Goal: Task Accomplishment & Management: Manage account settings

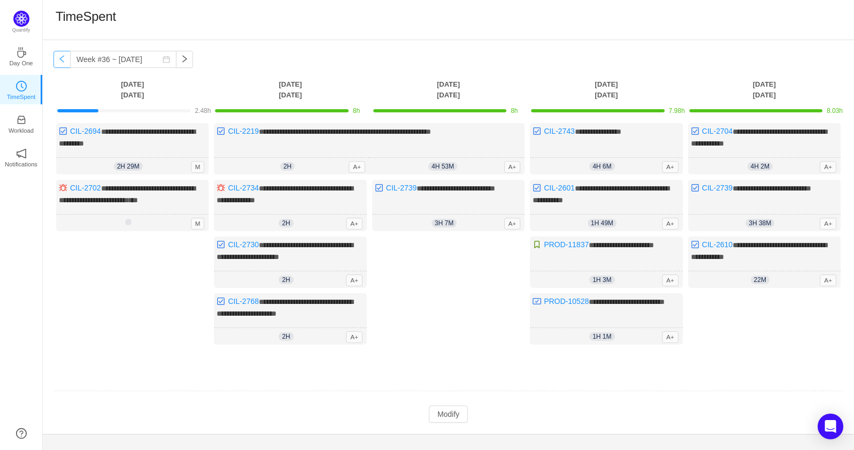
click at [63, 59] on button "button" at bounding box center [61, 59] width 17 height 17
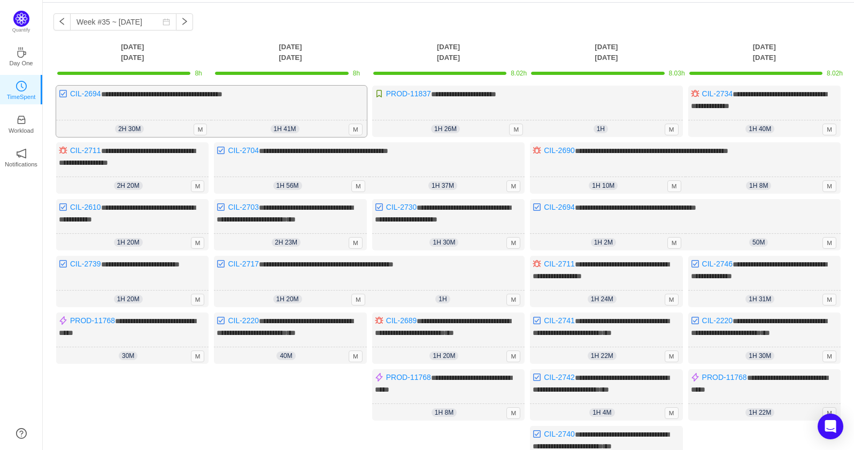
scroll to position [9, 0]
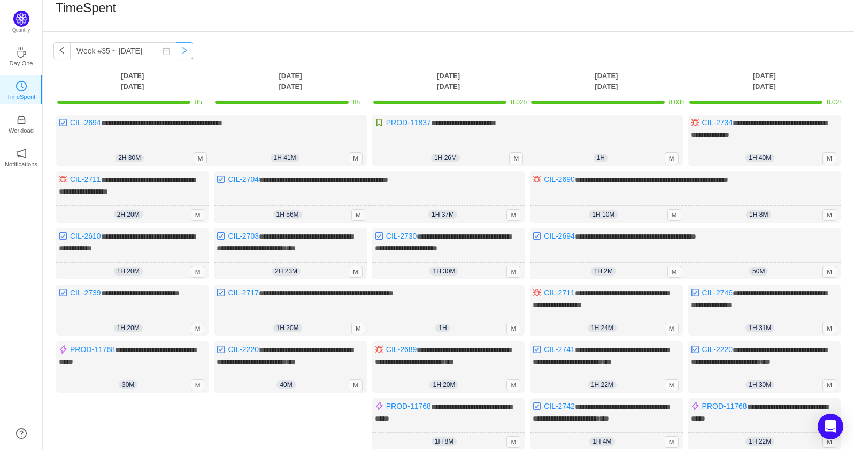
click at [176, 46] on button "button" at bounding box center [184, 50] width 17 height 17
type input "Week #36 ~ [DATE]"
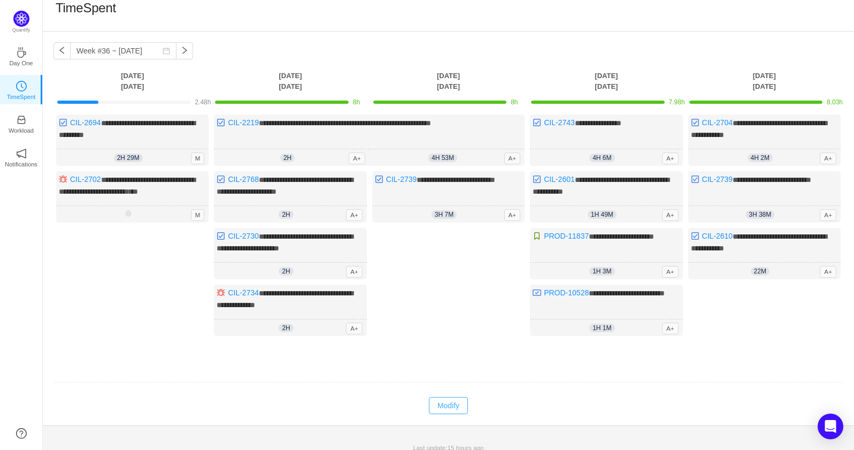
click at [459, 403] on button "Modify" at bounding box center [448, 405] width 39 height 17
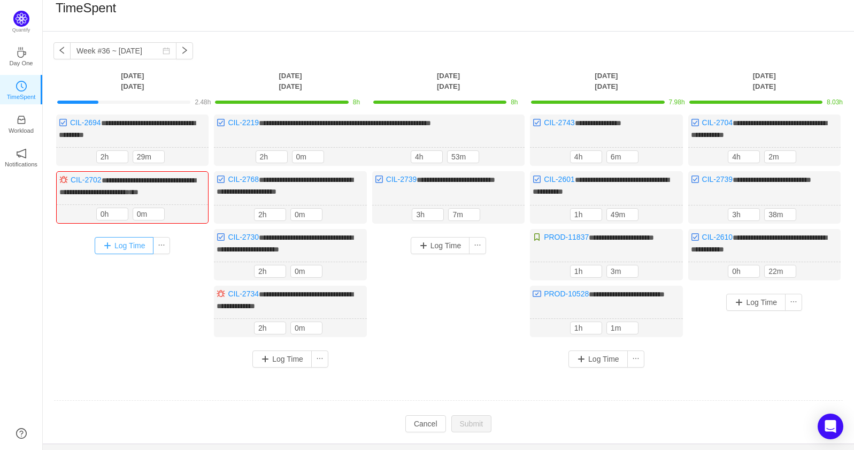
click at [117, 241] on button "Log Time" at bounding box center [124, 245] width 59 height 17
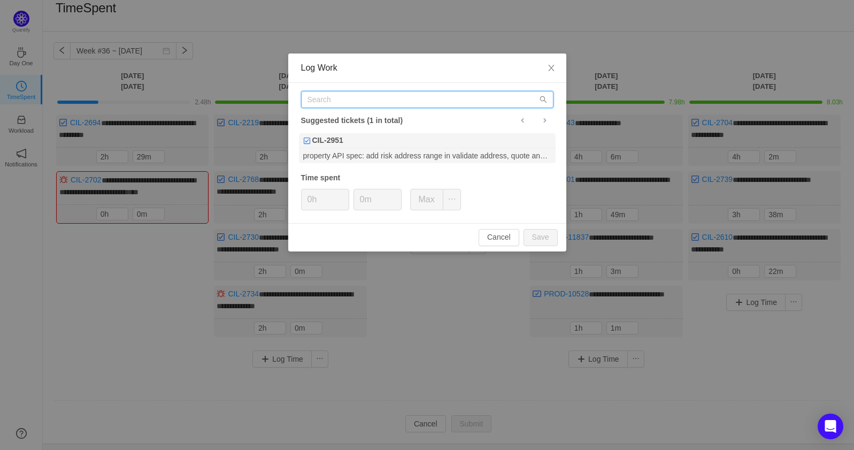
click at [359, 102] on input "text" at bounding box center [427, 99] width 252 height 17
type input "CIl-2220"
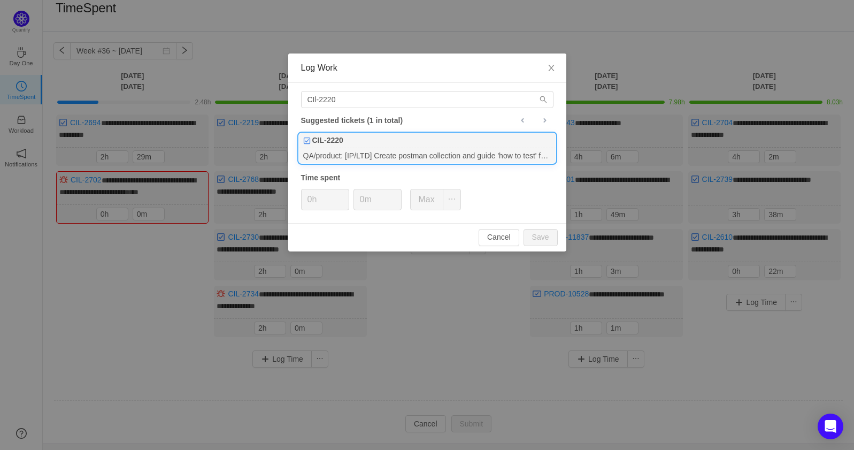
click at [390, 143] on div "CIL-2220" at bounding box center [427, 140] width 257 height 15
click at [341, 190] on span "Increase Value" at bounding box center [342, 195] width 11 height 12
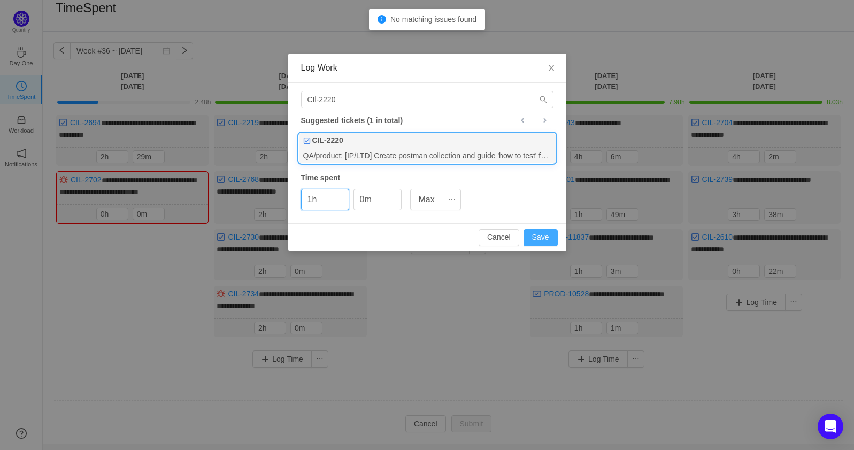
click at [549, 236] on button "Save" at bounding box center [540, 237] width 34 height 17
type input "0h"
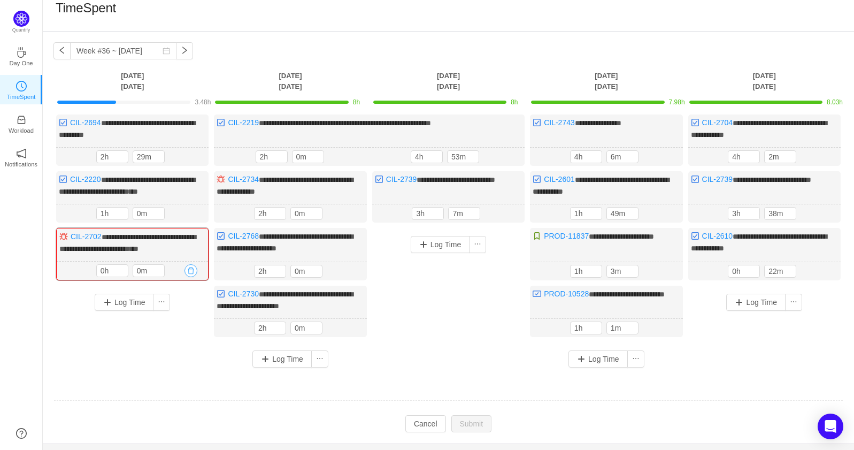
click at [192, 266] on button "button" at bounding box center [190, 270] width 13 height 13
click at [180, 314] on button "Yes" at bounding box center [173, 312] width 21 height 13
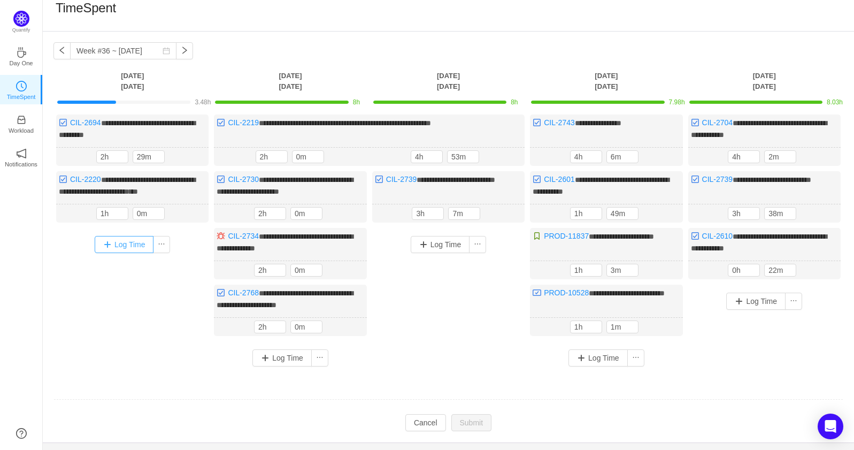
click at [107, 243] on button "Log Time" at bounding box center [124, 244] width 59 height 17
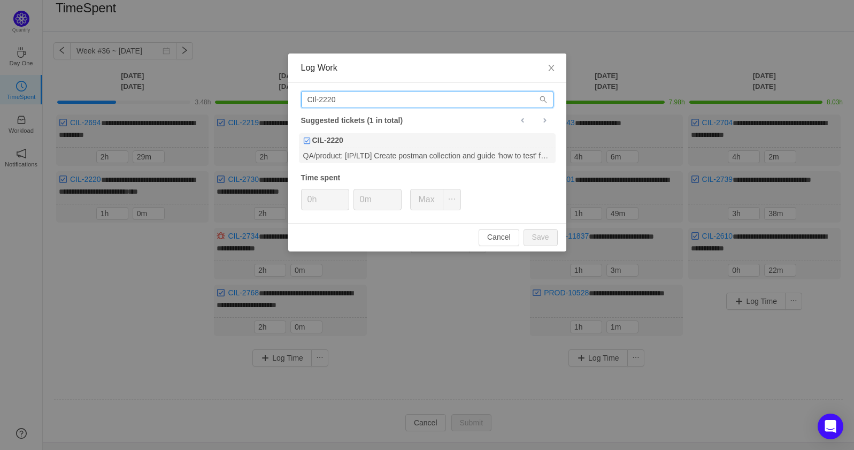
click at [375, 105] on input "CIl-2220" at bounding box center [427, 99] width 252 height 17
click at [375, 104] on input "CIl-2220" at bounding box center [427, 99] width 252 height 17
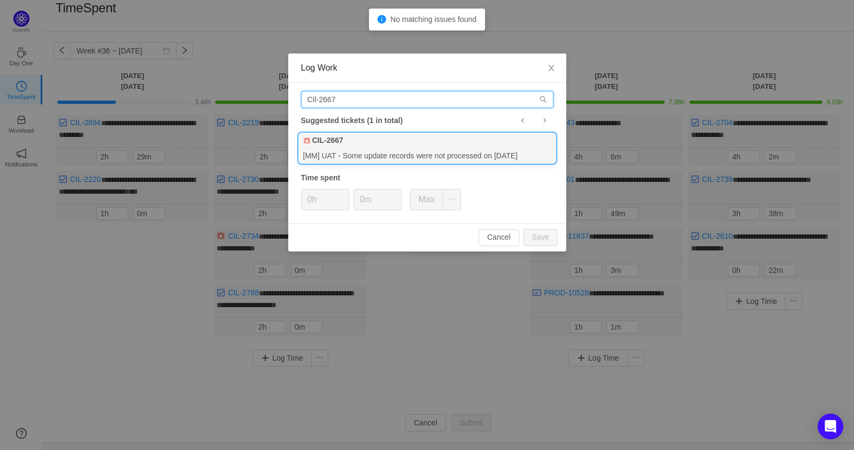
type input "CIl-2667"
click at [421, 149] on div "[MM] UAT - Some update records were not processed on [DATE]" at bounding box center [427, 155] width 257 height 14
click at [344, 194] on icon "icon: up" at bounding box center [343, 196] width 4 height 4
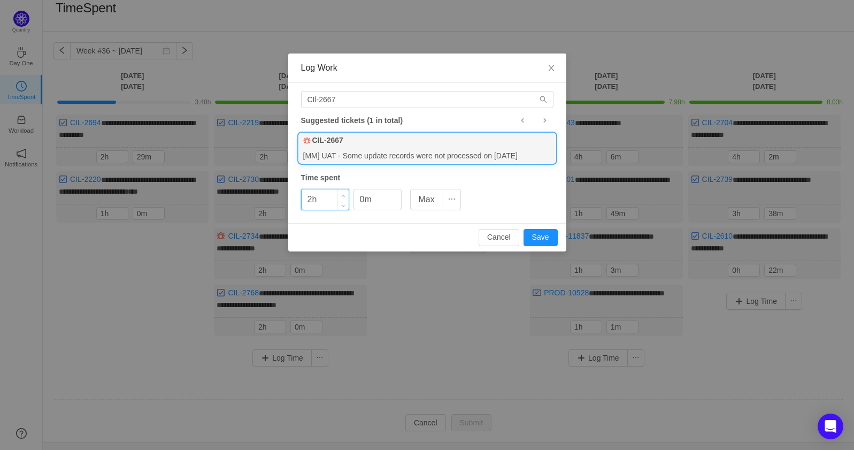
click at [344, 194] on icon "icon: up" at bounding box center [343, 196] width 4 height 4
click at [536, 229] on button "Save" at bounding box center [540, 237] width 34 height 17
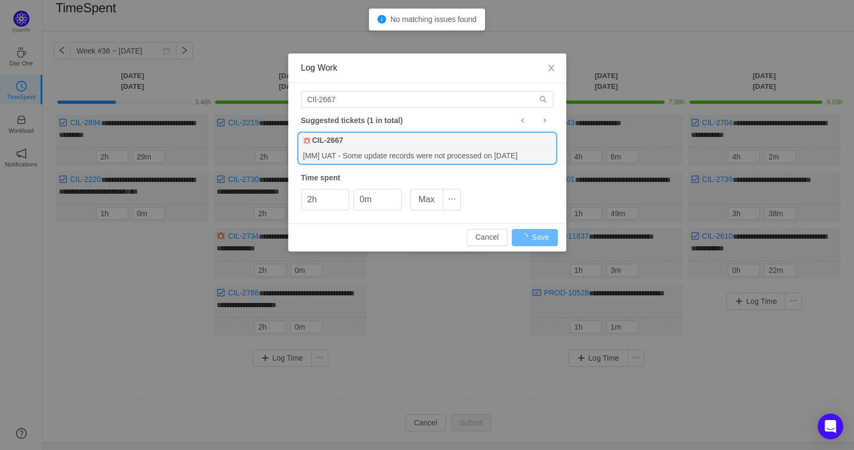
type input "0h"
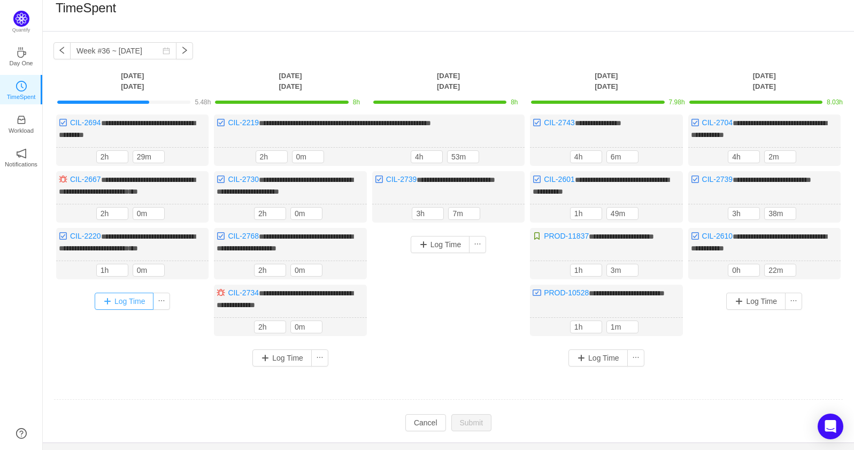
click at [124, 296] on button "Log Time" at bounding box center [124, 300] width 59 height 17
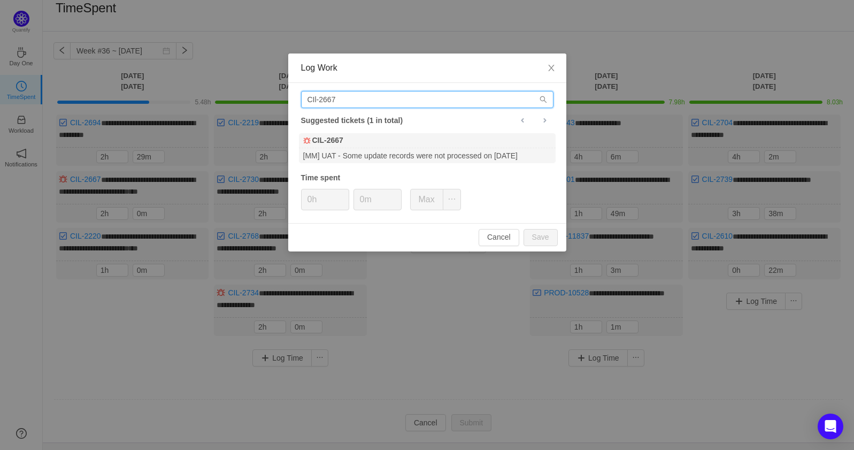
click at [396, 99] on input "CIl-2667" at bounding box center [427, 99] width 252 height 17
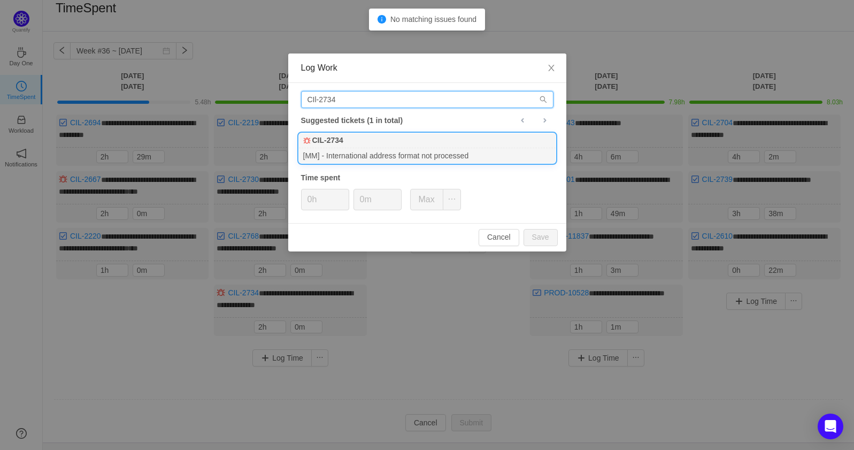
type input "CIl-2734"
click at [409, 148] on div "[MM] - International address format not processed" at bounding box center [427, 155] width 257 height 14
click at [348, 194] on span "Increase Value" at bounding box center [342, 195] width 11 height 12
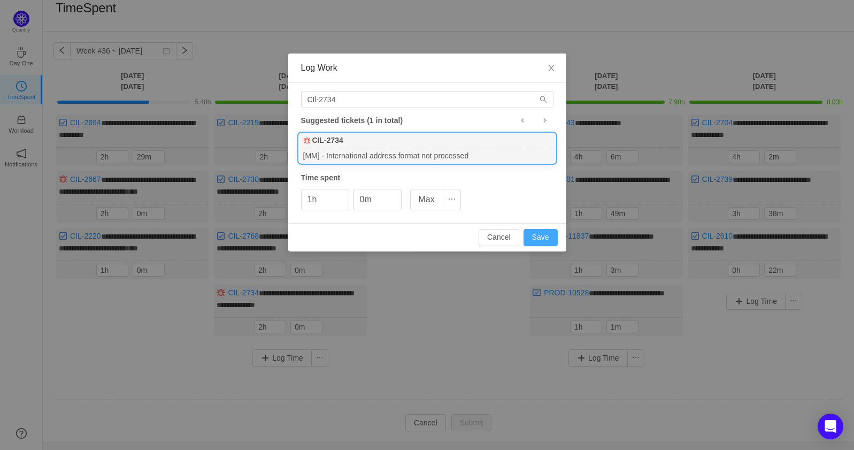
click at [538, 233] on button "Save" at bounding box center [540, 237] width 34 height 17
type input "0h"
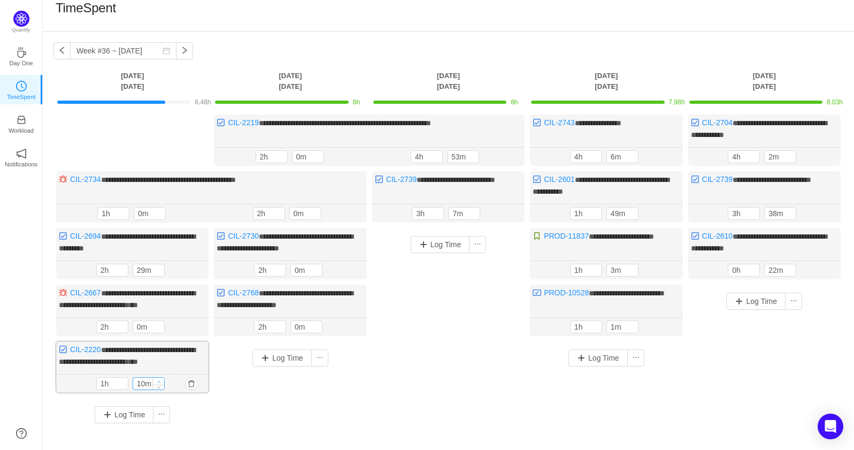
click at [157, 380] on icon "icon: up" at bounding box center [159, 382] width 4 height 4
type input "40m"
click at [157, 380] on icon "icon: up" at bounding box center [159, 382] width 4 height 4
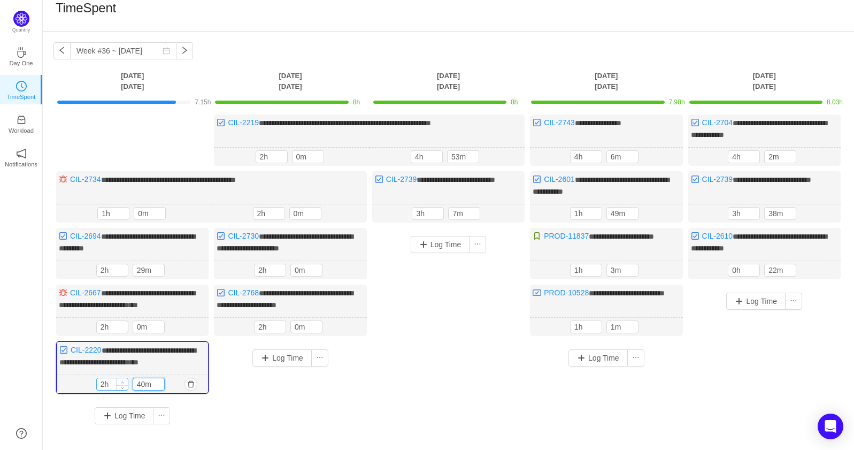
click at [122, 380] on icon "icon: up" at bounding box center [122, 382] width 4 height 4
type input "1h"
click at [121, 384] on icon "icon: down" at bounding box center [122, 386] width 4 height 4
type input "50m"
click at [160, 380] on icon "icon: up" at bounding box center [159, 382] width 4 height 4
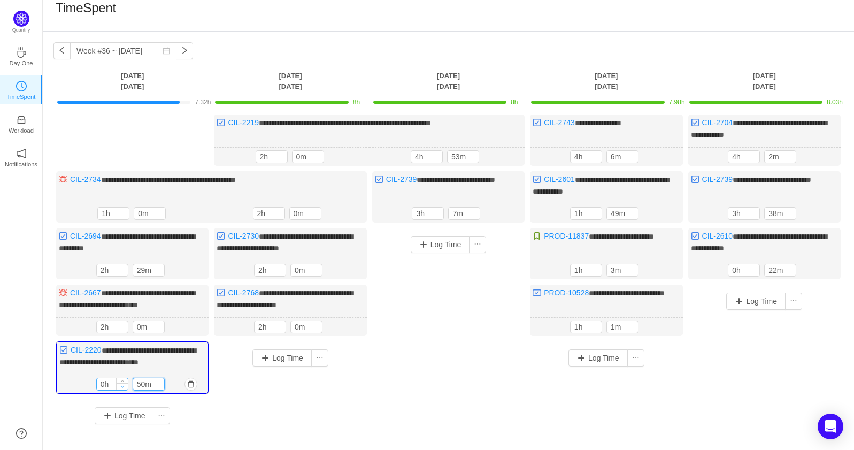
click at [125, 383] on span "Decrease Value" at bounding box center [122, 386] width 11 height 7
click at [122, 380] on icon "icon: up" at bounding box center [122, 382] width 4 height 4
type input "3h"
click at [157, 380] on icon "icon: up" at bounding box center [159, 382] width 4 height 4
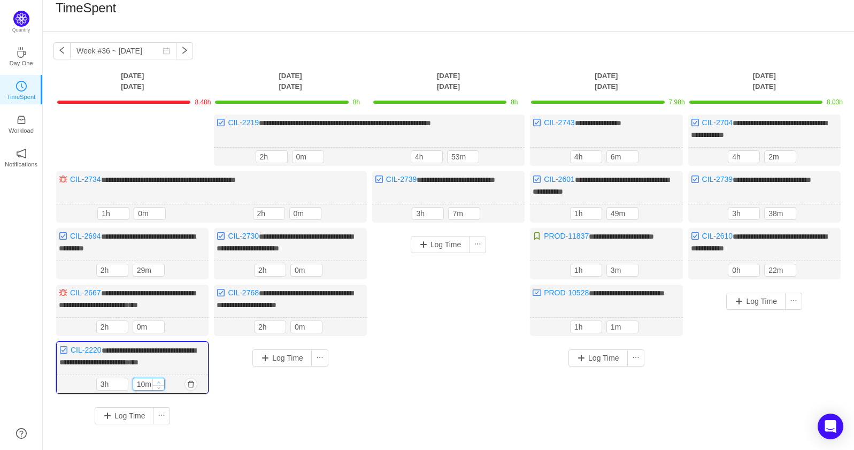
click at [157, 380] on icon "icon: up" at bounding box center [159, 382] width 4 height 4
type input "0m"
click at [159, 384] on icon "icon: down" at bounding box center [159, 386] width 4 height 4
click at [124, 383] on div "3h" at bounding box center [112, 383] width 32 height 13
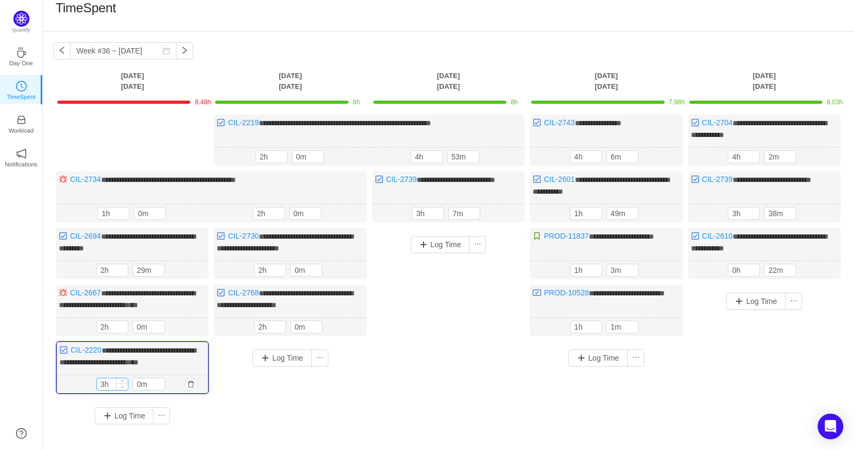
type input "2h"
click at [124, 384] on icon "icon: down" at bounding box center [122, 386] width 4 height 4
click at [158, 381] on icon "icon: up" at bounding box center [158, 382] width 3 height 2
type input "30m"
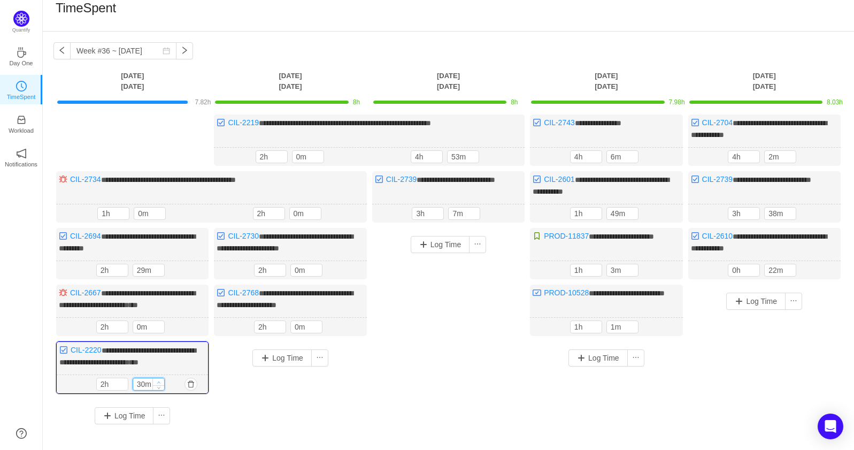
click at [158, 381] on icon "icon: up" at bounding box center [158, 382] width 3 height 2
click at [143, 323] on input "0m" at bounding box center [148, 327] width 31 height 12
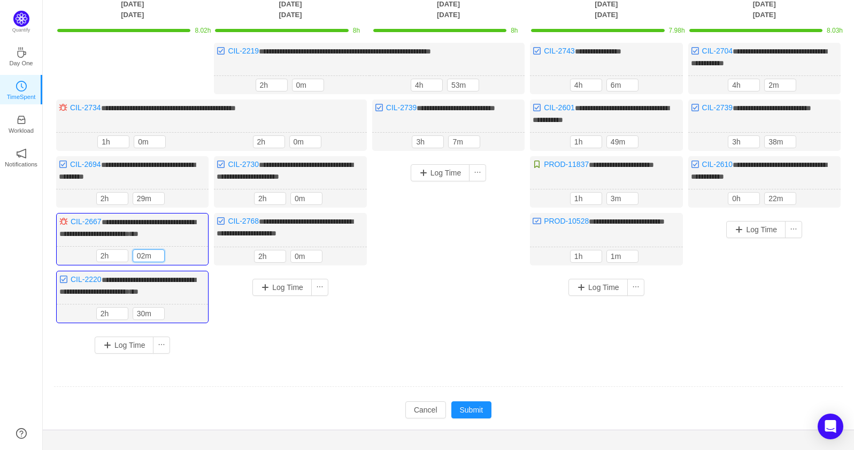
scroll to position [86, 0]
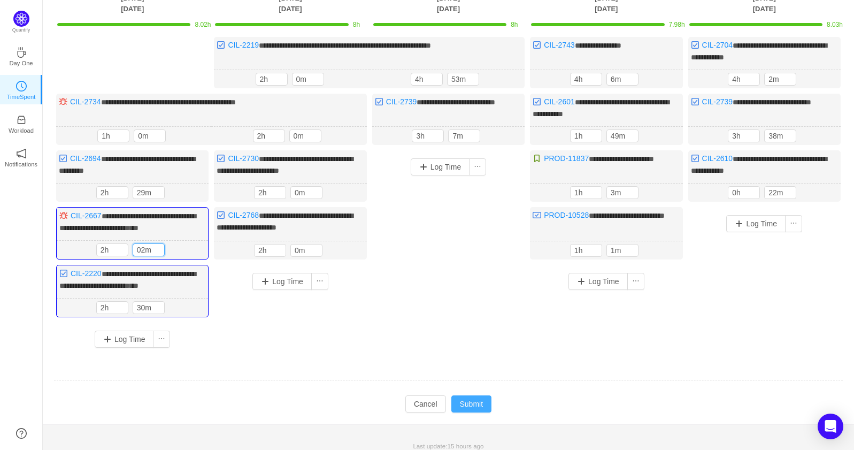
type input "2m"
click at [464, 395] on button "Submit" at bounding box center [471, 403] width 41 height 17
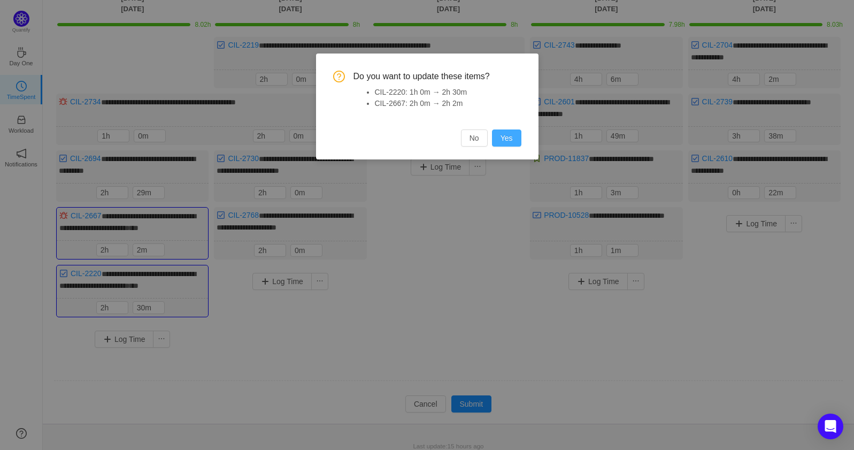
click at [514, 141] on button "Yes" at bounding box center [506, 137] width 29 height 17
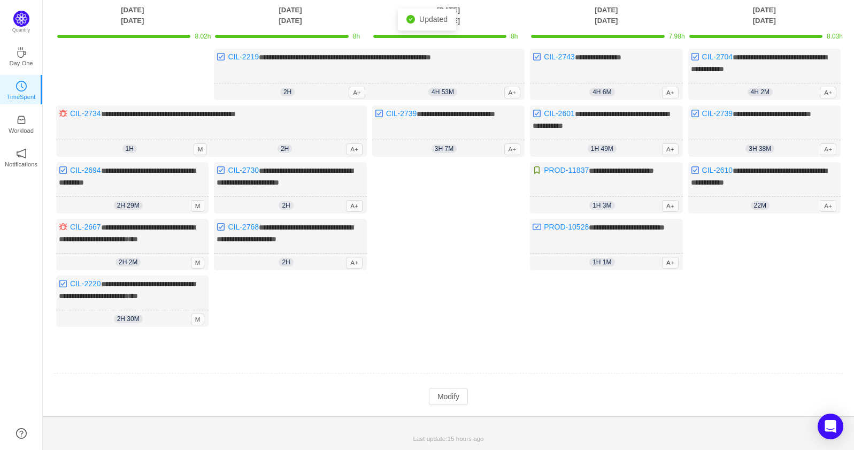
scroll to position [68, 0]
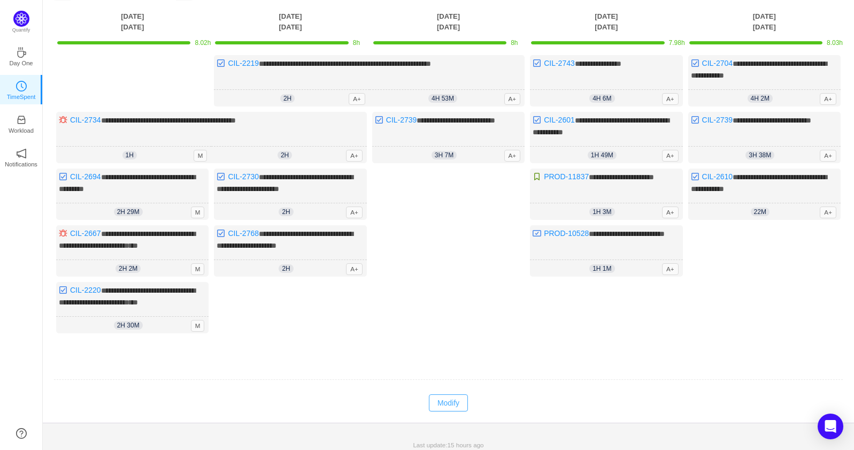
click at [445, 394] on button "Modify" at bounding box center [448, 402] width 39 height 17
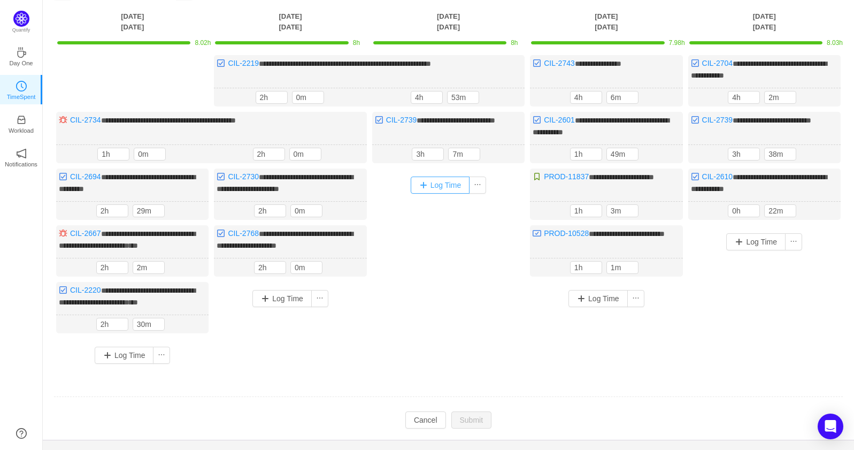
click at [441, 184] on button "Log Time" at bounding box center [440, 184] width 59 height 17
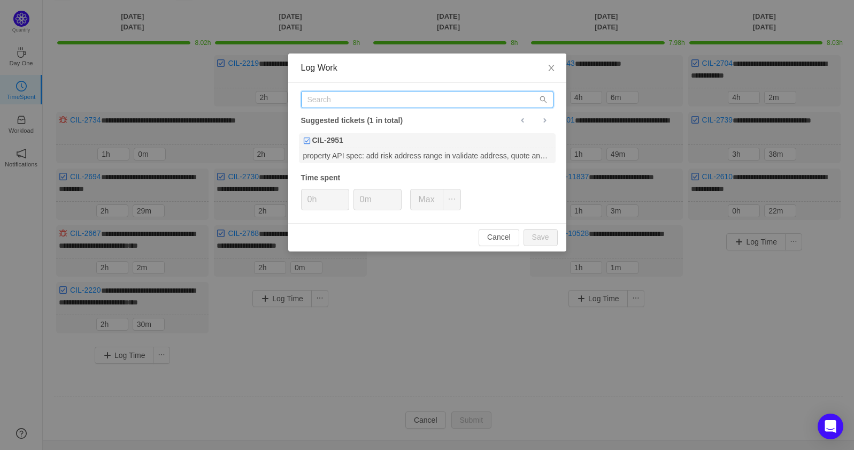
click at [386, 91] on input "text" at bounding box center [427, 99] width 252 height 17
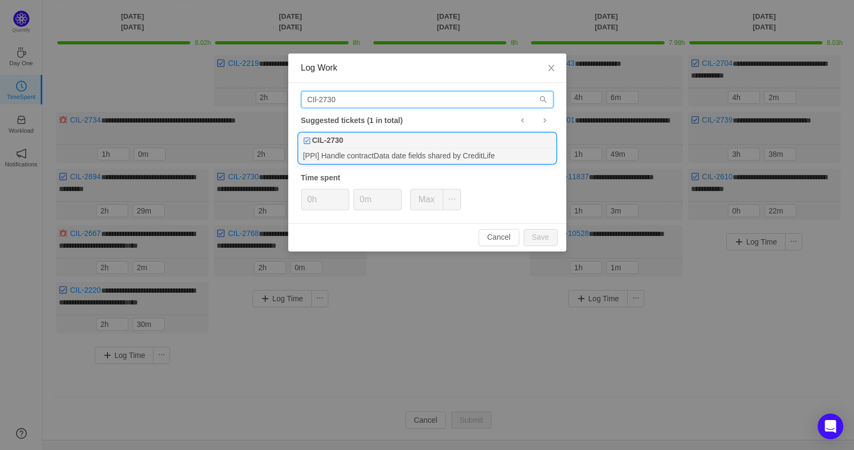
type input "CIl-2730"
click at [380, 135] on div "CIL-2730" at bounding box center [427, 140] width 257 height 15
click at [351, 194] on div "0h 0m Max" at bounding box center [381, 199] width 160 height 21
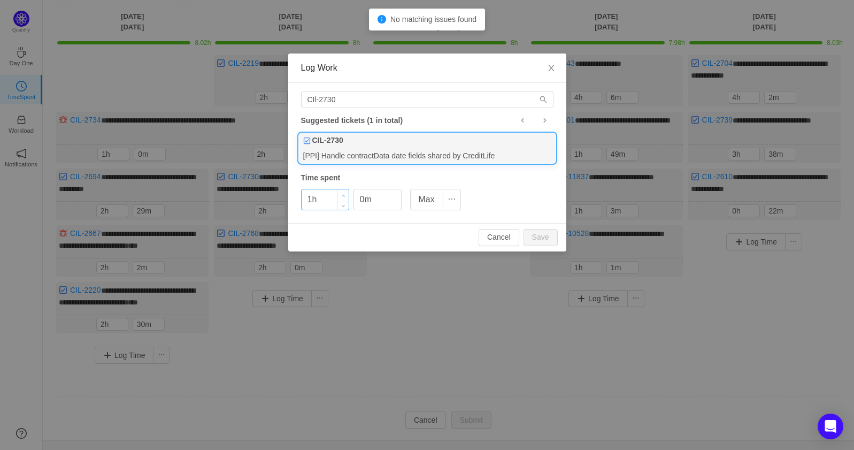
click at [343, 194] on icon "icon: up" at bounding box center [343, 196] width 4 height 4
click at [546, 233] on button "Save" at bounding box center [540, 237] width 34 height 17
type input "0h"
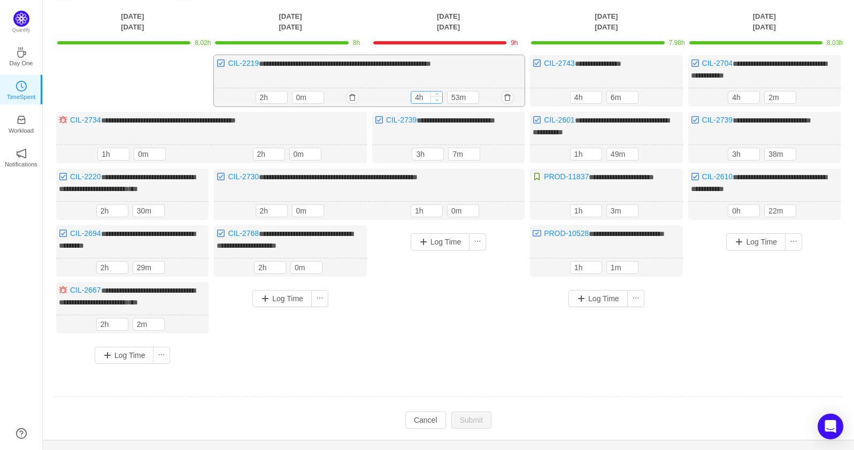
type input "3h"
click at [438, 101] on span "Decrease Value" at bounding box center [436, 99] width 11 height 7
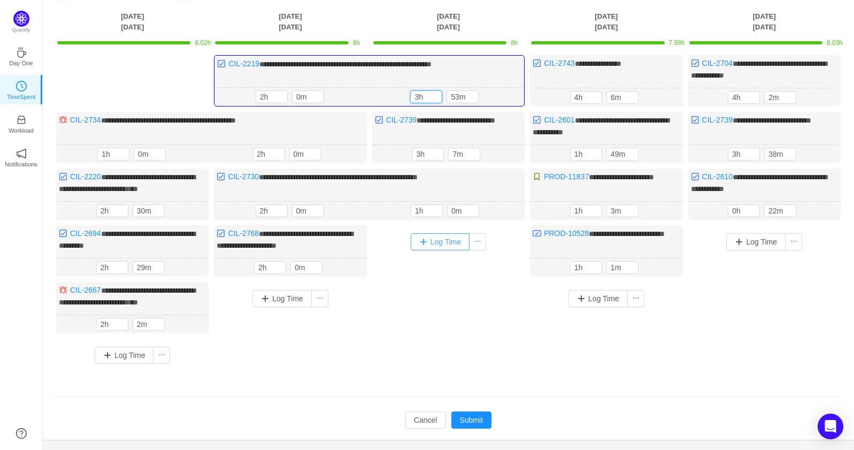
click at [422, 238] on button "Log Time" at bounding box center [440, 241] width 59 height 17
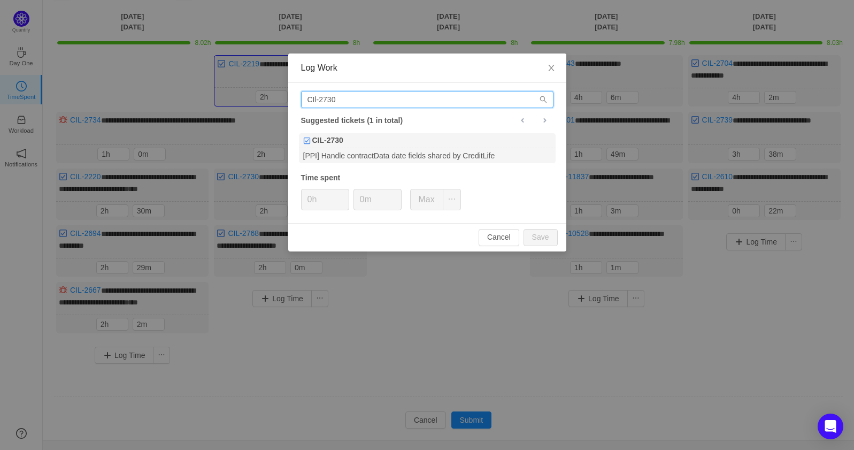
click at [387, 102] on input "CIl-2730" at bounding box center [427, 99] width 252 height 17
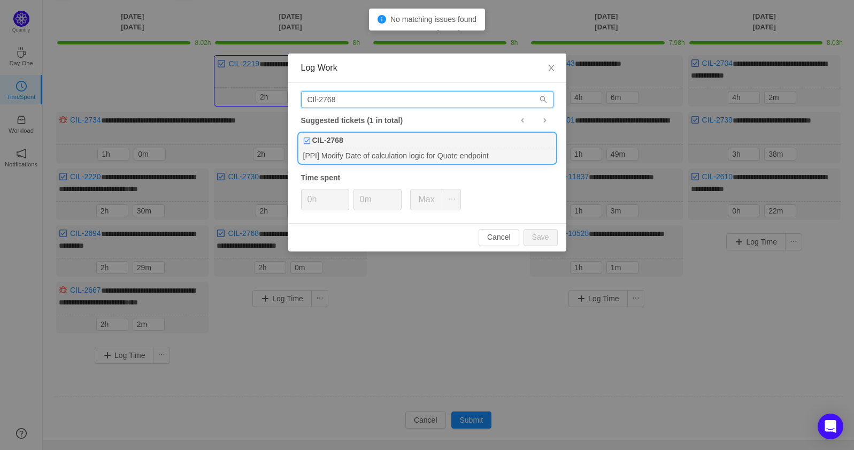
type input "CIl-2768"
click at [419, 160] on div "[PPI] Modify Date of calculation logic for Quote endpoint" at bounding box center [427, 155] width 257 height 14
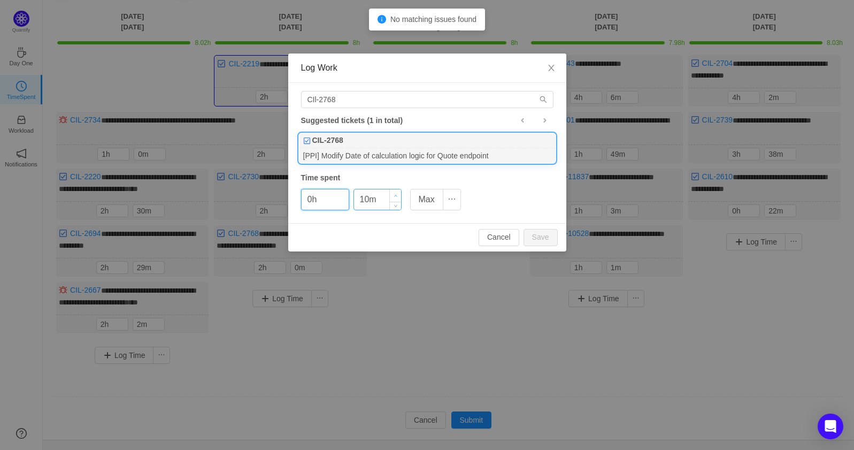
click at [392, 194] on span "Increase Value" at bounding box center [395, 195] width 11 height 12
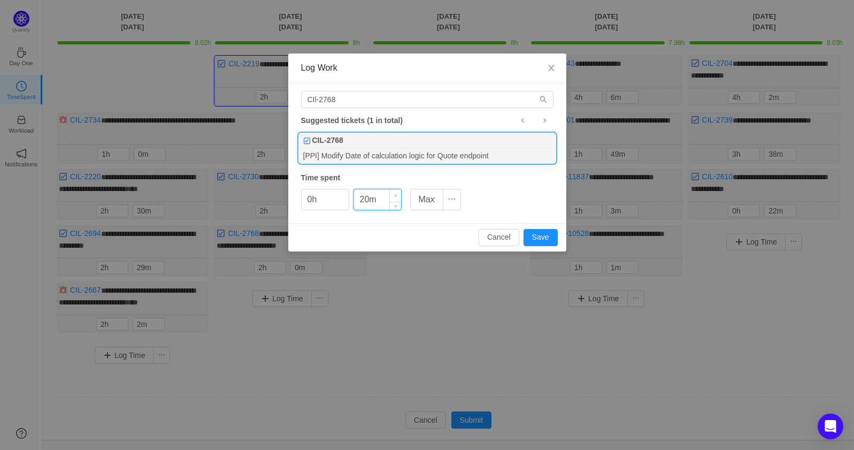
click at [392, 194] on span "Increase Value" at bounding box center [395, 195] width 11 height 12
click at [543, 235] on button "Save" at bounding box center [540, 237] width 34 height 17
type input "0m"
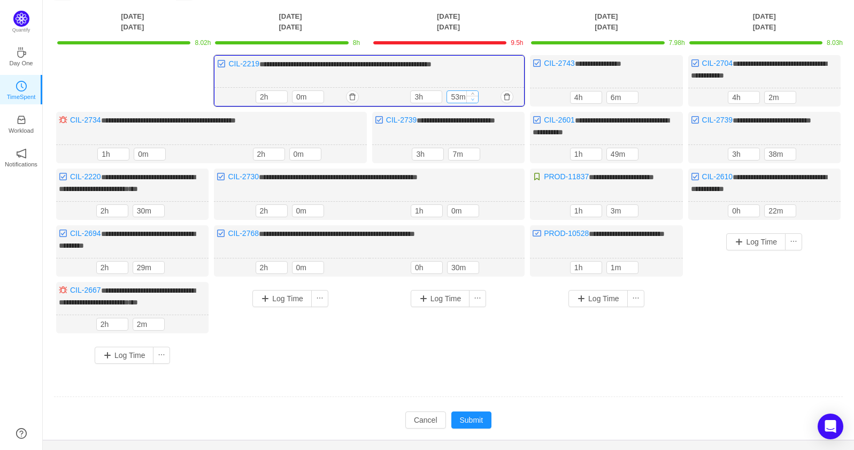
type input "43m"
click at [474, 99] on icon "icon: down" at bounding box center [473, 99] width 4 height 4
type input "2h"
click at [437, 99] on icon "icon: down" at bounding box center [437, 99] width 4 height 4
type input "53m"
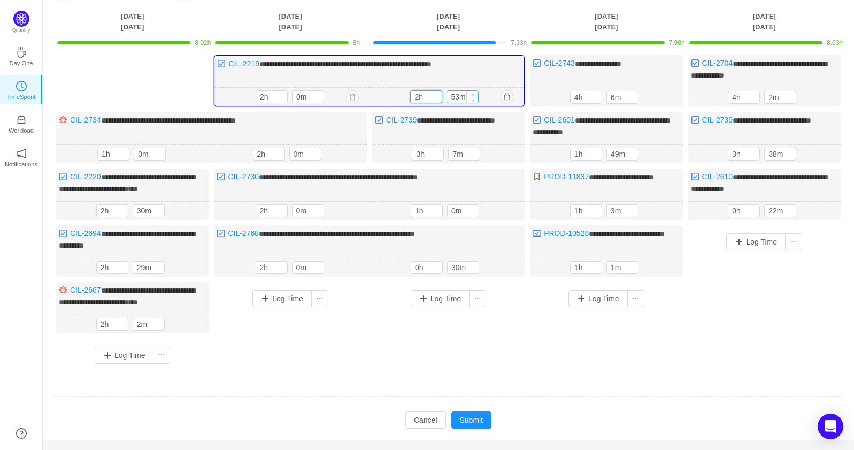
click at [474, 93] on icon "icon: up" at bounding box center [473, 95] width 4 height 4
type input "17m"
click at [472, 149] on span "Increase Value" at bounding box center [473, 151] width 11 height 7
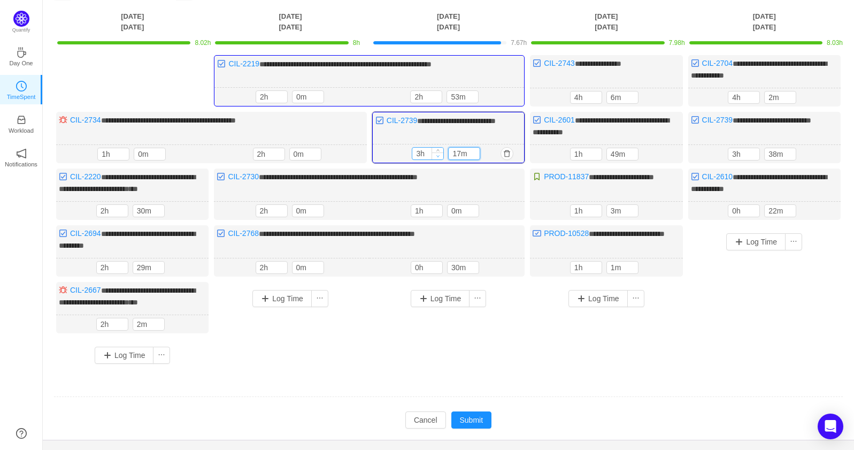
type input "2h"
click at [442, 157] on span "Decrease Value" at bounding box center [437, 155] width 11 height 7
click at [473, 151] on icon "icon: up" at bounding box center [474, 152] width 3 height 2
type input "47m"
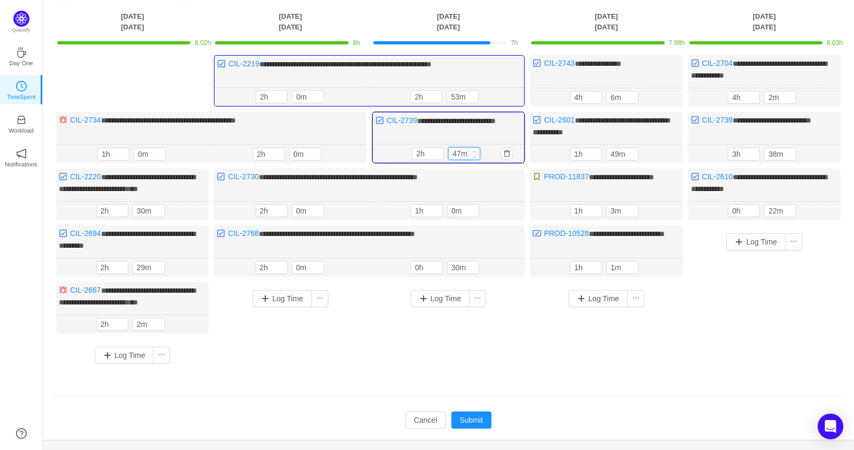
click at [473, 151] on icon "icon: up" at bounding box center [474, 152] width 3 height 2
click at [475, 207] on icon "icon: up" at bounding box center [473, 209] width 4 height 4
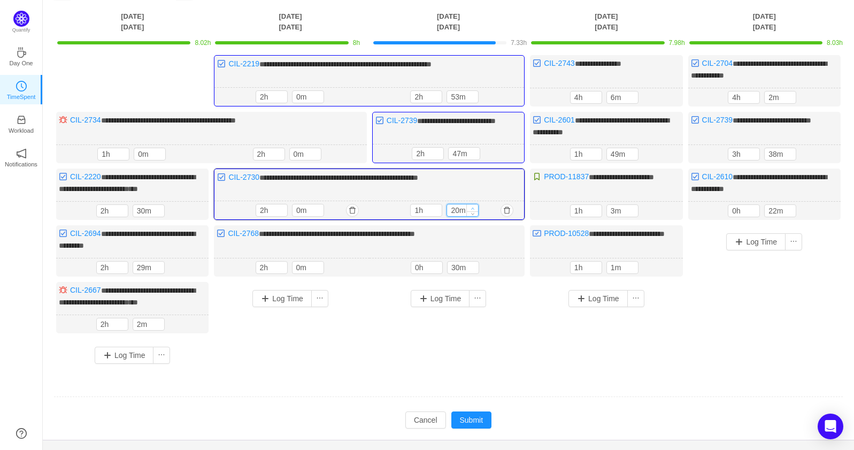
click at [475, 206] on icon "icon: up" at bounding box center [473, 208] width 4 height 4
type input "30m"
click at [475, 206] on icon "icon: up" at bounding box center [473, 208] width 4 height 4
type input "1h"
click at [438, 264] on icon "icon: up" at bounding box center [437, 266] width 4 height 4
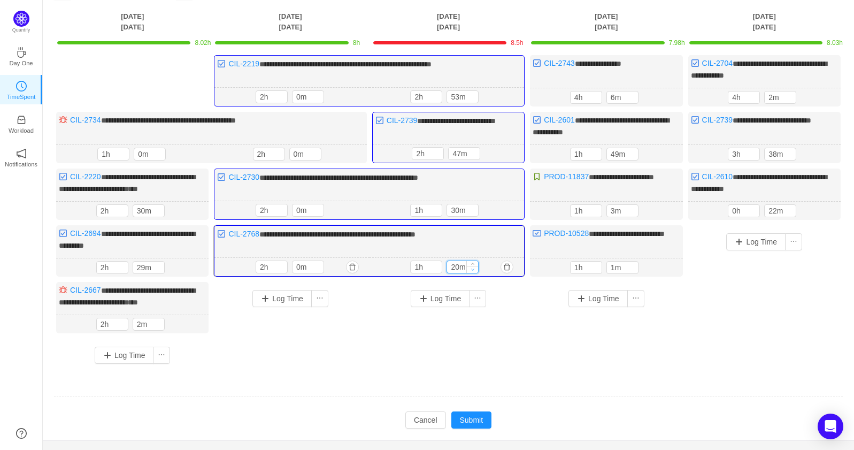
click at [471, 267] on icon "icon: down" at bounding box center [473, 269] width 4 height 4
type input "0m"
click at [471, 267] on icon "icon: down" at bounding box center [473, 269] width 4 height 4
type input "0h"
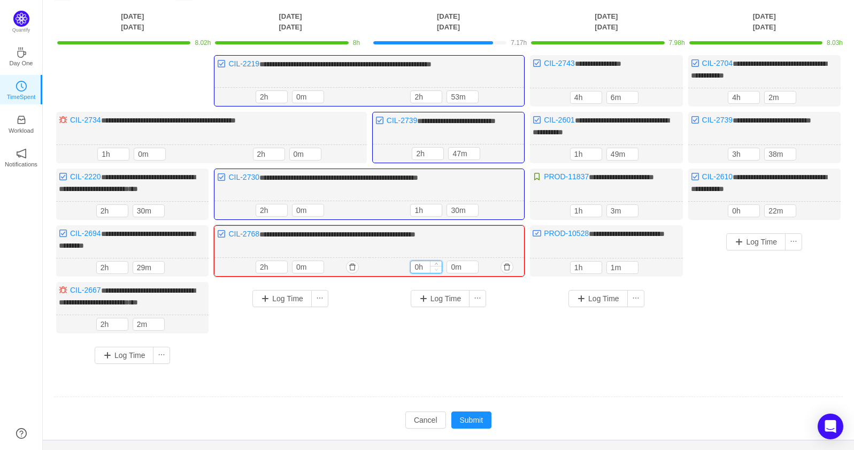
click at [438, 266] on span "Decrease Value" at bounding box center [435, 269] width 11 height 7
click at [469, 261] on span "Increase Value" at bounding box center [472, 264] width 11 height 7
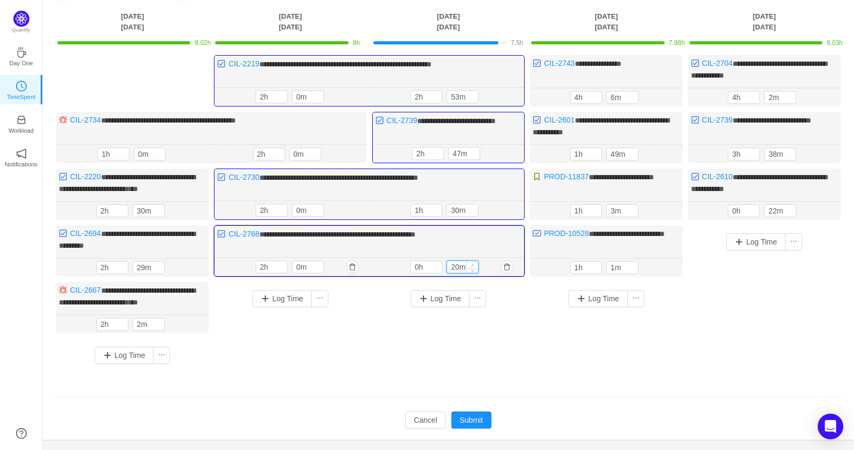
click at [469, 261] on span "Increase Value" at bounding box center [472, 264] width 11 height 7
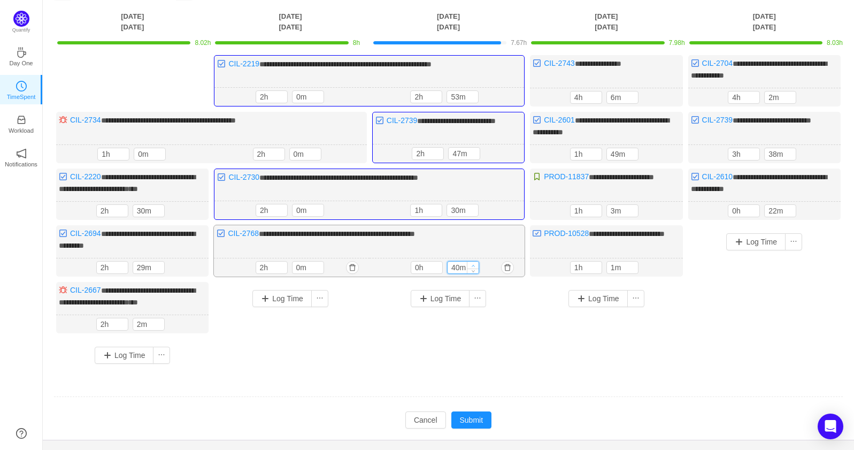
click at [469, 261] on span "Increase Value" at bounding box center [472, 264] width 11 height 7
type input "50m"
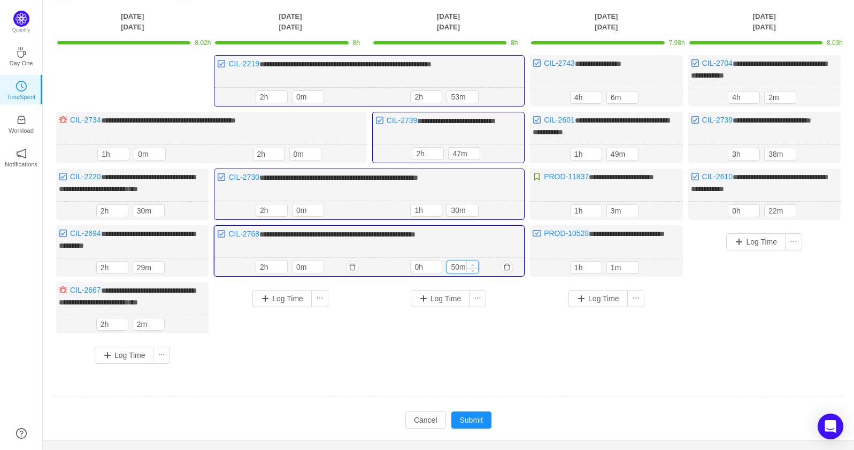
click at [469, 261] on span "Increase Value" at bounding box center [472, 264] width 11 height 7
click at [458, 262] on input "50m" at bounding box center [462, 267] width 31 height 12
click at [475, 411] on button "Submit" at bounding box center [471, 419] width 41 height 17
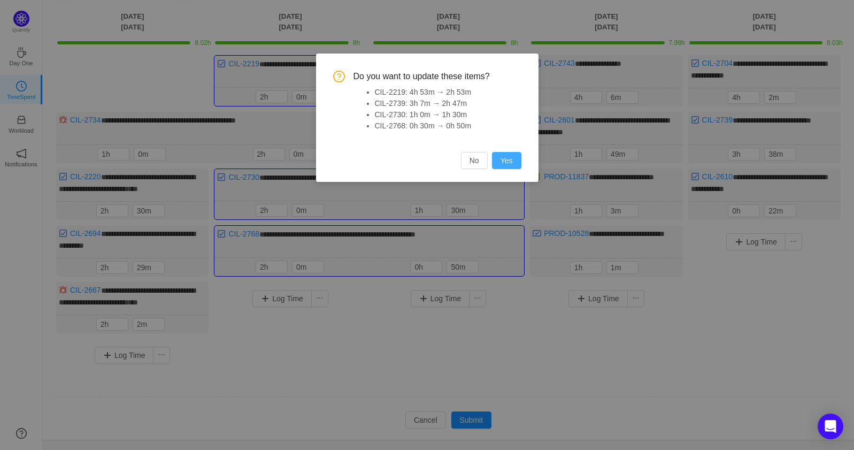
click at [519, 154] on button "Yes" at bounding box center [506, 160] width 29 height 17
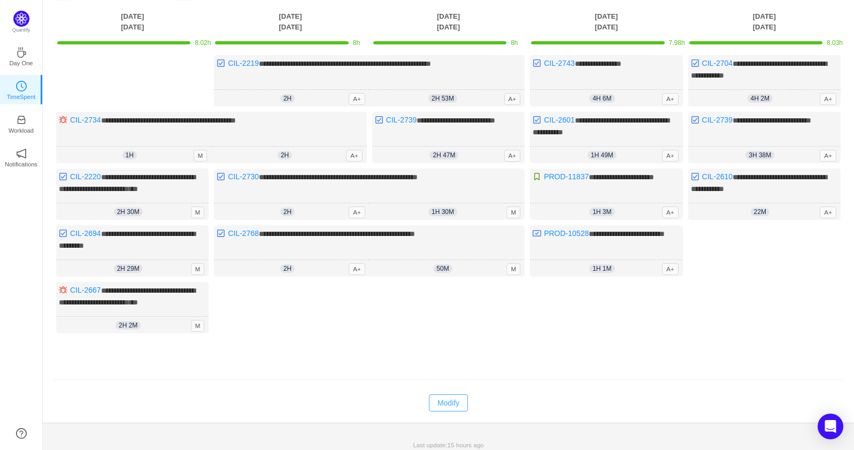
click at [458, 397] on button "Modify" at bounding box center [448, 402] width 39 height 17
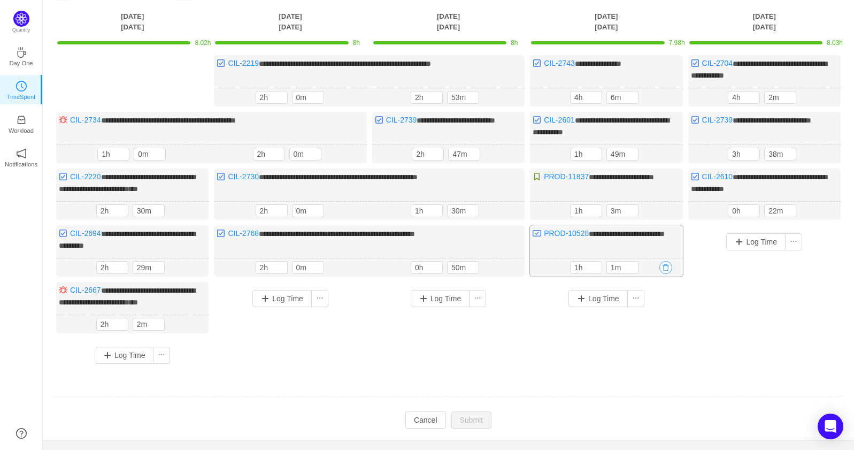
click at [667, 265] on button "button" at bounding box center [665, 267] width 13 height 13
click at [653, 308] on button "Yes" at bounding box center [647, 309] width 21 height 13
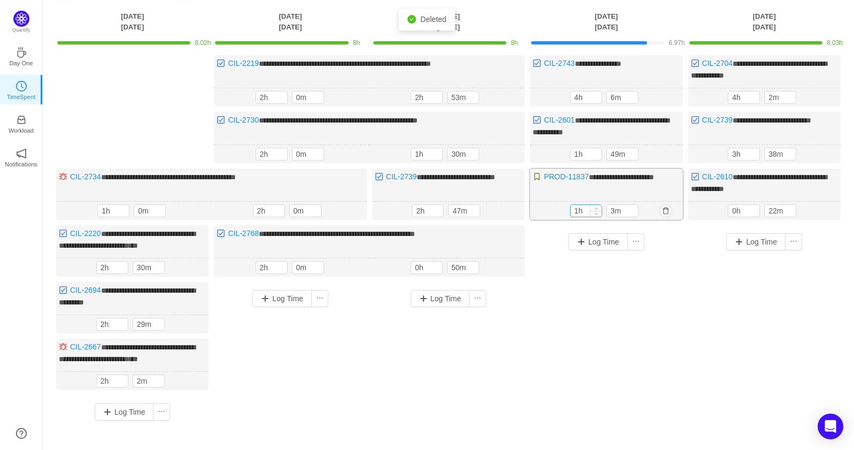
click at [601, 208] on div "1h" at bounding box center [586, 210] width 32 height 13
click at [598, 205] on div at bounding box center [596, 211] width 12 height 12
click at [598, 206] on icon "icon: up" at bounding box center [596, 208] width 4 height 4
type input "2h"
click at [596, 207] on icon "icon: up" at bounding box center [596, 209] width 4 height 4
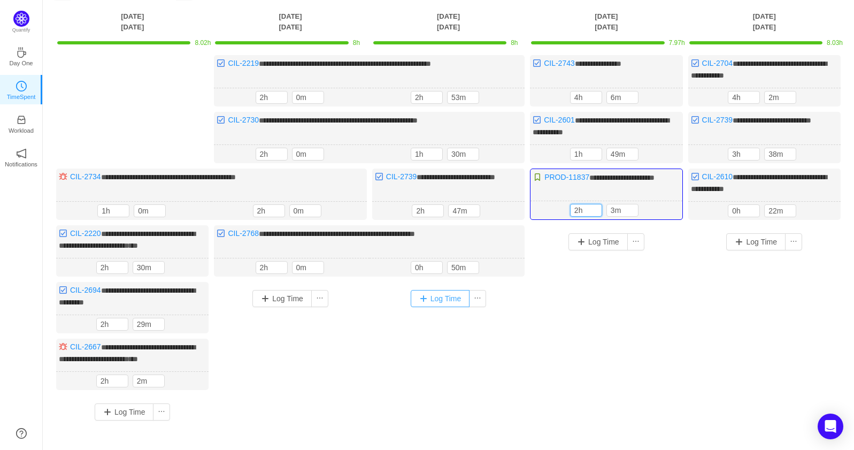
click at [443, 297] on button "Log Time" at bounding box center [440, 298] width 59 height 17
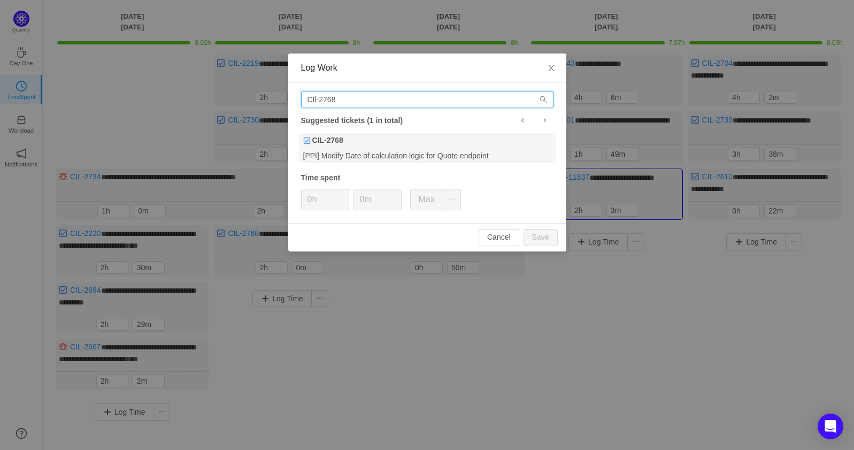
click at [409, 94] on input "CIl-2768" at bounding box center [427, 99] width 252 height 17
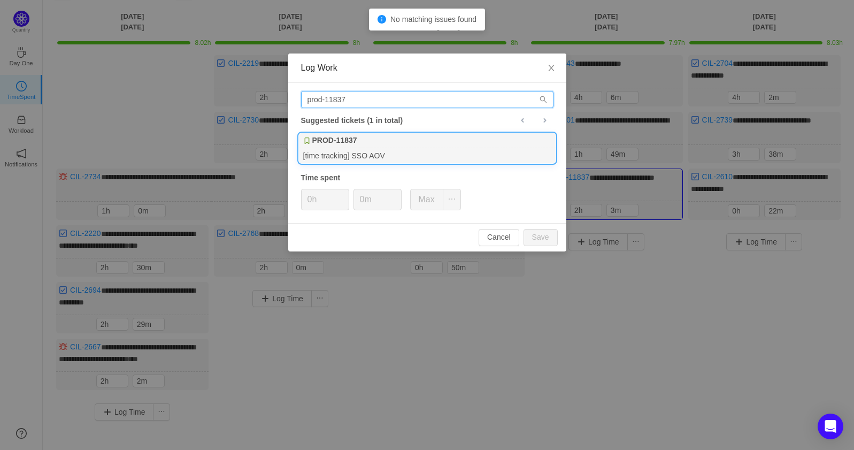
type input "prod-11837"
click at [408, 150] on div "[time tracking] SSO AOV" at bounding box center [427, 155] width 257 height 14
click at [345, 192] on span "Increase Value" at bounding box center [342, 195] width 11 height 12
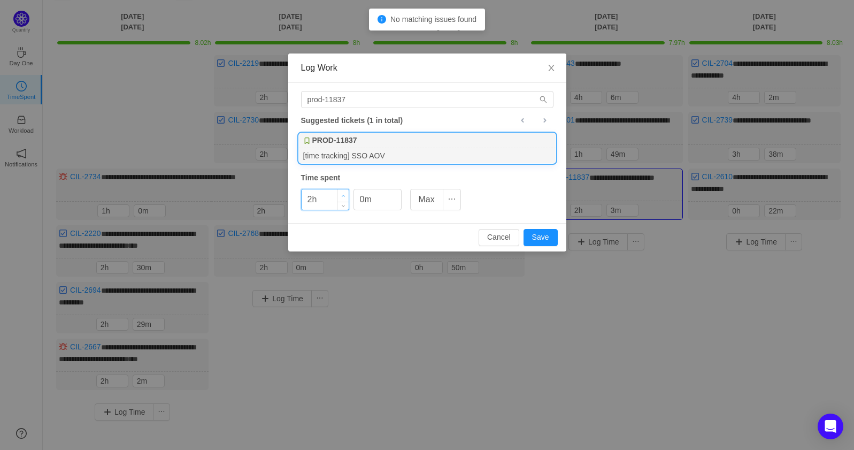
click at [345, 192] on span "Increase Value" at bounding box center [342, 195] width 11 height 12
type input "1h"
click at [343, 204] on icon "icon: down" at bounding box center [343, 204] width 4 height 4
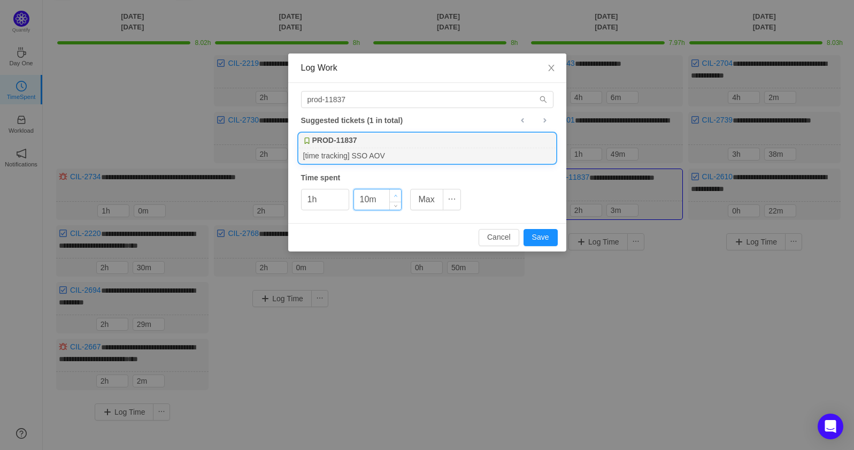
click at [391, 194] on span "Increase Value" at bounding box center [395, 195] width 11 height 12
type input "30m"
click at [392, 195] on span "Increase Value" at bounding box center [395, 195] width 11 height 12
click at [543, 240] on button "Save" at bounding box center [540, 237] width 34 height 17
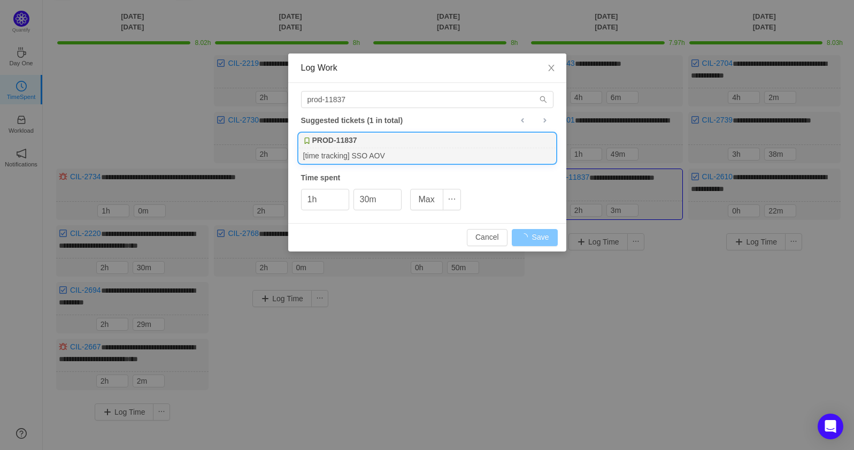
type input "0h"
type input "0m"
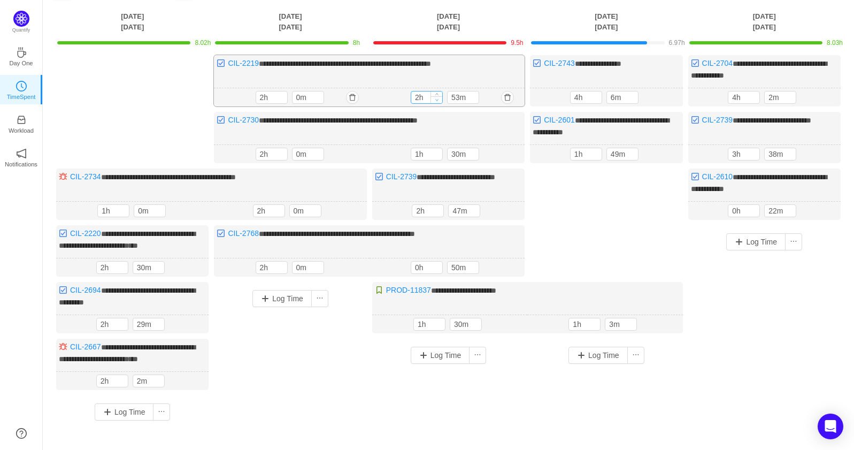
type input "1h"
click at [440, 99] on span "Decrease Value" at bounding box center [436, 99] width 11 height 7
click at [580, 356] on button "Log Time" at bounding box center [597, 354] width 59 height 17
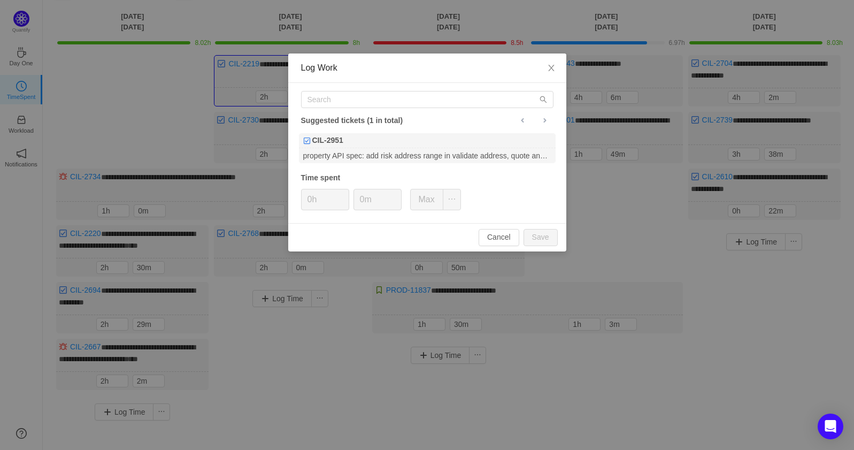
click at [391, 113] on div "Suggested tickets (1 in total)" at bounding box center [427, 120] width 252 height 14
click at [390, 103] on input "text" at bounding box center [427, 99] width 252 height 17
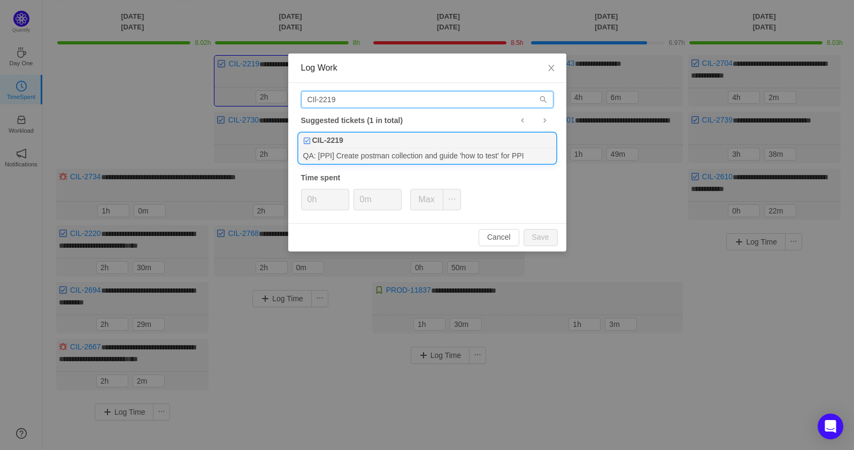
type input "CIl-2219"
click at [388, 142] on div "CIL-2219" at bounding box center [427, 140] width 257 height 15
click at [346, 194] on span "Increase Value" at bounding box center [342, 195] width 11 height 12
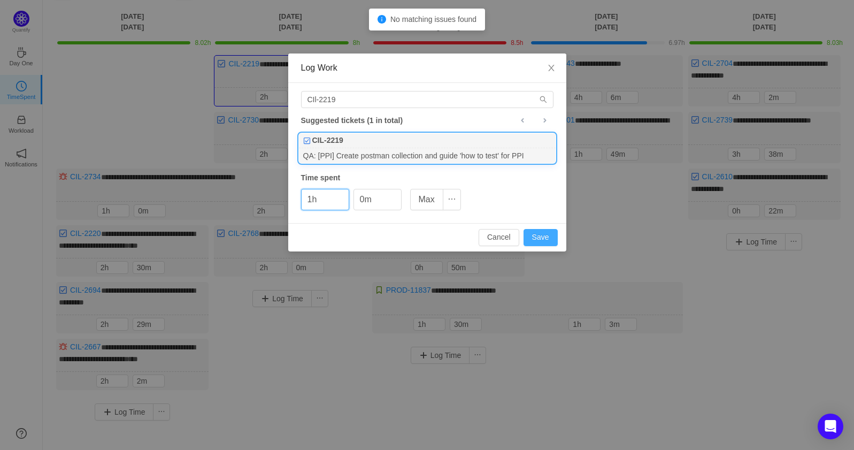
click at [545, 236] on button "Save" at bounding box center [540, 237] width 34 height 17
type input "0h"
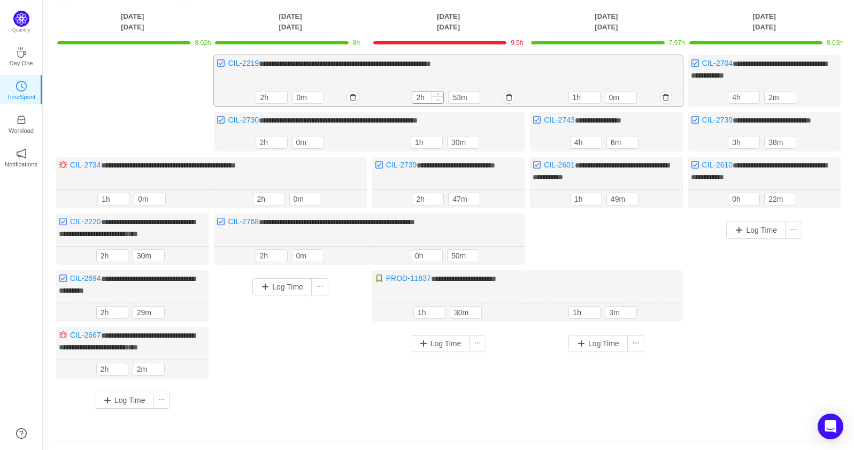
type input "1h"
click at [441, 99] on span "Decrease Value" at bounding box center [437, 99] width 11 height 7
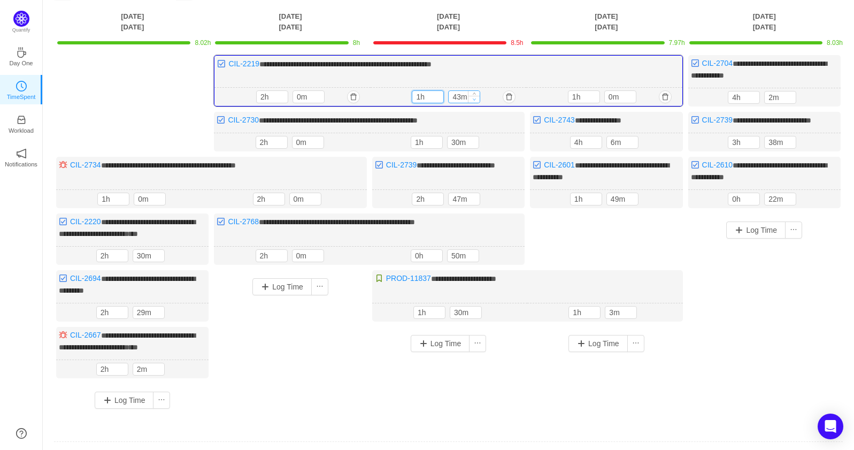
click at [477, 98] on span "Decrease Value" at bounding box center [473, 99] width 11 height 7
click at [477, 96] on span "Decrease Value" at bounding box center [473, 99] width 11 height 7
type input "23m"
click at [477, 96] on span "Decrease Value" at bounding box center [473, 99] width 11 height 7
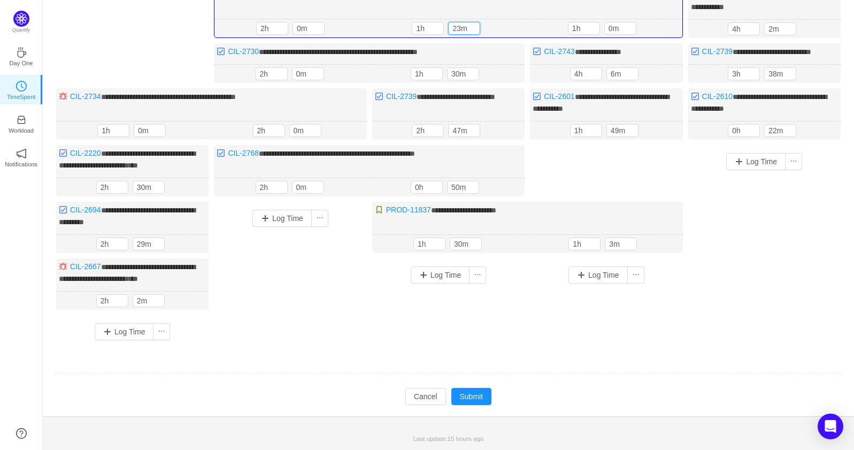
scroll to position [141, 0]
click at [484, 392] on button "Submit" at bounding box center [471, 396] width 41 height 17
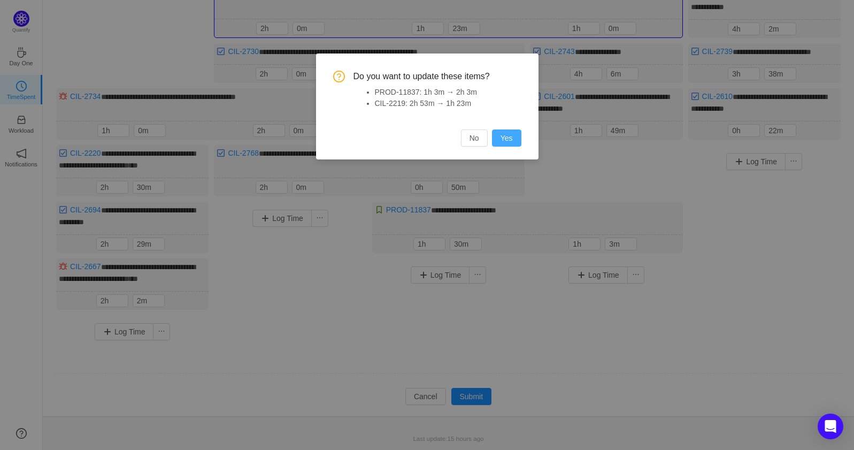
click at [516, 137] on button "Yes" at bounding box center [506, 137] width 29 height 17
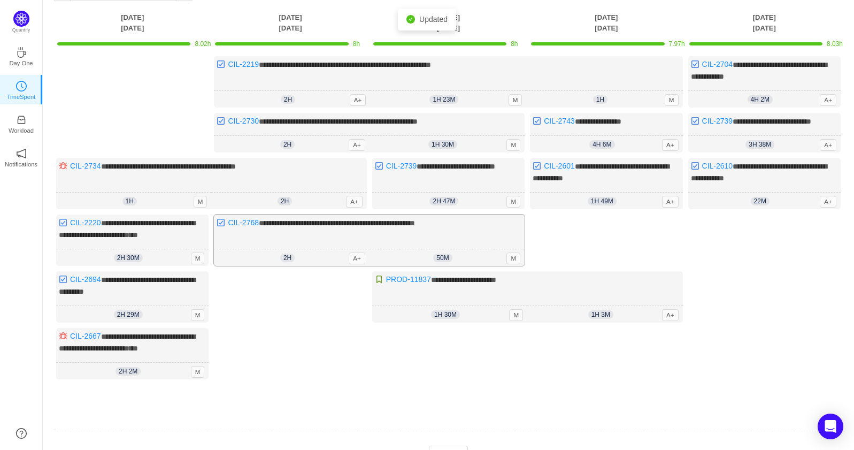
scroll to position [61, 0]
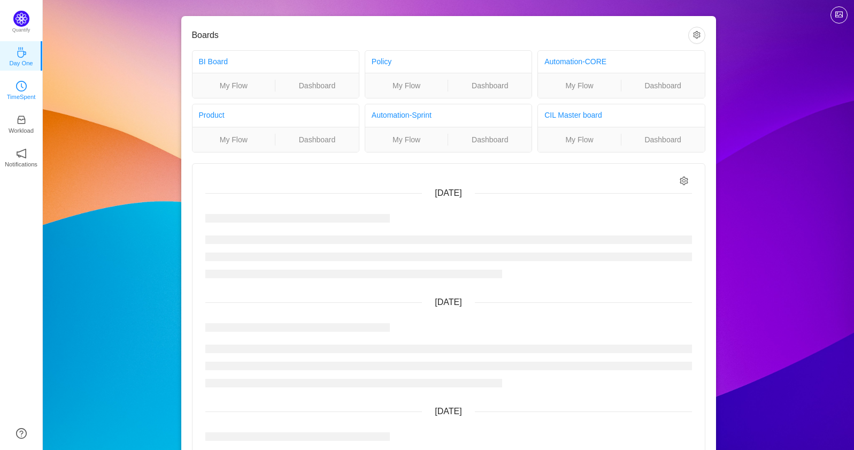
click at [29, 96] on p "TimeSpent" at bounding box center [21, 97] width 29 height 10
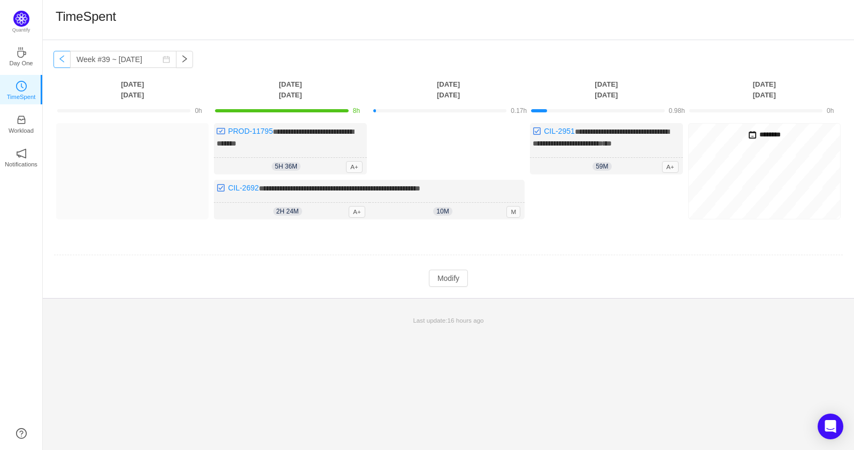
click at [60, 61] on button "button" at bounding box center [61, 59] width 17 height 17
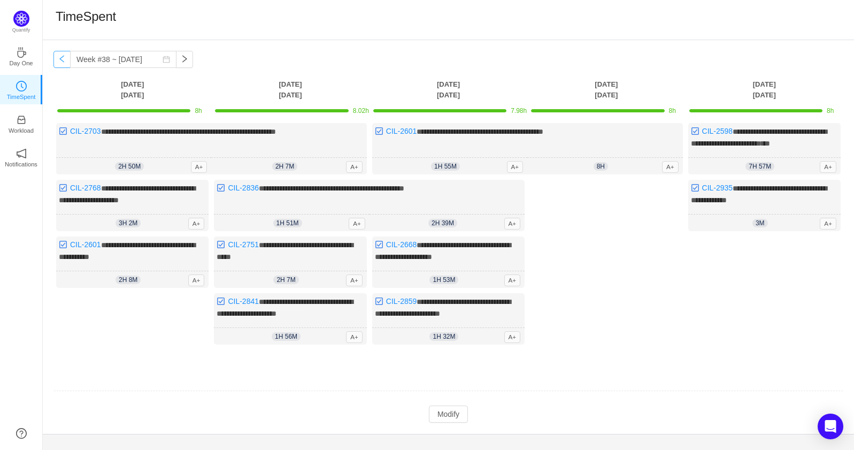
click at [59, 60] on button "button" at bounding box center [61, 59] width 17 height 17
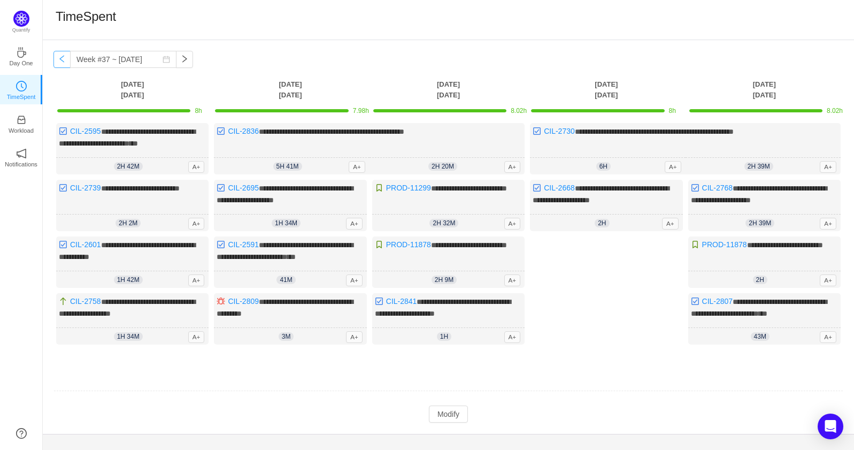
click at [67, 58] on button "button" at bounding box center [61, 59] width 17 height 17
type input "Week #36 ~ [DATE]"
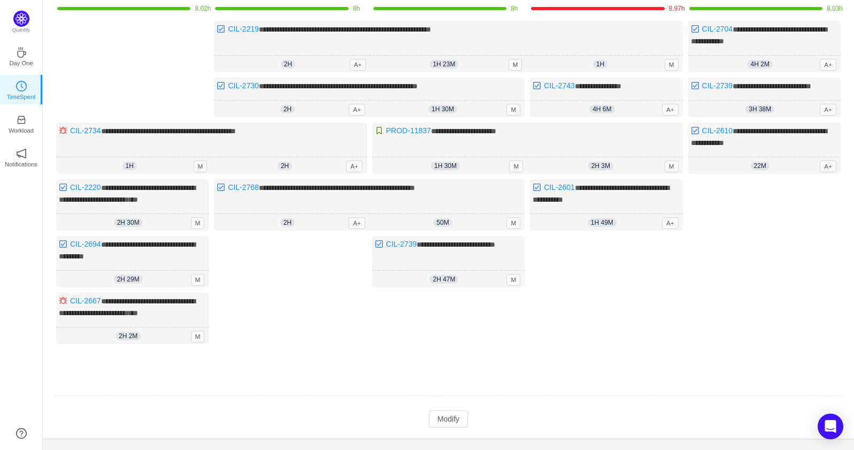
scroll to position [129, 0]
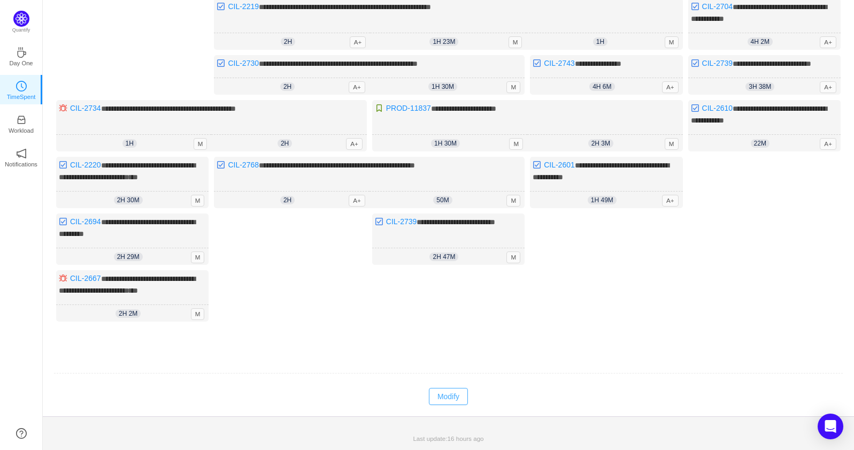
click at [450, 400] on button "Modify" at bounding box center [448, 396] width 39 height 17
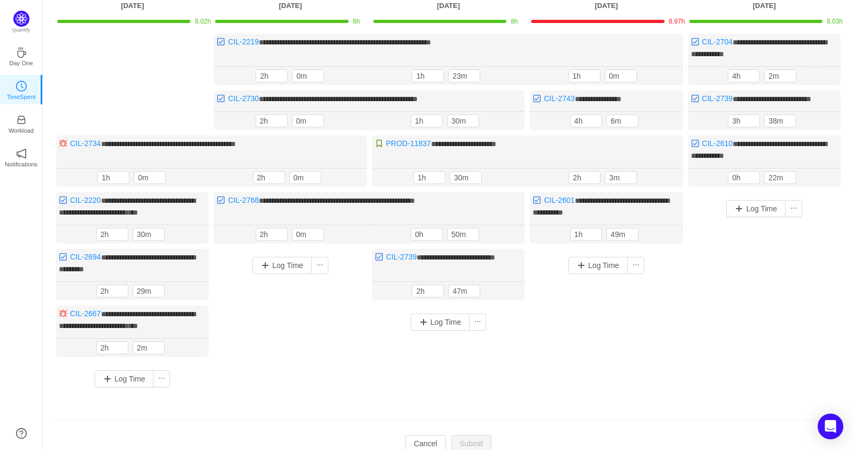
scroll to position [70, 0]
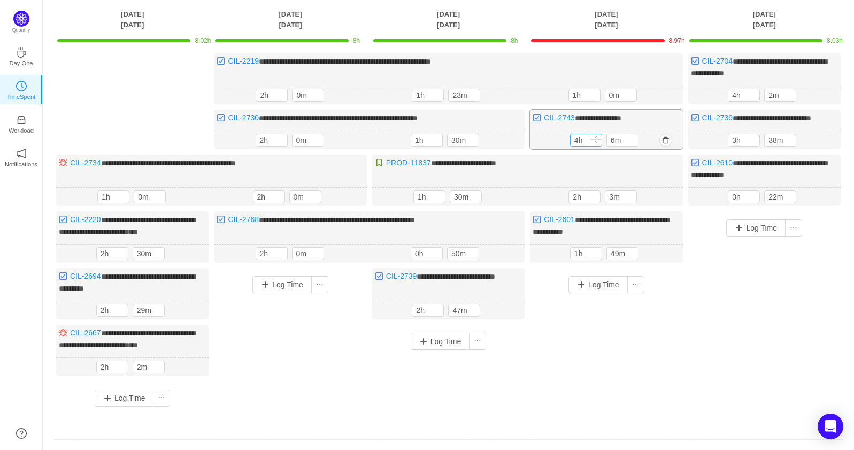
click at [590, 146] on div at bounding box center [596, 140] width 12 height 12
click at [666, 146] on button "button" at bounding box center [665, 140] width 13 height 13
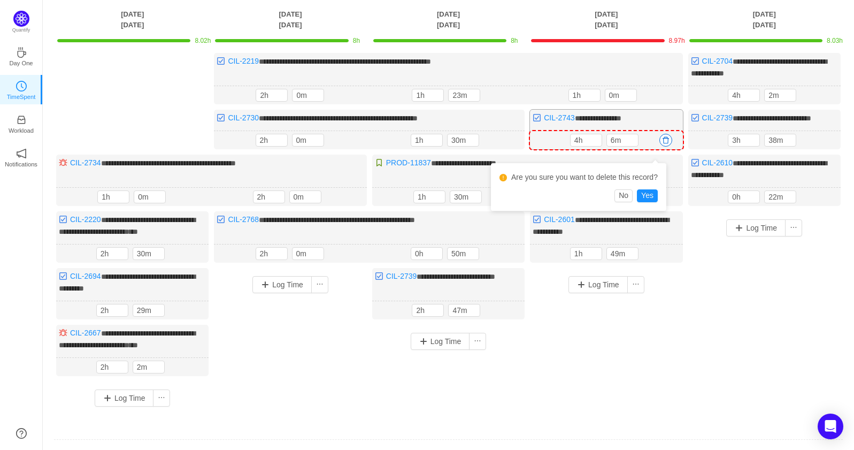
click at [638, 121] on div "**********" at bounding box center [606, 130] width 152 height 40
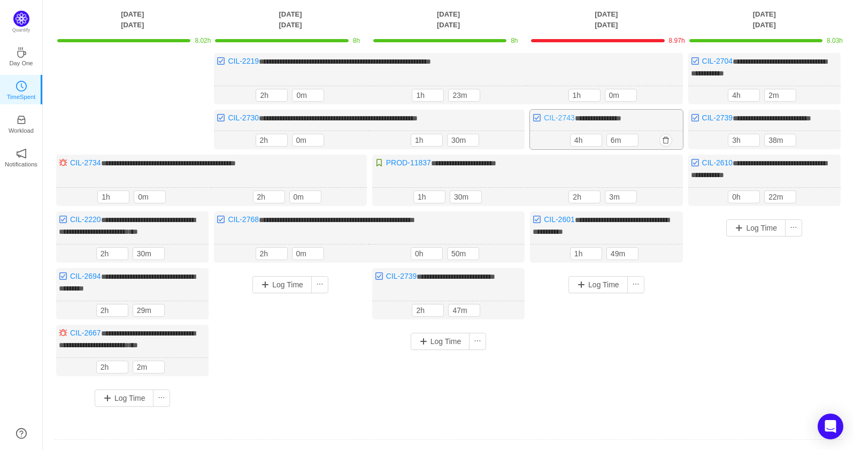
click at [566, 119] on link "CIL-2743" at bounding box center [559, 117] width 31 height 9
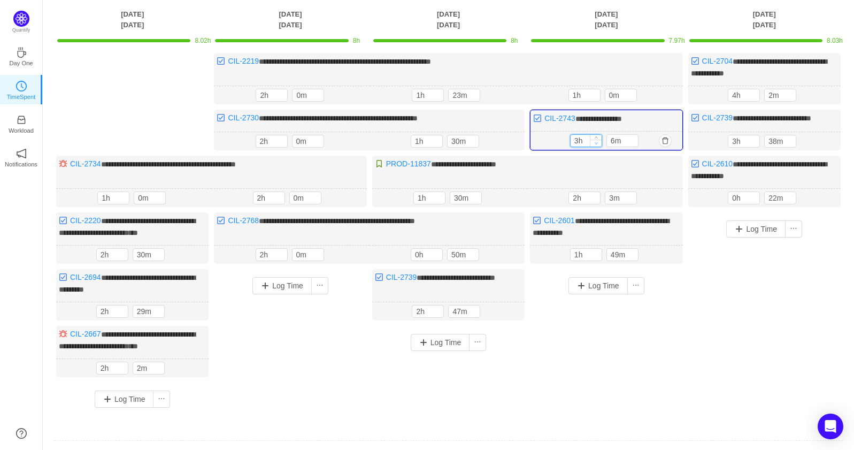
click at [594, 145] on icon "icon: down" at bounding box center [596, 143] width 4 height 4
type input "1h"
click at [594, 145] on icon "icon: down" at bounding box center [596, 143] width 4 height 4
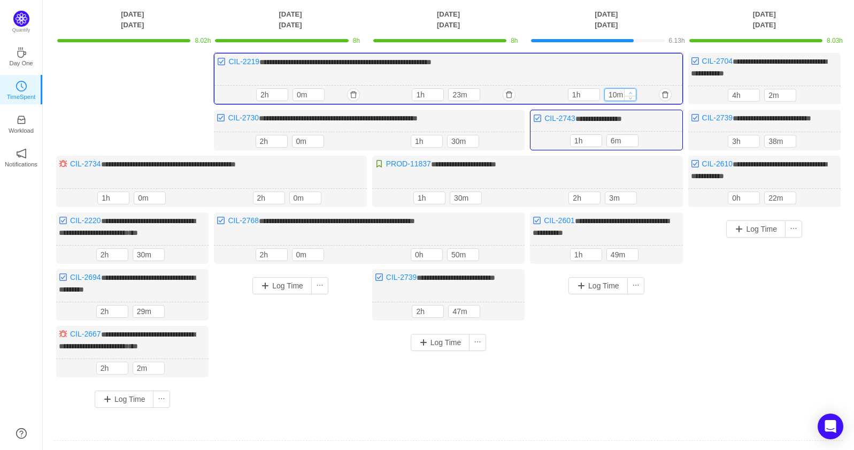
click at [634, 89] on span "Increase Value" at bounding box center [629, 92] width 11 height 7
click at [631, 89] on span "Increase Value" at bounding box center [629, 92] width 11 height 7
type input "30m"
click at [631, 89] on span "Increase Value" at bounding box center [629, 92] width 11 height 7
click at [591, 292] on button "Log Time" at bounding box center [597, 285] width 59 height 17
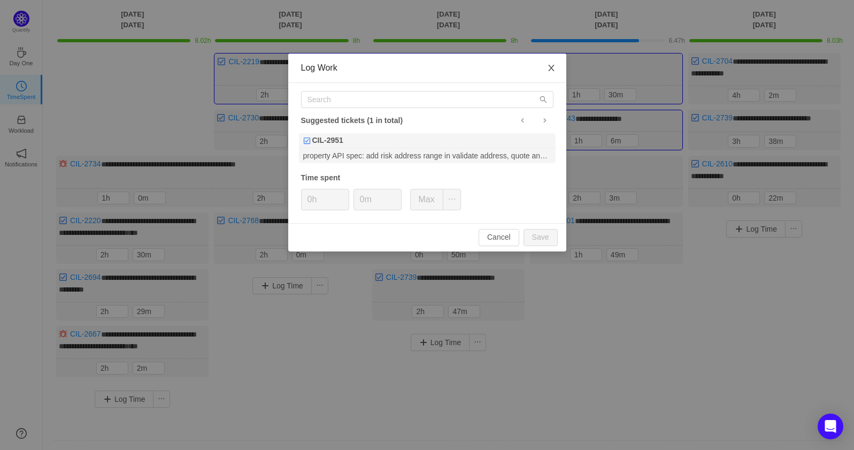
click at [554, 70] on icon "icon: close" at bounding box center [551, 68] width 9 height 9
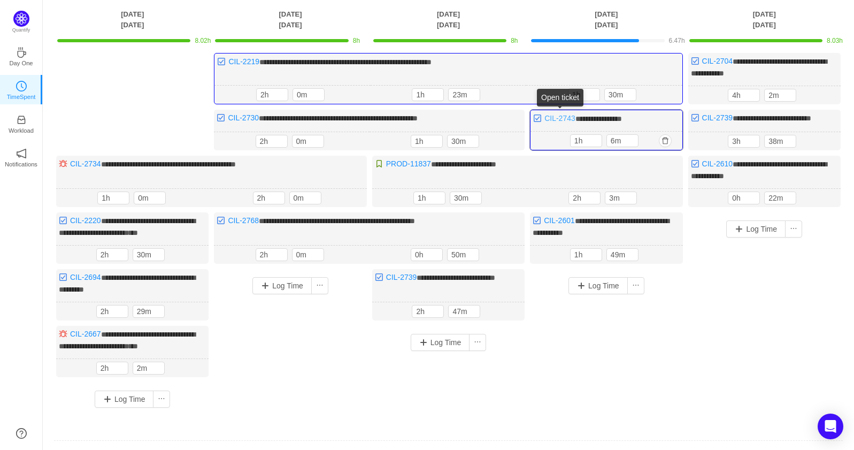
click at [562, 114] on link "CIL-2743" at bounding box center [559, 118] width 31 height 9
click at [578, 293] on button "Log Time" at bounding box center [597, 285] width 59 height 17
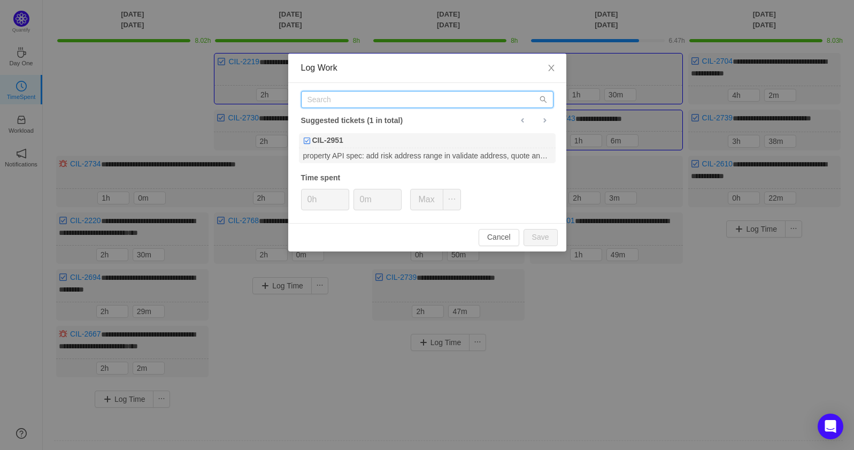
click at [378, 103] on input "text" at bounding box center [427, 99] width 252 height 17
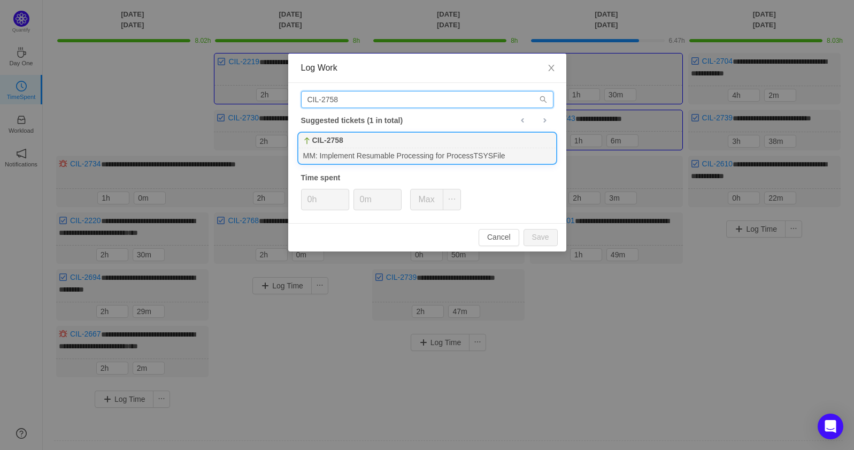
type input "CIL-2758"
click at [377, 139] on div "CIL-2758" at bounding box center [427, 140] width 257 height 15
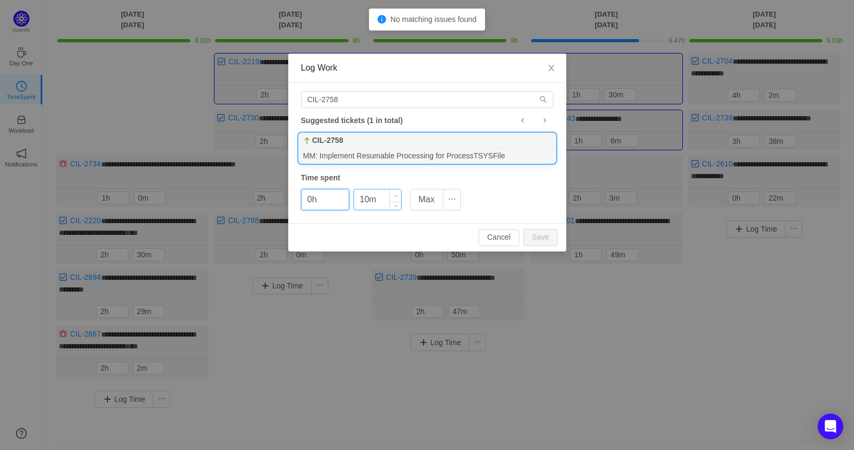
click at [390, 192] on span "Increase Value" at bounding box center [395, 195] width 11 height 12
click at [536, 230] on button "Save" at bounding box center [540, 237] width 34 height 17
type input "0m"
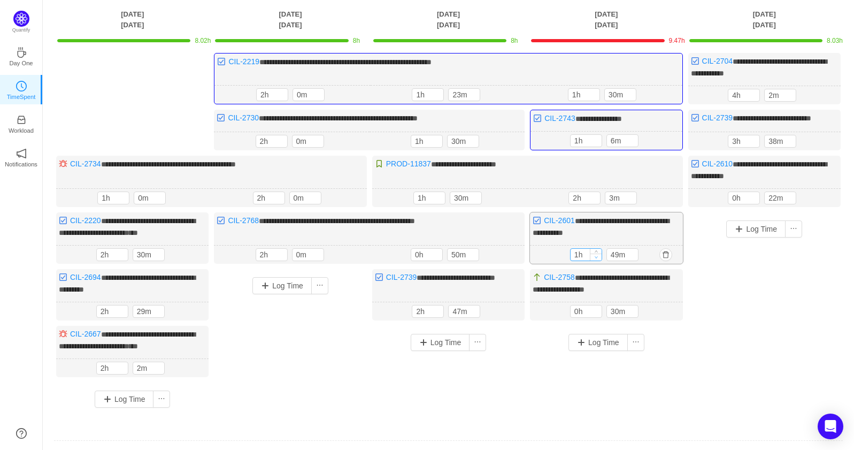
type input "0h"
click at [599, 260] on span "Decrease Value" at bounding box center [595, 256] width 11 height 7
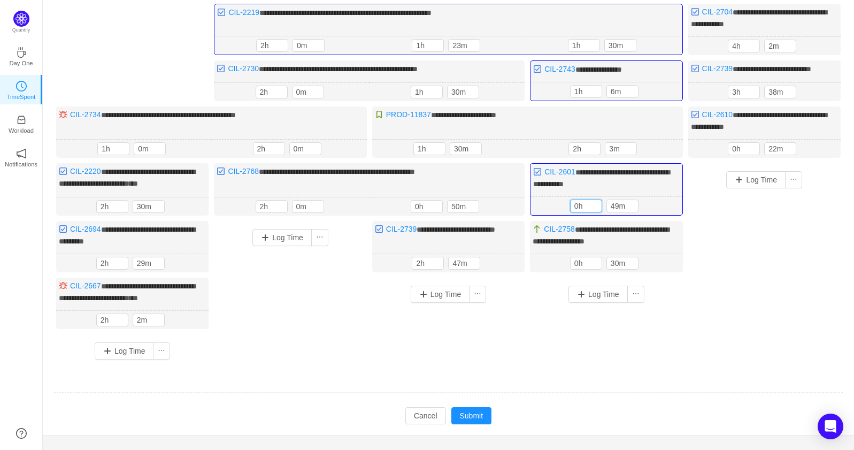
scroll to position [142, 0]
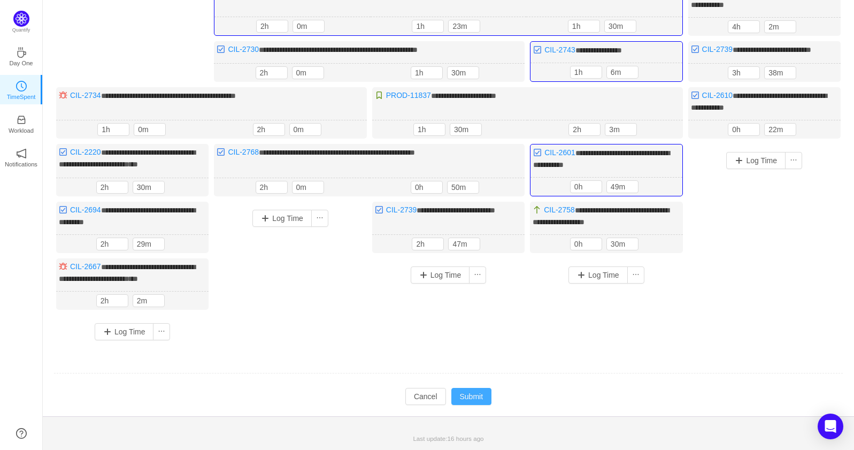
click at [466, 396] on button "Submit" at bounding box center [471, 396] width 41 height 17
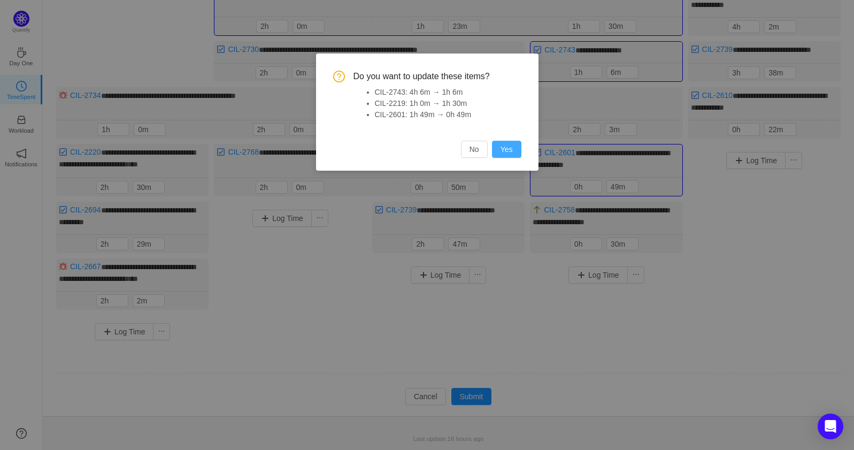
click at [513, 149] on button "Yes" at bounding box center [506, 149] width 29 height 17
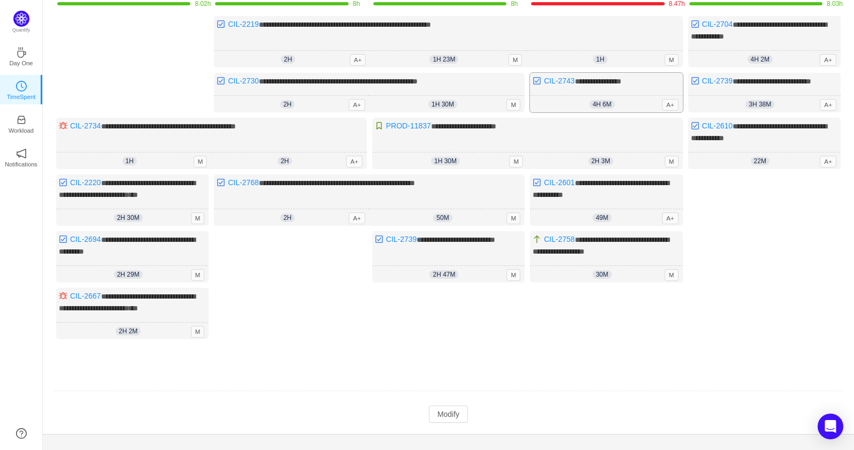
scroll to position [128, 0]
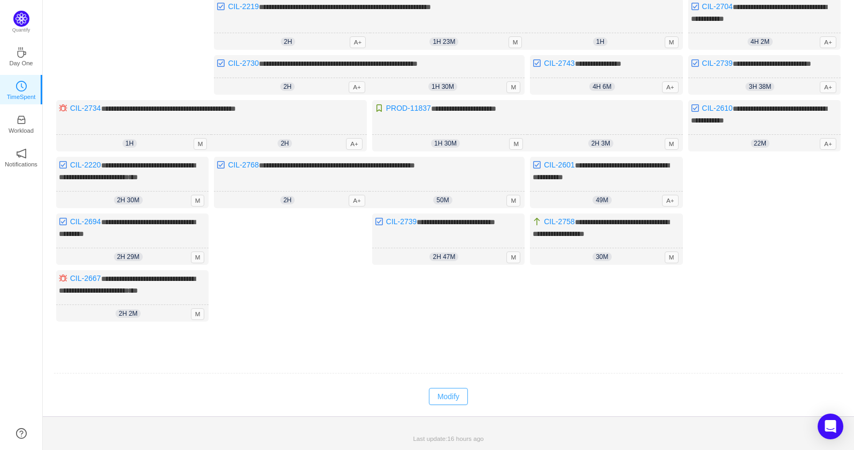
click at [451, 402] on button "Modify" at bounding box center [448, 396] width 39 height 17
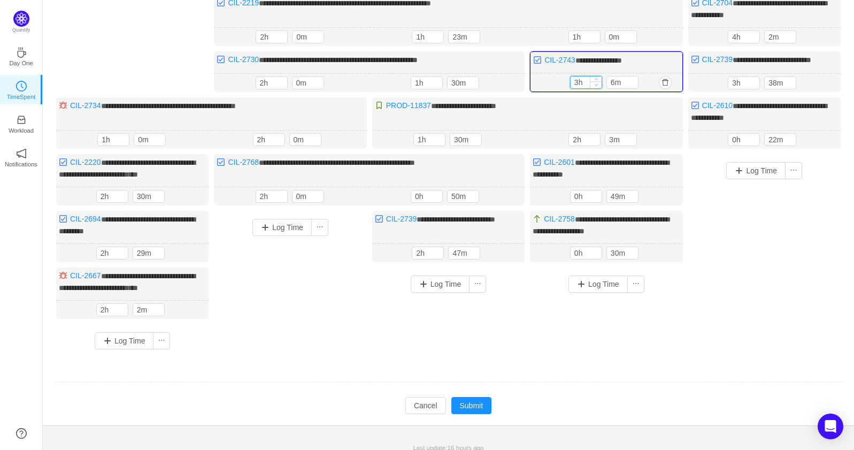
click at [598, 88] on span "Decrease Value" at bounding box center [595, 84] width 11 height 7
type input "1h"
click at [598, 88] on span "Decrease Value" at bounding box center [595, 84] width 11 height 7
click at [482, 408] on button "Submit" at bounding box center [471, 405] width 41 height 17
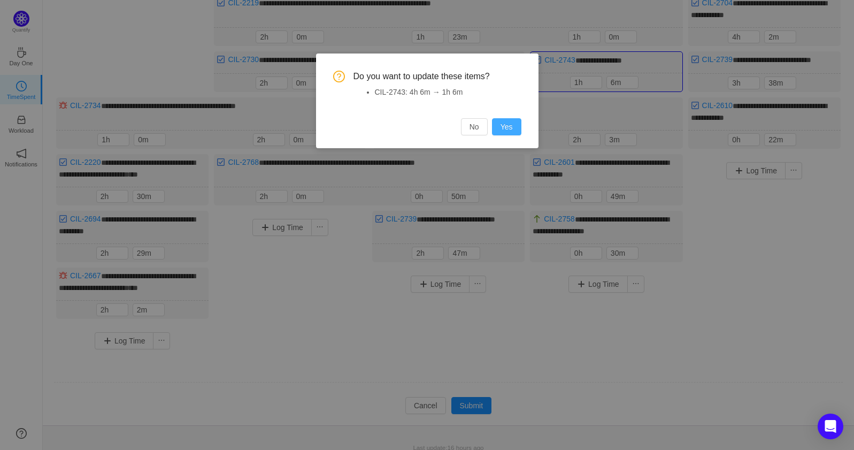
click at [507, 134] on button "Yes" at bounding box center [506, 126] width 29 height 17
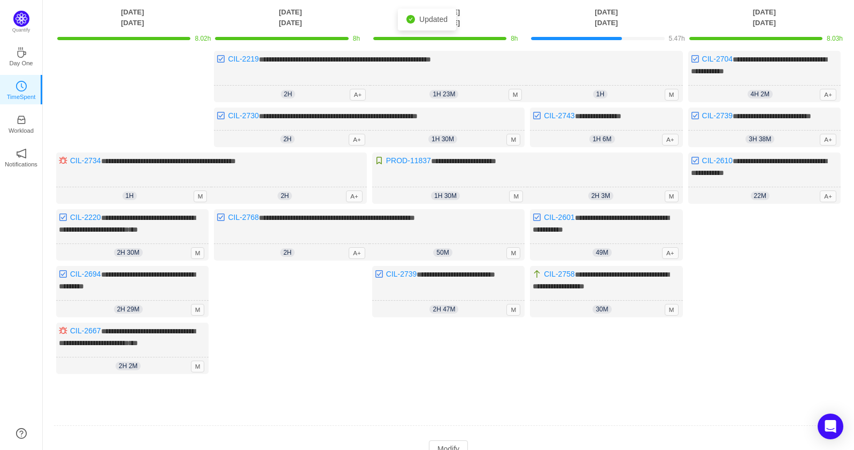
scroll to position [95, 0]
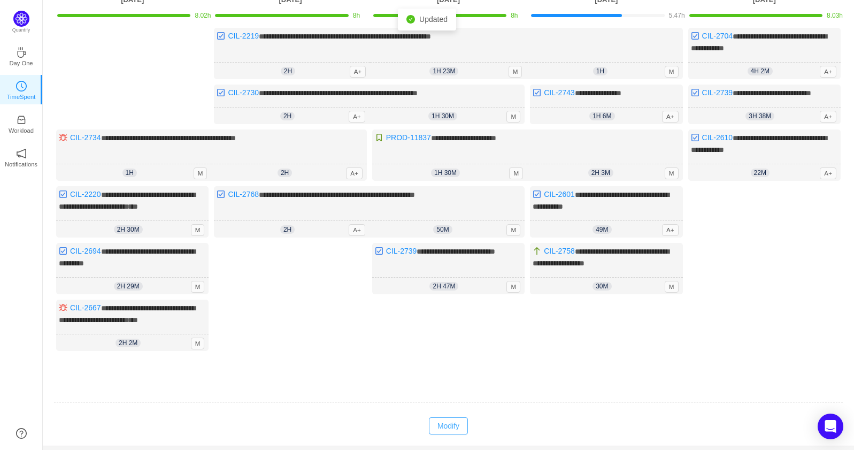
click at [455, 429] on button "Modify" at bounding box center [448, 425] width 39 height 17
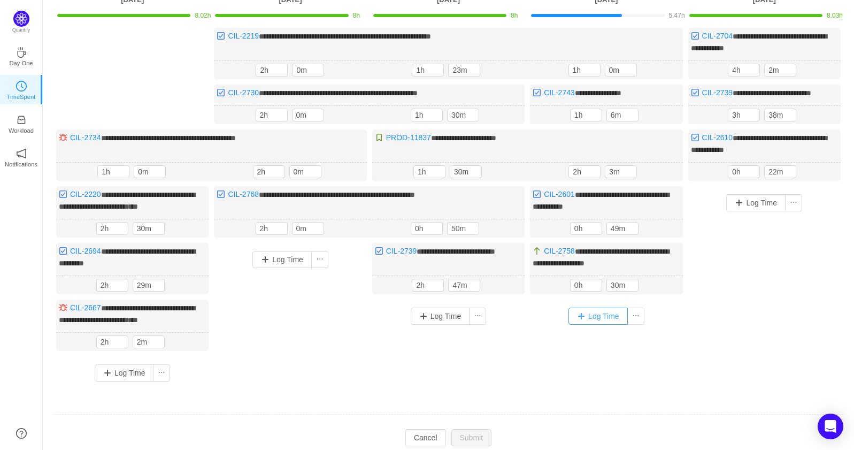
click at [586, 325] on button "Log Time" at bounding box center [597, 315] width 59 height 17
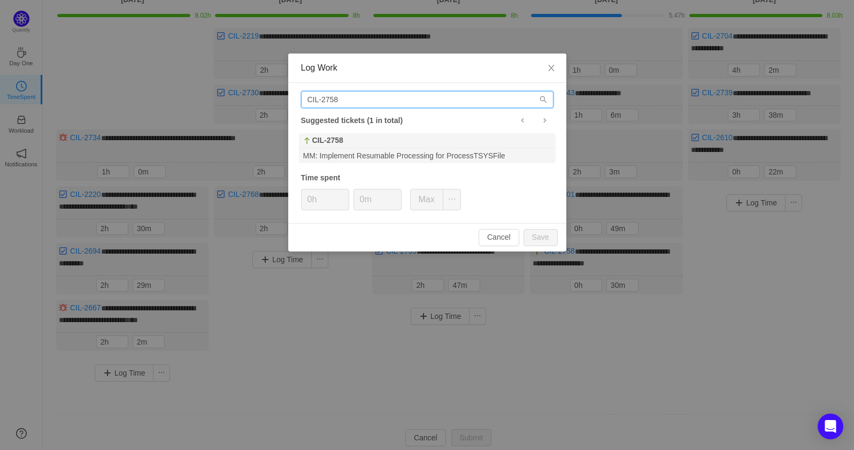
click at [380, 97] on input "CIL-2758" at bounding box center [427, 99] width 252 height 17
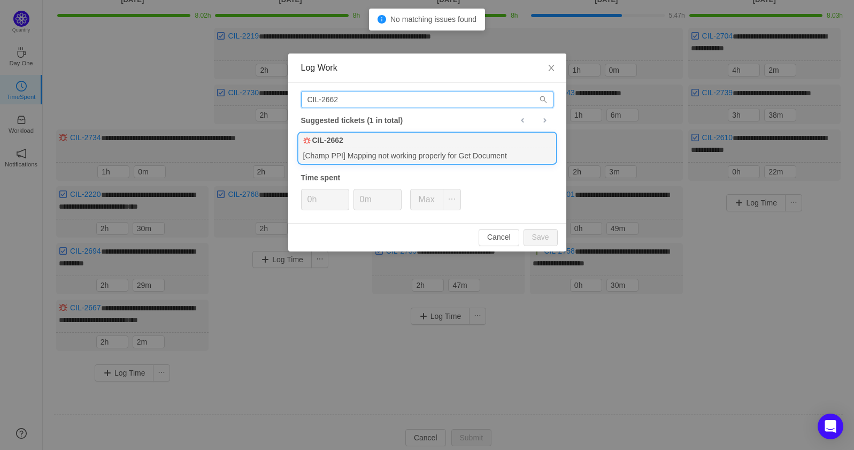
type input "CIL-2662"
click at [396, 144] on div "CIL-2662" at bounding box center [427, 140] width 257 height 15
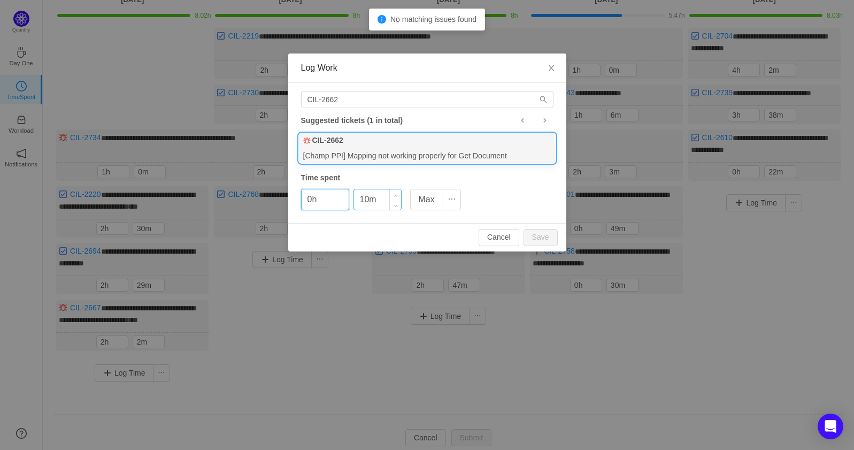
click at [398, 195] on span "Increase Value" at bounding box center [395, 195] width 11 height 12
click at [400, 195] on span "Increase Value" at bounding box center [395, 195] width 11 height 12
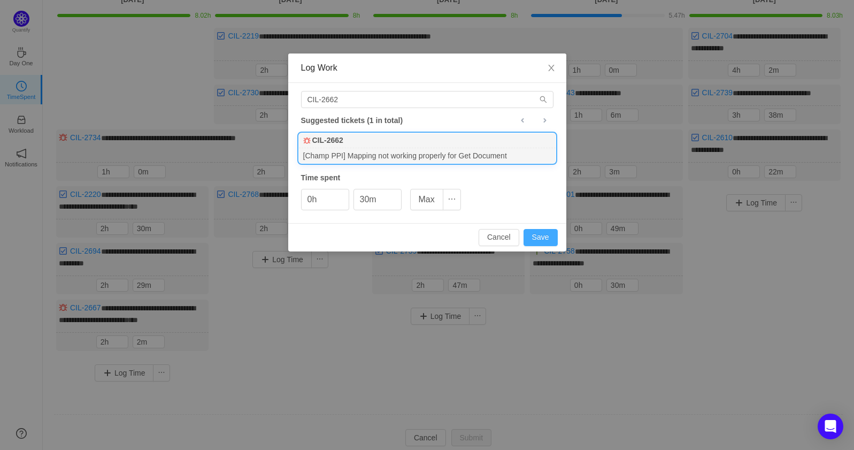
click at [540, 237] on button "Save" at bounding box center [540, 237] width 34 height 17
type input "0m"
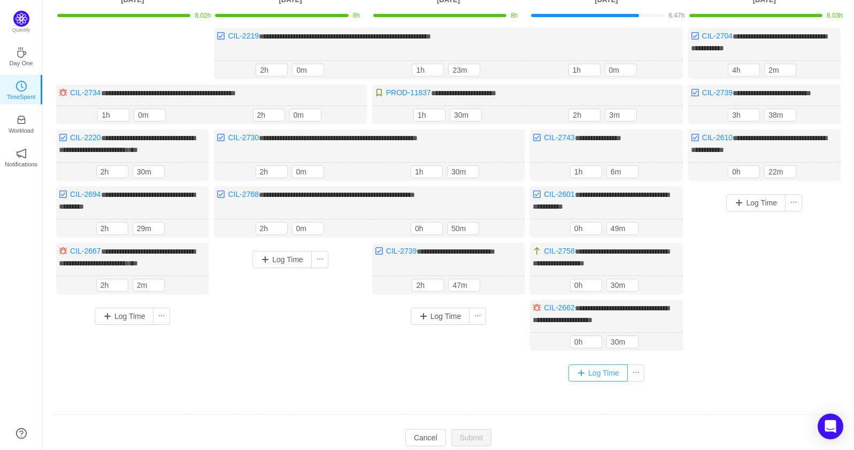
click at [592, 377] on button "Log Time" at bounding box center [597, 372] width 59 height 17
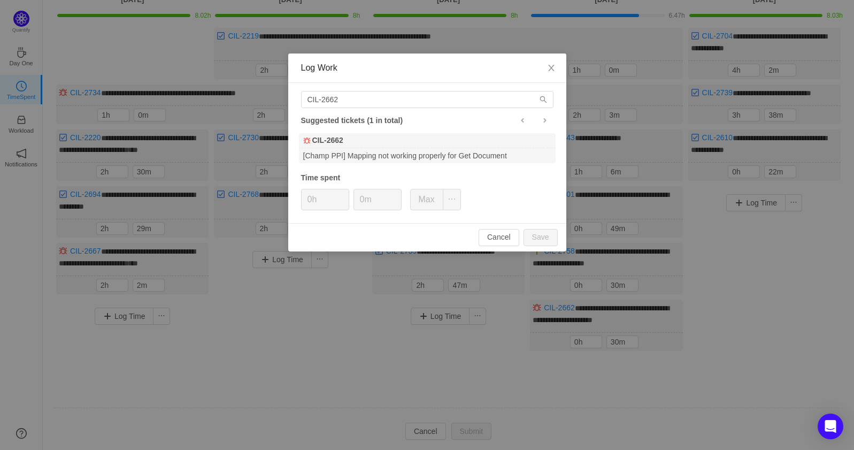
click at [376, 110] on div "CIL-2662 Suggested tickets (1 in total) CIL-2662 [Champ PPI] Mapping not workin…" at bounding box center [427, 153] width 278 height 140
click at [375, 103] on input "CIL-2662" at bounding box center [427, 99] width 252 height 17
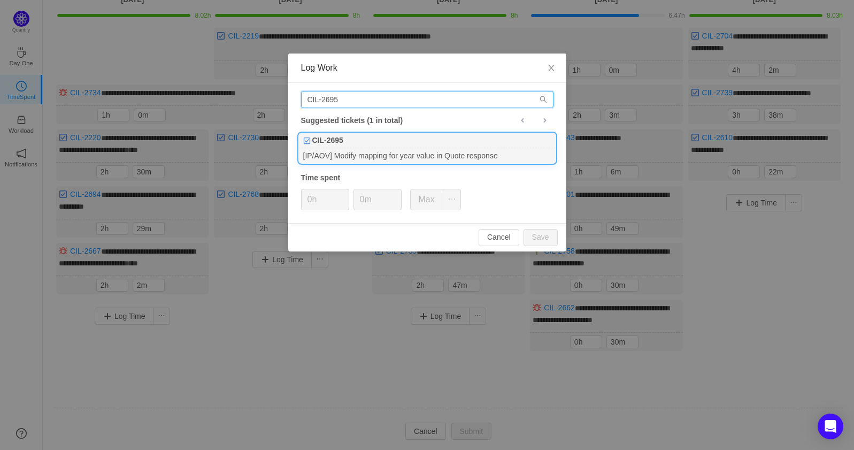
type input "CIL-2695"
click at [406, 150] on div "[IP/AOV] Modify mapping for year value in Quote response" at bounding box center [427, 155] width 257 height 14
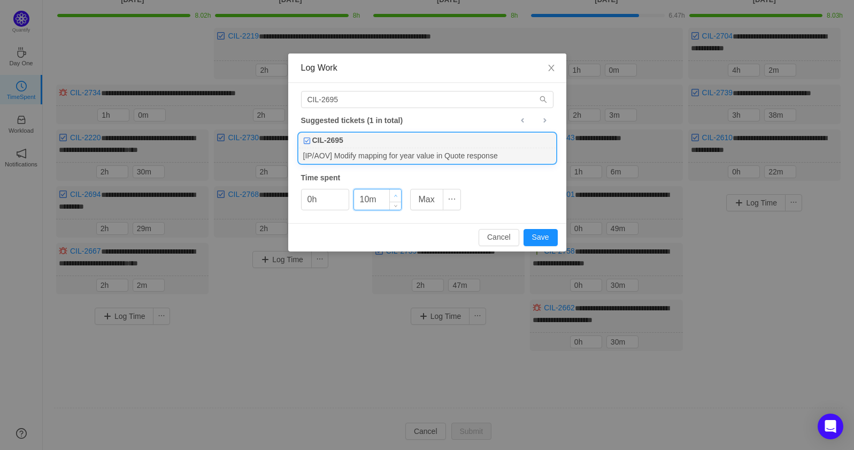
click at [397, 194] on icon "icon: up" at bounding box center [395, 196] width 4 height 4
click at [535, 235] on button "Save" at bounding box center [540, 237] width 34 height 17
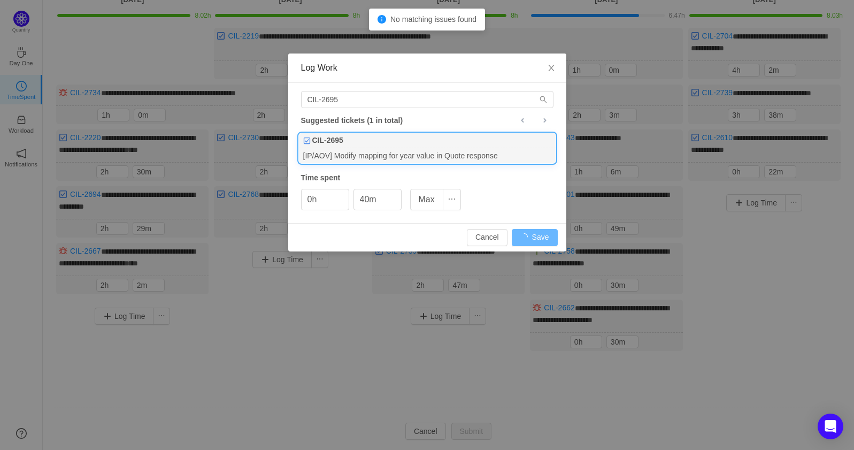
type input "0m"
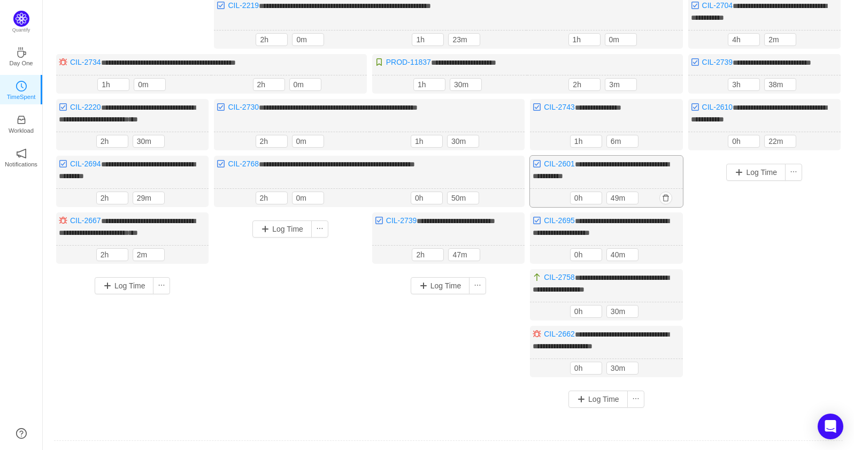
scroll to position [142, 0]
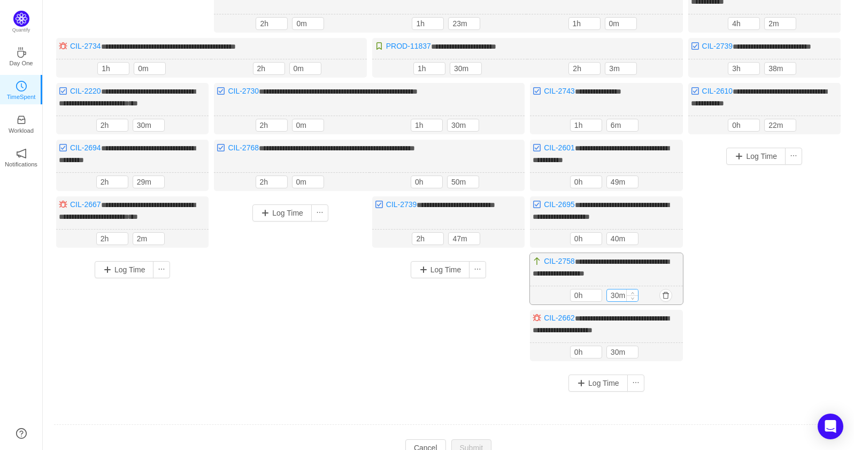
click at [638, 295] on div "30m" at bounding box center [622, 295] width 31 height 12
click at [636, 301] on span "Decrease Value" at bounding box center [632, 297] width 11 height 7
click at [635, 296] on span "Increase Value" at bounding box center [632, 292] width 11 height 7
type input "50m"
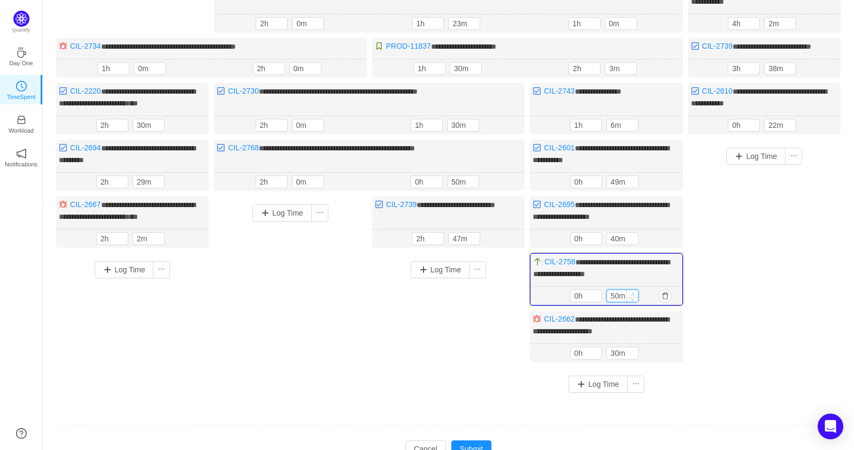
click at [635, 297] on span "Increase Value" at bounding box center [632, 293] width 11 height 7
type input "1h"
click at [599, 297] on span "Increase Value" at bounding box center [595, 293] width 11 height 7
click at [635, 302] on span "Decrease Value" at bounding box center [632, 298] width 11 height 7
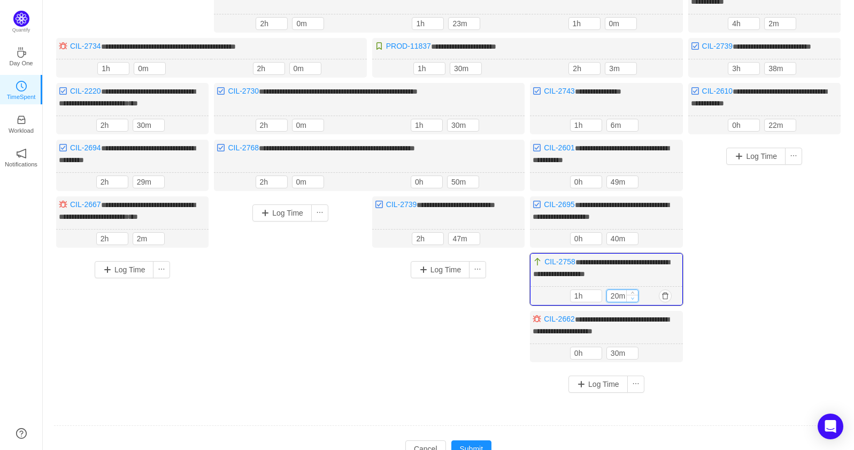
click at [635, 302] on span "Decrease Value" at bounding box center [632, 298] width 11 height 7
type input "10m"
click at [635, 302] on span "Decrease Value" at bounding box center [632, 298] width 11 height 7
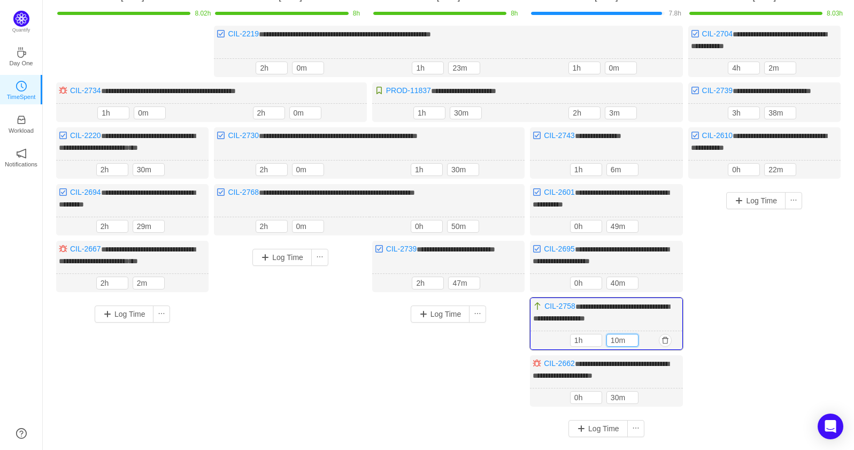
scroll to position [95, 0]
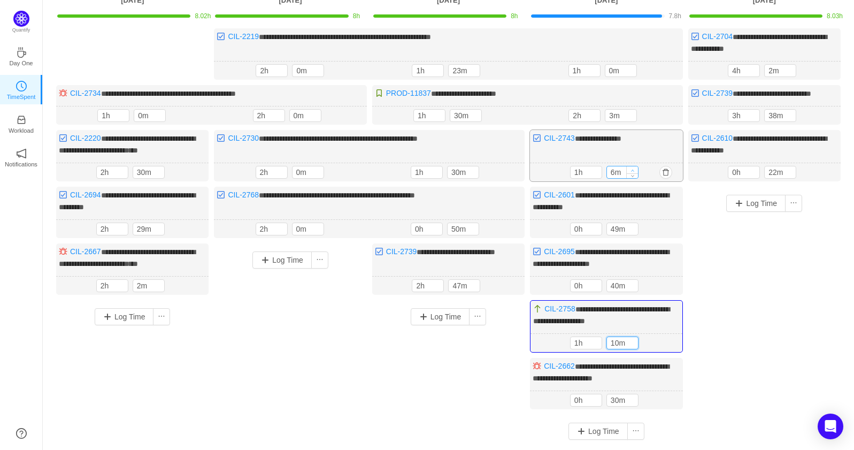
type input "16m"
click at [630, 173] on span "Increase Value" at bounding box center [632, 169] width 11 height 7
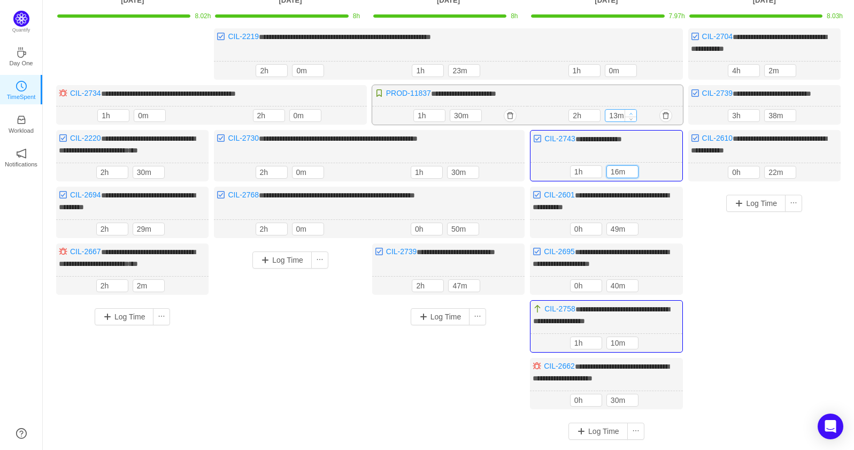
click at [630, 115] on icon "icon: up" at bounding box center [631, 114] width 4 height 4
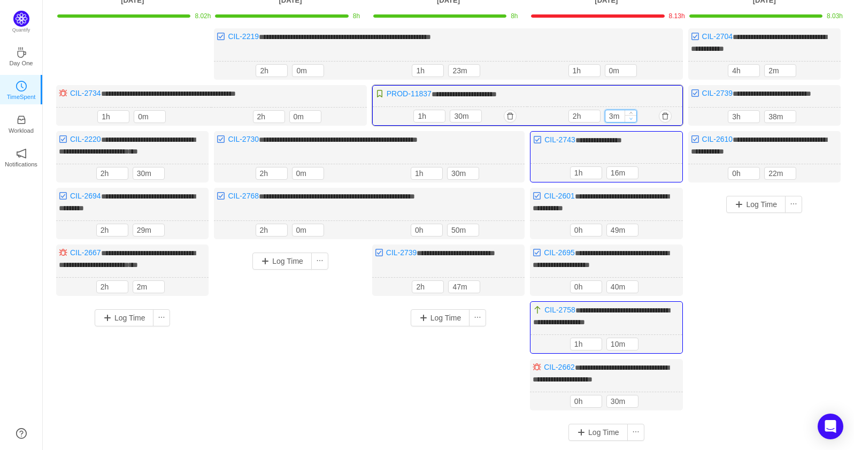
click at [630, 120] on icon "icon: down" at bounding box center [631, 119] width 4 height 4
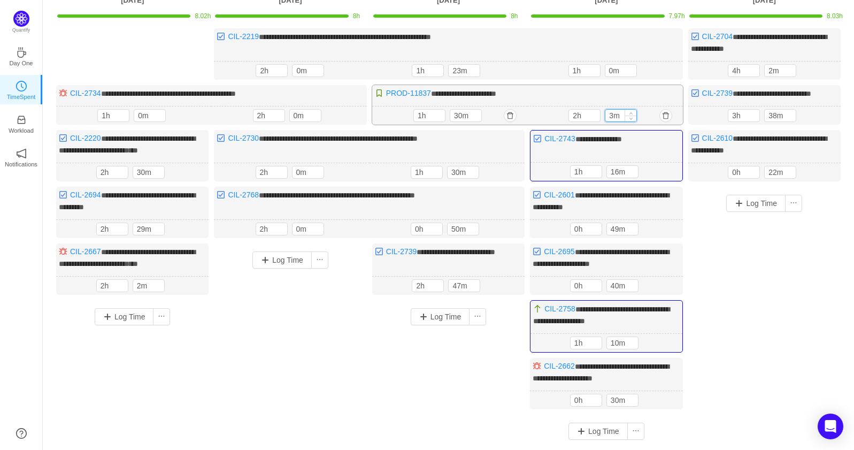
click at [609, 121] on input "3m" at bounding box center [620, 116] width 31 height 12
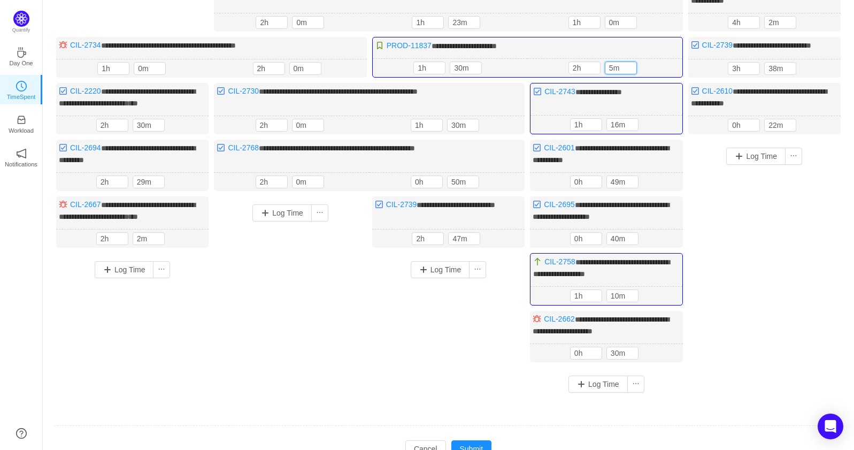
scroll to position [197, 0]
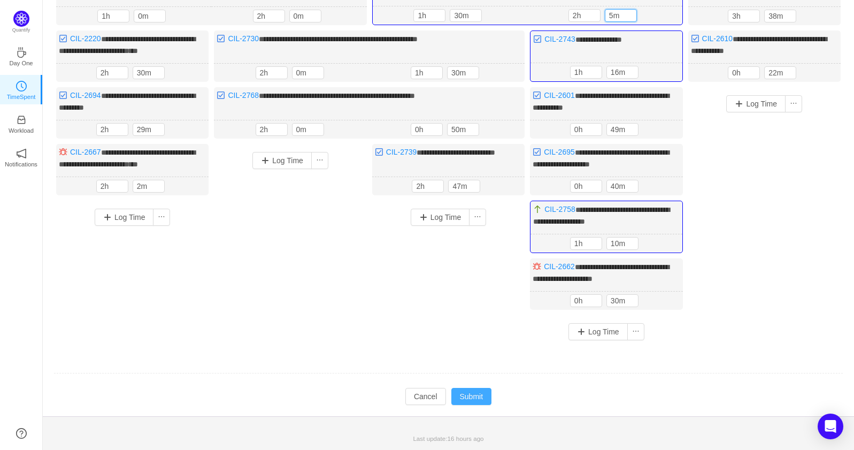
type input "5m"
click at [478, 392] on button "Submit" at bounding box center [471, 396] width 41 height 17
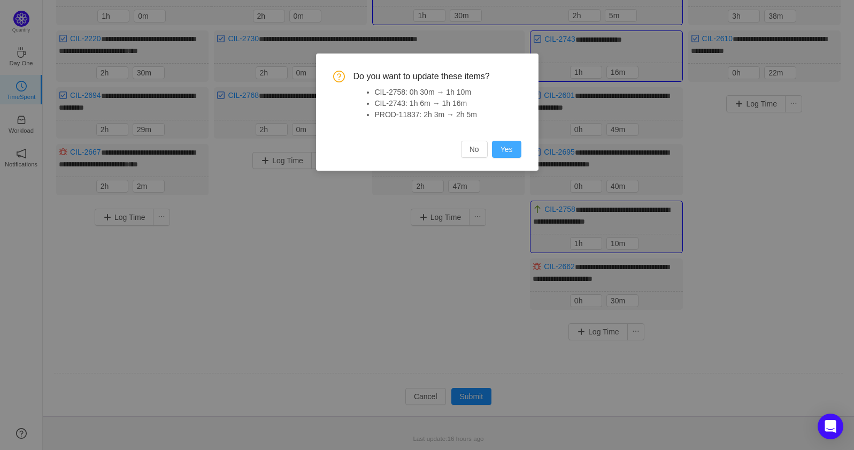
click at [509, 148] on button "Yes" at bounding box center [506, 149] width 29 height 17
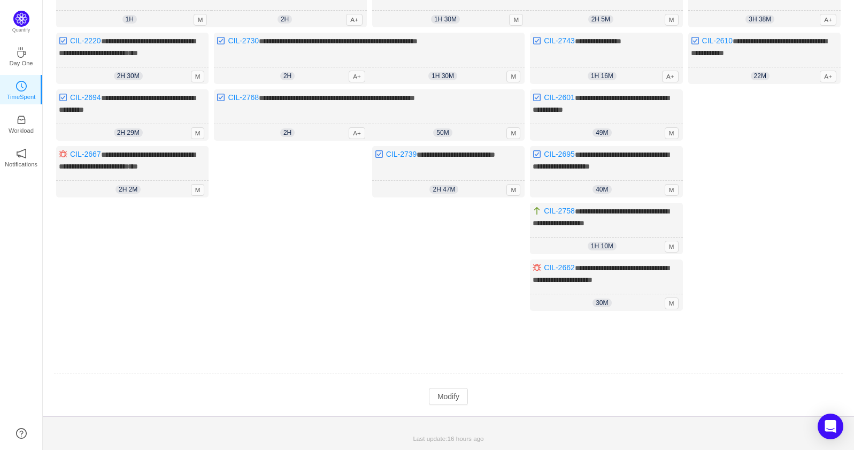
scroll to position [195, 0]
click at [454, 402] on button "Modify" at bounding box center [448, 396] width 39 height 17
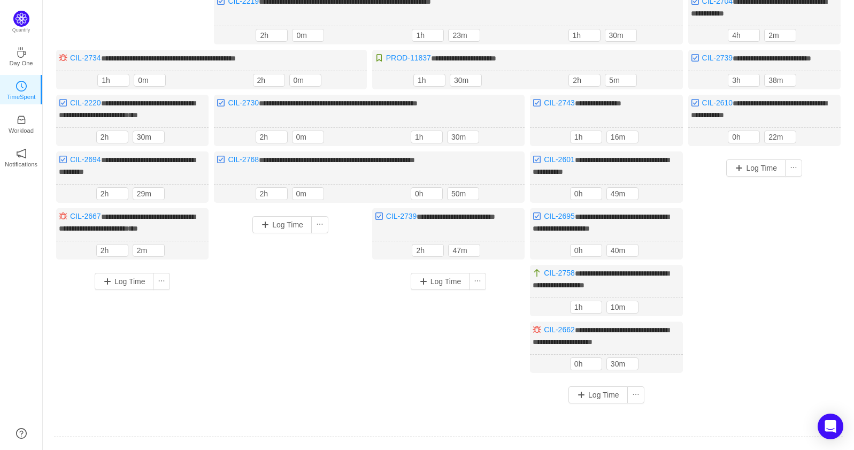
scroll to position [118, 0]
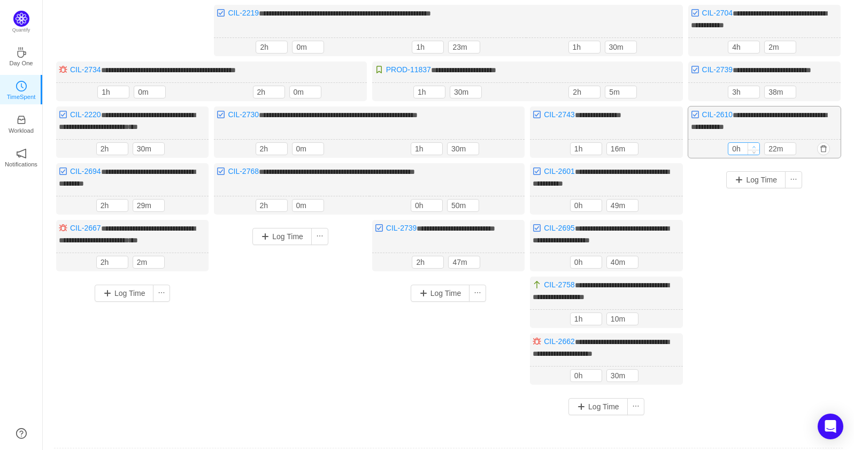
type input "1h"
click at [752, 150] on span "Increase Value" at bounding box center [753, 146] width 11 height 7
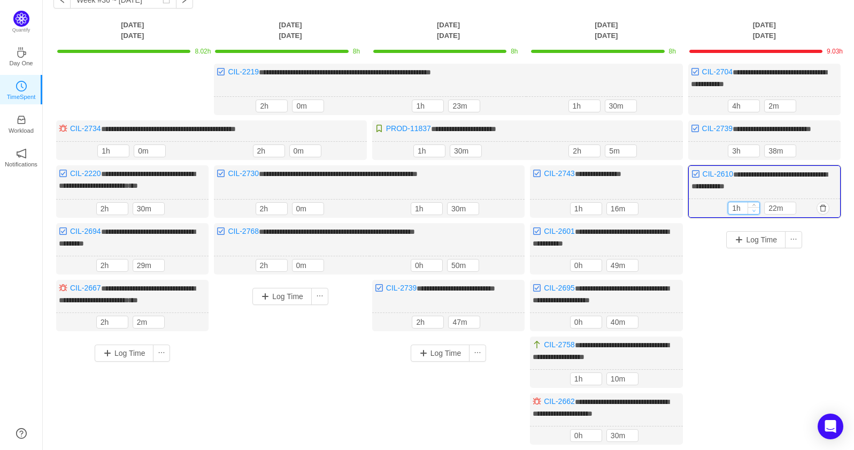
scroll to position [47, 0]
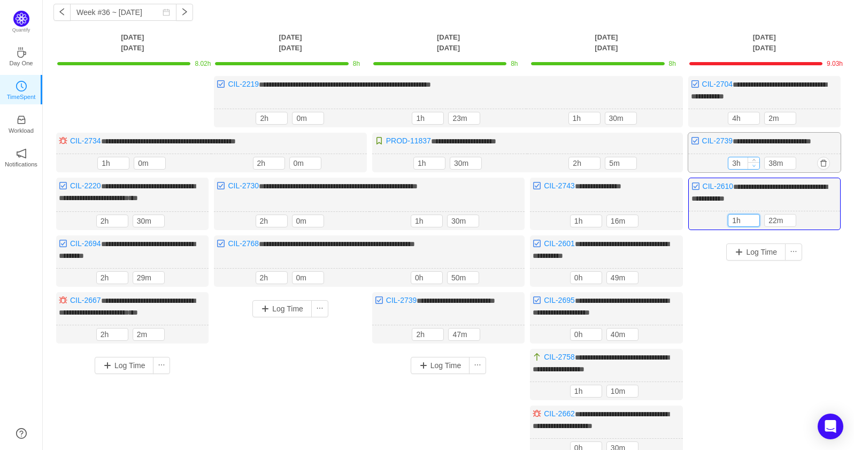
type input "2h"
click at [753, 167] on icon "icon: down" at bounding box center [754, 166] width 4 height 4
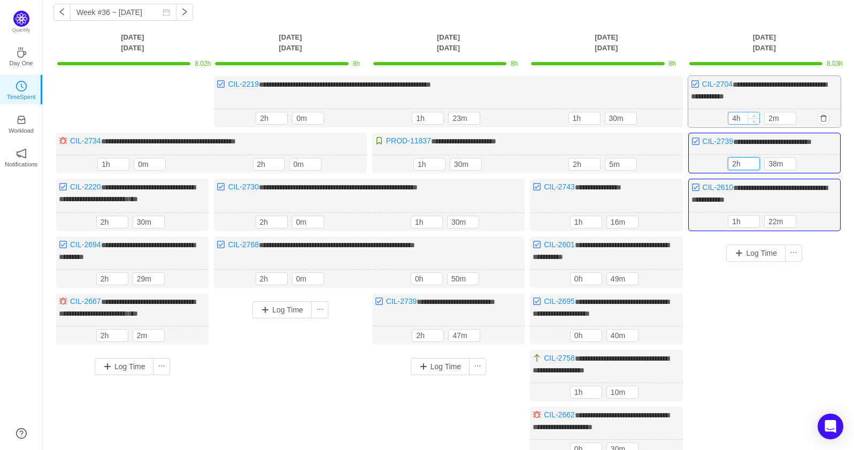
click at [760, 121] on div "4h" at bounding box center [744, 118] width 32 height 13
click at [754, 120] on icon "icon: down" at bounding box center [754, 121] width 4 height 4
type input "2h"
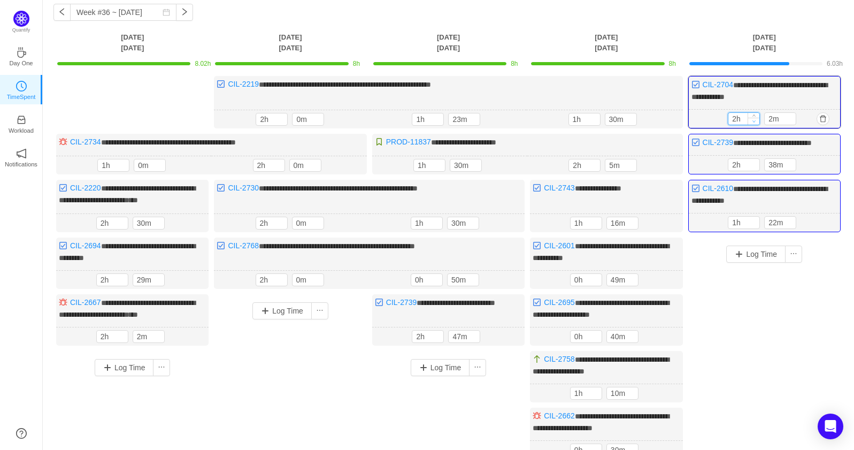
click at [754, 120] on icon "icon: down" at bounding box center [754, 121] width 4 height 4
click at [744, 261] on button "Log Time" at bounding box center [755, 253] width 59 height 17
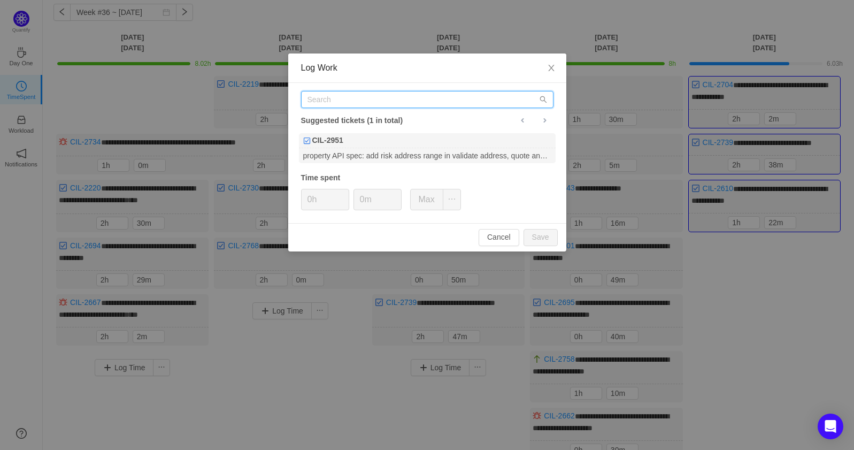
click at [372, 101] on input "text" at bounding box center [427, 99] width 252 height 17
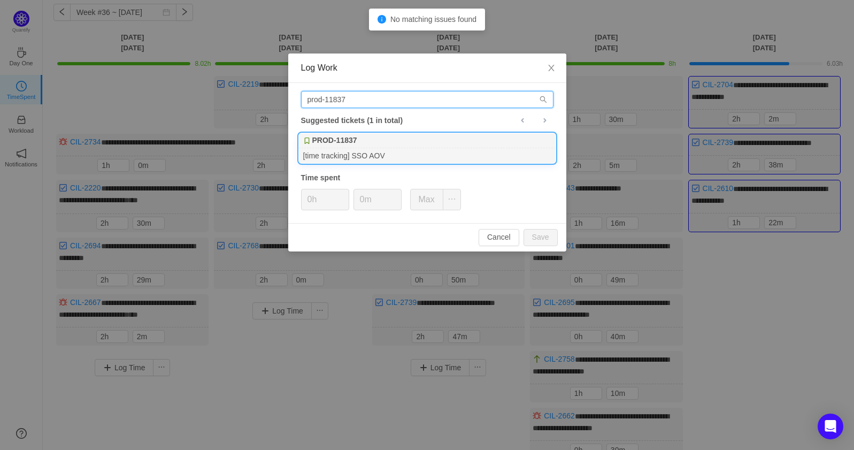
type input "prod-11837"
click at [350, 145] on b "PROD-11837" at bounding box center [334, 140] width 45 height 11
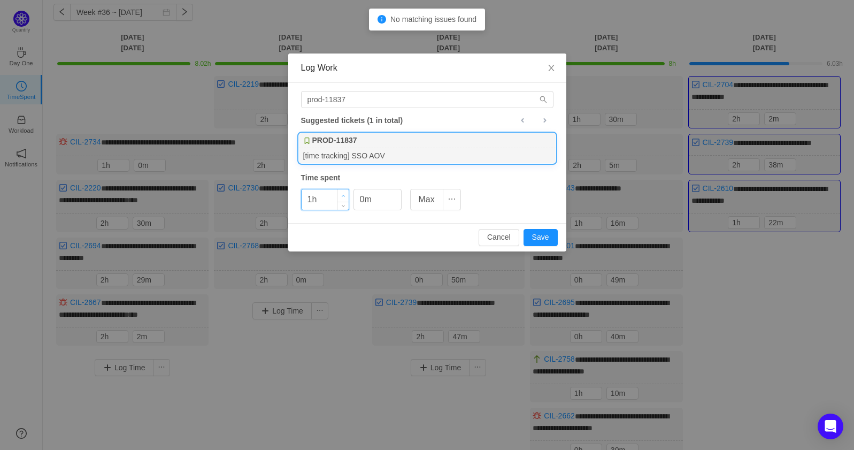
click at [343, 195] on icon "icon: up" at bounding box center [343, 196] width 3 height 2
click at [541, 234] on button "Save" at bounding box center [540, 237] width 34 height 17
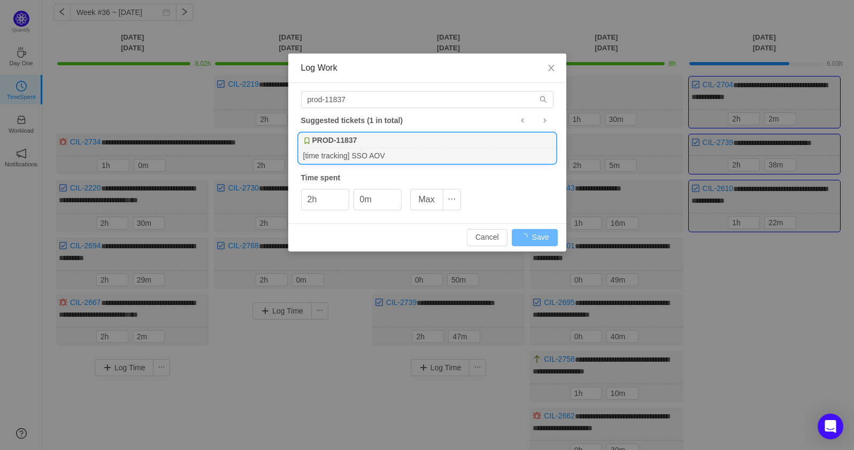
type input "0h"
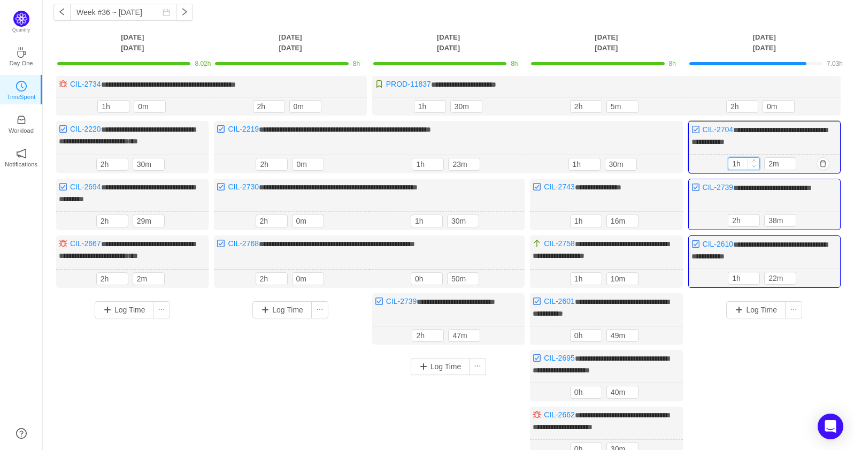
click at [756, 164] on icon "icon: down" at bounding box center [754, 166] width 4 height 4
type input "2h"
click at [755, 158] on span "Increase Value" at bounding box center [753, 161] width 11 height 7
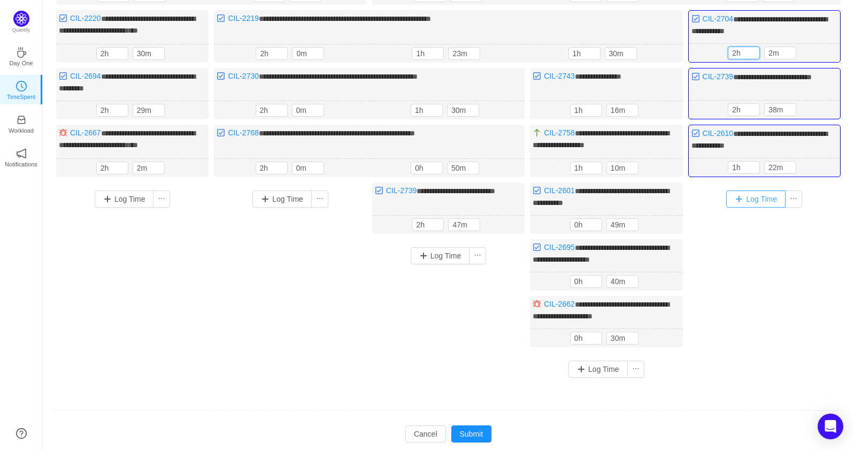
scroll to position [187, 0]
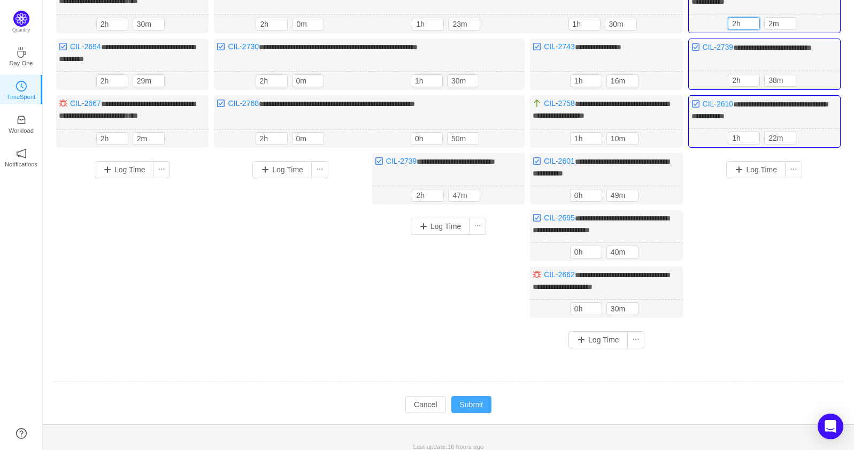
click at [472, 396] on button "Submit" at bounding box center [471, 404] width 41 height 17
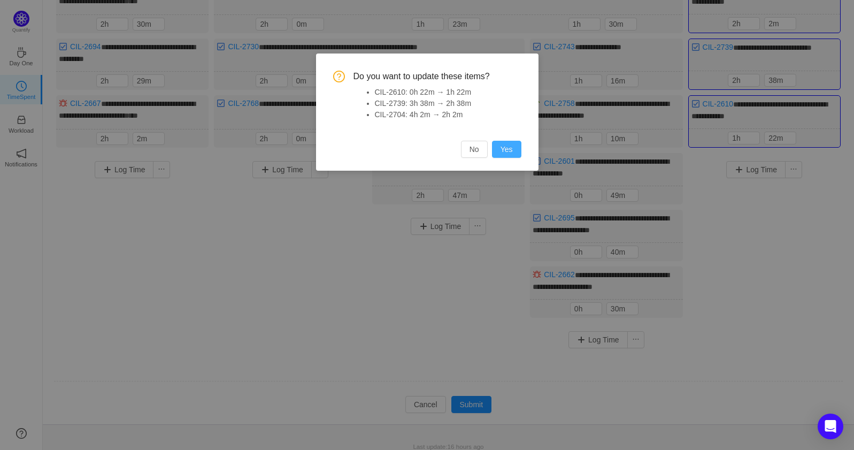
click at [510, 151] on button "Yes" at bounding box center [506, 149] width 29 height 17
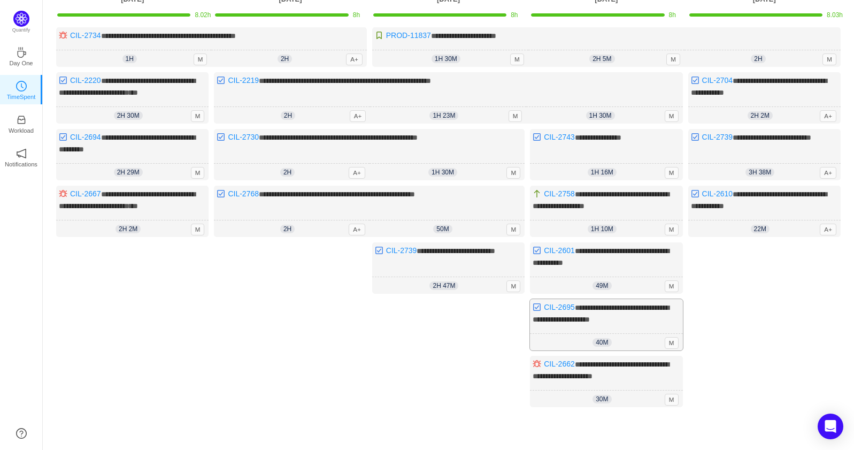
scroll to position [0, 0]
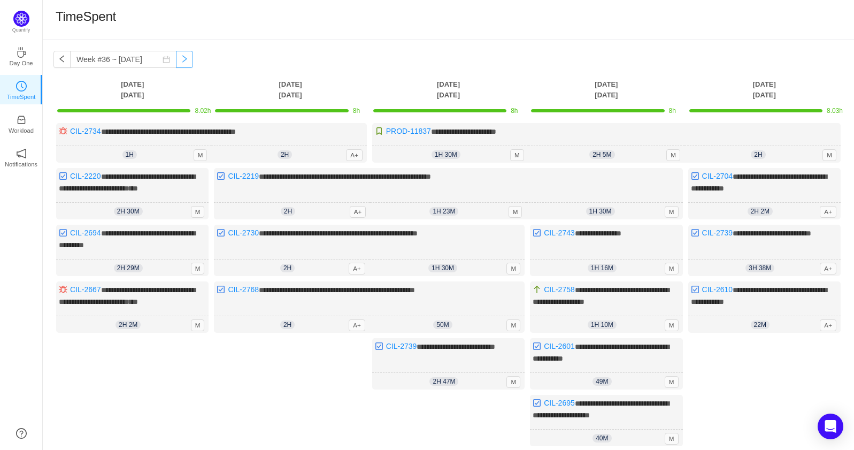
click at [176, 57] on button "button" at bounding box center [184, 59] width 17 height 17
type input "Week #37 ~ [DATE]"
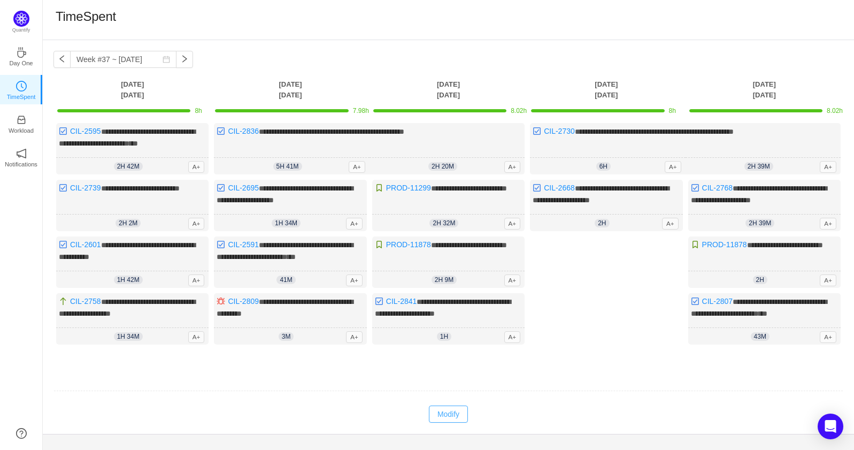
click at [450, 421] on button "Modify" at bounding box center [448, 413] width 39 height 17
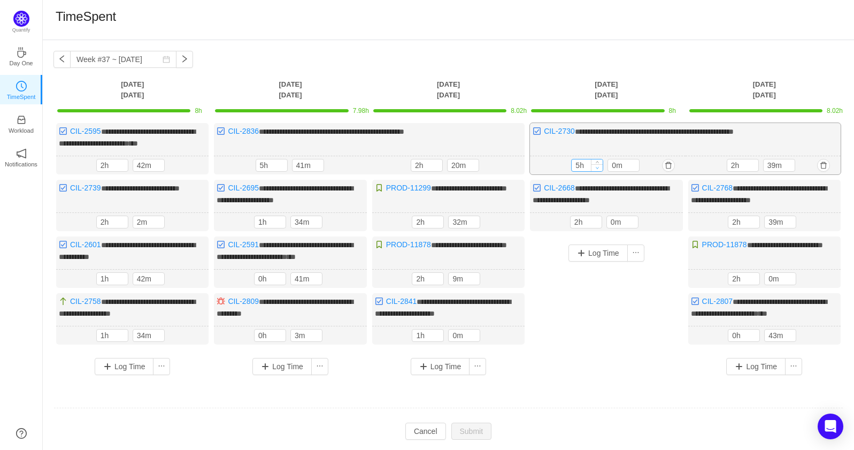
click at [595, 171] on span "Decrease Value" at bounding box center [596, 167] width 11 height 7
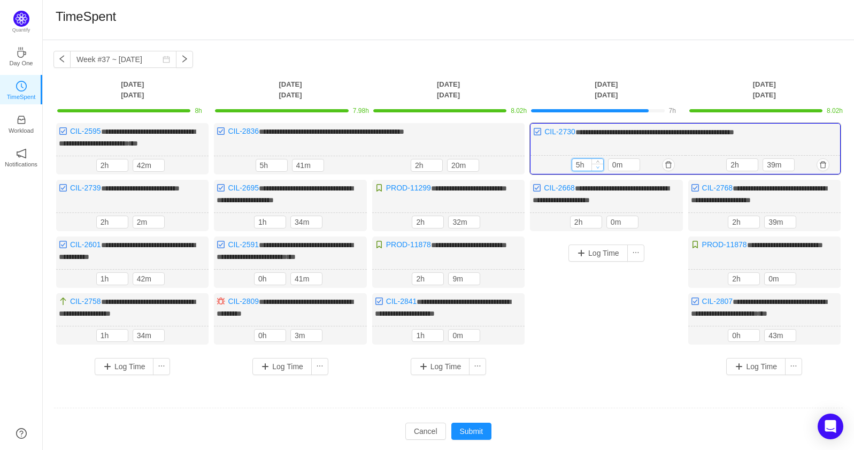
type input "4h"
click at [595, 171] on span "Decrease Value" at bounding box center [597, 167] width 11 height 7
click at [577, 260] on button "Log Time" at bounding box center [597, 252] width 59 height 17
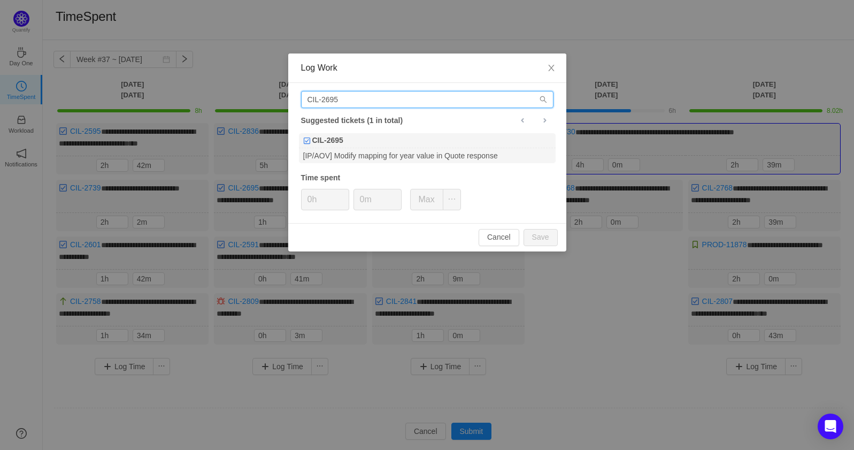
click at [420, 93] on input "CIL-2695" at bounding box center [427, 99] width 252 height 17
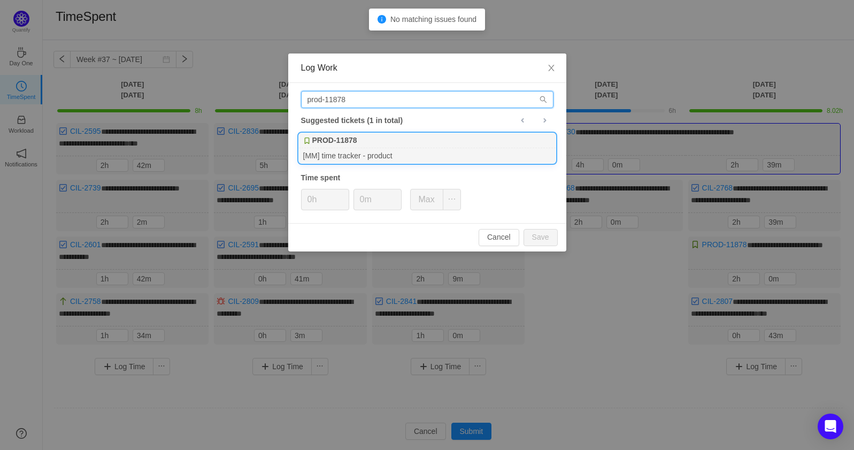
type input "prod-11878"
click at [403, 142] on div "PROD-11878" at bounding box center [427, 140] width 257 height 15
click at [343, 195] on icon "icon: up" at bounding box center [343, 196] width 4 height 4
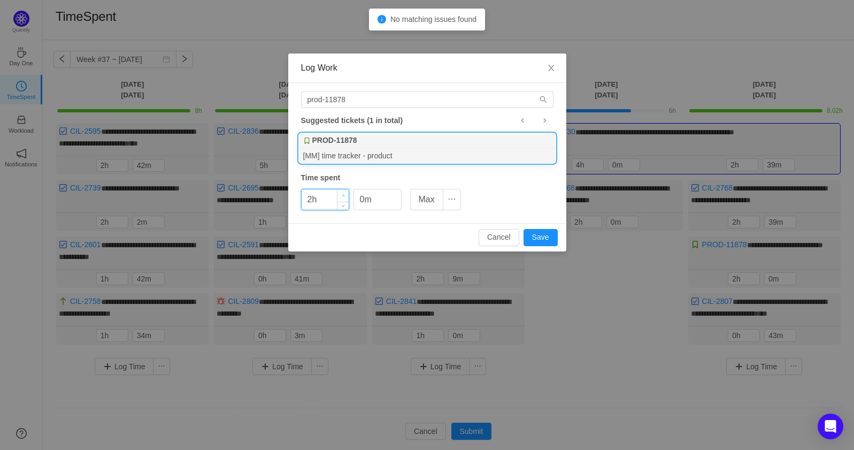
click at [343, 195] on icon "icon: up" at bounding box center [343, 196] width 4 height 4
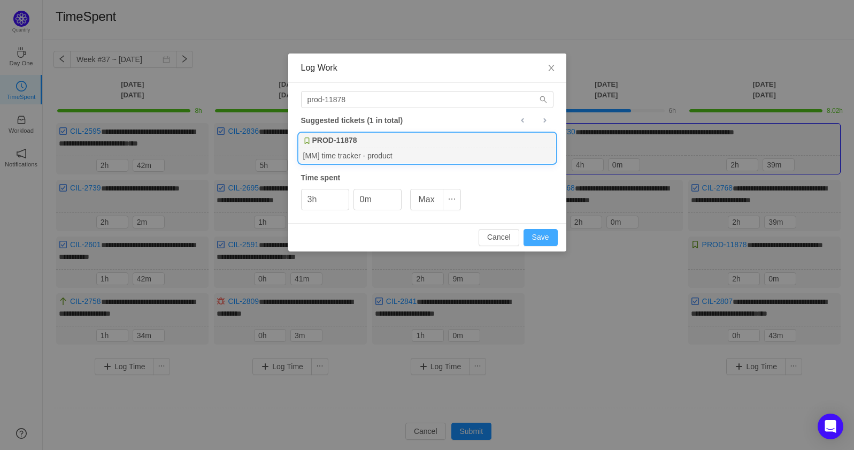
click at [525, 235] on button "Save" at bounding box center [540, 237] width 34 height 17
type input "0h"
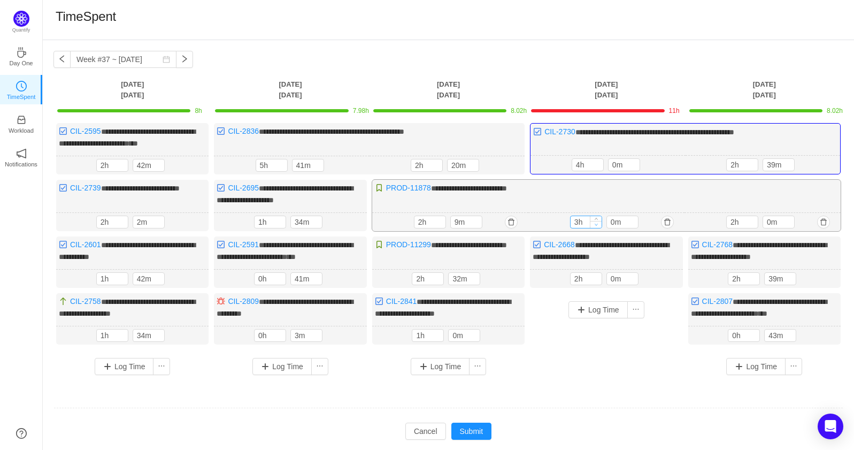
type input "2h"
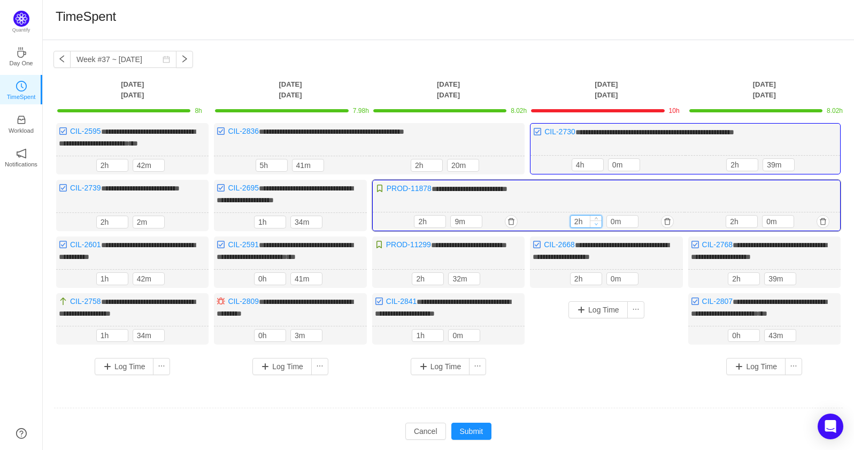
click at [596, 226] on icon "icon: down" at bounding box center [596, 224] width 4 height 4
type input "1h"
click at [596, 283] on icon "icon: down" at bounding box center [596, 282] width 4 height 4
type input "1h"
click at [596, 225] on icon "icon: down" at bounding box center [596, 224] width 3 height 2
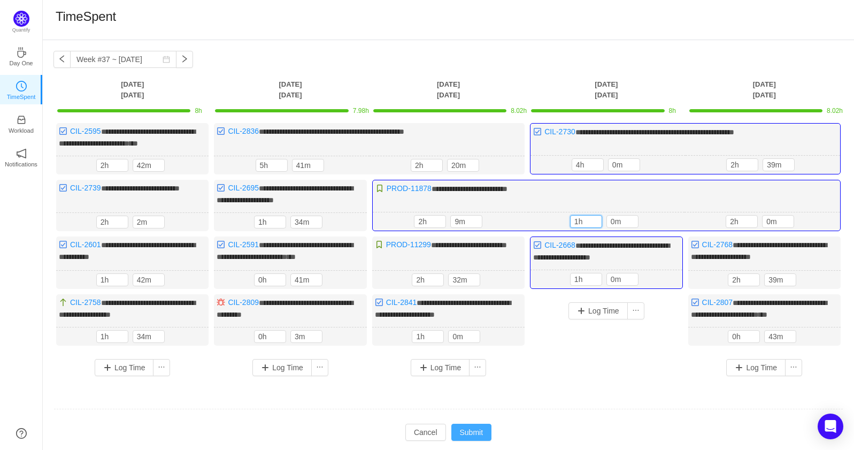
click at [473, 433] on button "Submit" at bounding box center [471, 431] width 41 height 17
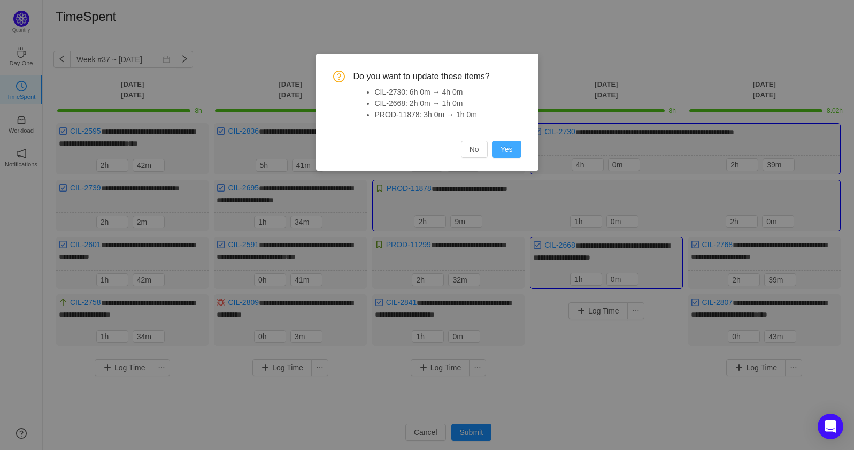
click at [514, 154] on button "Yes" at bounding box center [506, 149] width 29 height 17
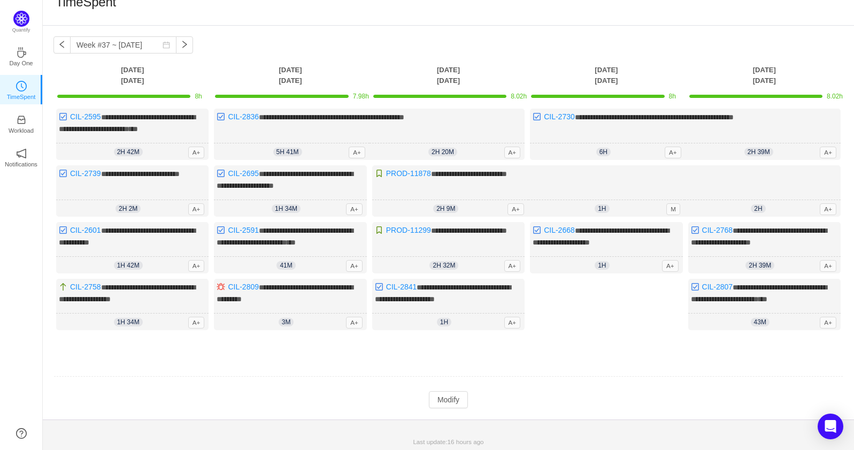
scroll to position [24, 0]
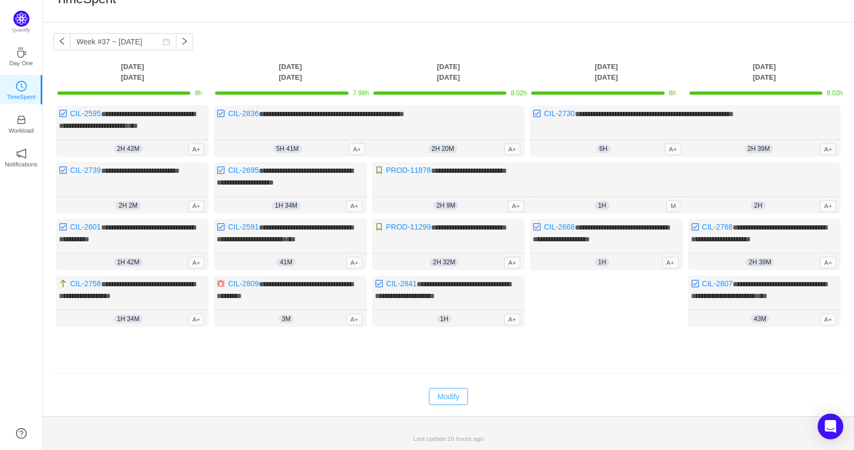
click at [439, 400] on button "Modify" at bounding box center [448, 396] width 39 height 17
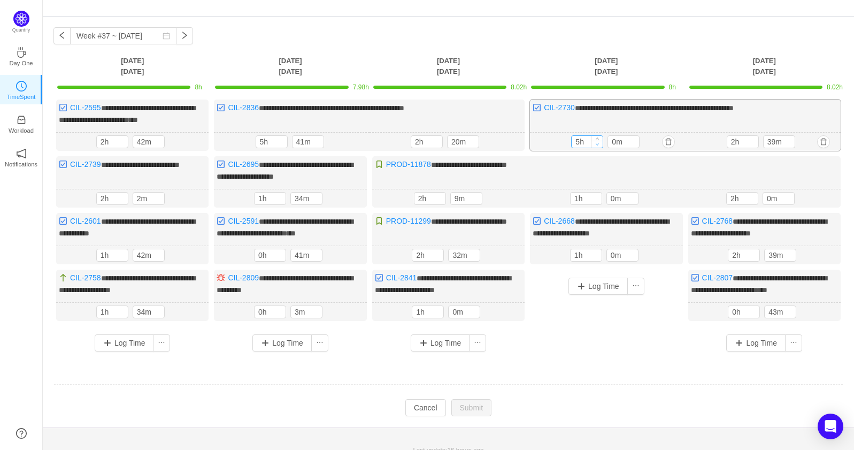
click at [599, 146] on icon "icon: down" at bounding box center [598, 144] width 4 height 4
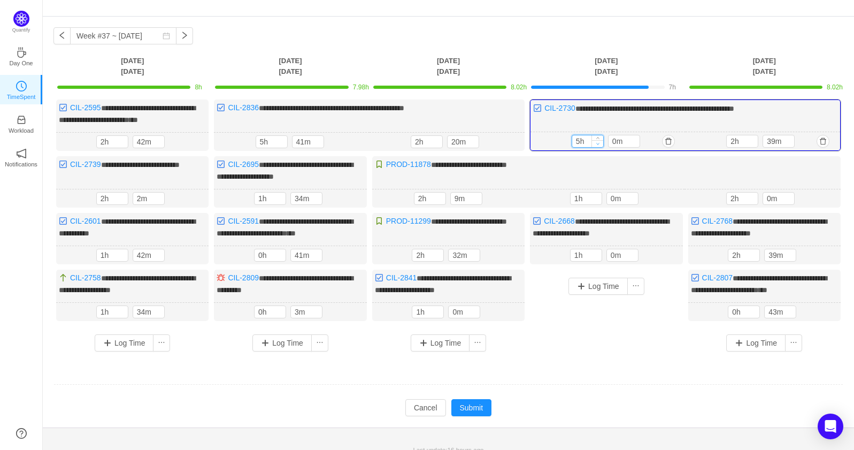
type input "4h"
click at [599, 145] on icon "icon: down" at bounding box center [598, 144] width 4 height 4
click at [588, 291] on button "Log Time" at bounding box center [597, 285] width 59 height 17
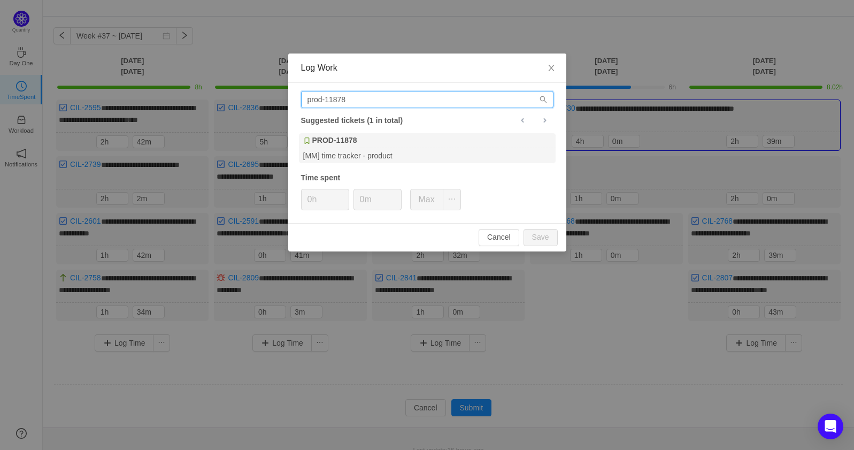
click at [434, 94] on input "prod-11878" at bounding box center [427, 99] width 252 height 17
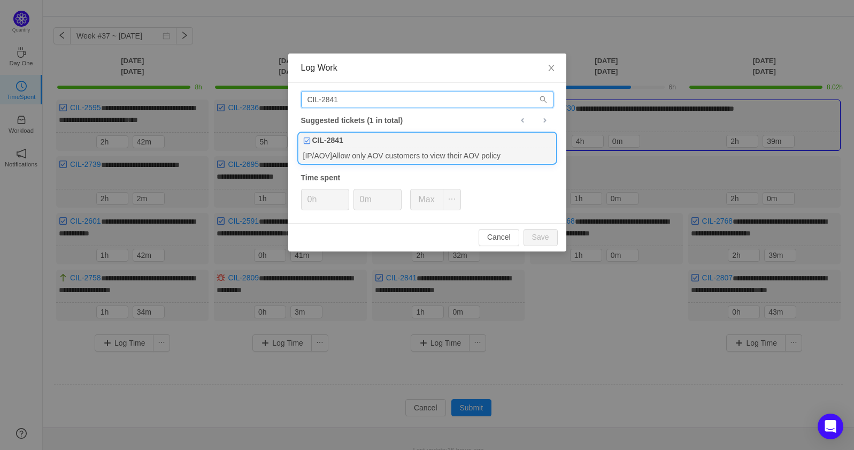
type input "CIL-2841"
click at [428, 138] on div "CIL-2841" at bounding box center [427, 140] width 257 height 15
click at [425, 149] on div "[IP/AOV]Allow only AOV customers to view their AOV policy" at bounding box center [427, 155] width 257 height 14
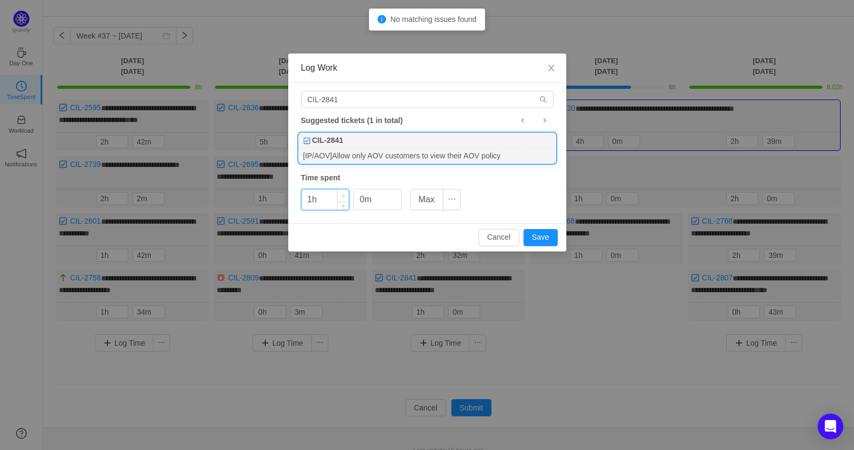
click at [341, 196] on span "Increase Value" at bounding box center [342, 195] width 11 height 12
click at [341, 195] on span "Increase Value" at bounding box center [342, 195] width 11 height 12
click at [527, 236] on button "Save" at bounding box center [540, 237] width 34 height 17
type input "0h"
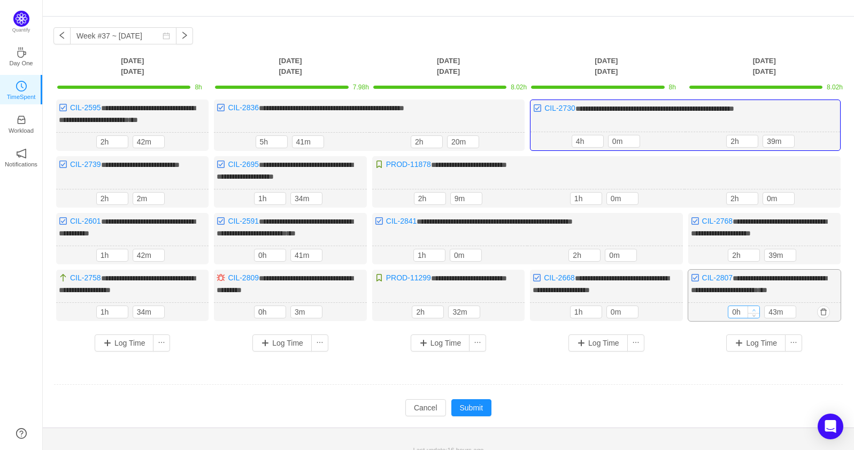
type input "1h"
click at [755, 313] on span "Increase Value" at bounding box center [753, 309] width 11 height 7
type input "1h"
click at [751, 203] on icon "icon: down" at bounding box center [752, 201] width 4 height 4
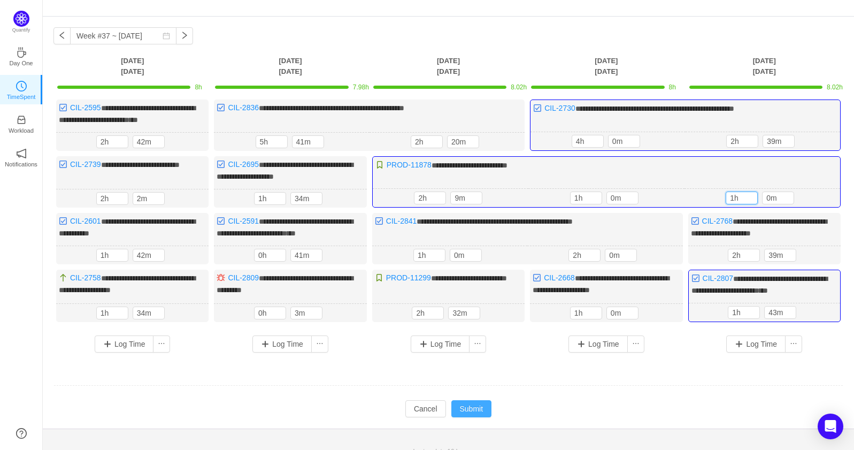
click at [473, 417] on button "Submit" at bounding box center [471, 408] width 41 height 17
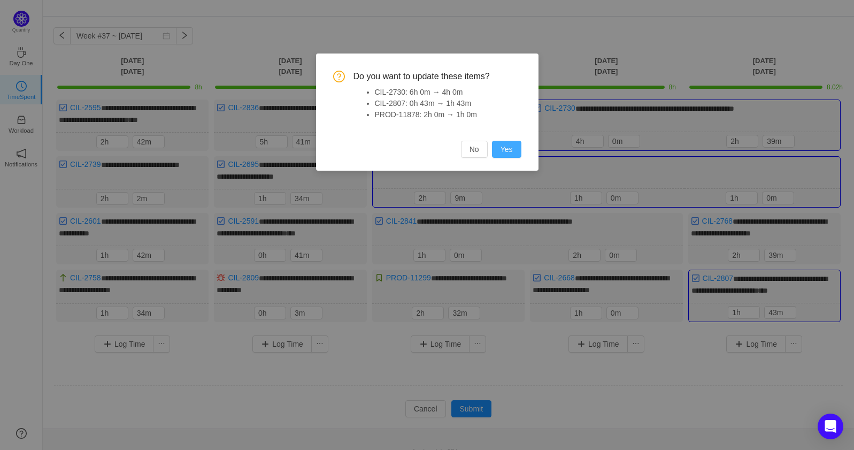
click at [493, 146] on button "Yes" at bounding box center [506, 149] width 29 height 17
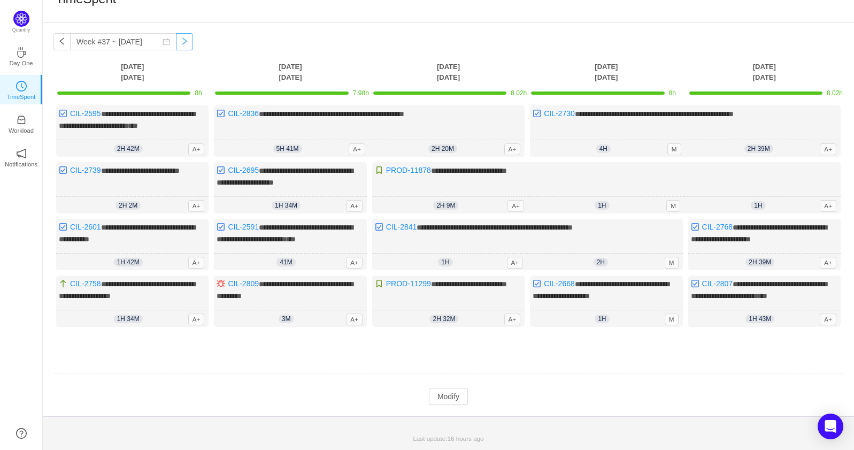
click at [176, 40] on button "button" at bounding box center [184, 41] width 17 height 17
type input "Week #38 ~ [DATE]"
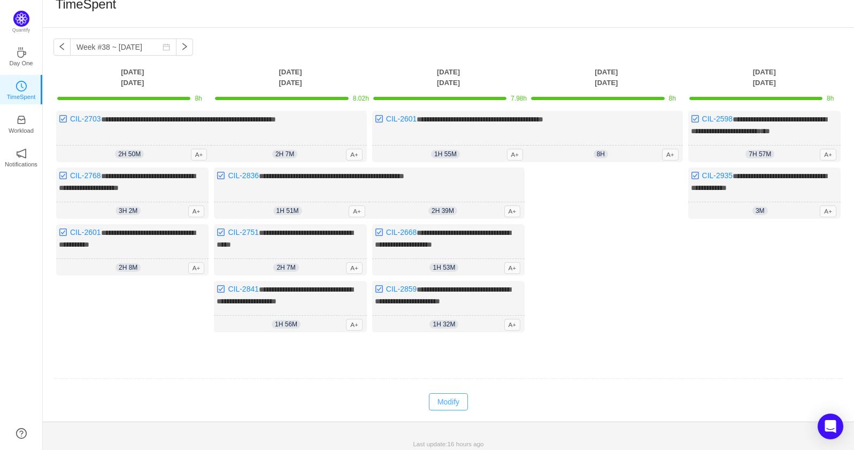
click at [450, 393] on button "Modify" at bounding box center [448, 401] width 39 height 17
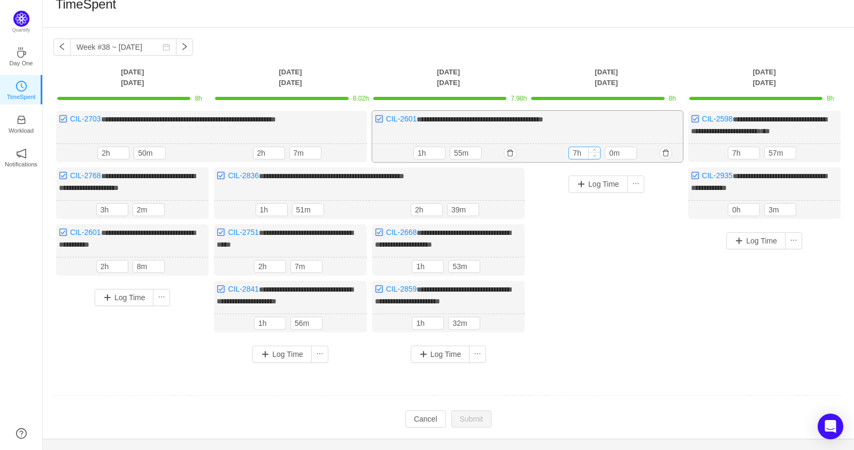
click at [596, 155] on icon "icon: down" at bounding box center [595, 155] width 4 height 4
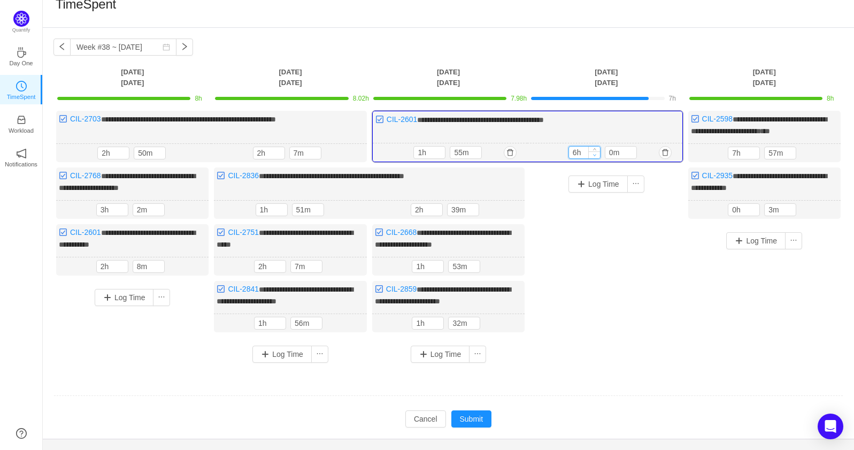
click at [596, 155] on icon "icon: down" at bounding box center [594, 155] width 4 height 4
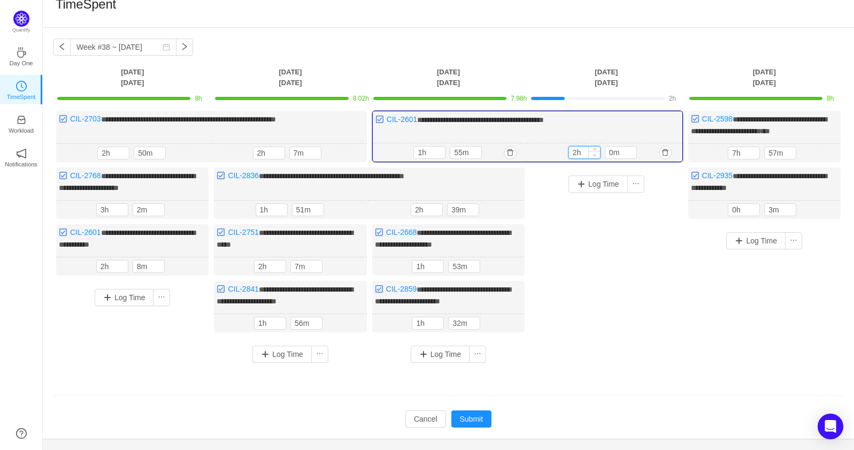
type input "1h"
click at [596, 155] on icon "icon: down" at bounding box center [594, 155] width 4 height 4
type input "0h"
click at [442, 153] on span "Decrease Value" at bounding box center [439, 154] width 11 height 7
click at [596, 158] on div "1h 1h 0m" at bounding box center [604, 152] width 155 height 19
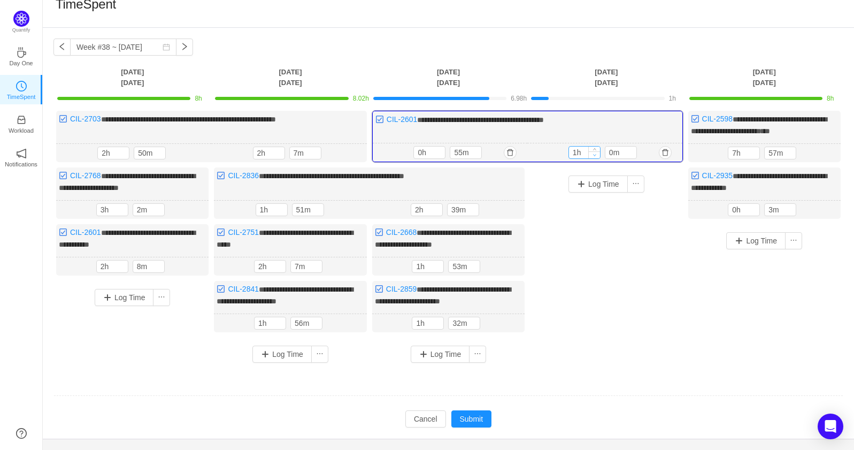
type input "0h"
click at [596, 151] on span "Decrease Value" at bounding box center [594, 154] width 11 height 7
click at [634, 146] on span "Increase Value" at bounding box center [630, 149] width 11 height 7
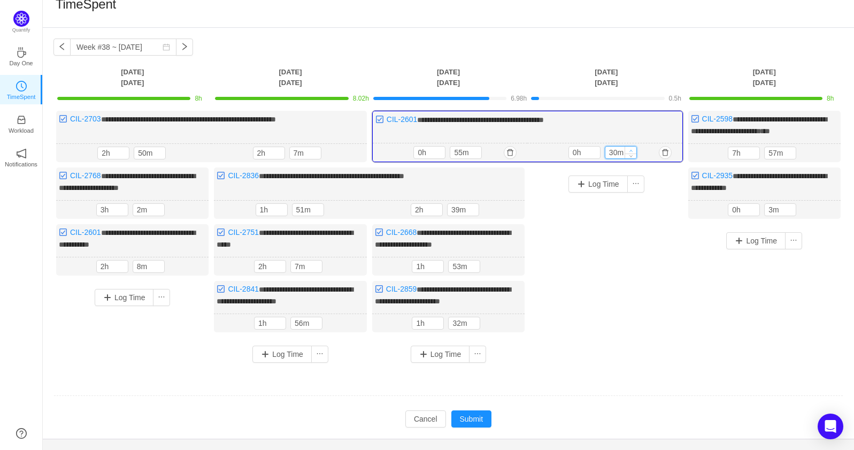
type input "40m"
click at [634, 146] on span "Increase Value" at bounding box center [630, 149] width 11 height 7
click at [606, 179] on button "Log Time" at bounding box center [597, 183] width 59 height 17
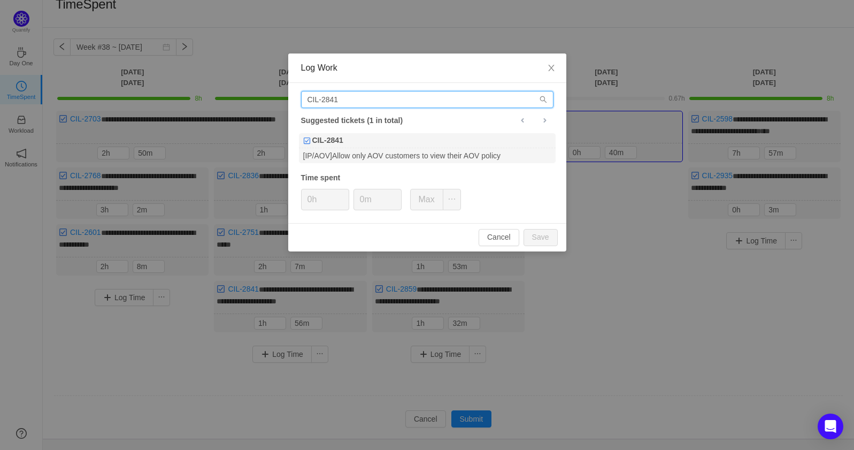
click at [416, 103] on input "CIL-2841" at bounding box center [427, 99] width 252 height 17
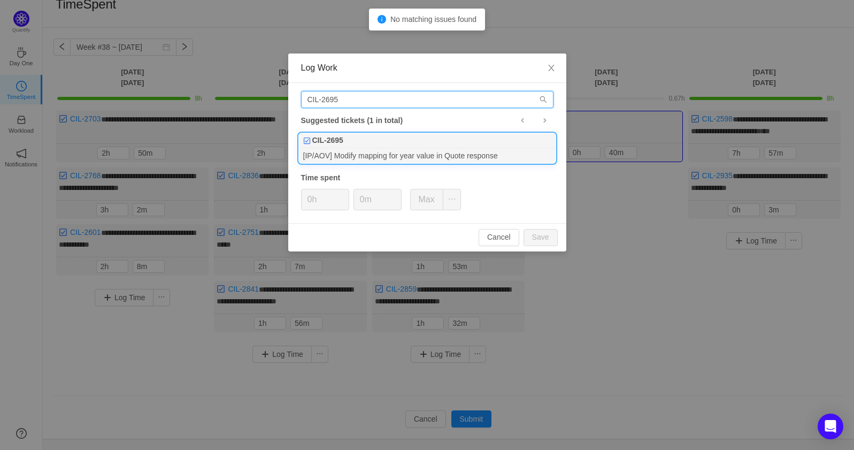
type input "CIL-2695"
click at [404, 149] on div "[IP/AOV] Modify mapping for year value in Quote response" at bounding box center [427, 155] width 257 height 14
click at [344, 196] on icon "icon: up" at bounding box center [343, 196] width 4 height 4
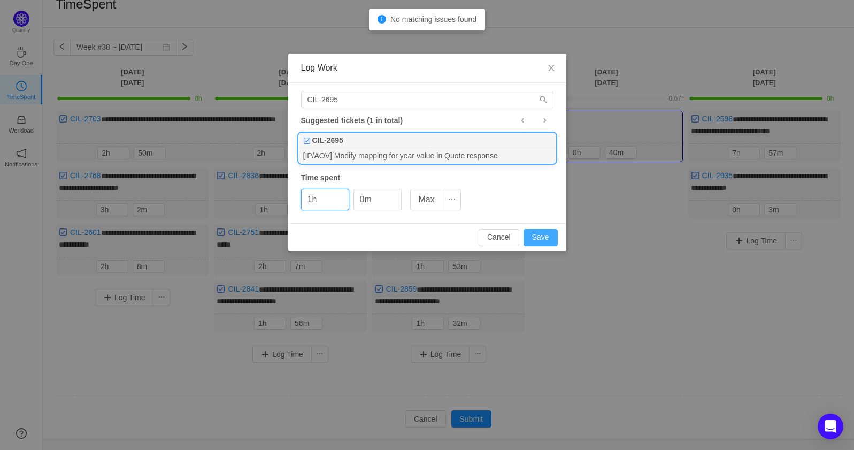
click at [534, 236] on button "Save" at bounding box center [540, 237] width 34 height 17
type input "0h"
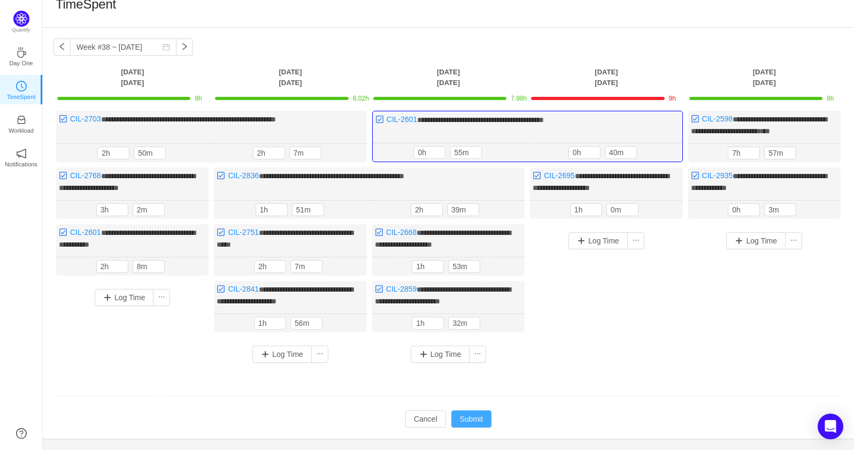
click at [482, 414] on button "Submit" at bounding box center [471, 418] width 41 height 17
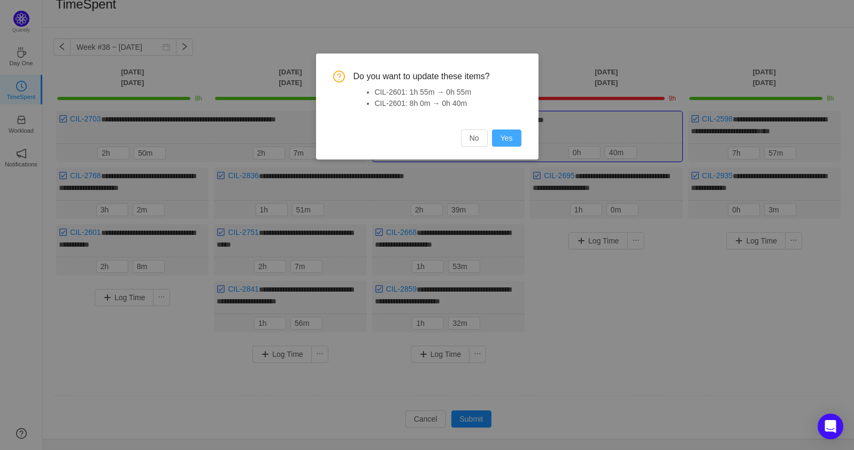
click at [511, 138] on button "Yes" at bounding box center [506, 137] width 29 height 17
type input "1h"
type input "8h"
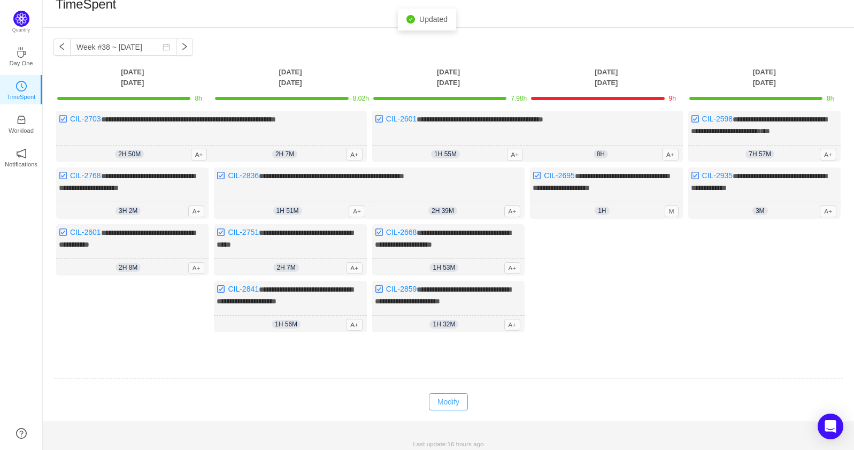
click at [449, 397] on button "Modify" at bounding box center [448, 401] width 39 height 17
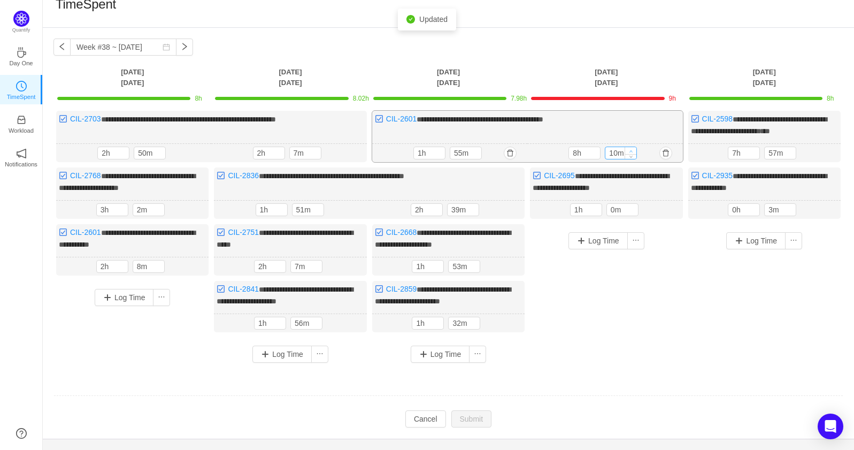
click at [635, 148] on span "Increase Value" at bounding box center [630, 150] width 11 height 7
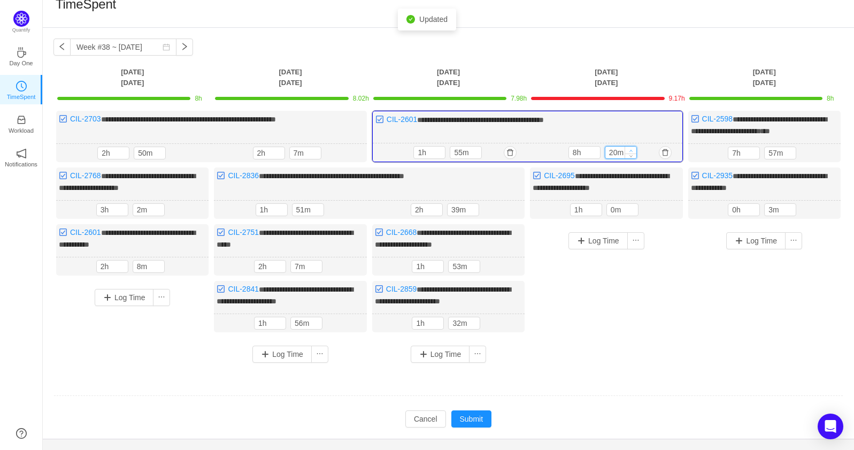
click at [635, 148] on span "Increase Value" at bounding box center [630, 149] width 11 height 7
type input "30m"
click at [635, 148] on span "Increase Value" at bounding box center [630, 149] width 11 height 7
click at [599, 153] on span "Decrease Value" at bounding box center [594, 154] width 11 height 7
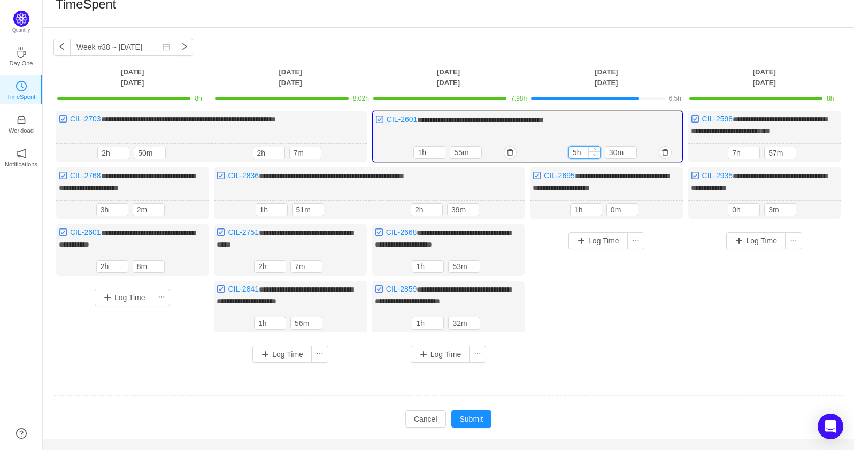
click at [599, 153] on span "Decrease Value" at bounding box center [594, 154] width 11 height 7
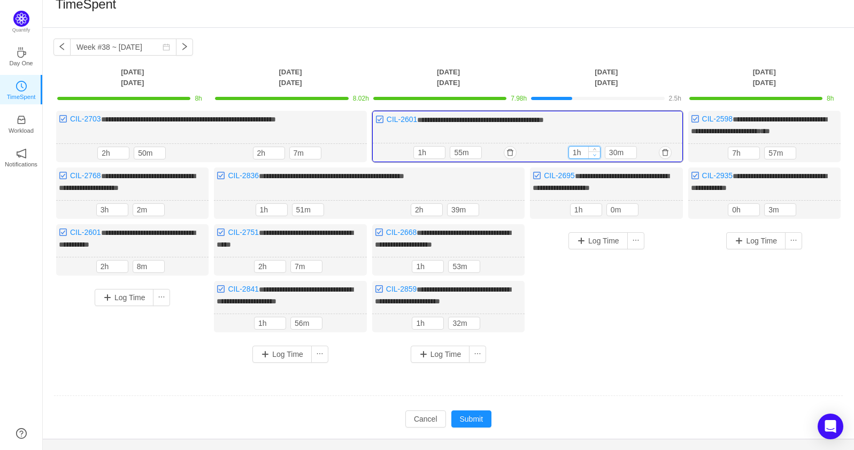
type input "0h"
click at [599, 153] on span "Decrease Value" at bounding box center [594, 154] width 11 height 7
click at [469, 417] on button "Submit" at bounding box center [471, 418] width 41 height 17
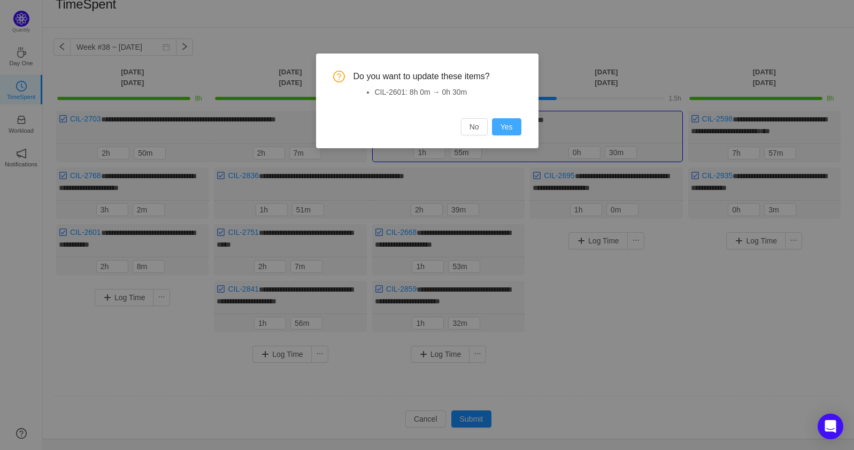
click at [505, 134] on button "Yes" at bounding box center [506, 126] width 29 height 17
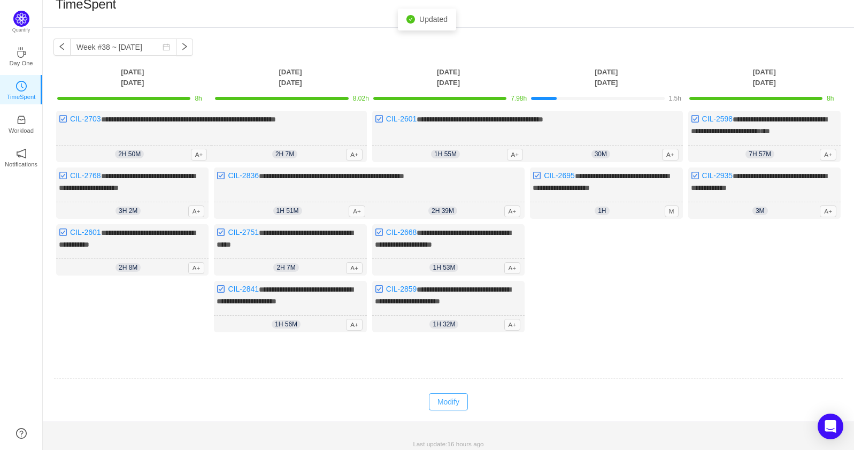
click at [441, 405] on button "Modify" at bounding box center [448, 401] width 39 height 17
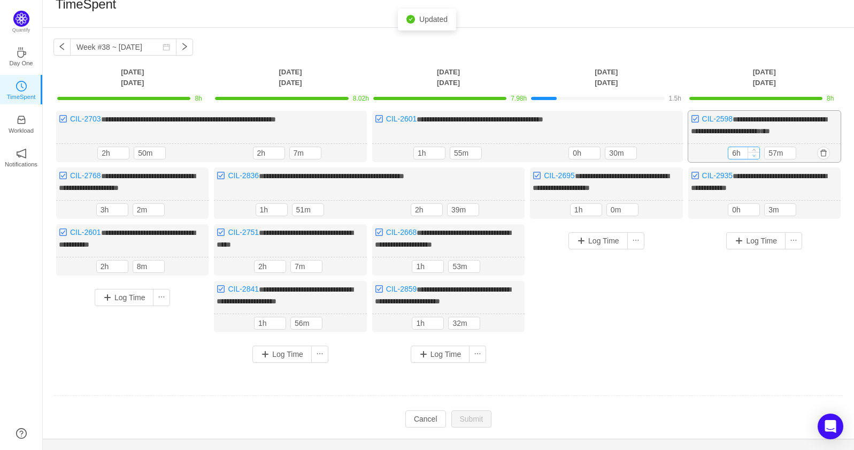
click at [758, 152] on span "Decrease Value" at bounding box center [753, 155] width 11 height 7
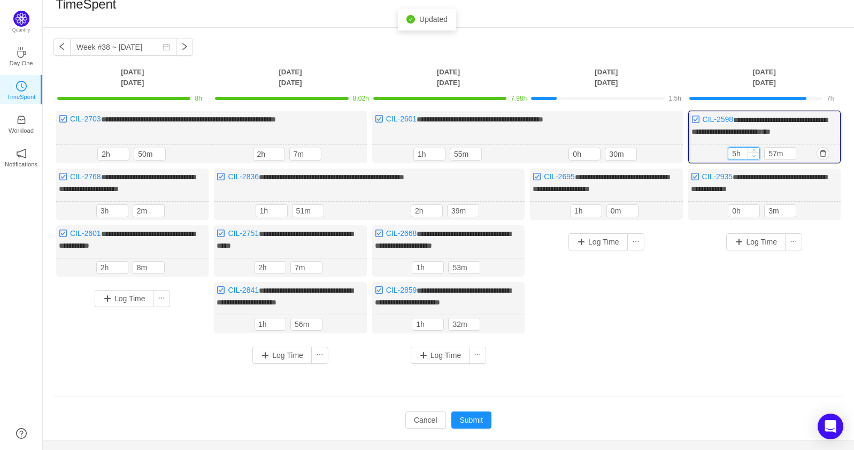
click at [758, 152] on span "Decrease Value" at bounding box center [753, 155] width 11 height 7
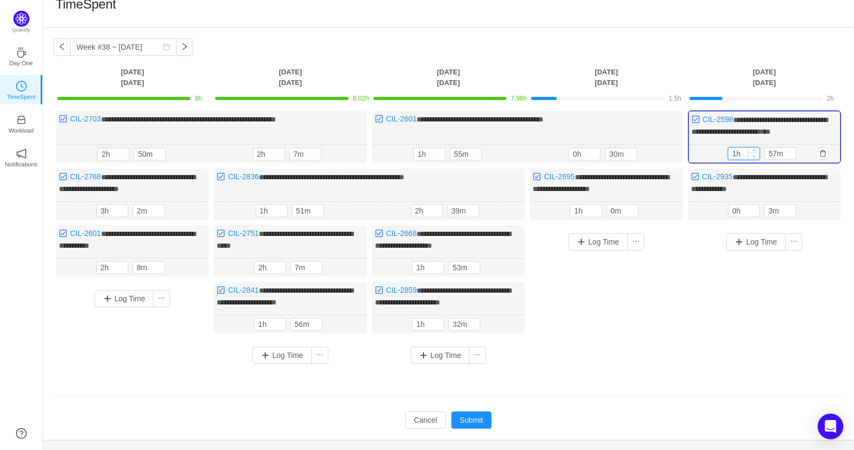
type input "0h"
click at [758, 152] on span "Decrease Value" at bounding box center [753, 155] width 11 height 7
click at [792, 207] on icon "icon: up" at bounding box center [791, 209] width 4 height 4
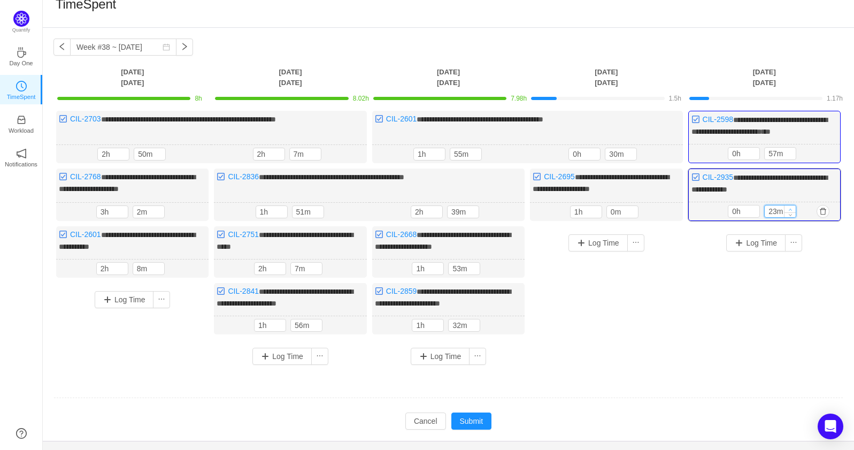
click at [792, 207] on icon "icon: up" at bounding box center [791, 209] width 4 height 4
type input "33m"
click at [792, 207] on icon "icon: up" at bounding box center [791, 209] width 4 height 4
click at [474, 413] on button "Submit" at bounding box center [471, 420] width 41 height 17
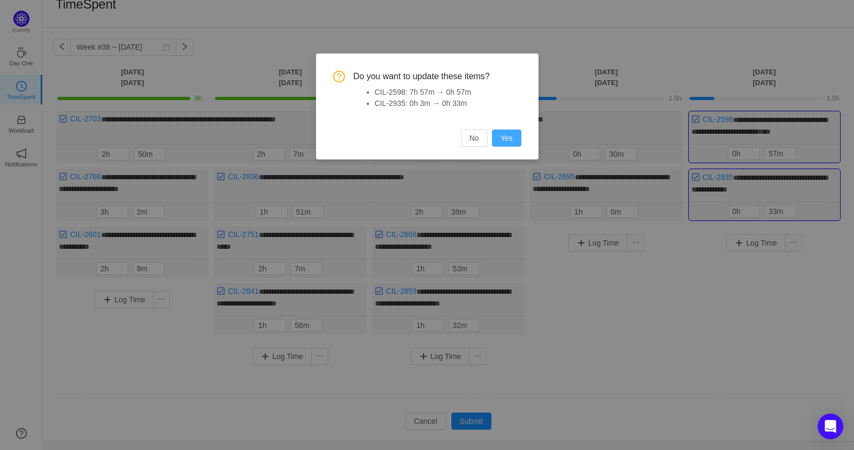
click at [499, 137] on button "Yes" at bounding box center [506, 137] width 29 height 17
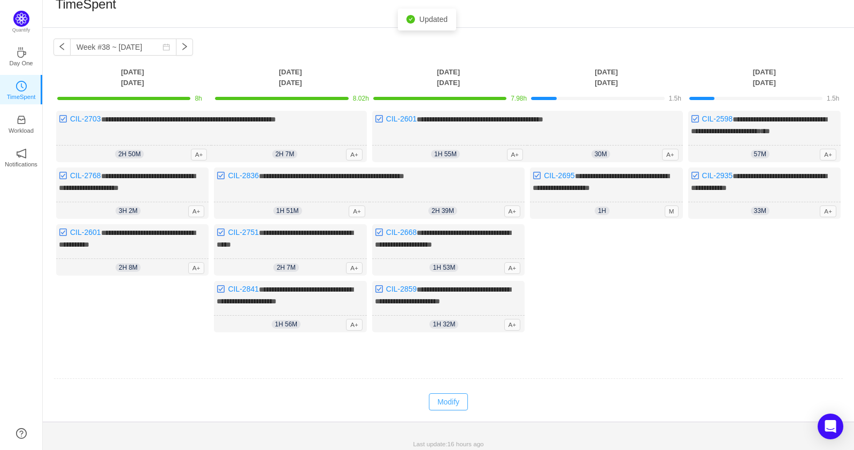
click at [454, 402] on button "Modify" at bounding box center [448, 401] width 39 height 17
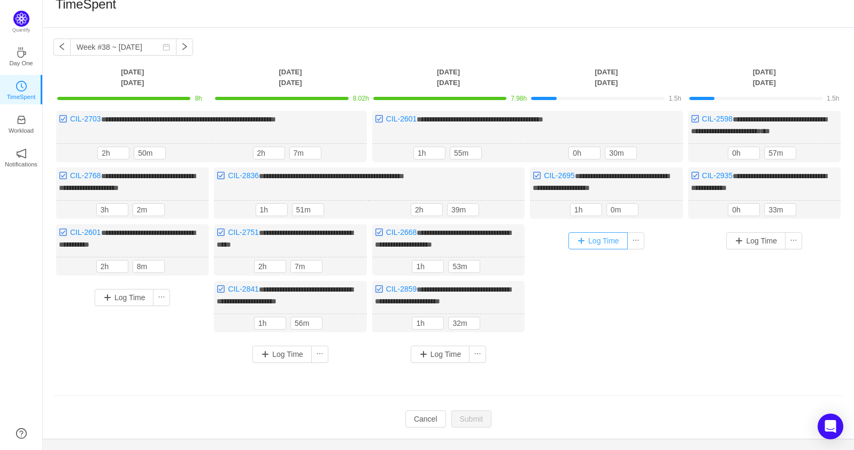
click at [585, 238] on button "Log Time" at bounding box center [597, 240] width 59 height 17
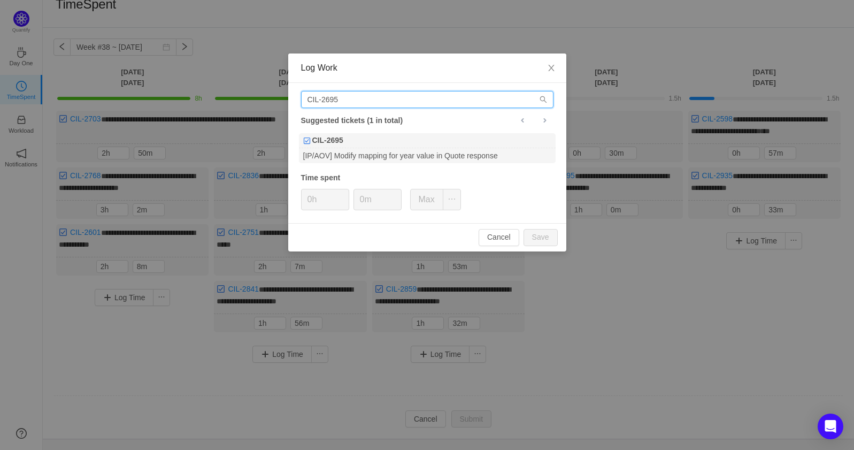
click at [441, 101] on input "CIL-2695" at bounding box center [427, 99] width 252 height 17
type input "CIL-2668"
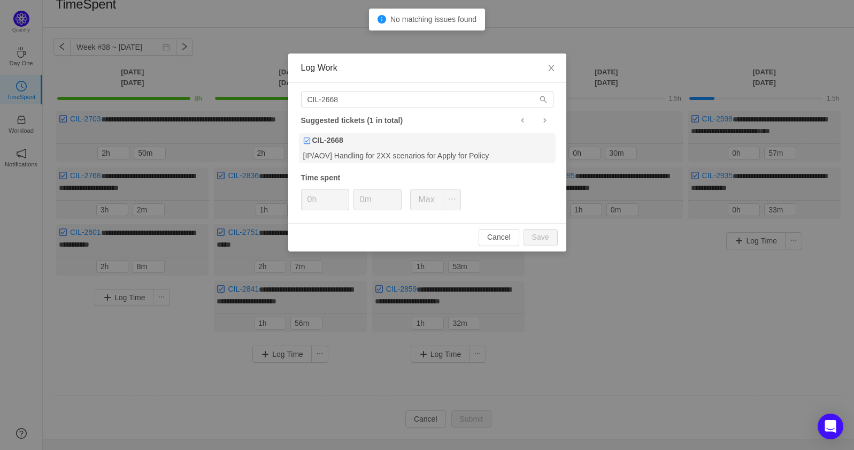
click at [400, 167] on div "CIL-2668 Suggested tickets (1 in total) CIL-2668 [IP/AOV] Handling for 2XX scen…" at bounding box center [427, 153] width 278 height 140
click at [400, 148] on div "[IP/AOV] Handling for 2XX scenarios for Apply for Policy" at bounding box center [427, 155] width 257 height 14
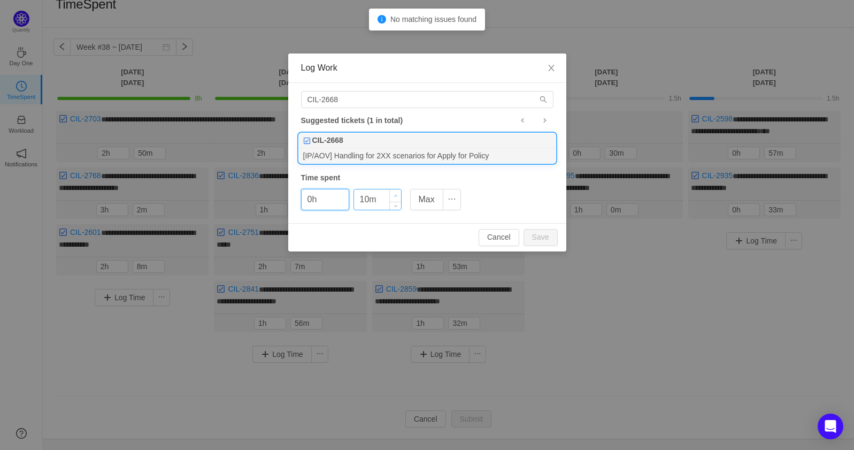
click at [394, 189] on span "Increase Value" at bounding box center [395, 195] width 11 height 12
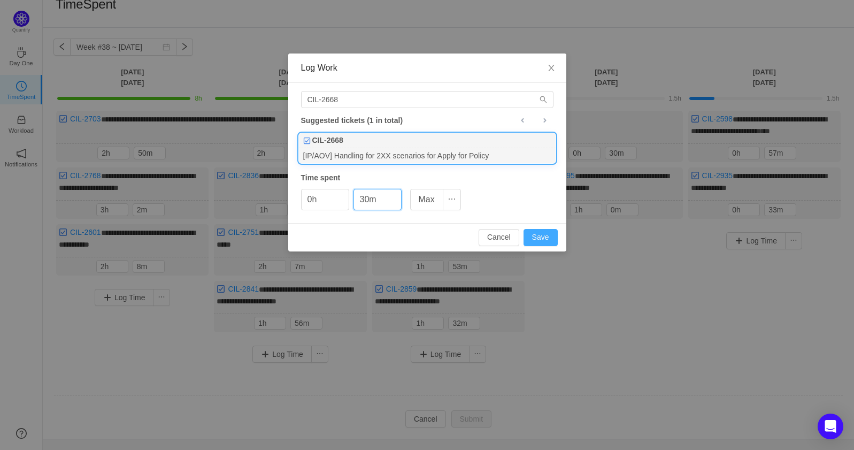
click at [532, 235] on button "Save" at bounding box center [540, 237] width 34 height 17
type input "0m"
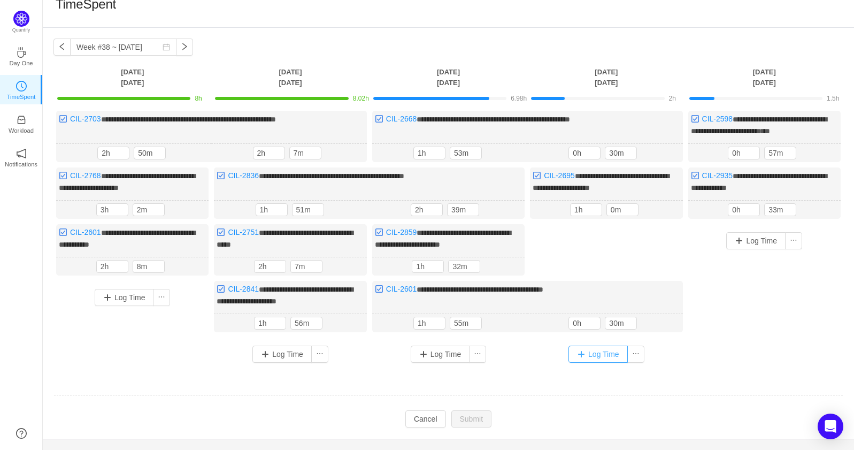
click at [578, 352] on button "Log Time" at bounding box center [597, 353] width 59 height 17
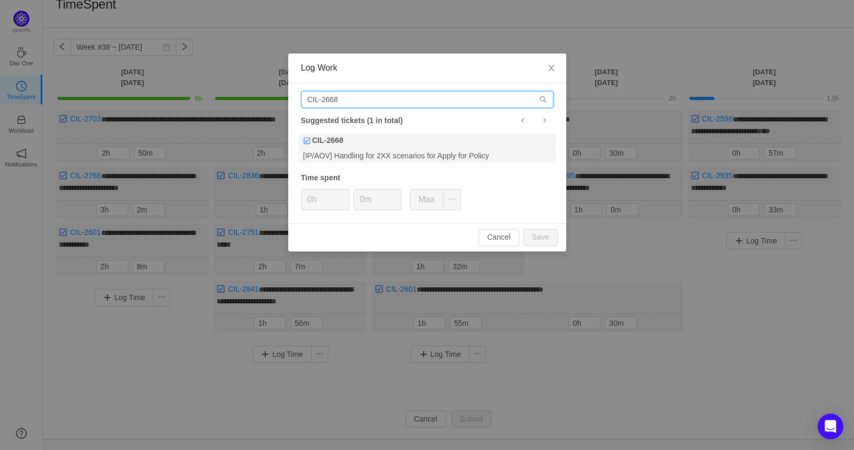
click at [388, 103] on input "CIL-2668" at bounding box center [427, 99] width 252 height 17
type input "CIL-2751"
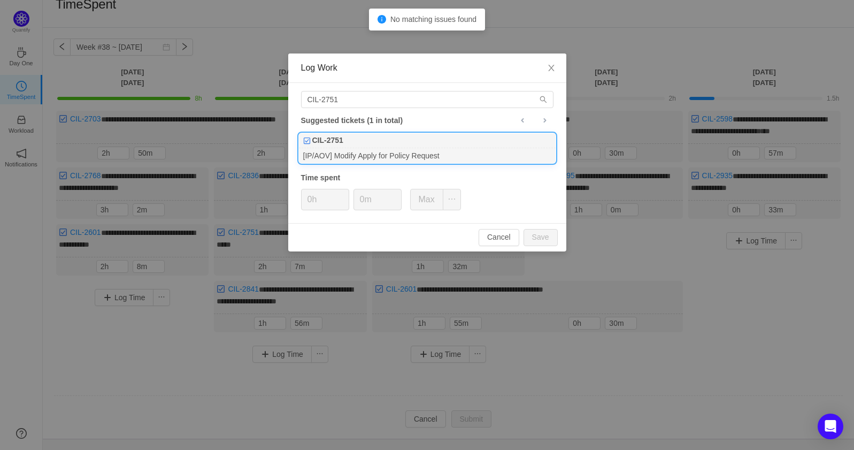
click at [356, 152] on div "[IP/AOV] Modify Apply for Policy Request" at bounding box center [427, 155] width 257 height 14
click at [397, 192] on span "Increase Value" at bounding box center [395, 195] width 11 height 12
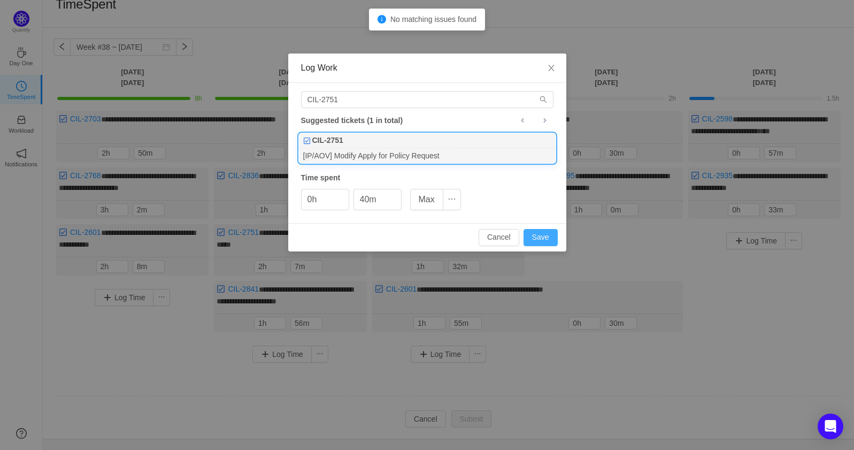
click at [538, 236] on button "Save" at bounding box center [540, 237] width 34 height 17
type input "0m"
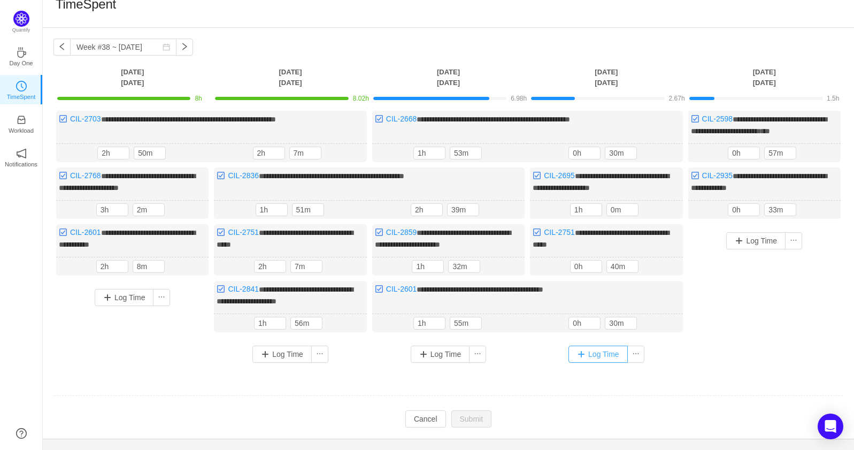
click at [586, 348] on button "Log Time" at bounding box center [597, 353] width 59 height 17
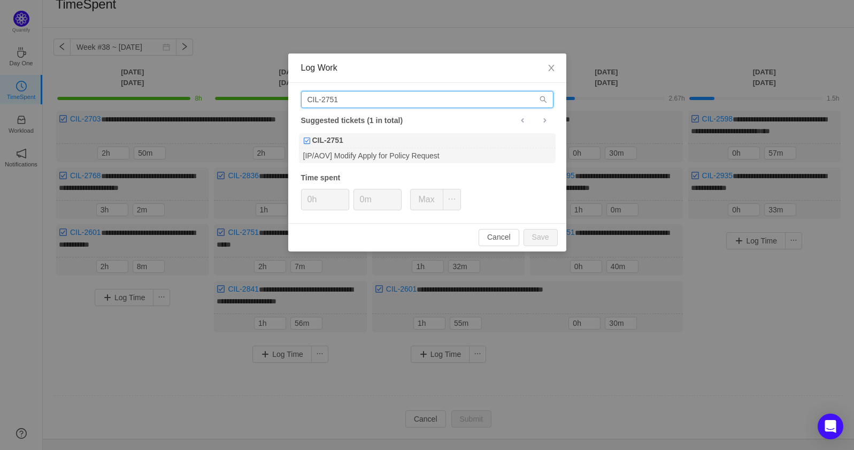
click at [377, 95] on input "CIL-2751" at bounding box center [427, 99] width 252 height 17
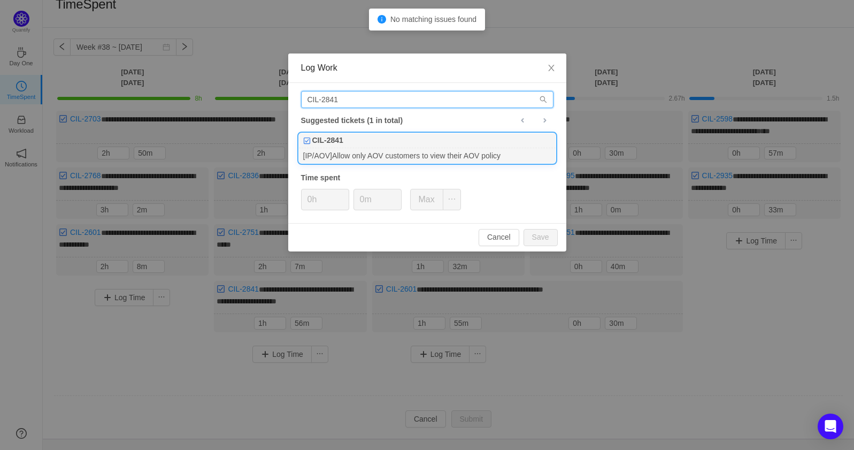
type input "CIL-2841"
click at [431, 145] on div "CIL-2841" at bounding box center [427, 140] width 257 height 15
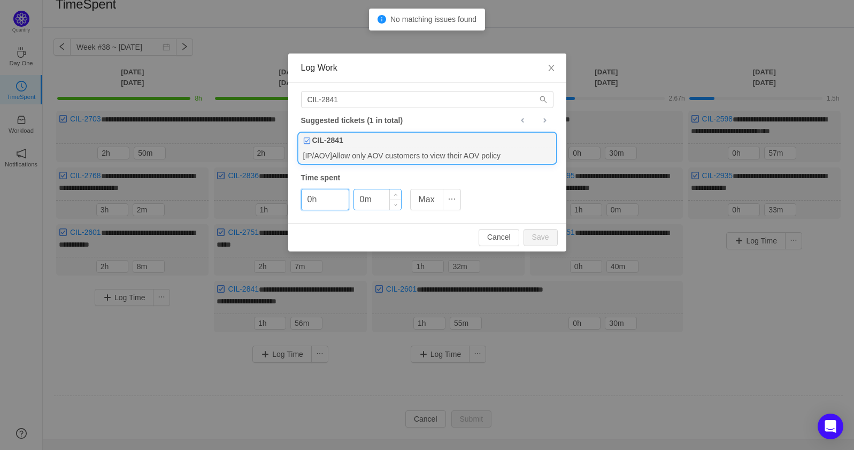
click at [388, 196] on input "0m" at bounding box center [377, 199] width 47 height 20
click at [389, 196] on div at bounding box center [395, 199] width 12 height 20
click at [391, 196] on div at bounding box center [395, 199] width 12 height 20
click at [391, 196] on span "Increase Value" at bounding box center [395, 193] width 11 height 8
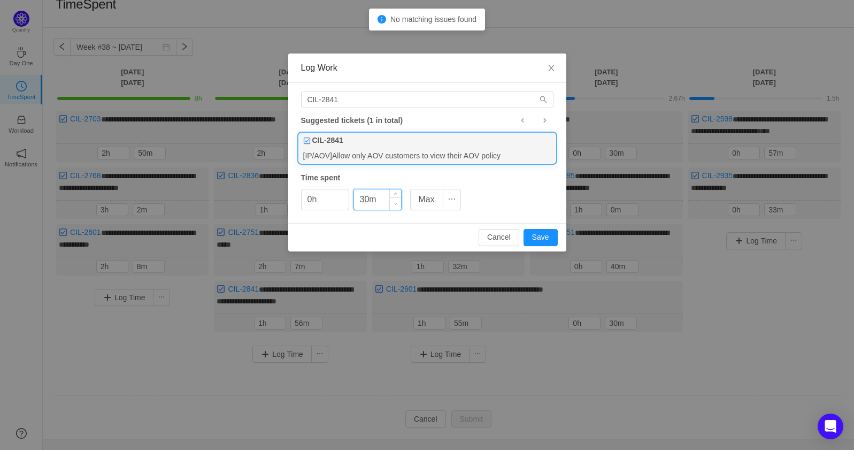
click at [391, 196] on span "Increase Value" at bounding box center [395, 193] width 11 height 8
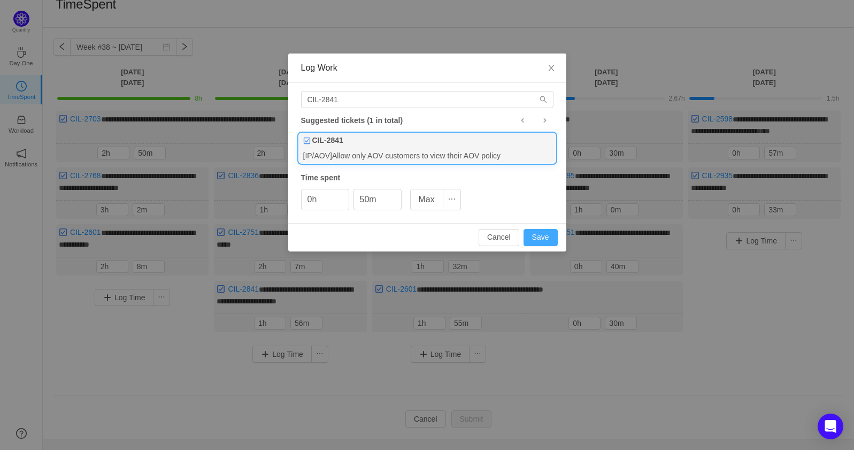
click at [544, 232] on button "Save" at bounding box center [540, 237] width 34 height 17
type input "0m"
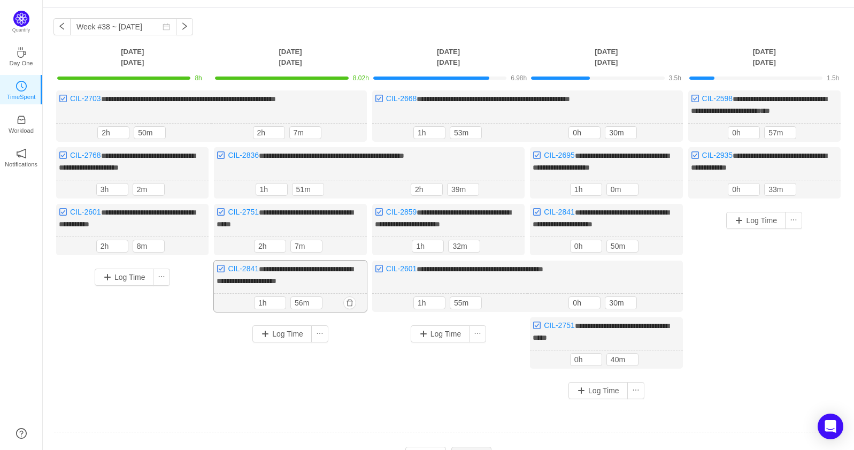
scroll to position [35, 0]
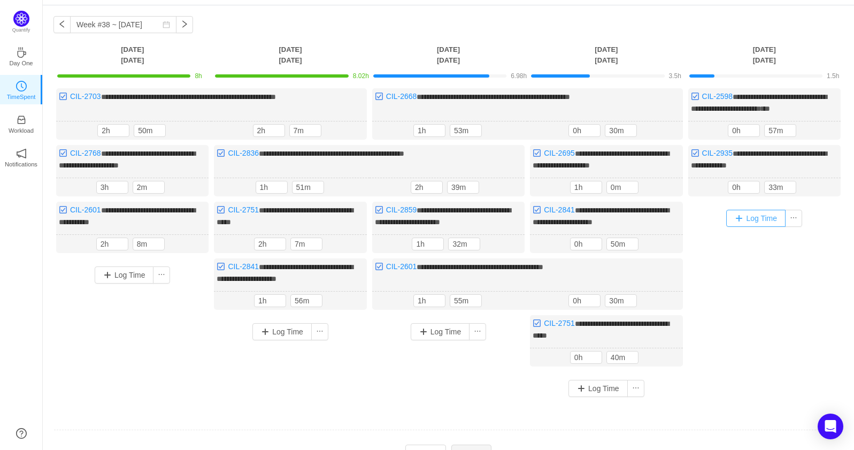
click at [747, 219] on button "Log Time" at bounding box center [755, 218] width 59 height 17
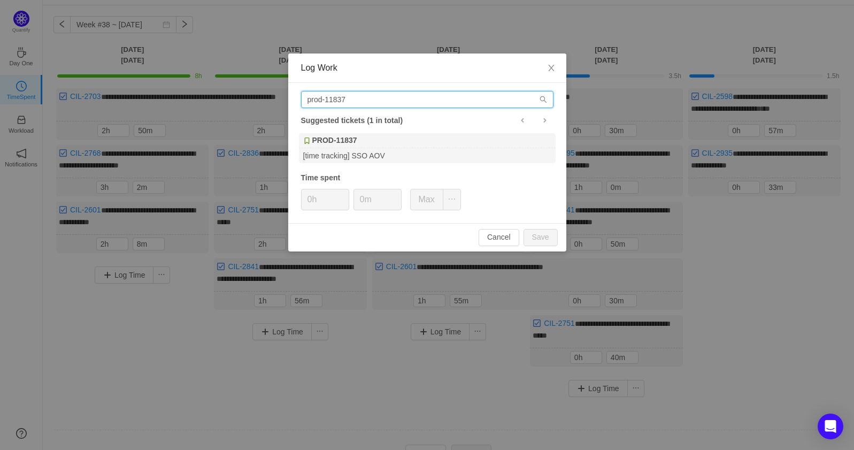
click at [410, 104] on input "prod-11837" at bounding box center [427, 99] width 252 height 17
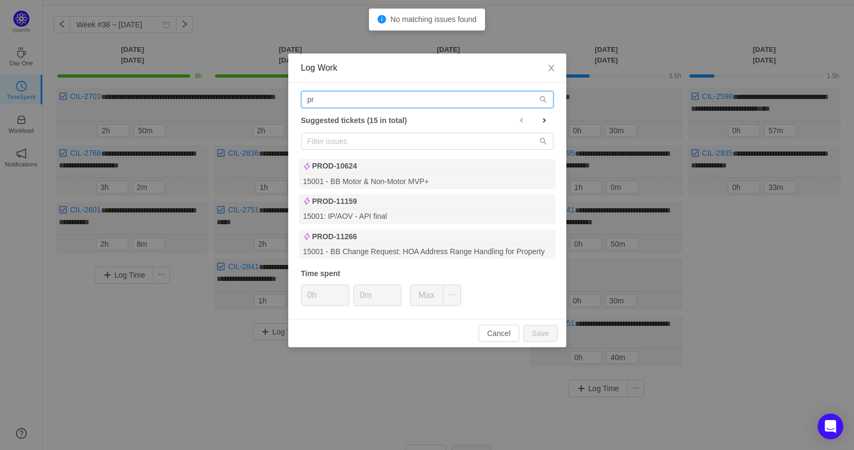
type input "p"
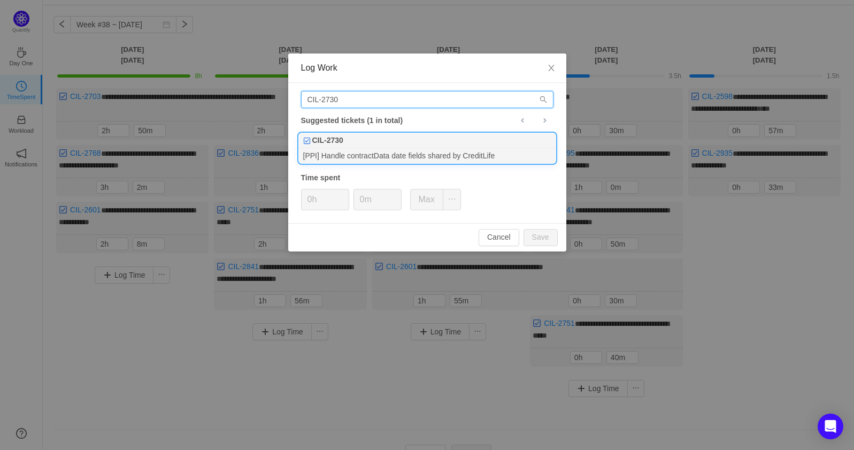
type input "CIL-2730"
click at [421, 133] on div "CIL-2730" at bounding box center [427, 140] width 257 height 15
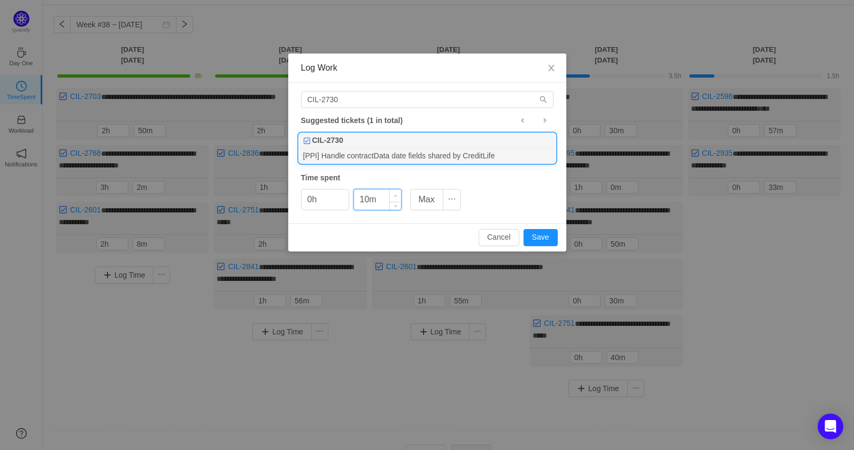
click at [396, 195] on icon "icon: up" at bounding box center [395, 196] width 4 height 4
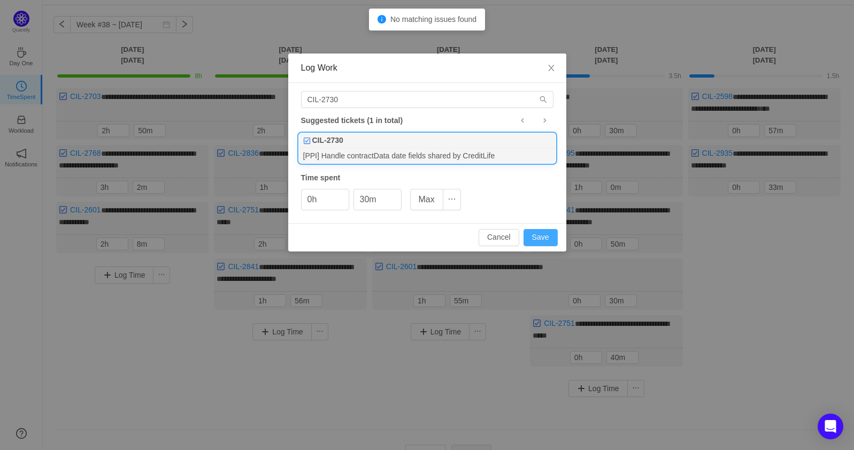
click at [546, 235] on button "Save" at bounding box center [540, 237] width 34 height 17
type input "0m"
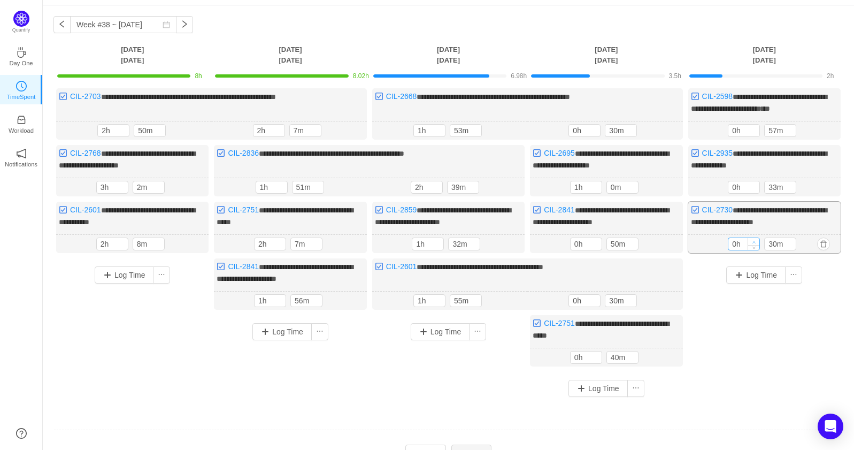
type input "1h"
click at [753, 238] on span "Increase Value" at bounding box center [753, 241] width 11 height 7
type input "1h"
click at [752, 125] on span "Increase Value" at bounding box center [753, 128] width 11 height 7
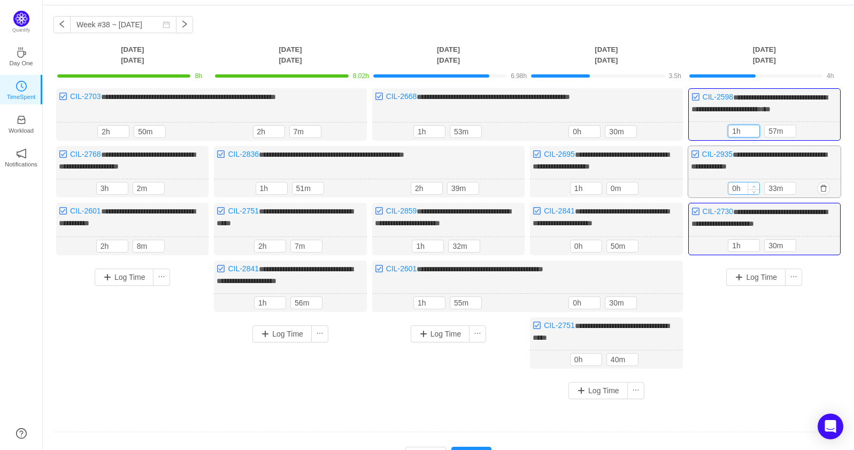
type input "1h"
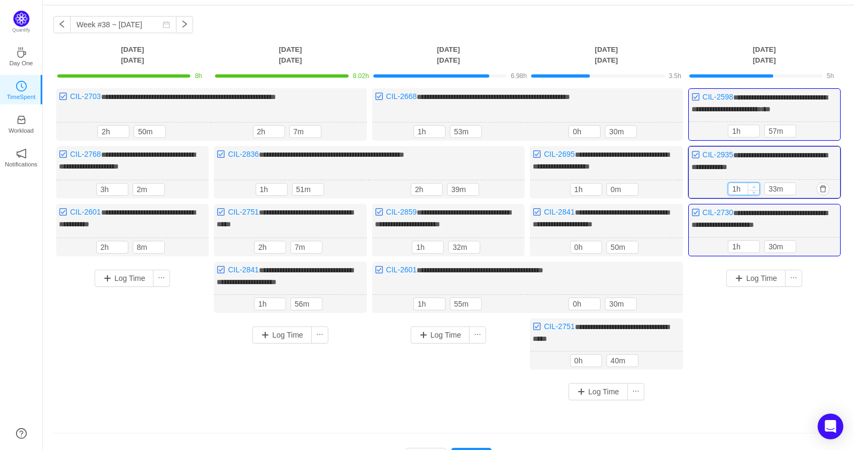
click at [756, 183] on span "Increase Value" at bounding box center [753, 186] width 11 height 7
click at [730, 270] on button "Log Time" at bounding box center [755, 277] width 59 height 17
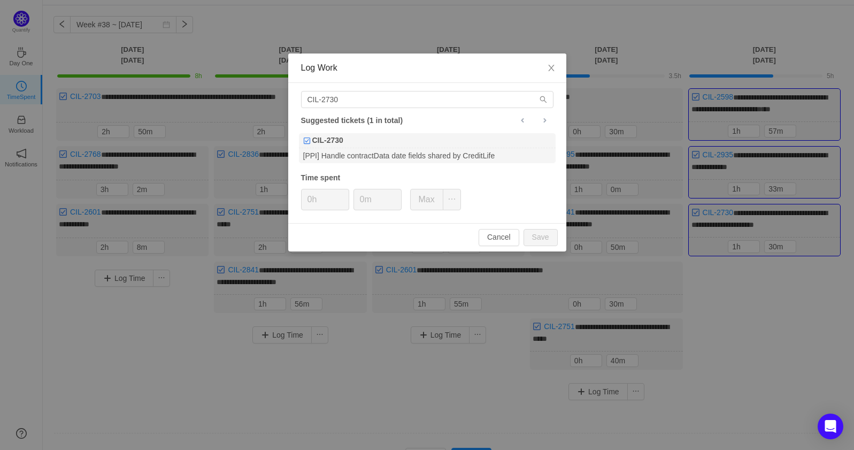
click at [397, 89] on div "CIL-2730 Suggested tickets (1 in total) CIL-2730 [PPI] Handle contractData date…" at bounding box center [427, 153] width 278 height 140
click at [395, 96] on input "CIL-2730" at bounding box center [427, 99] width 252 height 17
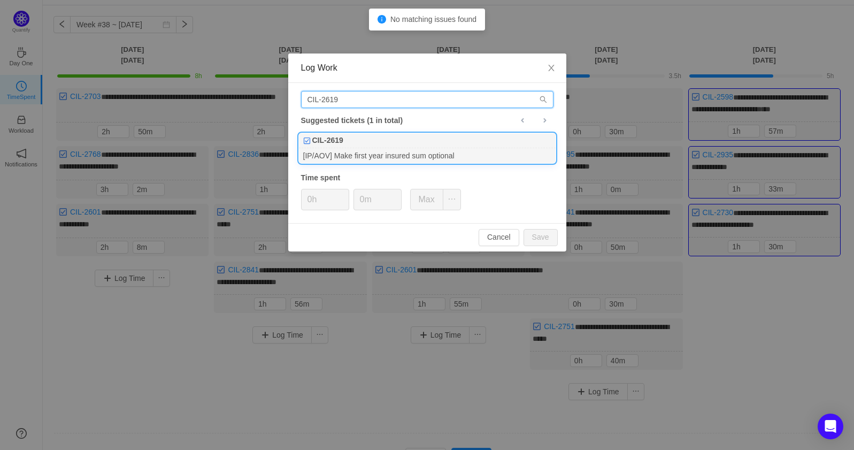
type input "CIL-2619"
click at [391, 135] on div "CIL-2619" at bounding box center [427, 140] width 257 height 15
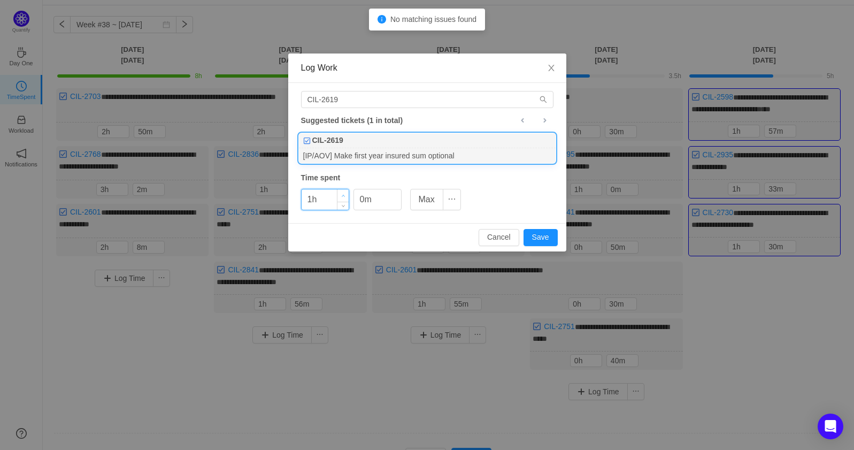
click at [342, 192] on span "Increase Value" at bounding box center [342, 195] width 11 height 12
click at [536, 241] on button "Save" at bounding box center [540, 237] width 34 height 17
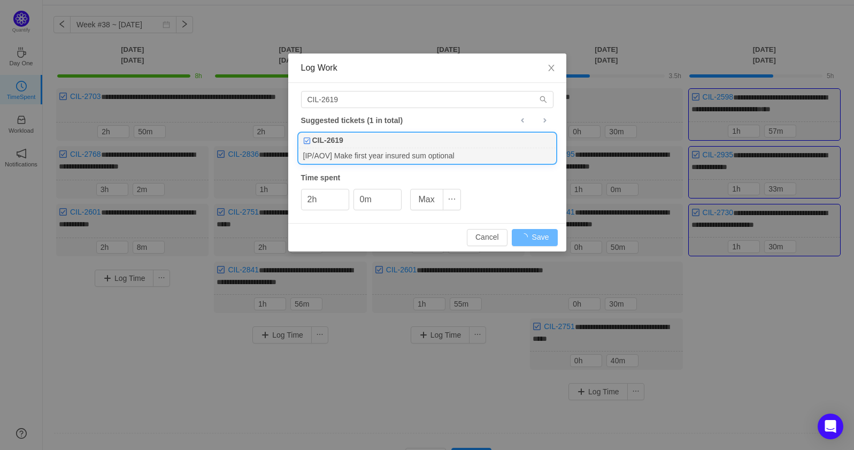
type input "0h"
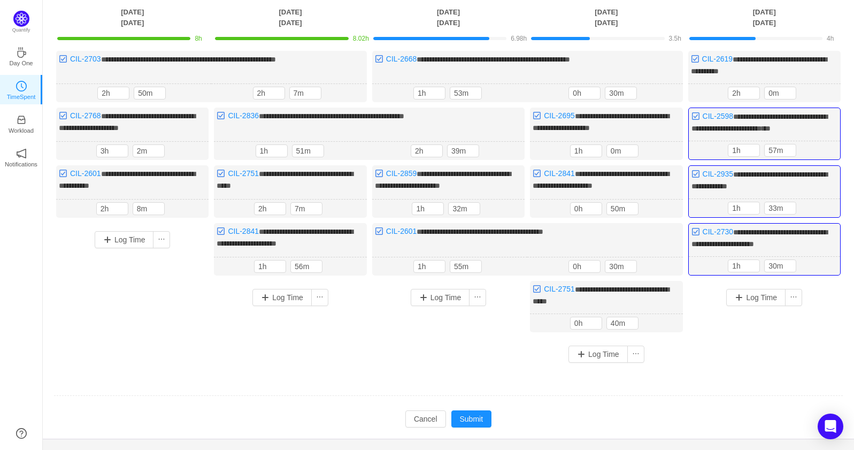
scroll to position [75, 0]
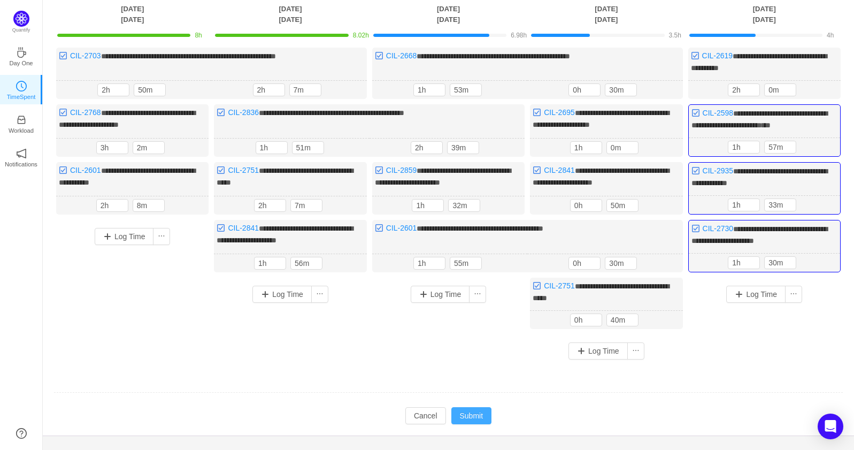
click at [483, 407] on button "Submit" at bounding box center [471, 415] width 41 height 17
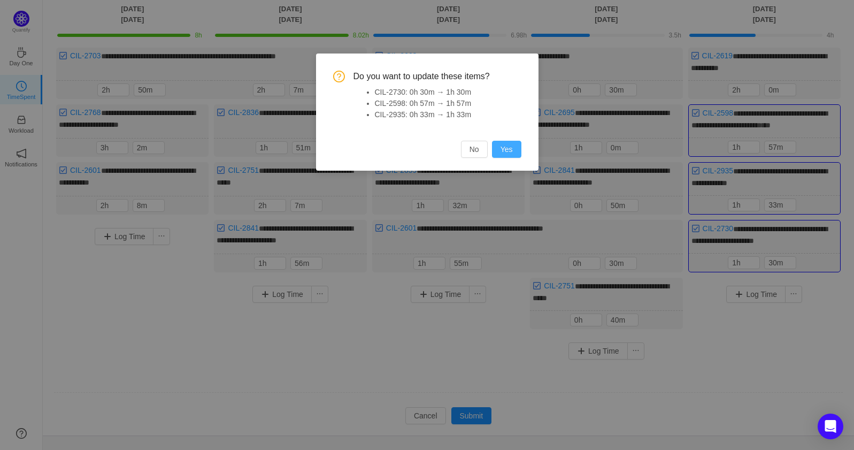
click at [511, 152] on button "Yes" at bounding box center [506, 149] width 29 height 17
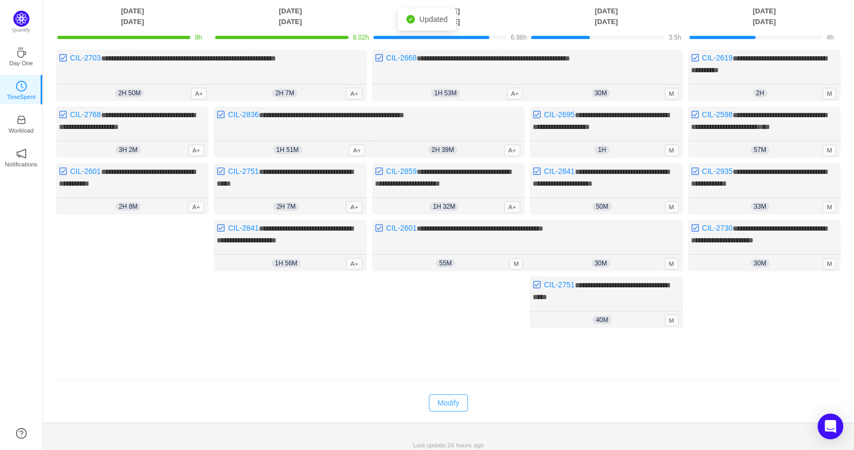
click at [450, 394] on button "Modify" at bounding box center [448, 402] width 39 height 17
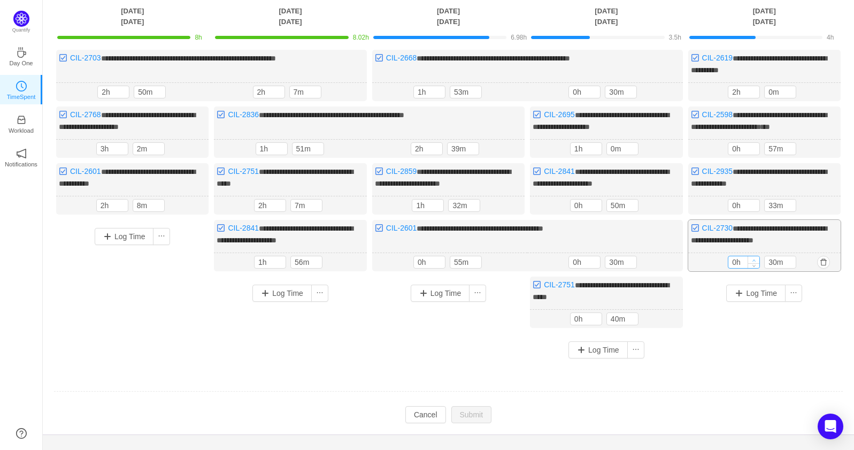
type input "1h"
click at [755, 258] on icon "icon: up" at bounding box center [754, 260] width 4 height 4
type input "1h"
click at [755, 202] on icon "icon: up" at bounding box center [754, 204] width 4 height 4
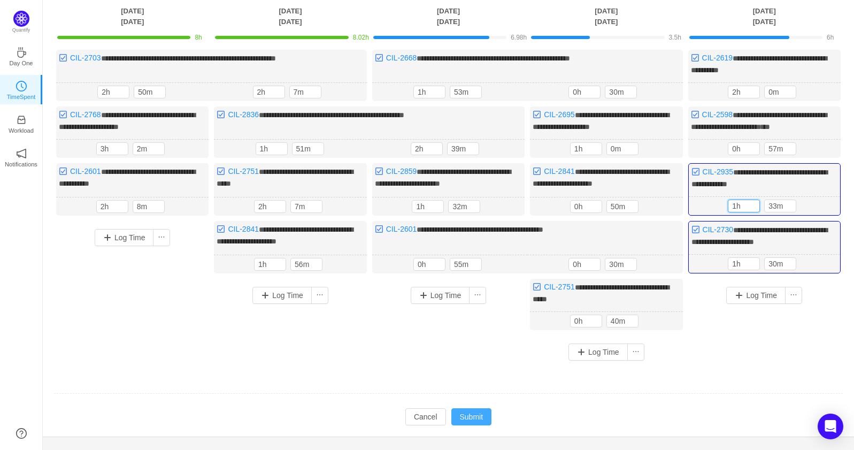
click at [479, 410] on button "Submit" at bounding box center [471, 416] width 41 height 17
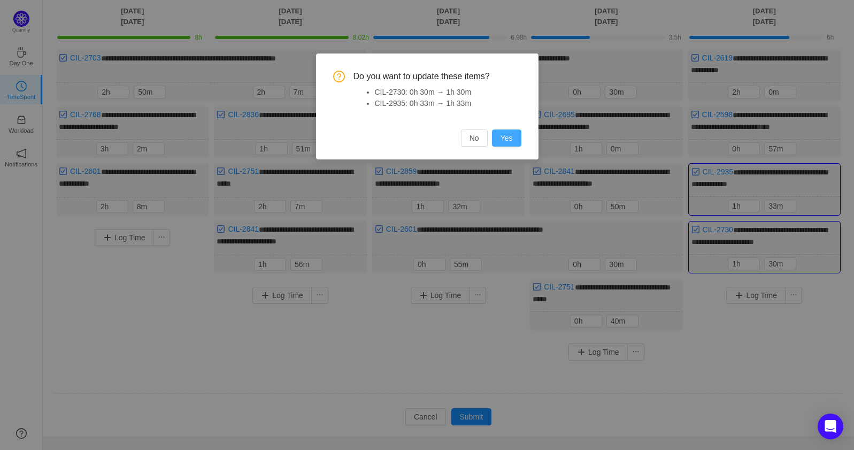
click at [515, 132] on button "Yes" at bounding box center [506, 137] width 29 height 17
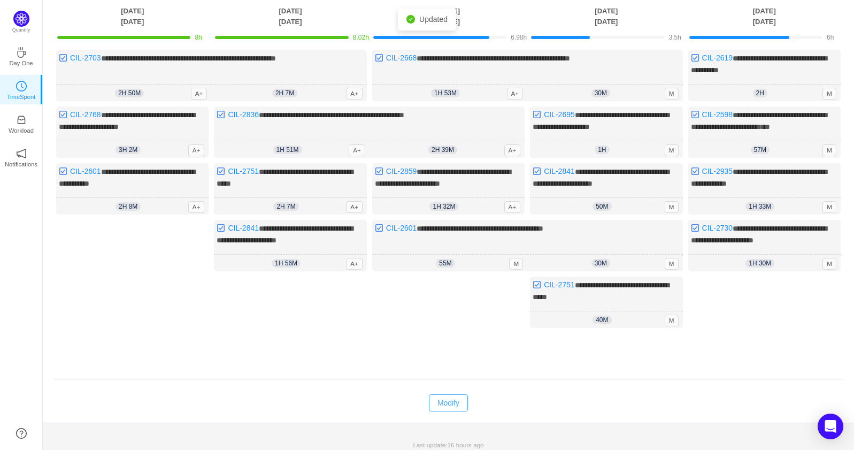
click at [457, 394] on button "Modify" at bounding box center [448, 402] width 39 height 17
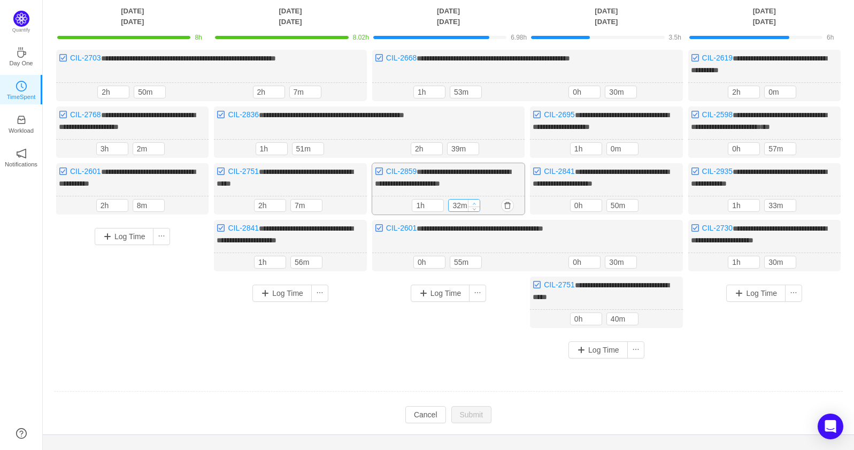
type input "42m"
click at [474, 202] on icon "icon: up" at bounding box center [475, 204] width 4 height 4
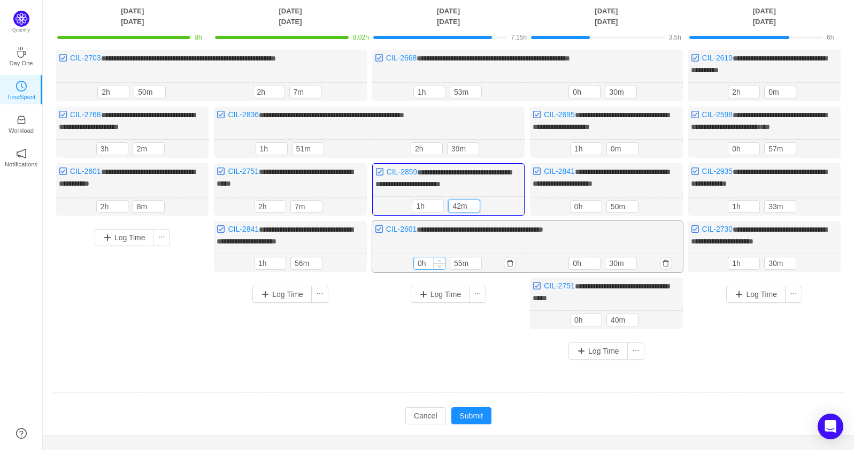
click at [439, 254] on div "55m 0h 55m" at bounding box center [449, 263] width 155 height 19
type input "1h"
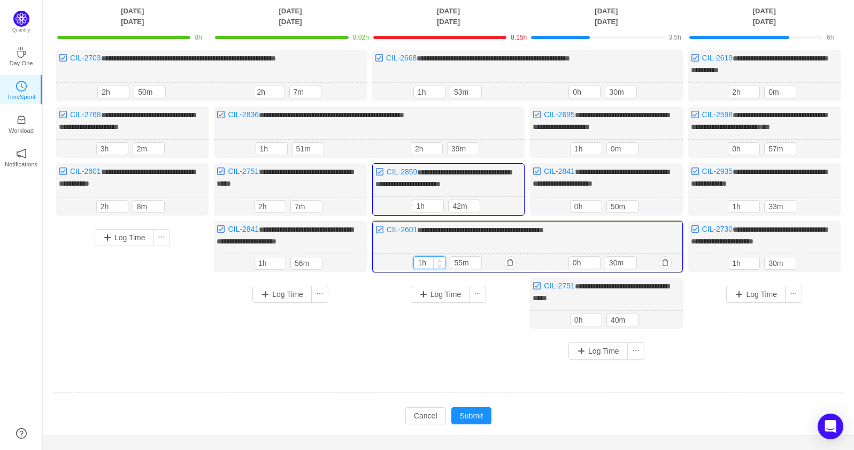
click at [439, 259] on icon "icon: up" at bounding box center [440, 261] width 4 height 4
type input "45m"
click at [479, 261] on span "Decrease Value" at bounding box center [475, 264] width 11 height 7
type input "1h"
click at [599, 257] on span "Increase Value" at bounding box center [594, 260] width 11 height 7
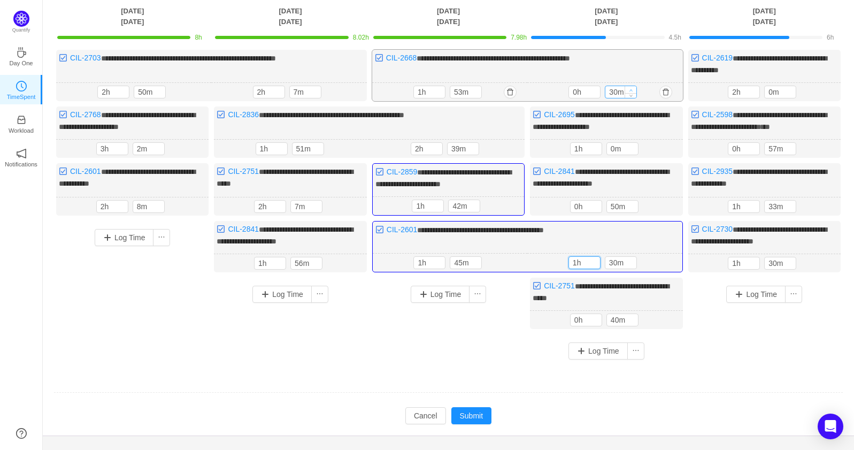
type input "40m"
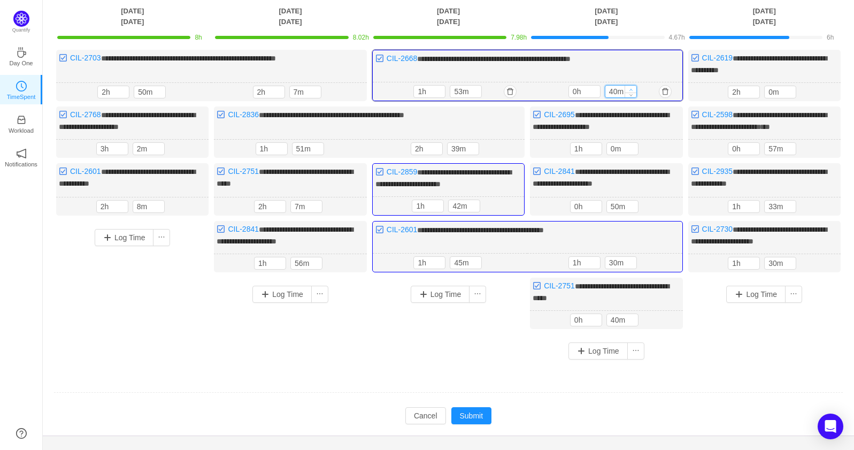
click at [630, 88] on icon "icon: up" at bounding box center [631, 90] width 4 height 4
click at [629, 143] on span "Increase Value" at bounding box center [632, 146] width 11 height 7
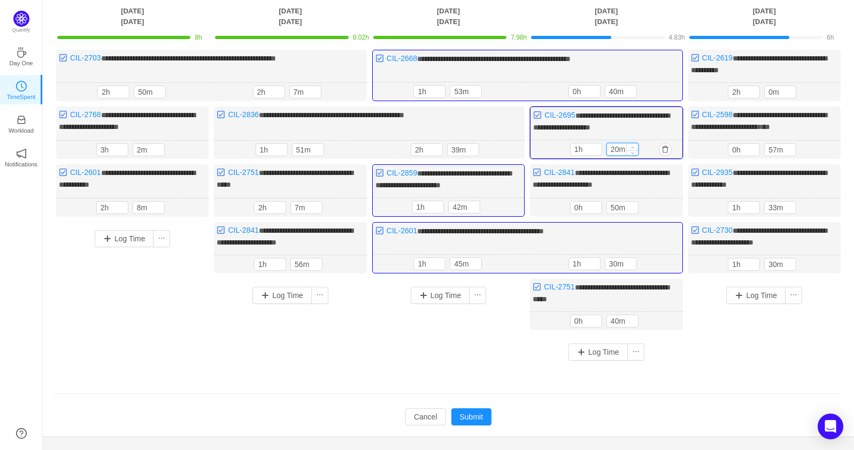
click at [629, 143] on span "Increase Value" at bounding box center [632, 146] width 11 height 7
type input "30m"
click at [629, 143] on span "Increase Value" at bounding box center [632, 146] width 11 height 7
type input "2h"
click at [597, 143] on span "Increase Value" at bounding box center [595, 146] width 11 height 7
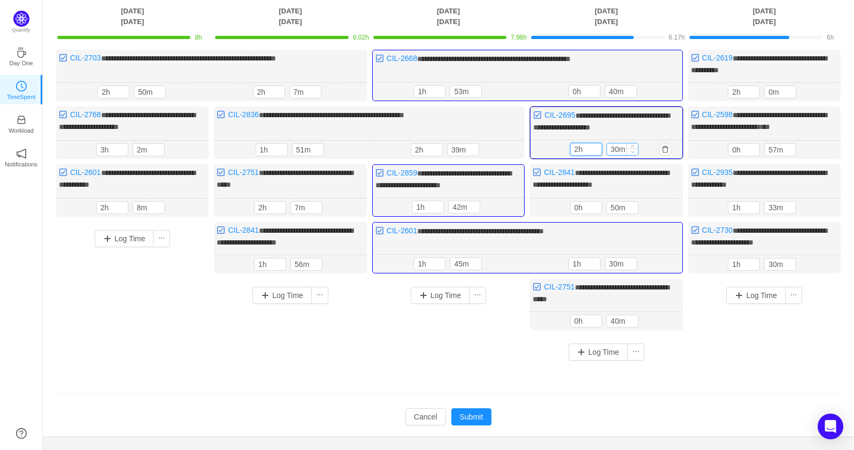
type input "20m"
click at [634, 150] on icon "icon: down" at bounding box center [632, 152] width 4 height 4
click at [467, 408] on button "Submit" at bounding box center [471, 416] width 41 height 17
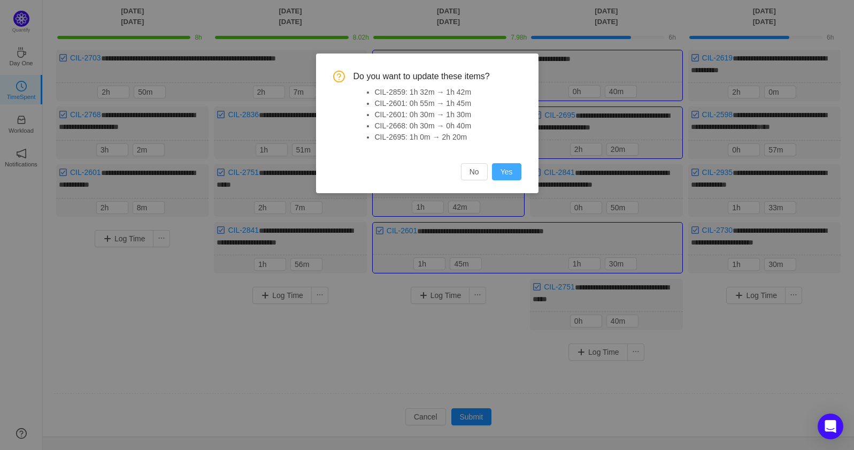
click at [508, 175] on button "Yes" at bounding box center [506, 171] width 29 height 17
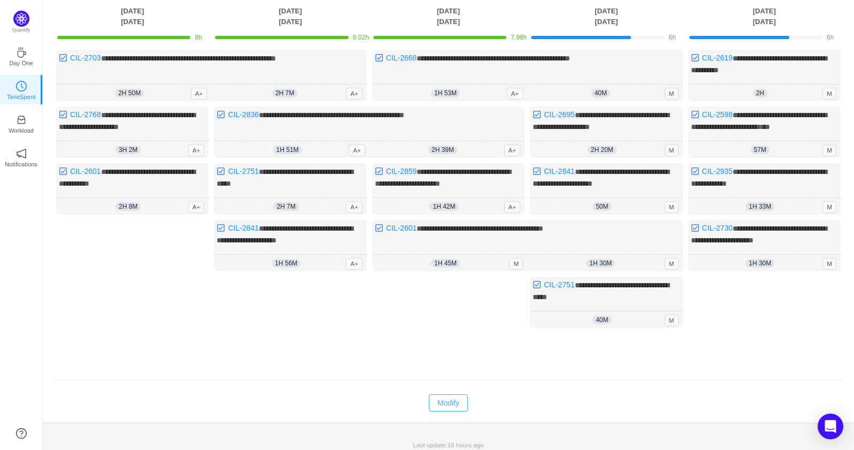
click at [448, 397] on button "Modify" at bounding box center [448, 402] width 39 height 17
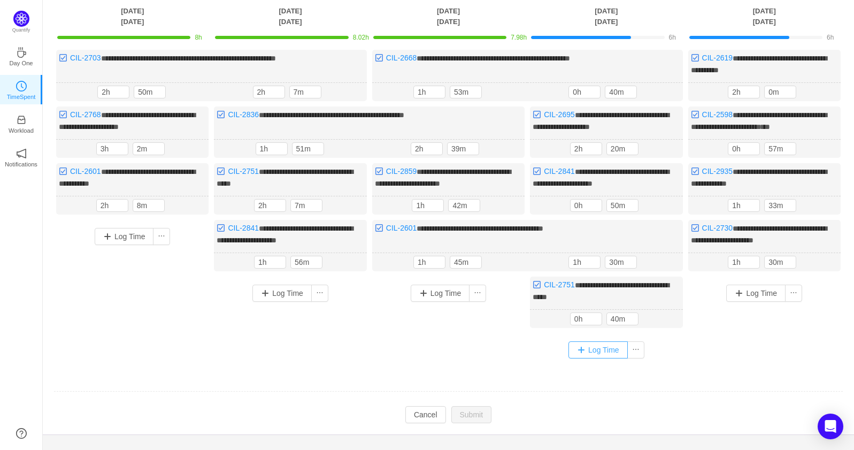
click at [588, 346] on button "Log Time" at bounding box center [597, 349] width 59 height 17
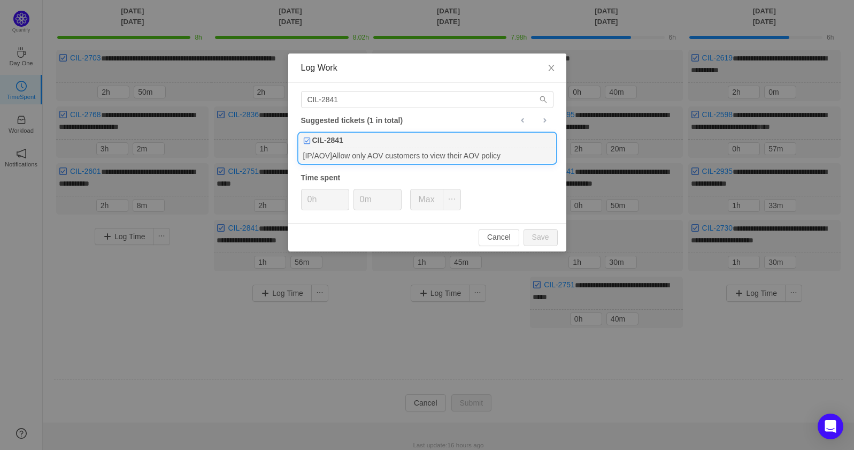
click at [408, 158] on div "[IP/AOV]Allow only AOV customers to view their AOV policy" at bounding box center [427, 155] width 257 height 14
click at [342, 194] on icon "icon: up" at bounding box center [343, 196] width 4 height 4
click at [532, 236] on button "Save" at bounding box center [540, 237] width 34 height 17
type input "0h"
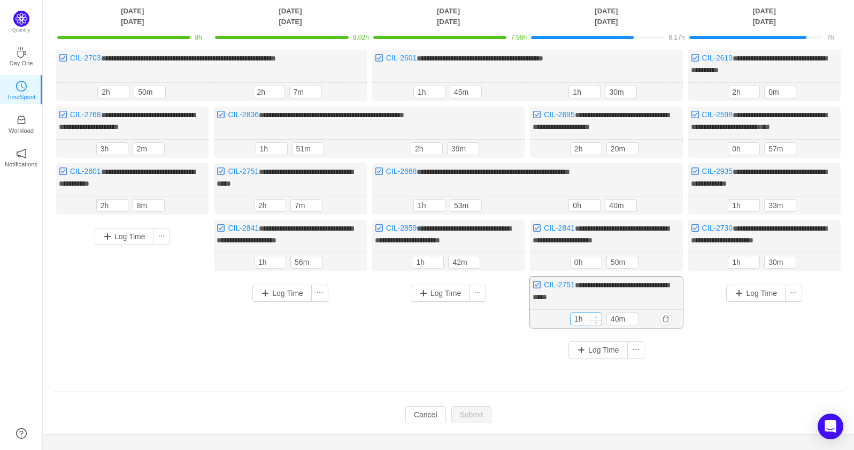
click at [594, 315] on icon "icon: up" at bounding box center [596, 317] width 4 height 4
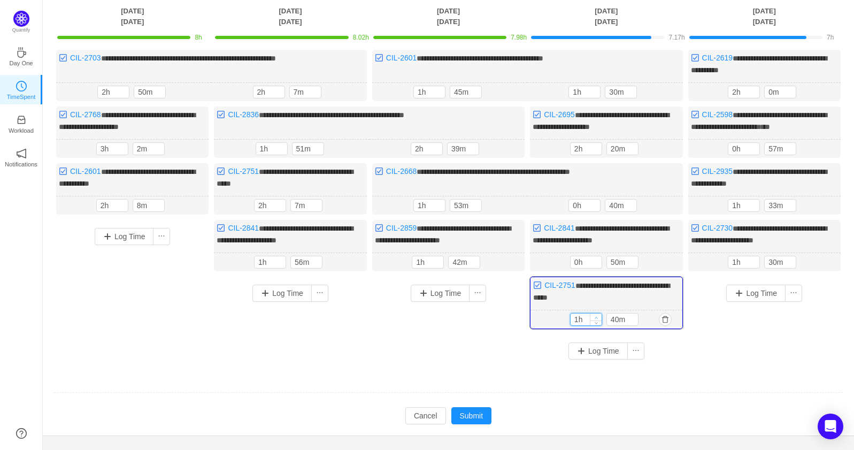
type input "2h"
click at [601, 313] on span "Increase Value" at bounding box center [595, 316] width 11 height 7
click at [630, 318] on span "Decrease Value" at bounding box center [632, 321] width 11 height 7
type input "20m"
click at [631, 320] on icon "icon: down" at bounding box center [632, 322] width 4 height 4
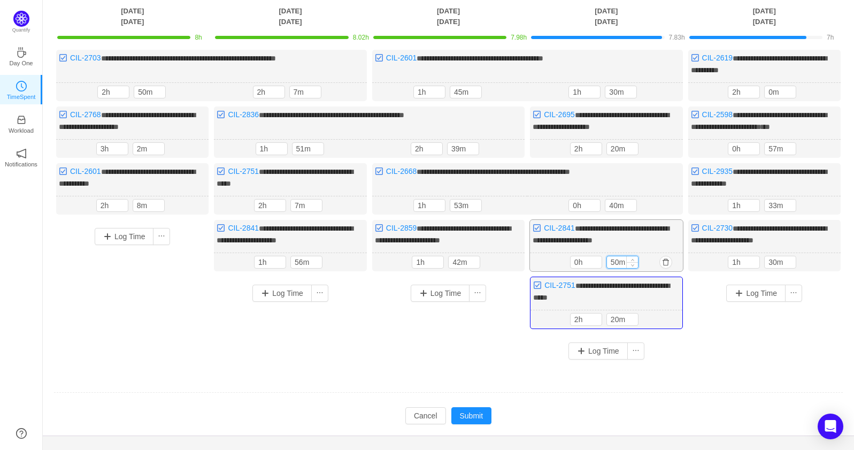
click at [620, 259] on input "50m" at bounding box center [622, 262] width 31 height 12
type input "58m"
click at [468, 408] on button "Submit" at bounding box center [471, 416] width 41 height 17
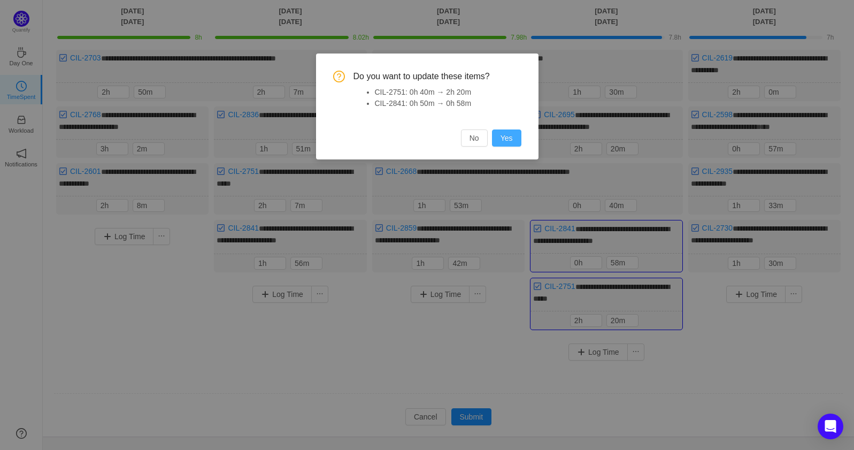
click at [515, 140] on button "Yes" at bounding box center [506, 137] width 29 height 17
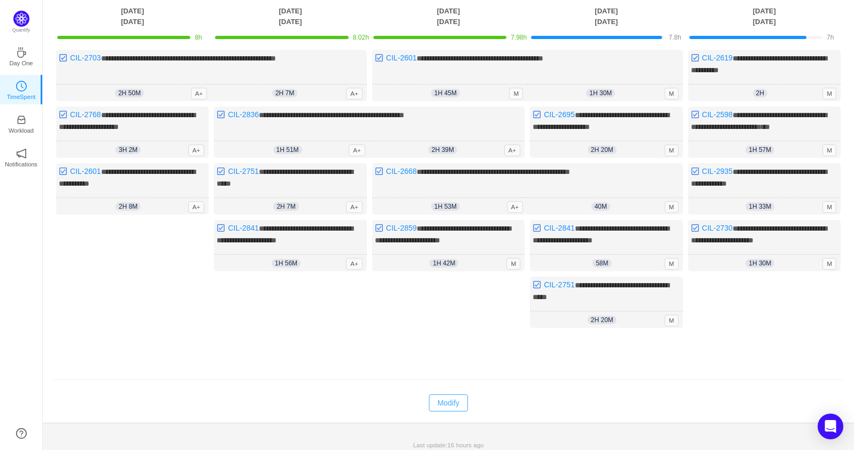
click at [464, 395] on button "Modify" at bounding box center [448, 402] width 39 height 17
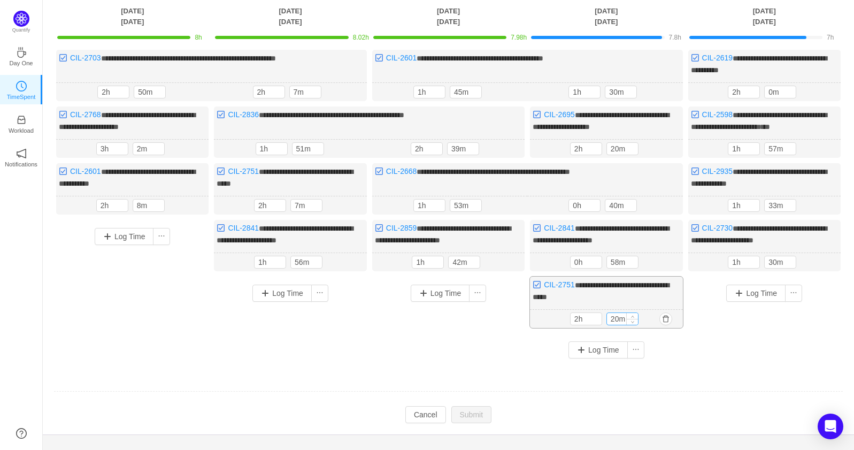
click at [617, 313] on input "20m" at bounding box center [622, 319] width 31 height 12
type input "33m"
click at [467, 411] on button "Submit" at bounding box center [471, 415] width 41 height 17
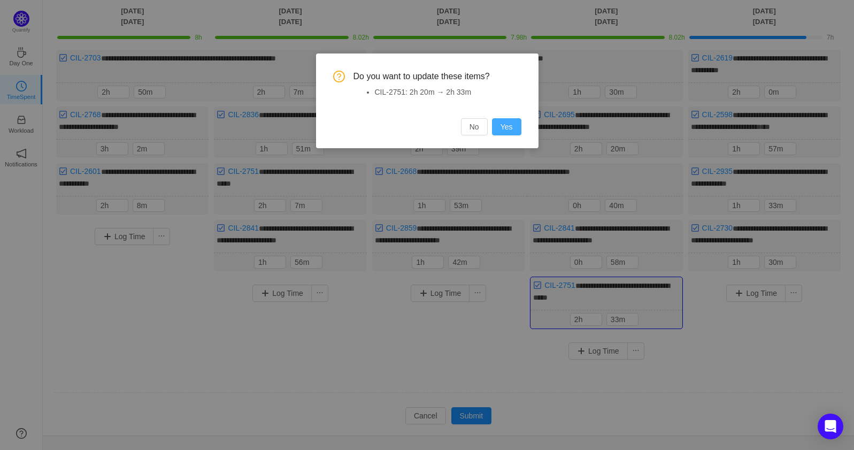
click at [509, 128] on button "Yes" at bounding box center [506, 126] width 29 height 17
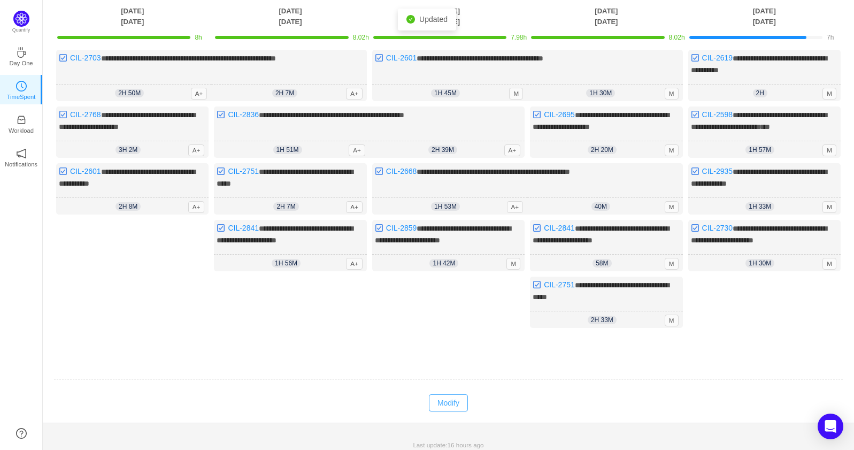
click at [459, 398] on button "Modify" at bounding box center [448, 402] width 39 height 17
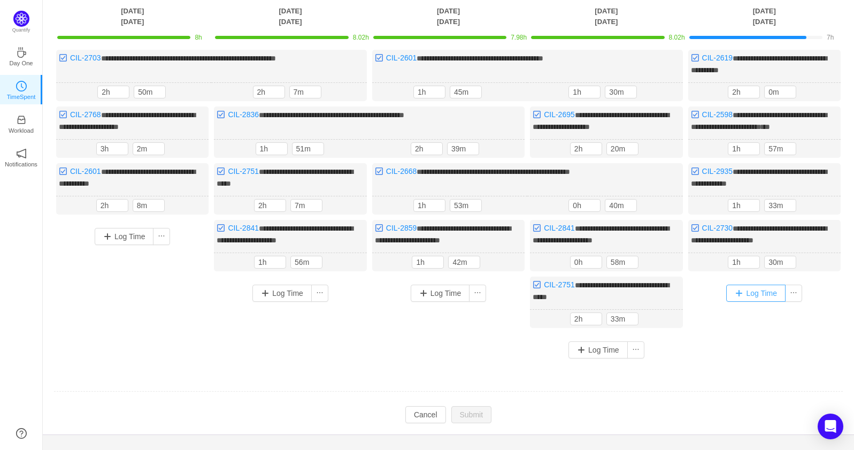
click at [747, 284] on button "Log Time" at bounding box center [755, 292] width 59 height 17
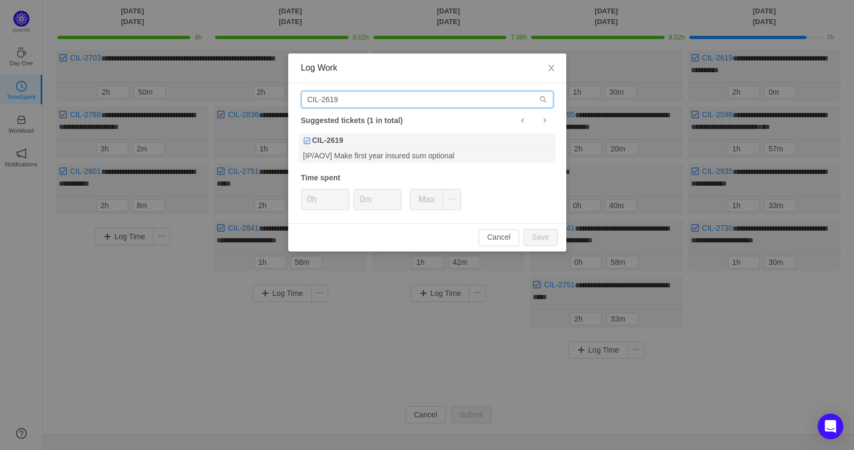
click at [387, 98] on input "CIL-2619" at bounding box center [427, 99] width 252 height 17
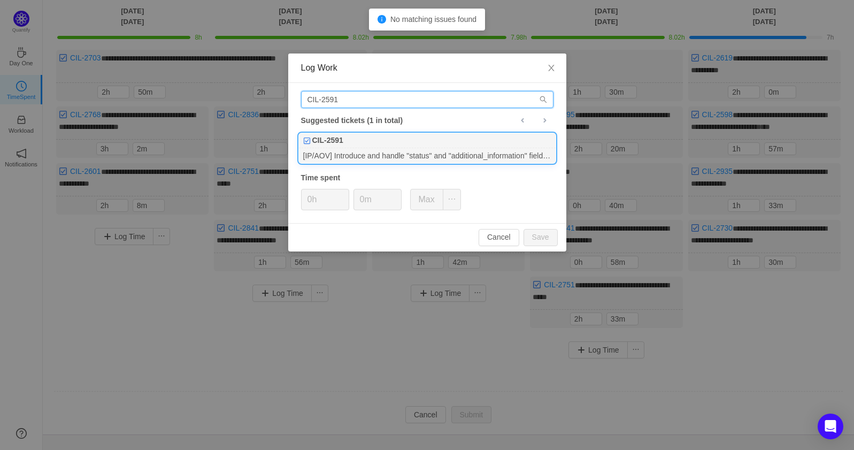
type input "CIL-2591"
click at [430, 136] on div "CIL-2591" at bounding box center [427, 140] width 257 height 15
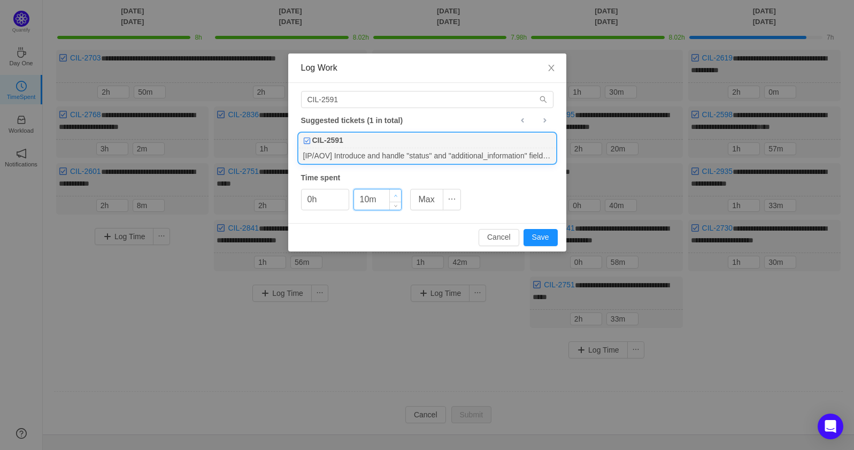
click at [392, 195] on span "Increase Value" at bounding box center [395, 195] width 11 height 12
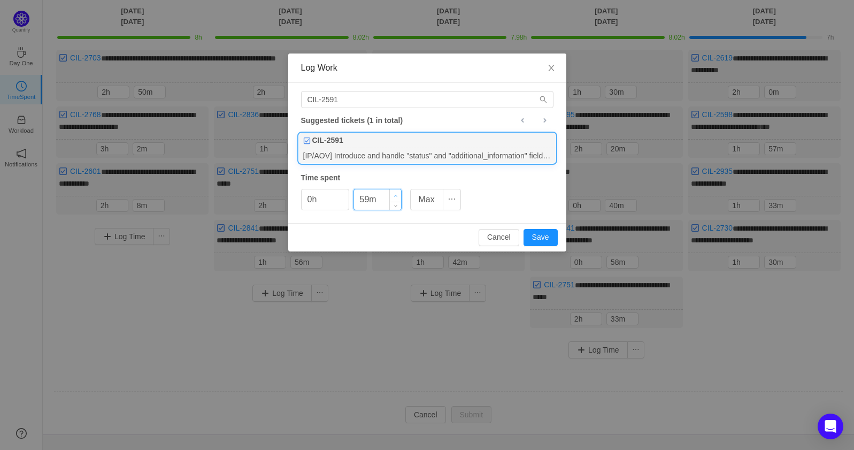
click at [392, 195] on span "Increase Value" at bounding box center [395, 195] width 11 height 12
click at [539, 233] on button "Save" at bounding box center [540, 237] width 34 height 17
type input "0m"
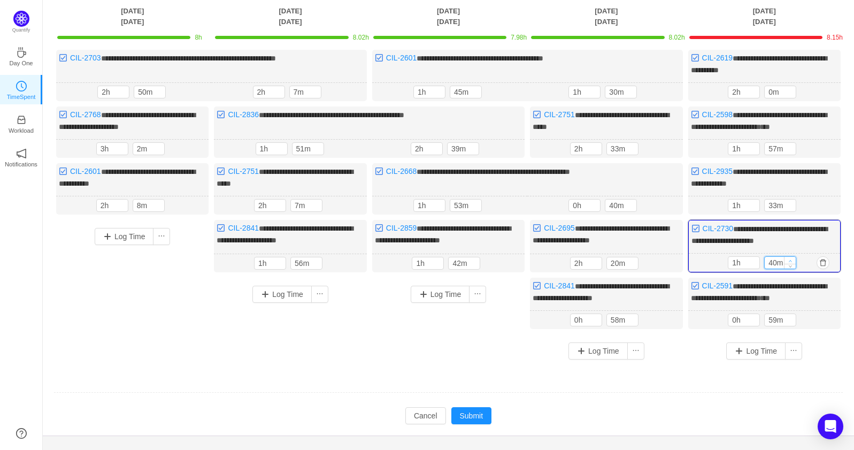
click at [790, 259] on icon "icon: up" at bounding box center [791, 261] width 4 height 4
click at [778, 259] on input "40m" at bounding box center [780, 263] width 31 height 12
type input "33m"
click at [475, 408] on button "Submit" at bounding box center [471, 415] width 41 height 17
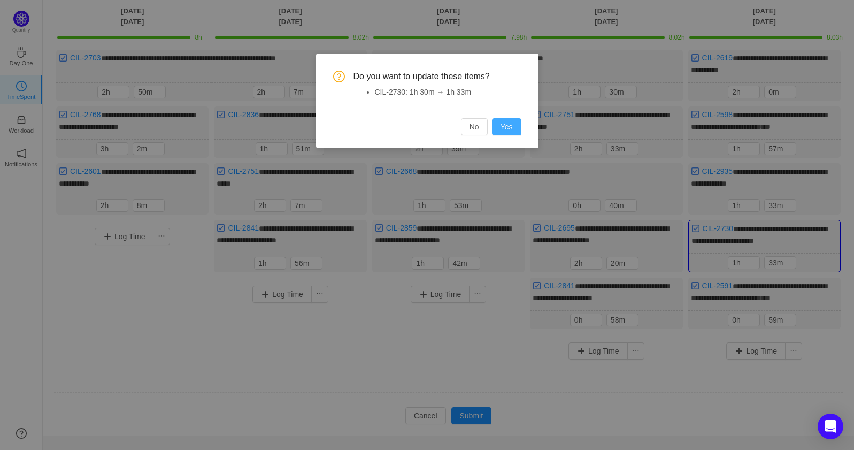
click at [516, 127] on button "Yes" at bounding box center [506, 126] width 29 height 17
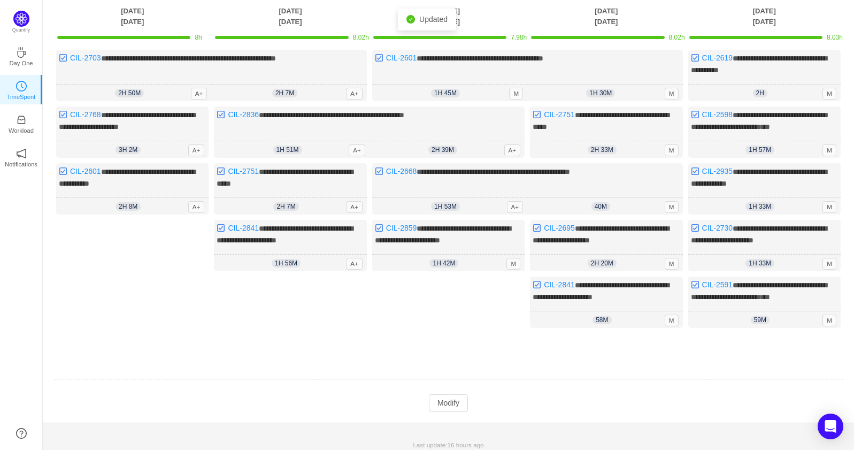
scroll to position [0, 0]
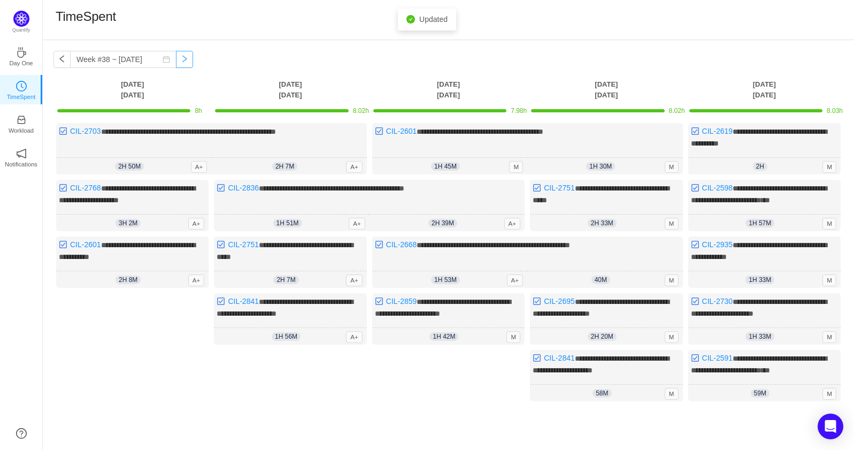
click at [176, 58] on button "button" at bounding box center [184, 59] width 17 height 17
type input "Week #39 ~ [DATE]"
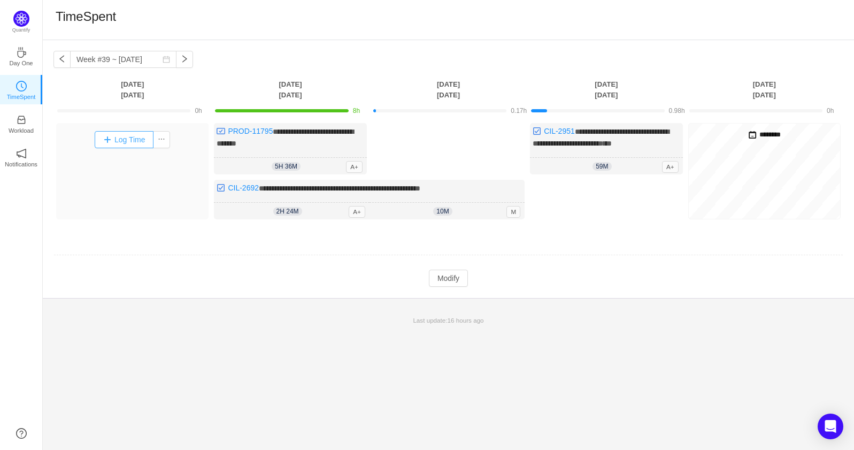
click at [135, 141] on button "Log Time" at bounding box center [124, 139] width 59 height 17
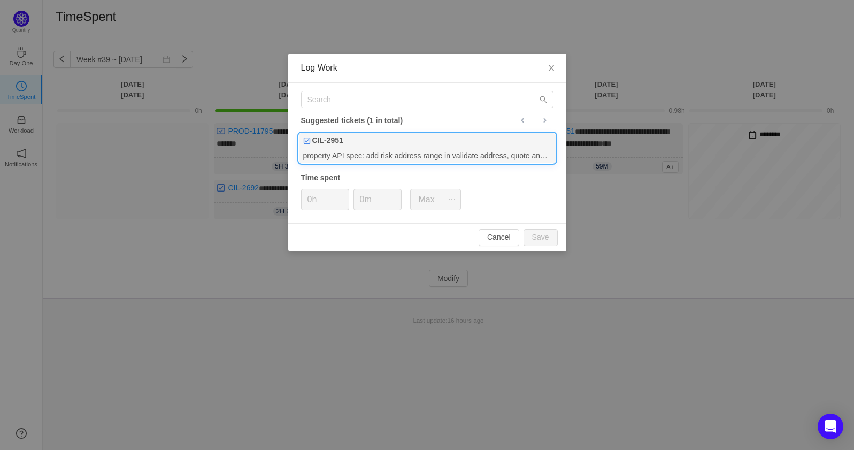
click at [391, 153] on div "property API spec: add risk address range in validate address, quote and get po…" at bounding box center [427, 155] width 257 height 14
click at [343, 192] on span "Increase Value" at bounding box center [342, 195] width 11 height 12
click at [345, 192] on span "Increase Value" at bounding box center [342, 195] width 11 height 12
click at [546, 235] on button "Save" at bounding box center [540, 237] width 34 height 17
type input "0h"
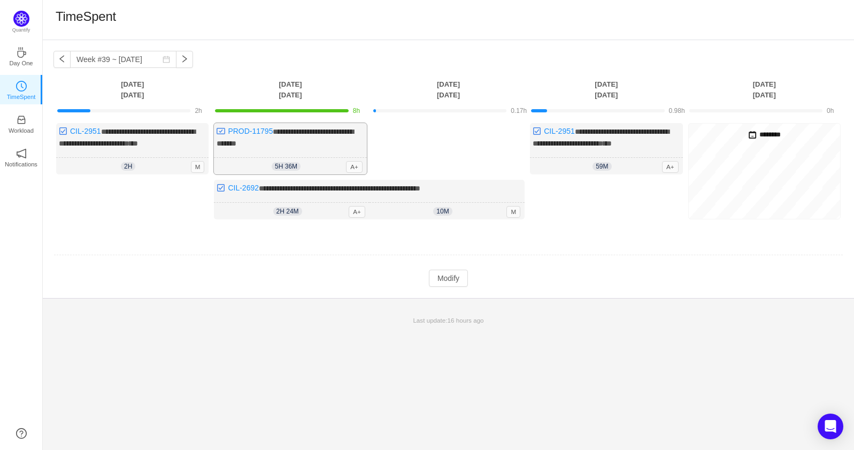
click at [316, 163] on div "5h 36m 5h 36m A+" at bounding box center [290, 166] width 152 height 17
click at [287, 168] on span "5h 36m" at bounding box center [286, 166] width 29 height 9
click at [303, 153] on div "**********" at bounding box center [290, 148] width 152 height 51
click at [462, 280] on button "Modify" at bounding box center [448, 277] width 39 height 17
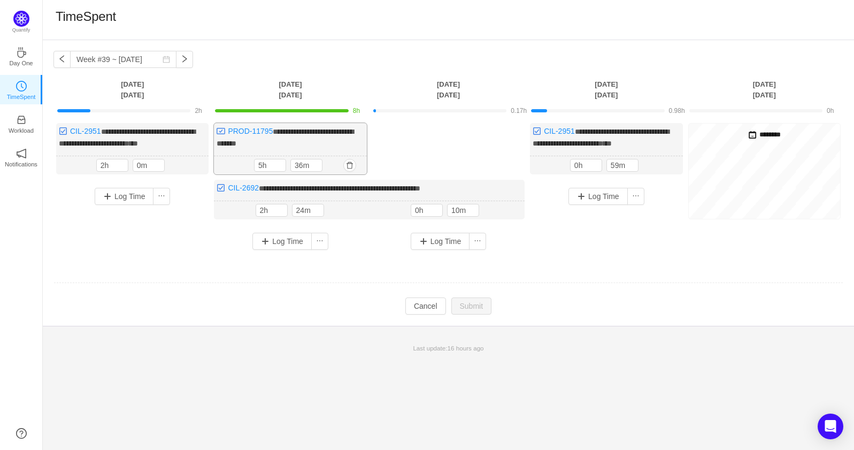
click at [287, 166] on div "5h 36m" at bounding box center [290, 165] width 73 height 13
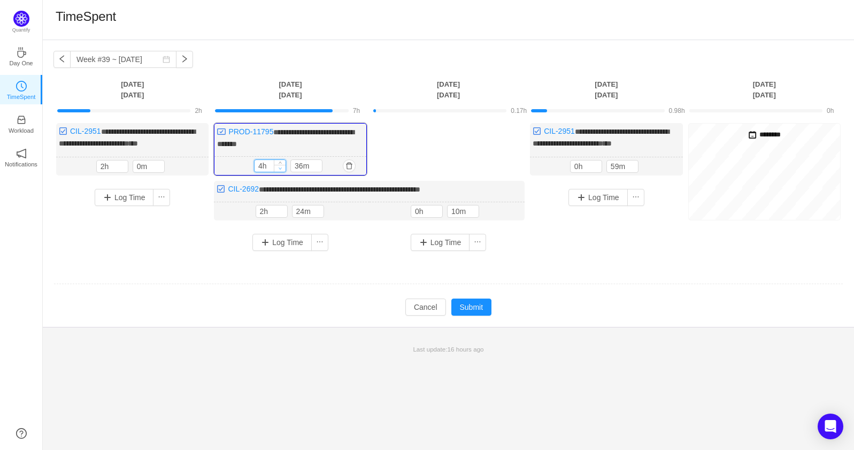
click at [283, 167] on span "Decrease Value" at bounding box center [279, 168] width 11 height 7
type input "1h"
click at [283, 167] on span "Decrease Value" at bounding box center [279, 168] width 11 height 7
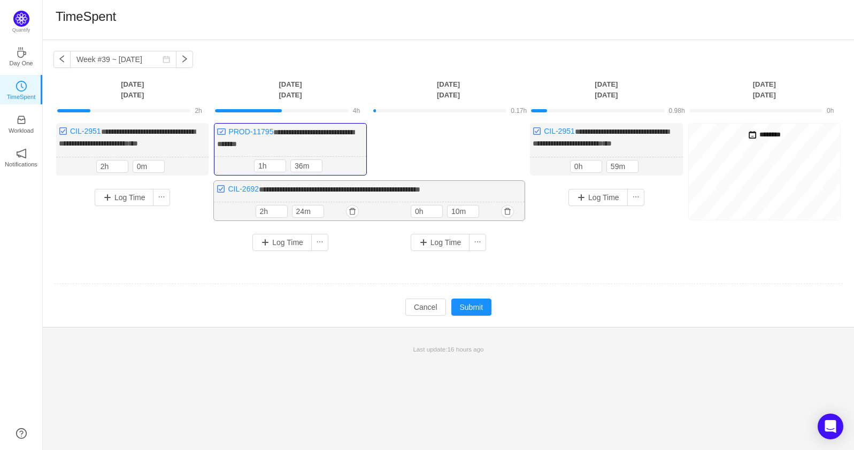
click at [438, 202] on div "10m 0h 10m" at bounding box center [446, 211] width 155 height 19
type input "1h"
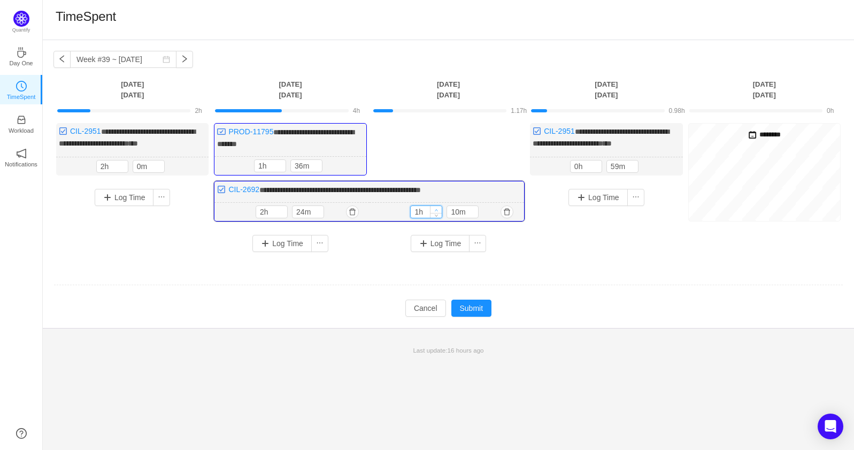
click at [438, 206] on span "Increase Value" at bounding box center [435, 209] width 11 height 7
click at [435, 241] on button "Log Time" at bounding box center [440, 243] width 59 height 17
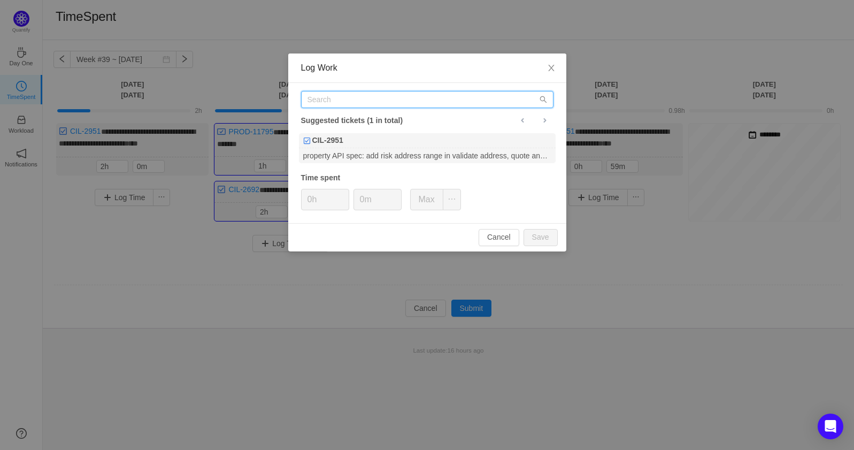
click at [364, 105] on input "text" at bounding box center [427, 99] width 252 height 17
click at [359, 102] on input "text" at bounding box center [427, 99] width 252 height 17
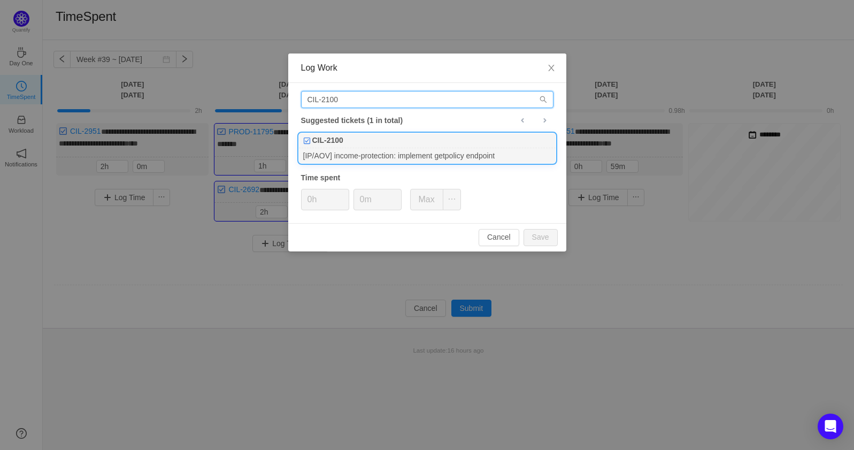
type input "CIL-2100"
click at [388, 153] on div "[IP/AOV] income-protection: implement getpolicy endpoint" at bounding box center [427, 155] width 257 height 14
click at [344, 194] on icon "icon: up" at bounding box center [343, 196] width 4 height 4
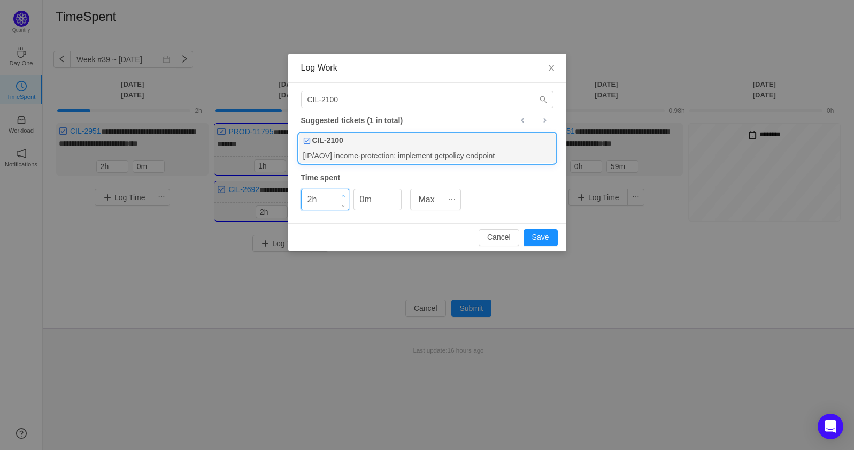
click at [344, 194] on icon "icon: up" at bounding box center [343, 196] width 4 height 4
type input "2h"
click at [344, 202] on icon "icon: down" at bounding box center [343, 204] width 4 height 4
click at [393, 191] on span "Increase Value" at bounding box center [395, 195] width 11 height 12
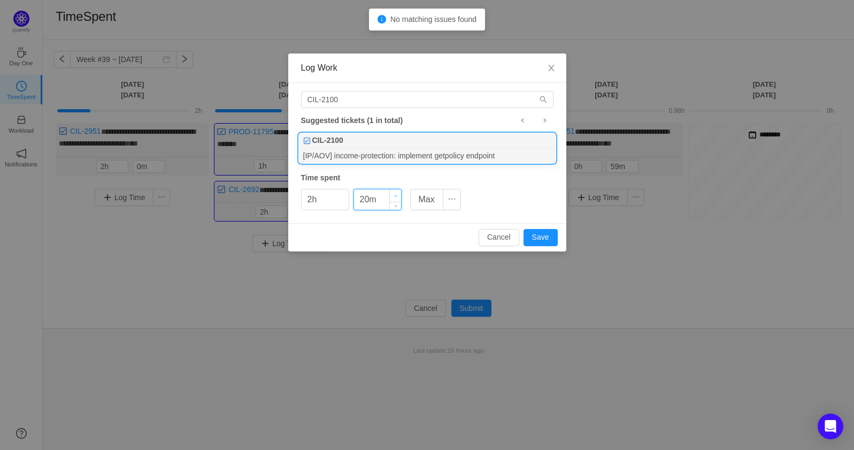
click at [393, 191] on span "Increase Value" at bounding box center [395, 195] width 11 height 12
type input "40m"
click at [393, 191] on span "Increase Value" at bounding box center [395, 195] width 11 height 12
click at [538, 239] on button "Save" at bounding box center [540, 237] width 34 height 17
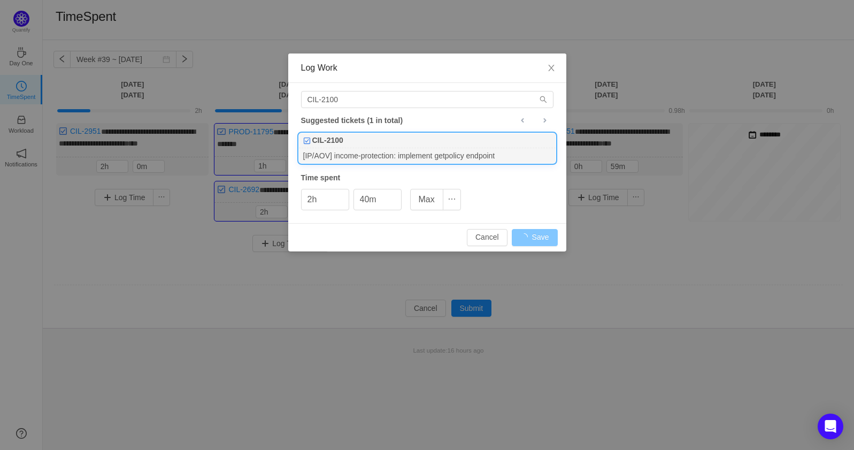
type input "0h"
type input "0m"
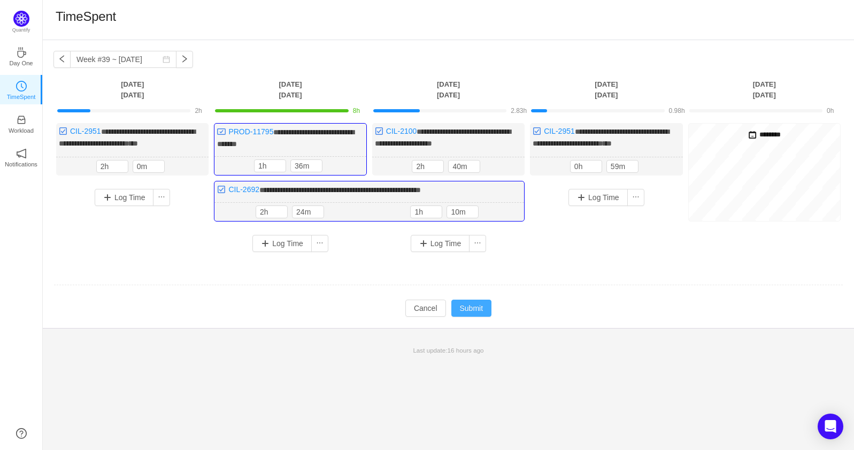
click at [479, 308] on button "Submit" at bounding box center [471, 307] width 41 height 17
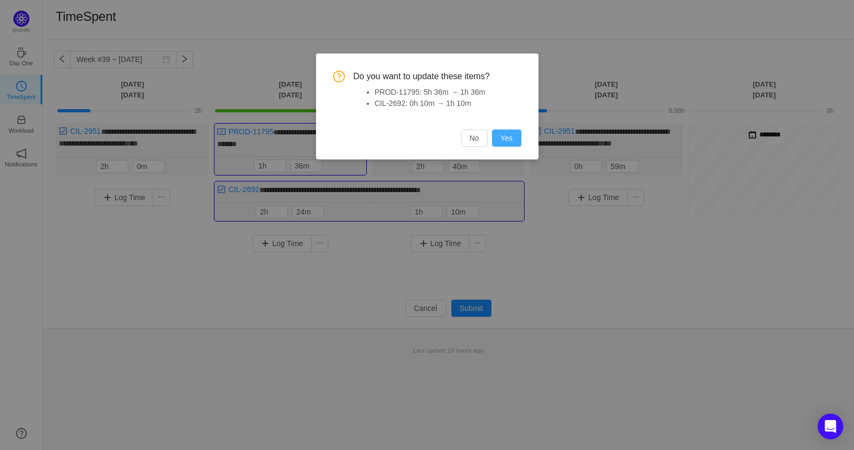
click at [515, 134] on button "Yes" at bounding box center [506, 137] width 29 height 17
type input "5h"
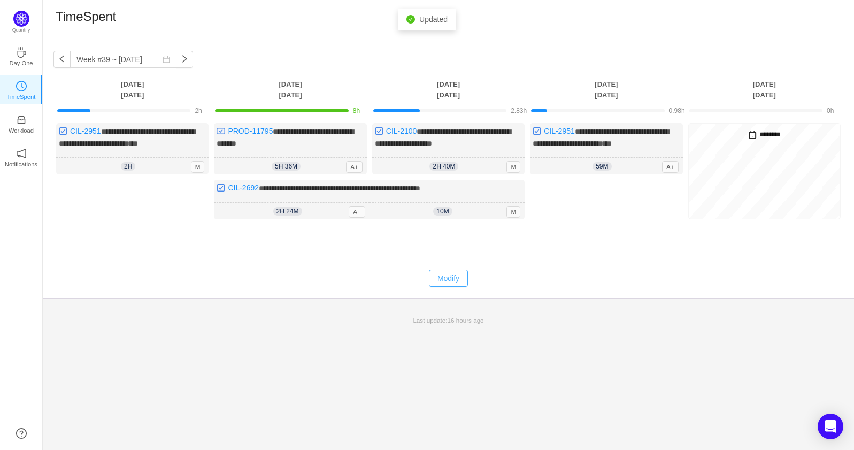
click at [444, 273] on button "Modify" at bounding box center [448, 277] width 39 height 17
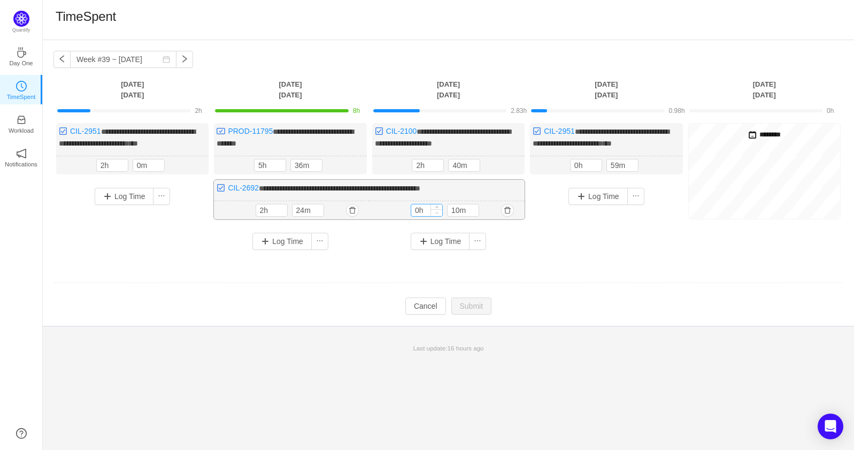
click at [438, 211] on icon "icon: down" at bounding box center [437, 213] width 4 height 4
click at [438, 209] on span "Decrease Value" at bounding box center [436, 212] width 11 height 7
type input "1h"
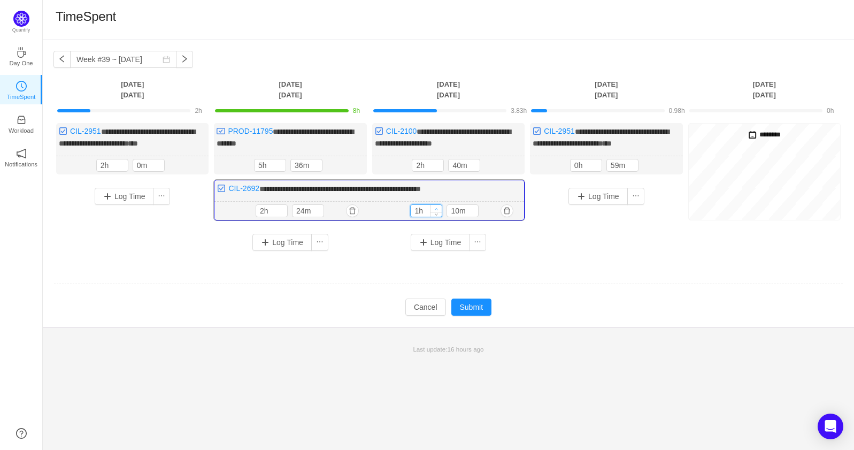
click at [438, 207] on icon "icon: up" at bounding box center [437, 209] width 4 height 4
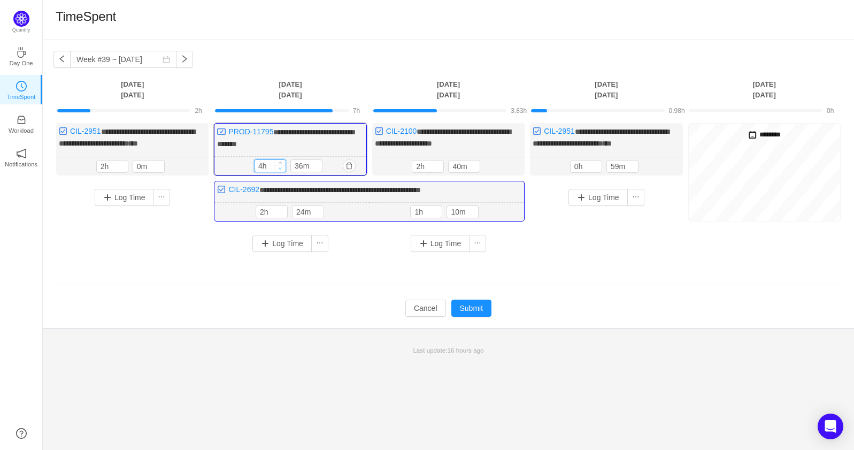
click at [282, 167] on span "Decrease Value" at bounding box center [279, 168] width 11 height 7
type input "2h"
click at [282, 167] on span "Decrease Value" at bounding box center [279, 168] width 11 height 7
click at [469, 311] on button "Submit" at bounding box center [471, 307] width 41 height 17
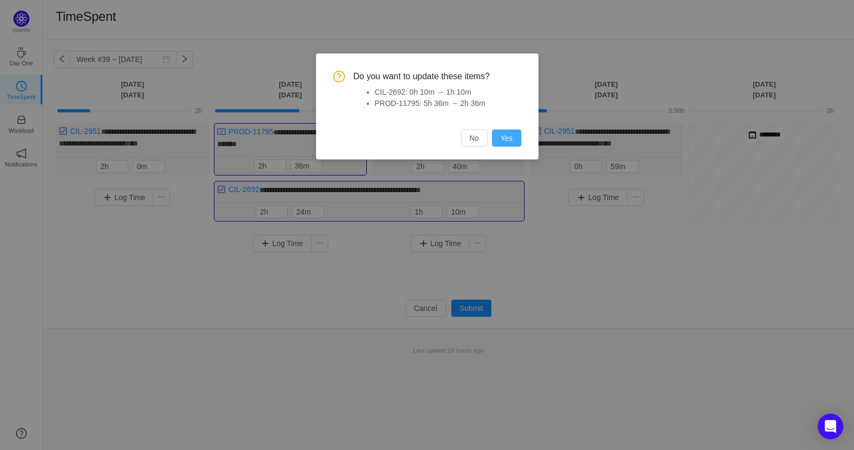
click at [514, 132] on button "Yes" at bounding box center [506, 137] width 29 height 17
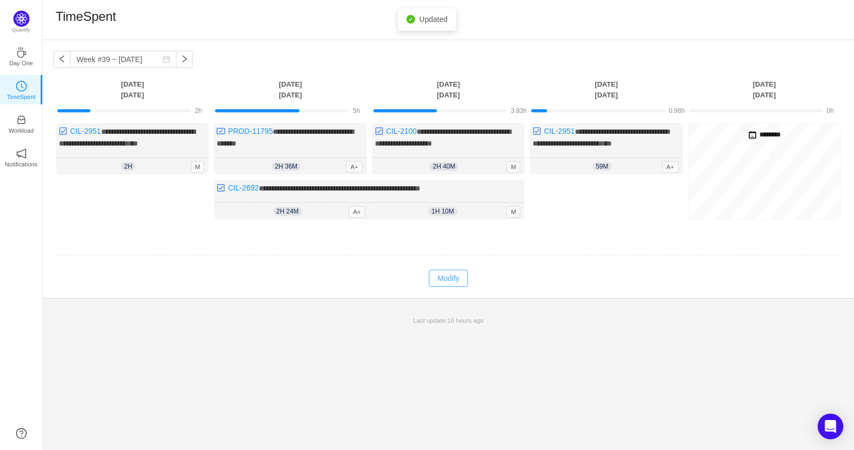
click at [444, 276] on button "Modify" at bounding box center [448, 277] width 39 height 17
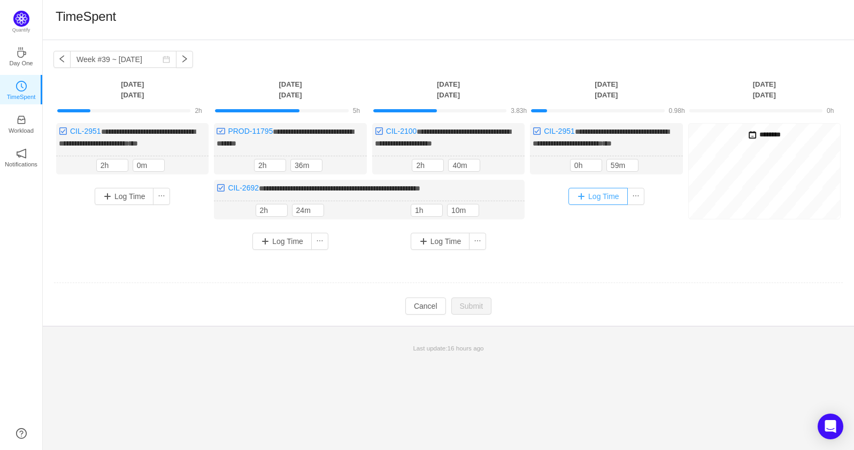
click at [582, 195] on button "Log Time" at bounding box center [597, 196] width 59 height 17
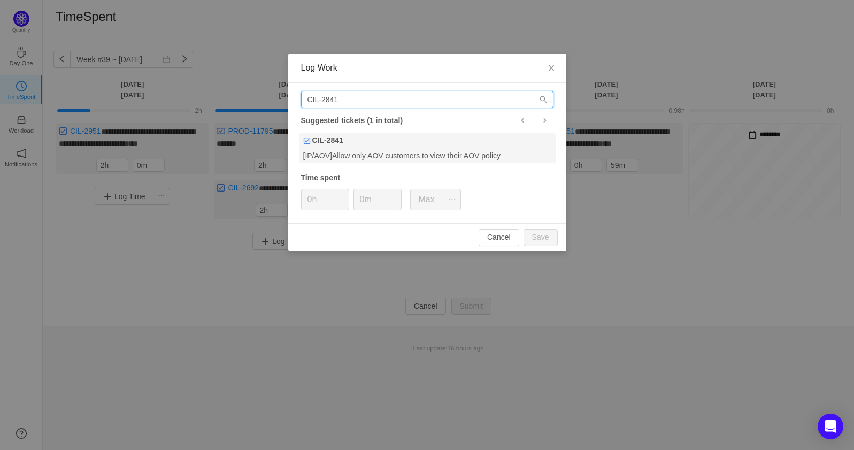
click at [406, 105] on input "CIL-2841" at bounding box center [427, 99] width 252 height 17
type input "CIL-2519"
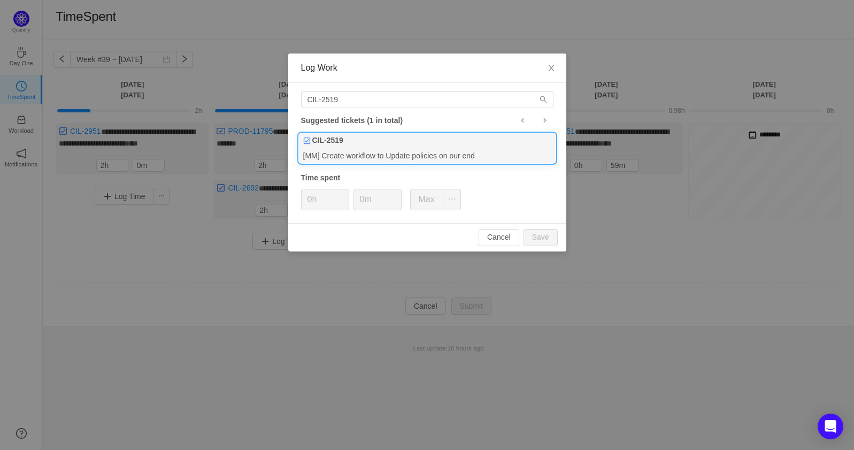
click at [379, 140] on div "CIL-2519" at bounding box center [427, 140] width 257 height 15
click at [338, 196] on span "Increase Value" at bounding box center [342, 195] width 11 height 12
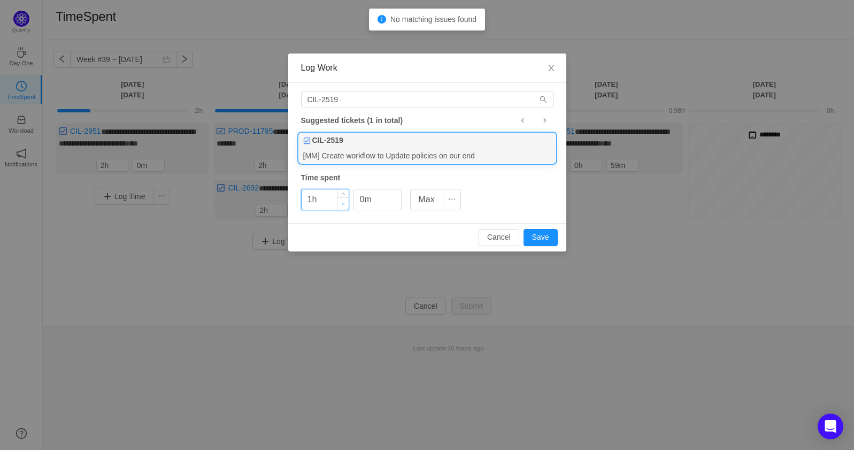
type input "0h"
click at [341, 202] on icon "icon: down" at bounding box center [343, 204] width 4 height 4
click at [395, 195] on icon "icon: up" at bounding box center [395, 196] width 4 height 4
click at [395, 194] on icon "icon: up" at bounding box center [395, 196] width 4 height 4
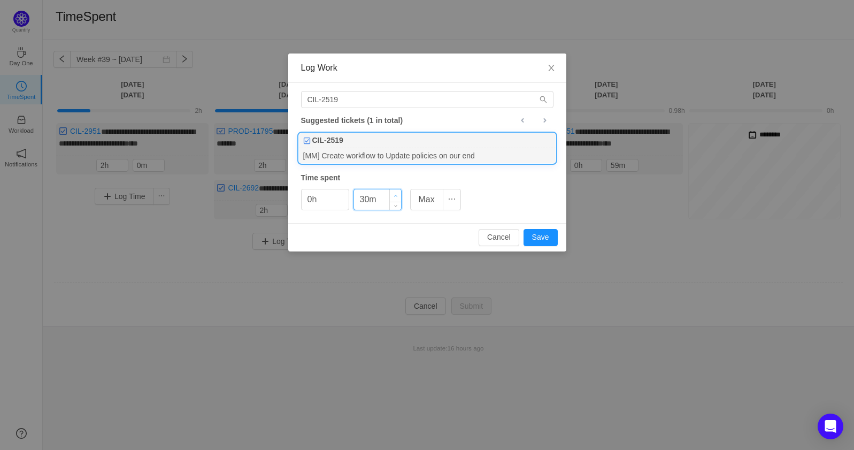
click at [395, 194] on icon "icon: up" at bounding box center [395, 196] width 4 height 4
click at [527, 233] on button "Save" at bounding box center [540, 237] width 34 height 17
type input "0m"
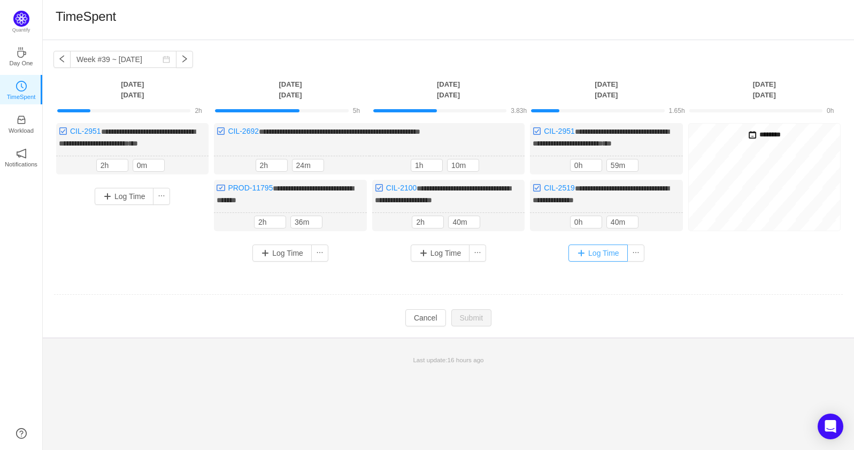
click at [586, 248] on button "Log Time" at bounding box center [597, 252] width 59 height 17
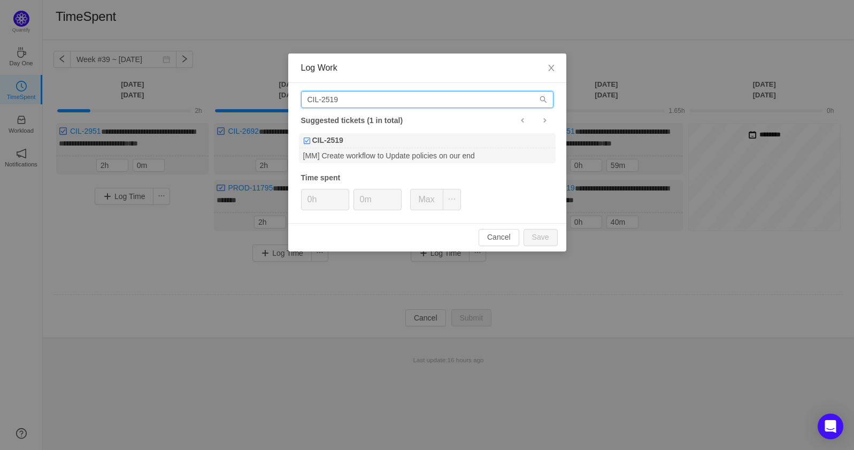
click at [431, 95] on input "CIL-2519" at bounding box center [427, 99] width 252 height 17
click at [431, 99] on input "CIL-2519" at bounding box center [427, 99] width 252 height 17
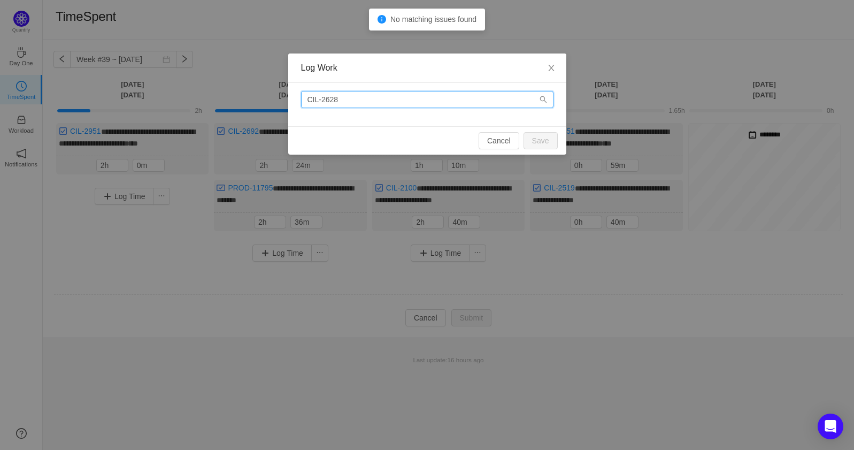
click at [413, 99] on input "CIL-2628" at bounding box center [427, 99] width 252 height 17
type input "CIL-2628"
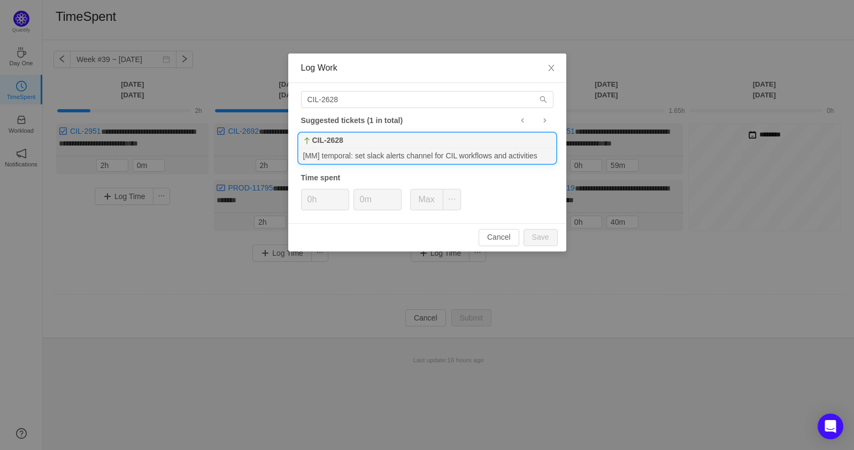
click at [426, 140] on div "CIL-2628" at bounding box center [427, 140] width 257 height 15
click at [342, 195] on icon "icon: up" at bounding box center [343, 196] width 4 height 4
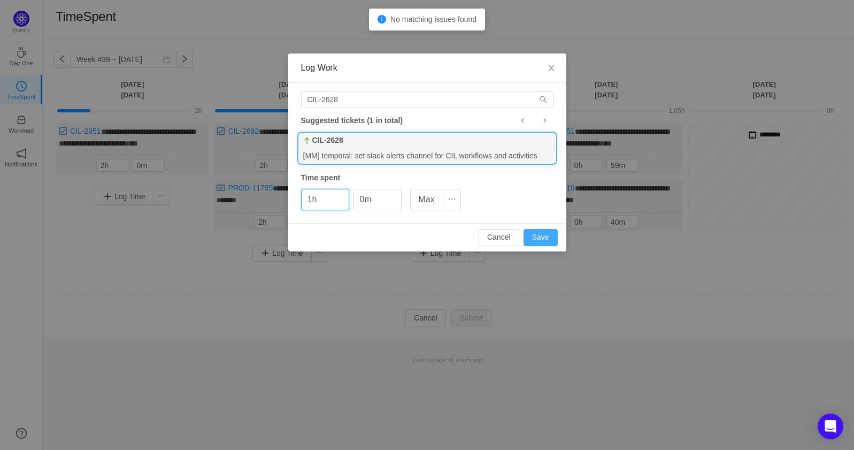
click at [528, 236] on button "Save" at bounding box center [540, 237] width 34 height 17
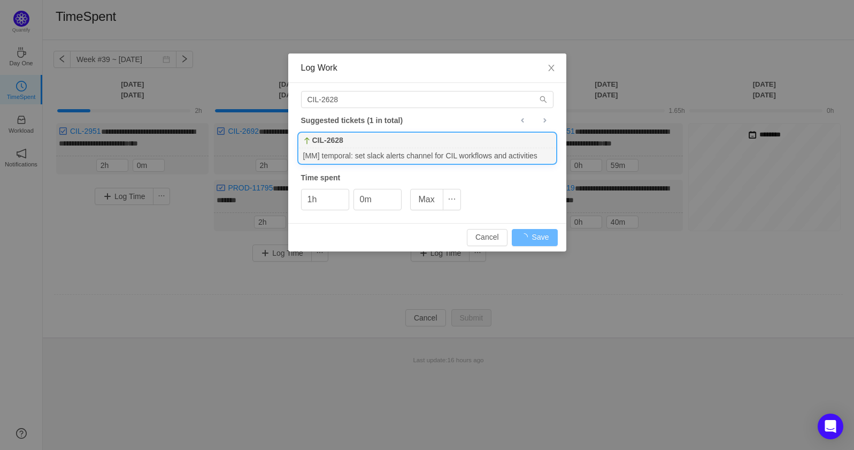
type input "0h"
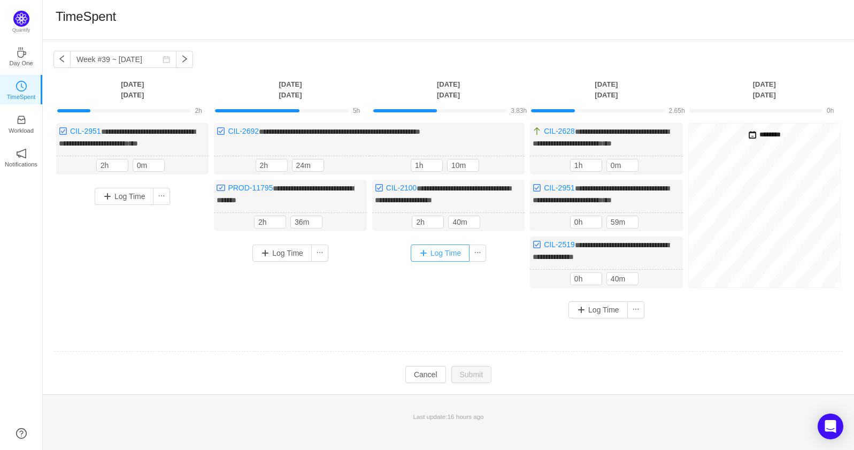
click at [441, 253] on button "Log Time" at bounding box center [440, 252] width 59 height 17
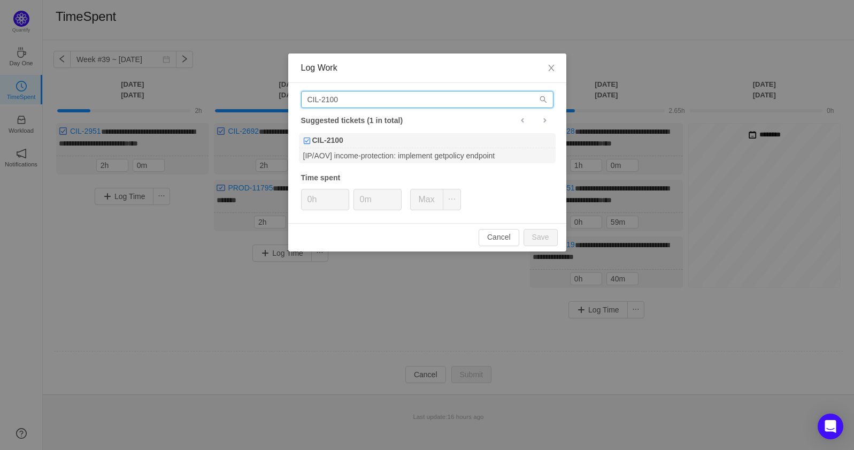
click at [396, 96] on input "CIL-2100" at bounding box center [427, 99] width 252 height 17
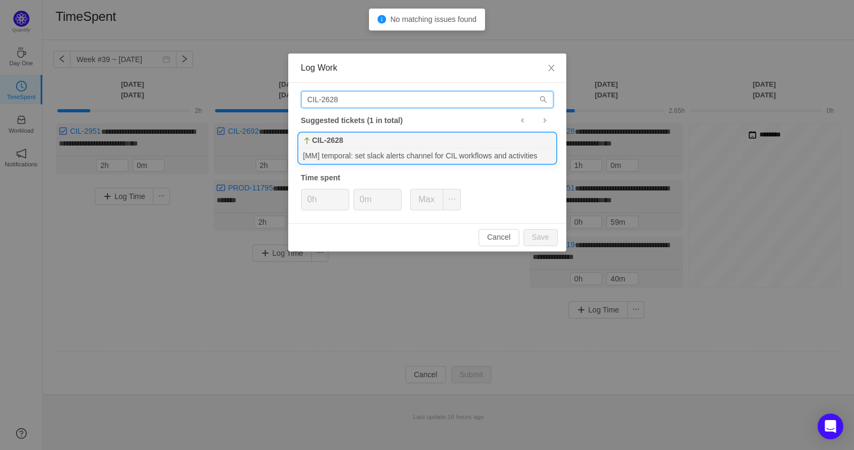
type input "CIL-2628"
click at [399, 144] on div "CIL-2628" at bounding box center [427, 140] width 257 height 15
type input "1h"
click at [339, 196] on span "Increase Value" at bounding box center [342, 195] width 11 height 12
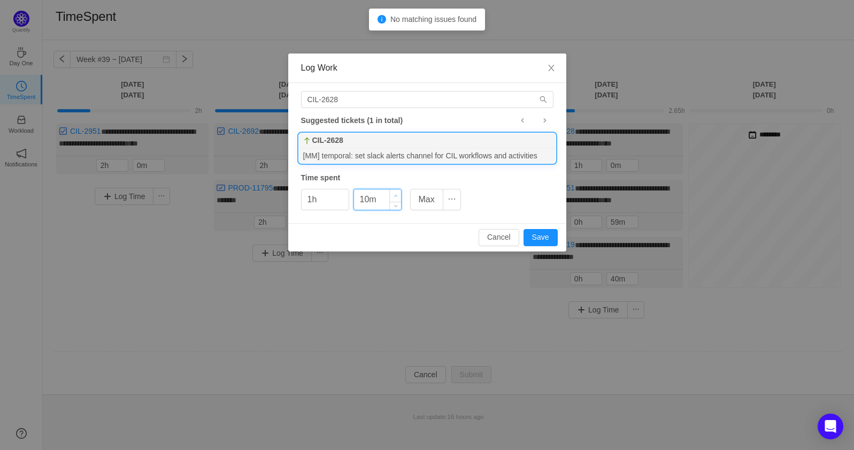
click at [399, 195] on span "Increase Value" at bounding box center [395, 195] width 11 height 12
type input "30m"
click at [399, 195] on span "Increase Value" at bounding box center [395, 195] width 11 height 12
click at [530, 243] on button "Save" at bounding box center [540, 237] width 34 height 17
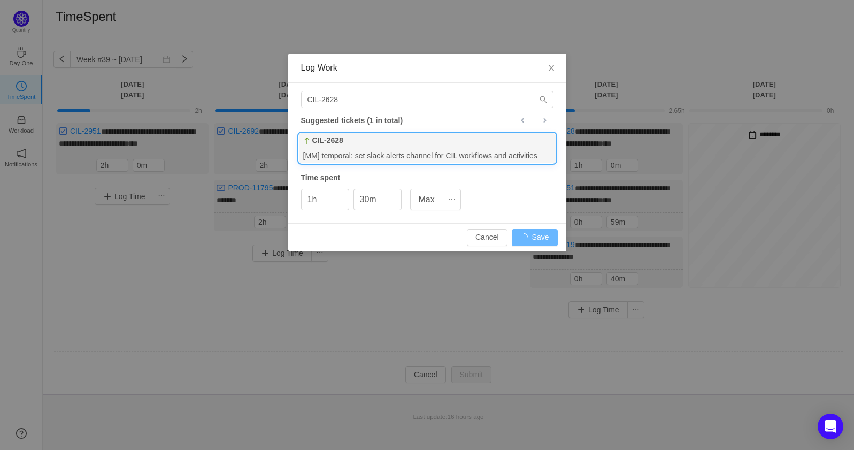
type input "0h"
type input "0m"
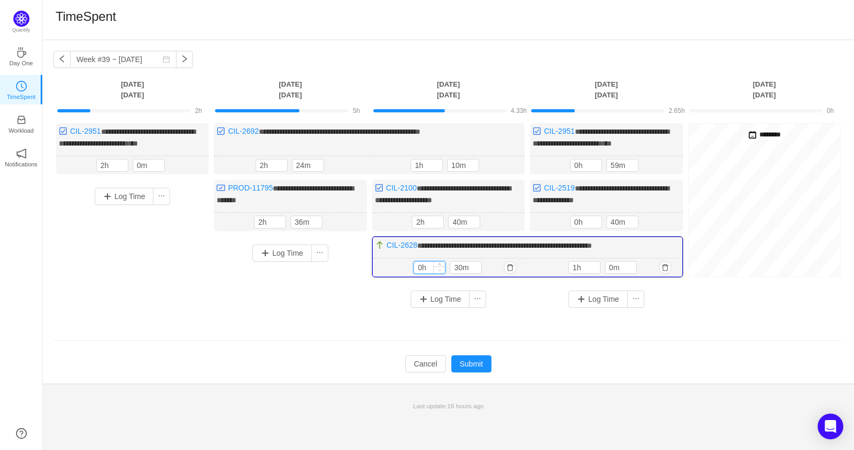
click at [439, 268] on icon "icon: down" at bounding box center [440, 270] width 4 height 4
type input "1h"
click at [438, 264] on icon "icon: up" at bounding box center [440, 266] width 4 height 4
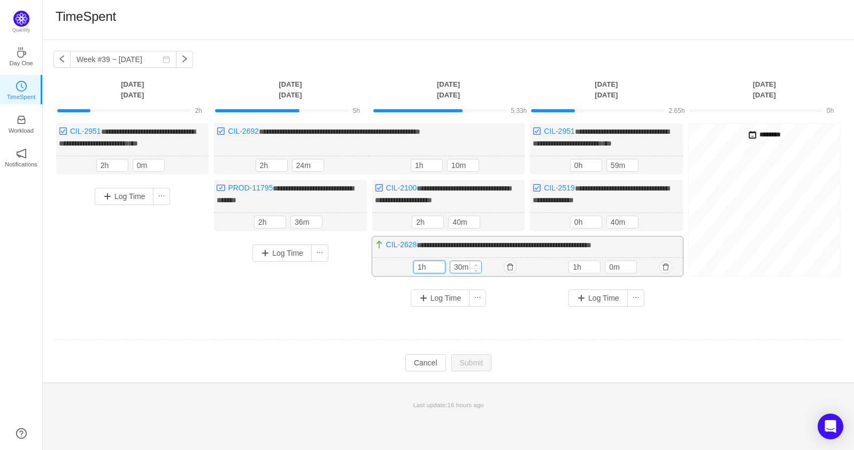
type input "40m"
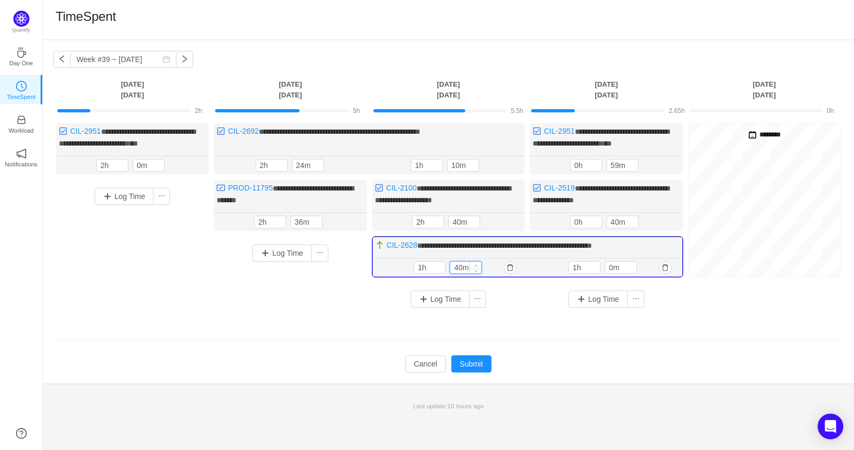
click at [474, 264] on icon "icon: up" at bounding box center [476, 266] width 4 height 4
click at [465, 361] on button "Submit" at bounding box center [471, 363] width 41 height 17
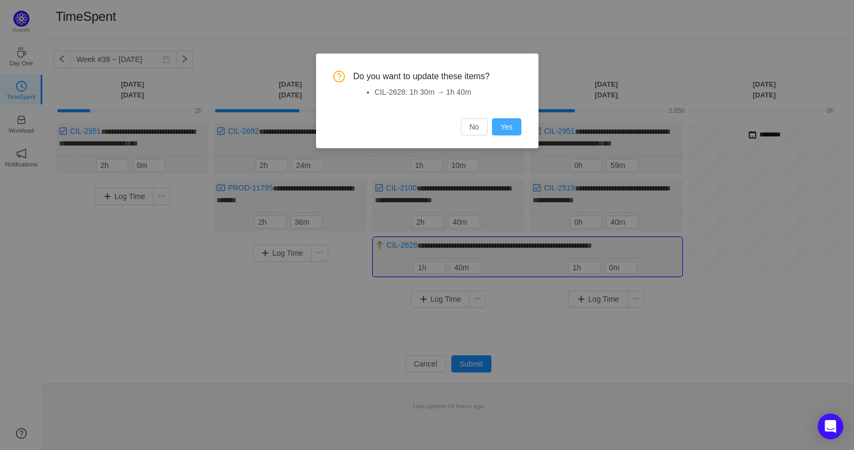
click at [502, 129] on button "Yes" at bounding box center [506, 126] width 29 height 17
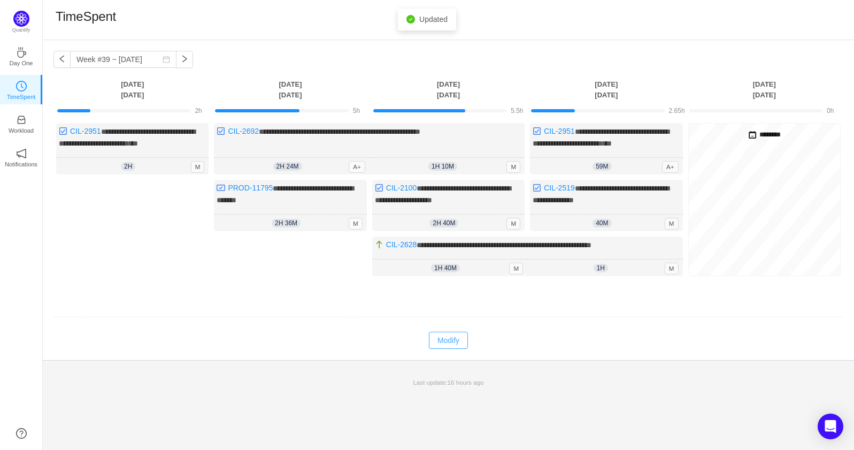
click at [446, 336] on button "Modify" at bounding box center [448, 339] width 39 height 17
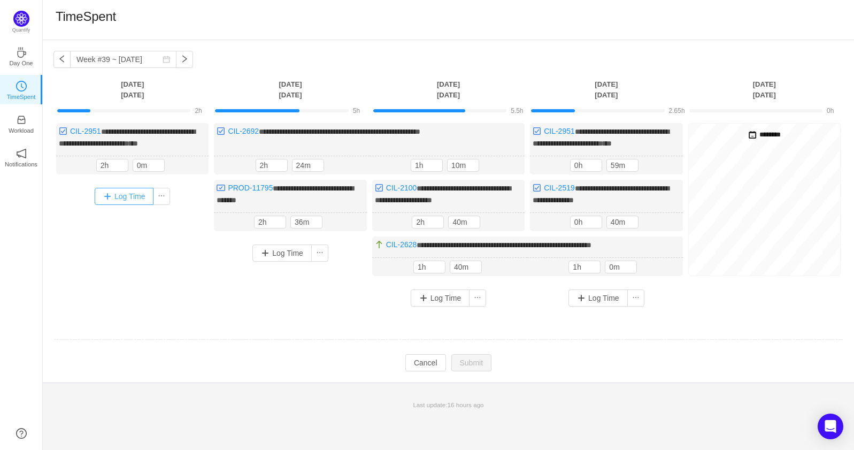
click at [105, 198] on button "Log Time" at bounding box center [124, 196] width 59 height 17
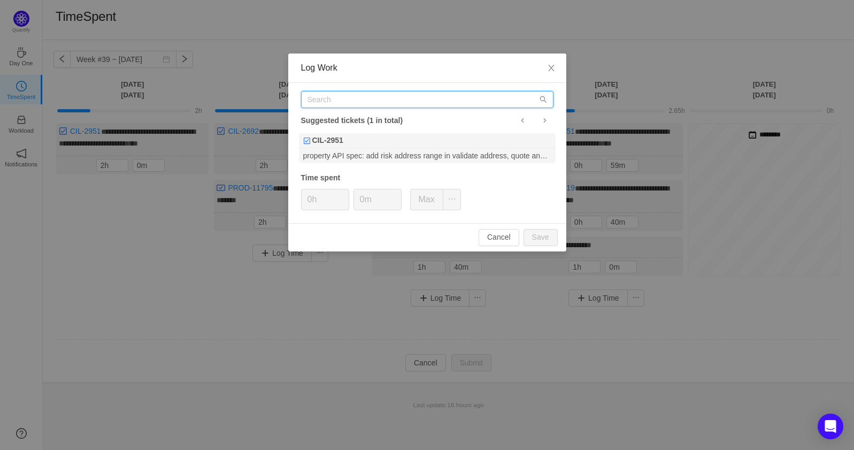
click at [386, 103] on input "text" at bounding box center [427, 99] width 252 height 17
type input "CIL-2692"
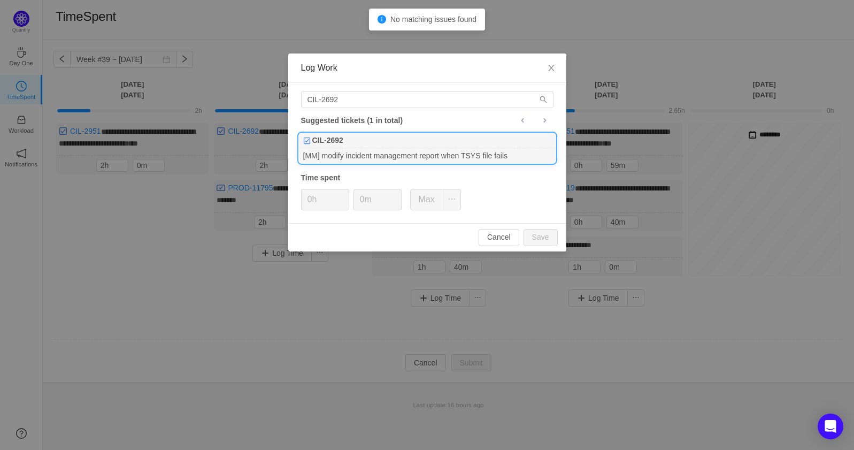
click at [359, 136] on div "CIL-2692" at bounding box center [427, 140] width 257 height 15
click at [341, 191] on span "Increase Value" at bounding box center [342, 195] width 11 height 12
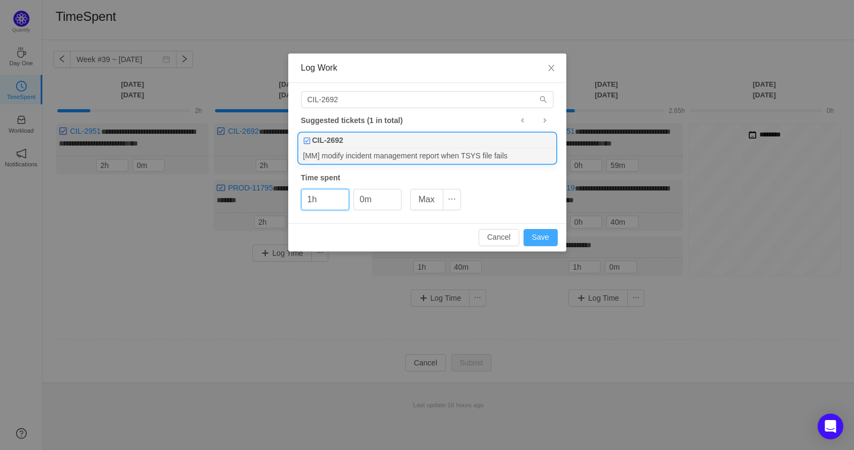
click at [550, 230] on button "Save" at bounding box center [540, 237] width 34 height 17
type input "0h"
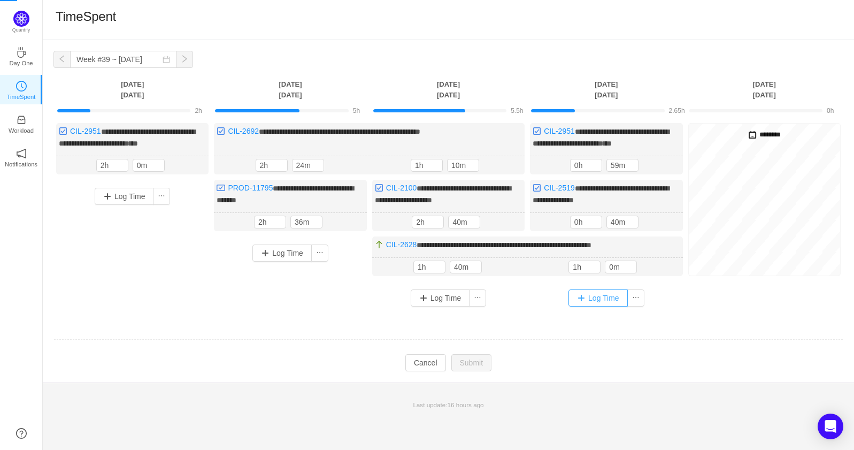
click at [594, 292] on button "Log Time" at bounding box center [597, 297] width 59 height 17
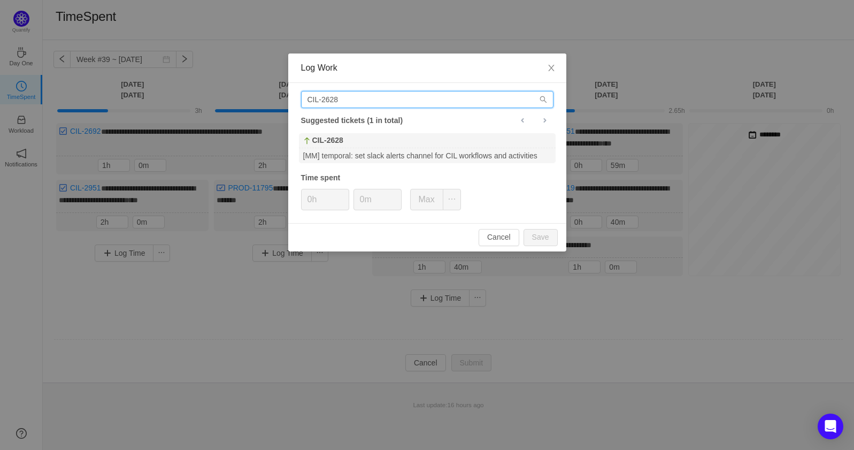
click at [414, 100] on input "CIL-2628" at bounding box center [427, 99] width 252 height 17
type input "CIL-2692"
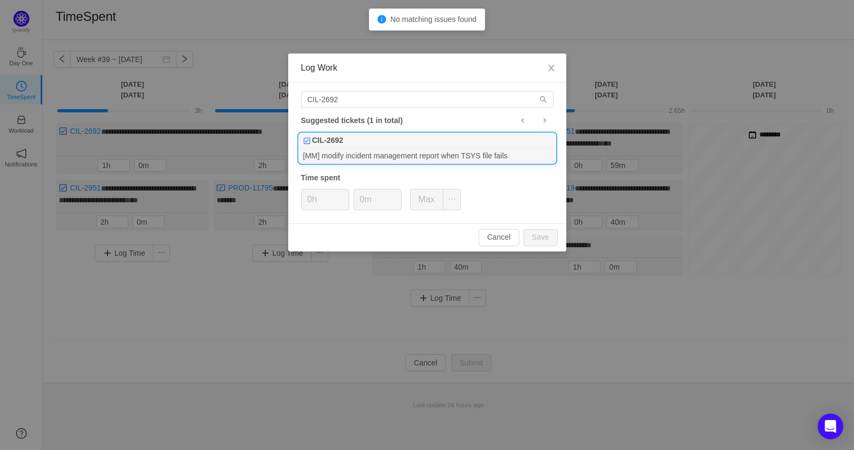
click at [352, 152] on div "[MM] modify incident management report when TSYS file fails" at bounding box center [427, 155] width 257 height 14
click at [346, 189] on div "0h" at bounding box center [325, 199] width 48 height 21
click at [346, 191] on span "Increase Value" at bounding box center [342, 195] width 11 height 12
click at [530, 239] on button "Save" at bounding box center [540, 237] width 34 height 17
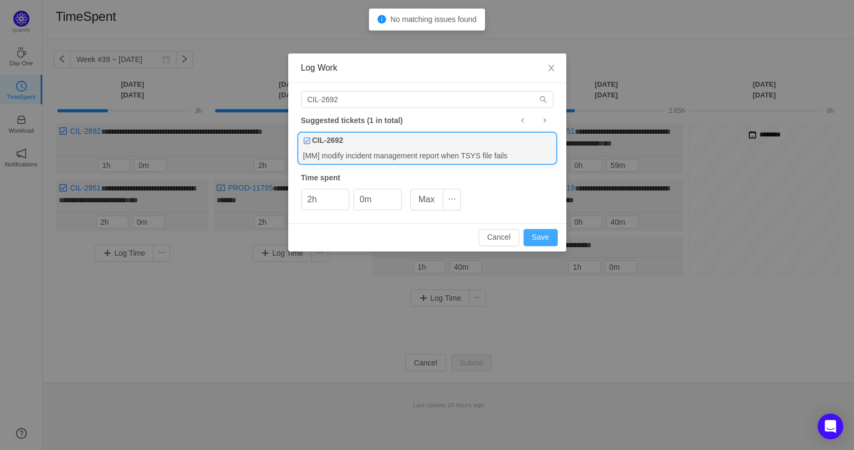
type input "0h"
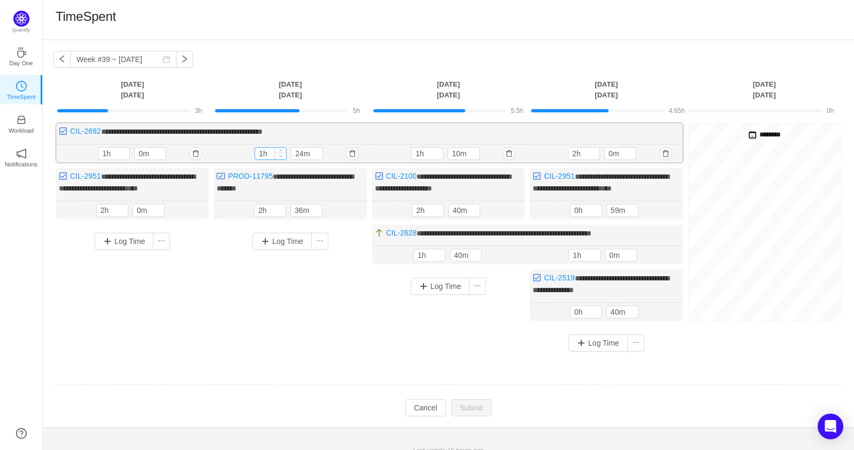
click at [279, 158] on span "Decrease Value" at bounding box center [280, 155] width 11 height 7
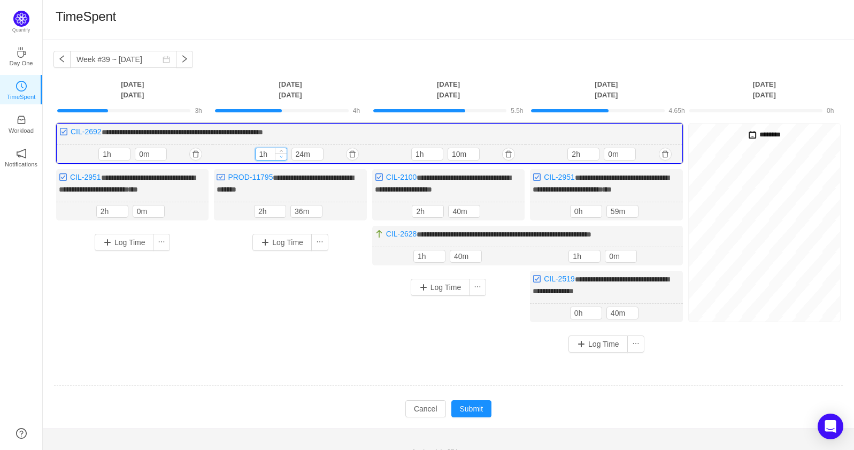
type input "0h"
click at [284, 155] on span "Decrease Value" at bounding box center [280, 156] width 11 height 7
click at [317, 151] on icon "icon: up" at bounding box center [317, 152] width 4 height 4
click at [317, 150] on icon "icon: up" at bounding box center [317, 152] width 4 height 4
type input "54m"
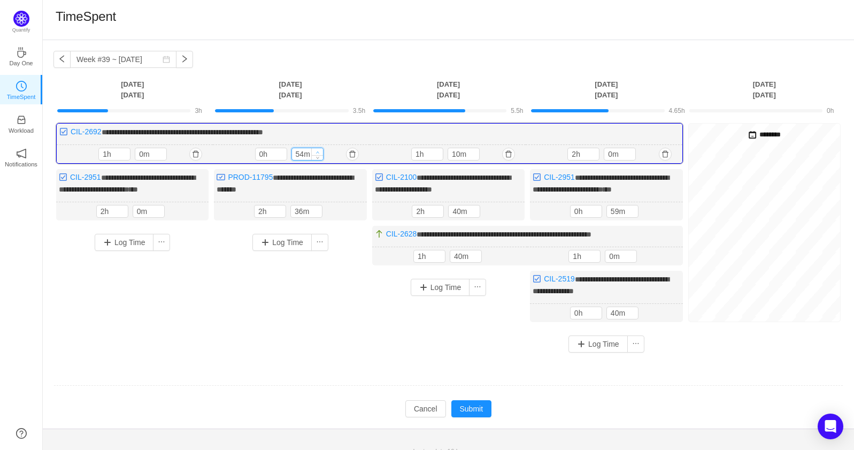
click at [317, 150] on icon "icon: up" at bounding box center [317, 152] width 4 height 4
type input "1h"
click at [595, 155] on icon "icon: down" at bounding box center [594, 157] width 4 height 4
click at [488, 402] on button "Submit" at bounding box center [471, 408] width 41 height 17
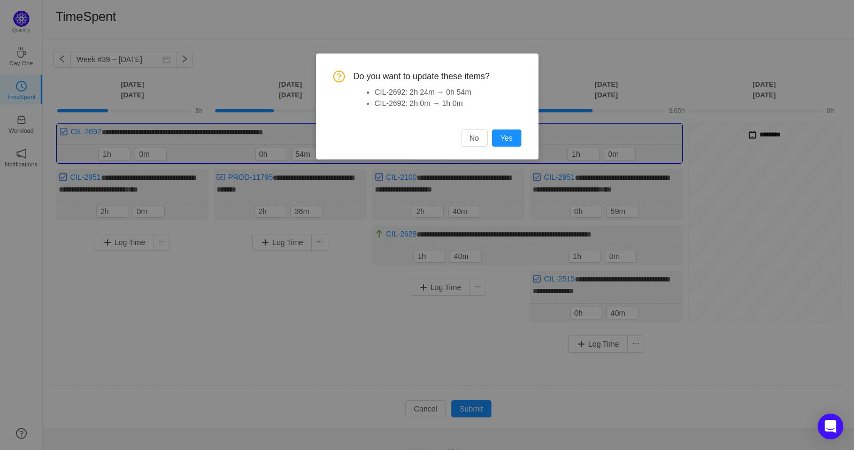
click at [521, 149] on div "Do you want to update these items? CIL-2692: 2h 24m → 0h 54m CIL-2692: 2h 0m → …" at bounding box center [427, 106] width 222 height 106
click at [513, 137] on button "Yes" at bounding box center [506, 137] width 29 height 17
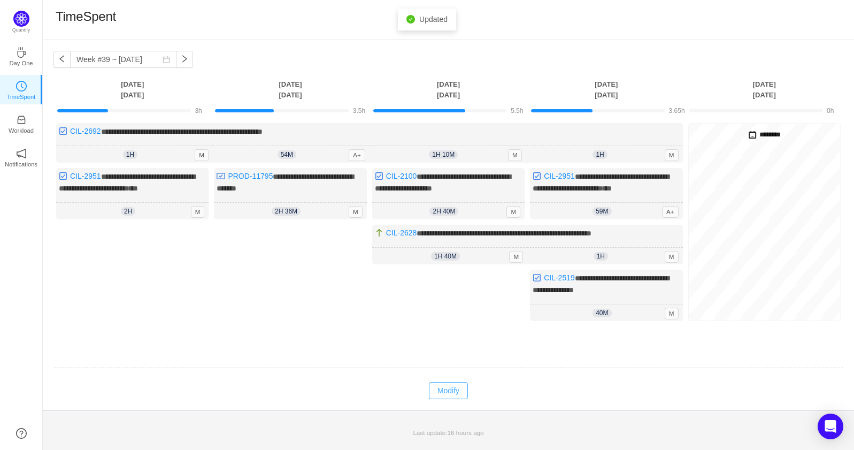
click at [437, 389] on button "Modify" at bounding box center [448, 390] width 39 height 17
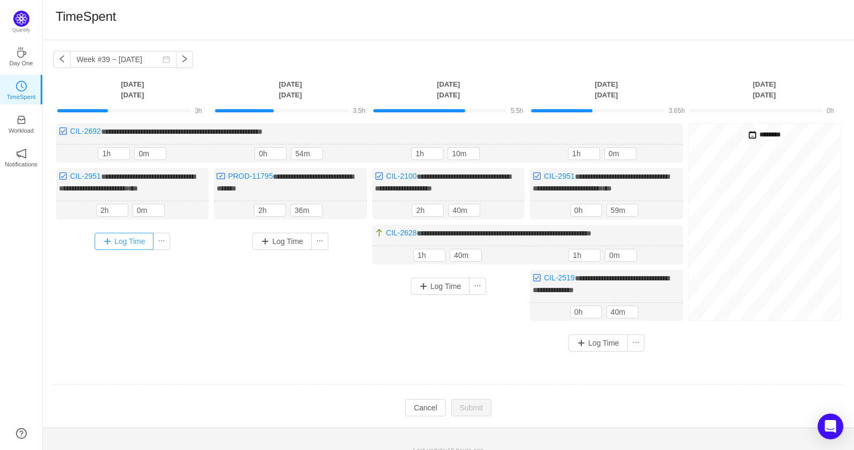
click at [128, 240] on button "Log Time" at bounding box center [124, 241] width 59 height 17
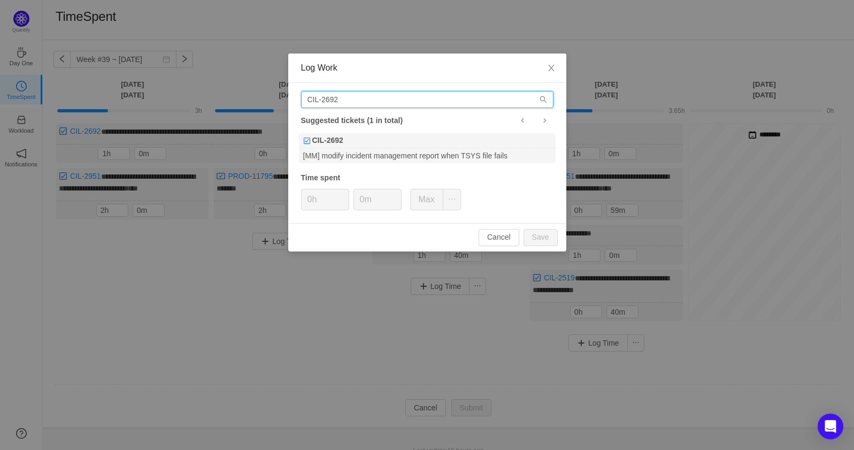
click at [363, 98] on input "CIL-2692" at bounding box center [427, 99] width 252 height 17
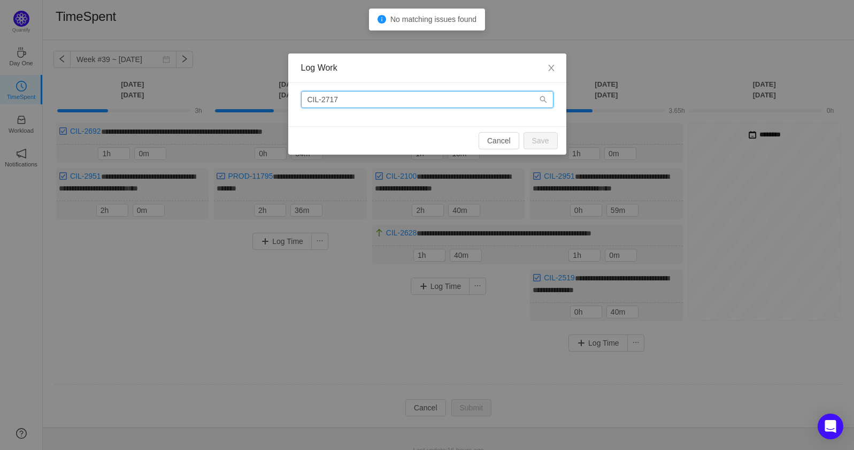
click at [484, 103] on input "CIL-2717" at bounding box center [427, 99] width 252 height 17
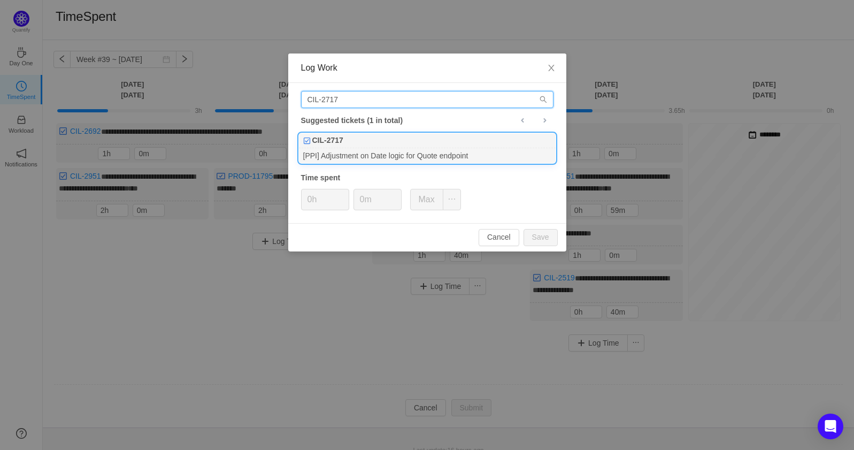
type input "CIL-2717"
click at [518, 141] on div "CIL-2717" at bounding box center [427, 140] width 257 height 15
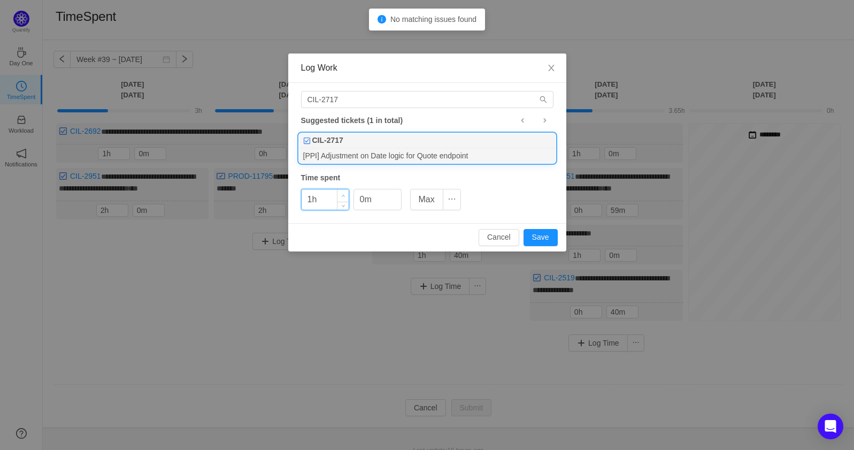
click at [337, 193] on span "Increase Value" at bounding box center [342, 195] width 11 height 12
click at [340, 193] on span "Increase Value" at bounding box center [342, 195] width 11 height 12
type input "1h"
click at [343, 200] on span "Decrease Value" at bounding box center [342, 203] width 11 height 12
click at [385, 195] on input "0m" at bounding box center [377, 199] width 47 height 20
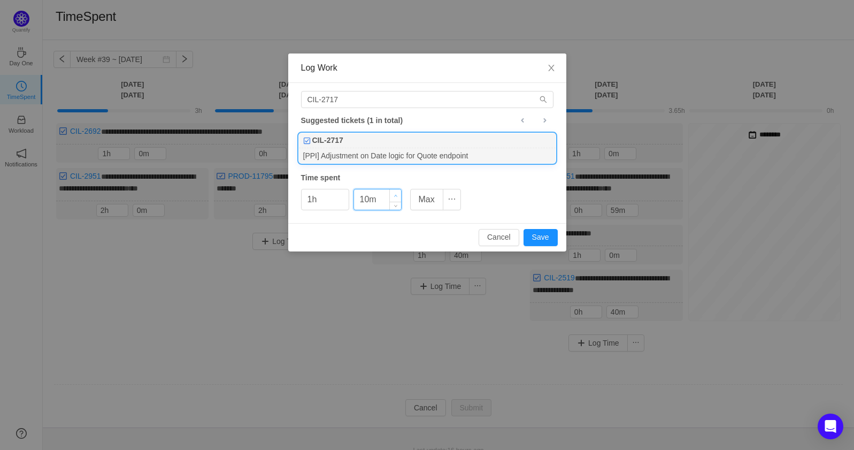
click at [392, 194] on span "Increase Value" at bounding box center [395, 195] width 11 height 12
type input "30m"
click at [392, 194] on span "Increase Value" at bounding box center [395, 195] width 11 height 12
click at [549, 238] on button "Save" at bounding box center [540, 237] width 34 height 17
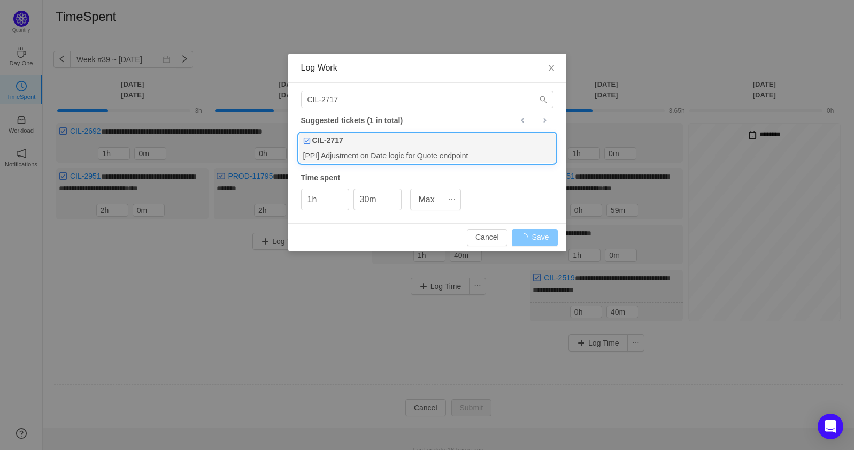
type input "0h"
type input "0m"
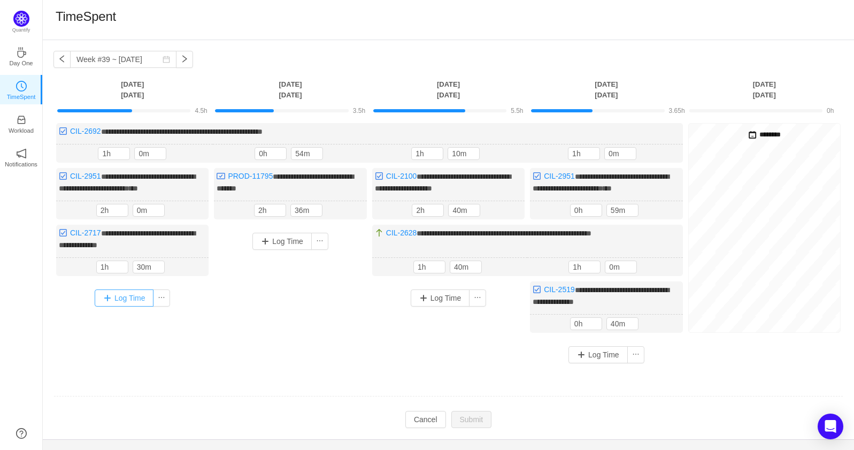
click at [115, 296] on button "Log Time" at bounding box center [124, 297] width 59 height 17
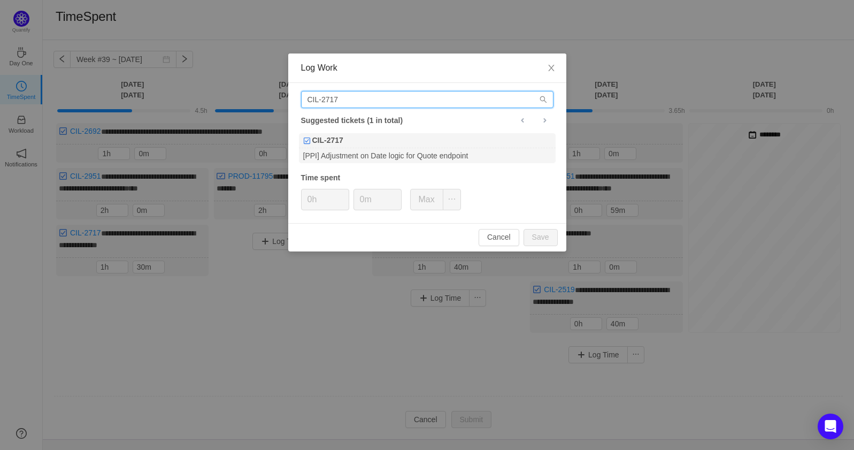
click at [371, 96] on input "CIL-2717" at bounding box center [427, 99] width 252 height 17
type input "CIL-2836"
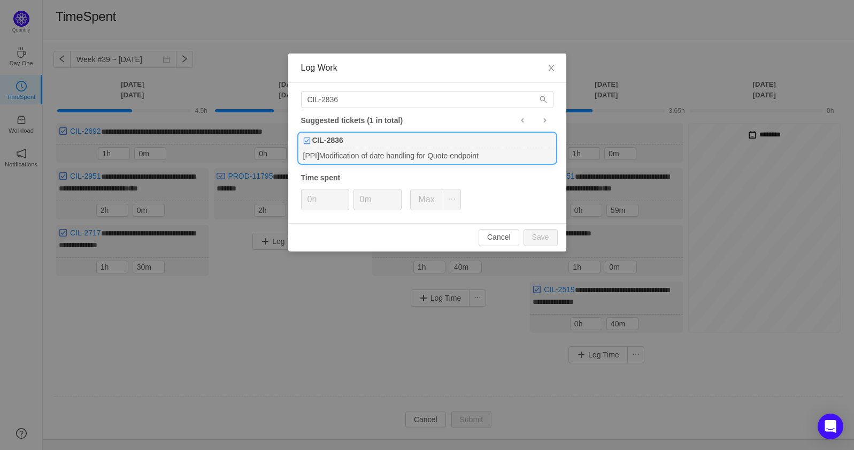
click at [366, 135] on div "CIL-2836" at bounding box center [427, 140] width 257 height 15
click at [342, 191] on span "Increase Value" at bounding box center [342, 195] width 11 height 12
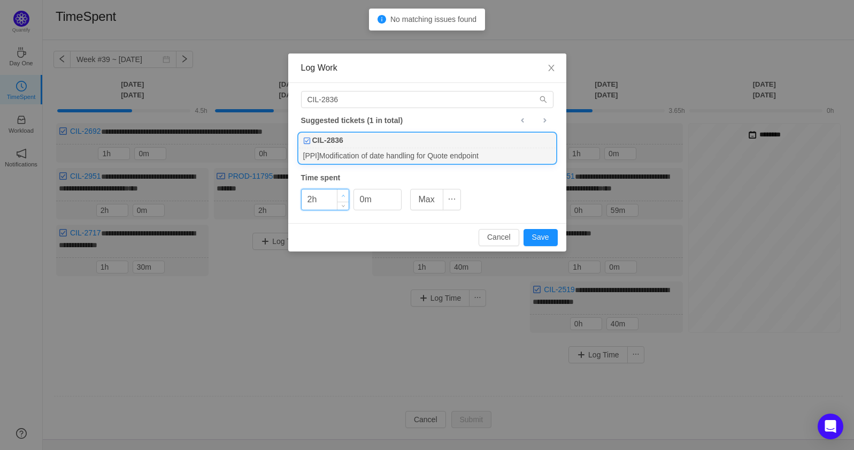
click at [342, 191] on span "Increase Value" at bounding box center [342, 195] width 11 height 12
click at [560, 235] on div "Cancel Save" at bounding box center [427, 237] width 278 height 28
click at [547, 233] on button "Save" at bounding box center [540, 237] width 34 height 17
type input "0h"
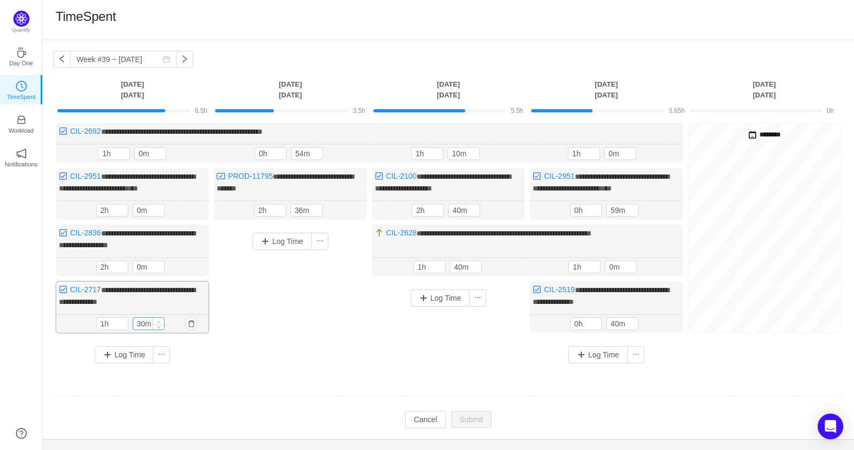
type input "40m"
click at [161, 319] on span "Increase Value" at bounding box center [158, 321] width 11 height 7
click at [467, 419] on button "Submit" at bounding box center [471, 420] width 41 height 17
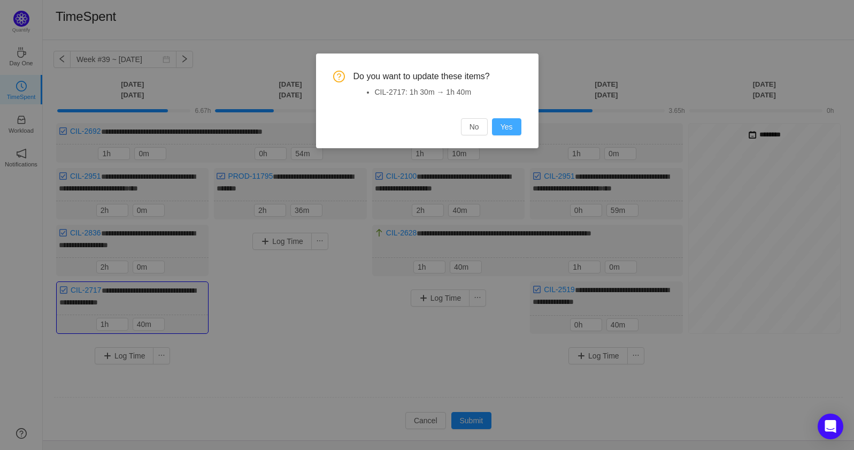
click at [512, 124] on button "Yes" at bounding box center [506, 126] width 29 height 17
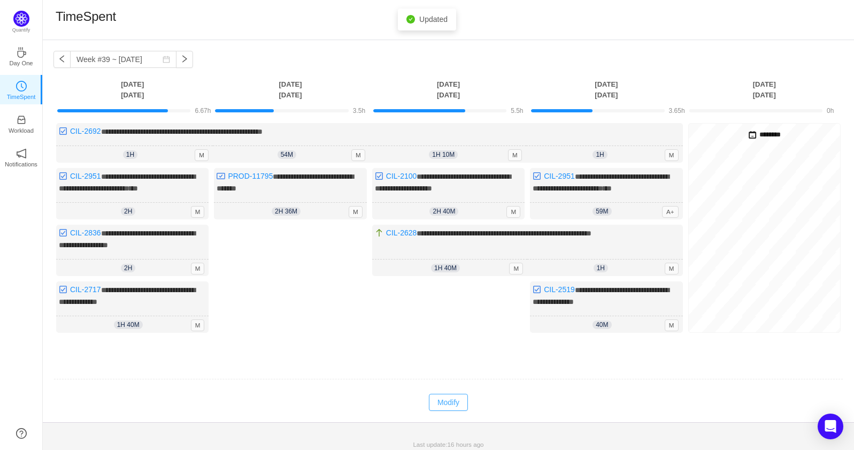
click at [455, 404] on button "Modify" at bounding box center [448, 401] width 39 height 17
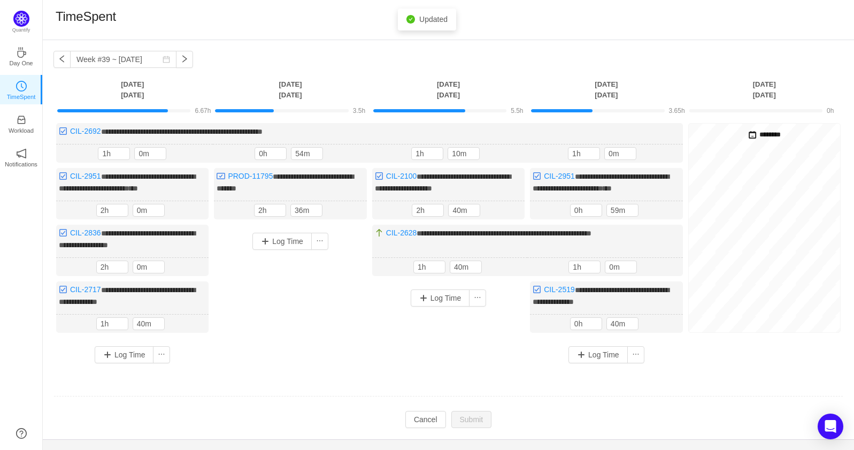
click at [269, 227] on div "Log Time" at bounding box center [290, 241] width 147 height 28
click at [272, 238] on button "Log Time" at bounding box center [281, 241] width 59 height 17
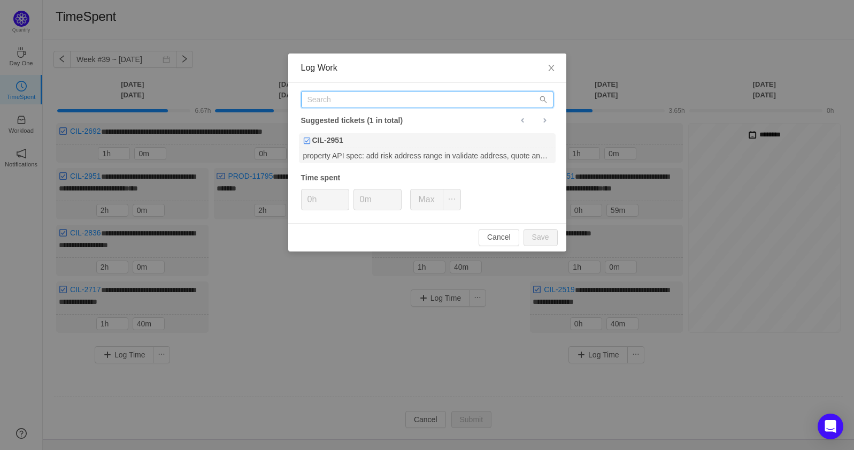
click at [345, 99] on input "text" at bounding box center [427, 99] width 252 height 17
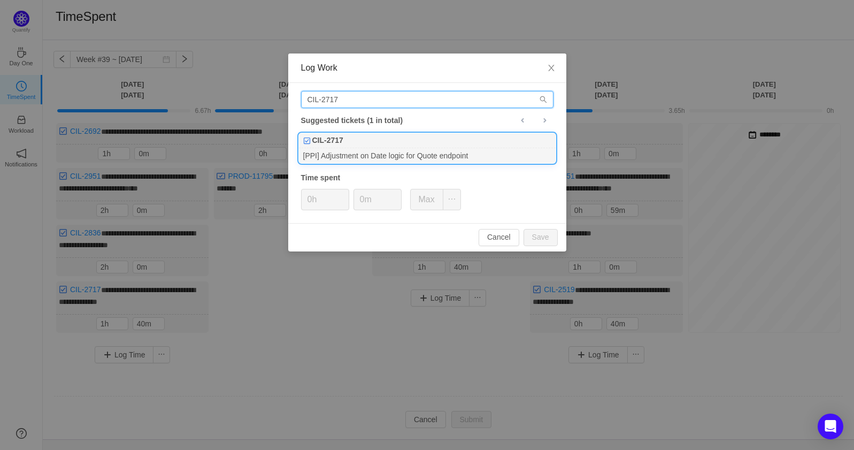
type input "CIL-2717"
click at [360, 144] on div "CIL-2717" at bounding box center [427, 140] width 257 height 15
click at [339, 192] on span "Increase Value" at bounding box center [342, 195] width 11 height 12
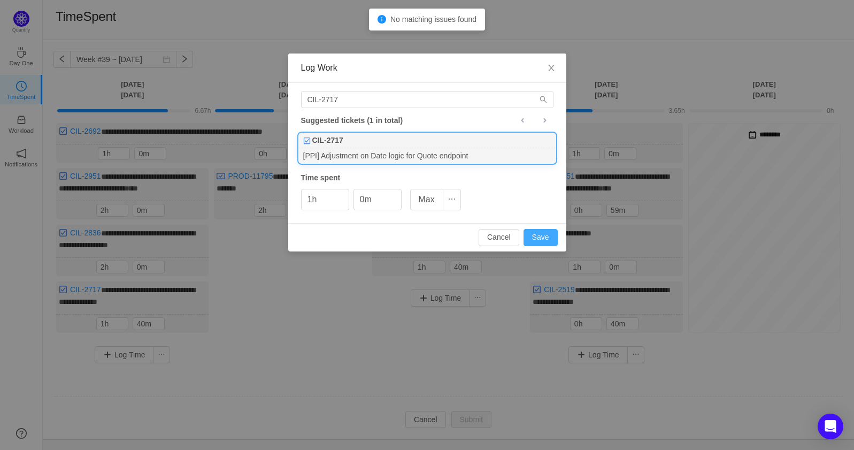
click at [527, 231] on button "Save" at bounding box center [540, 237] width 34 height 17
type input "0h"
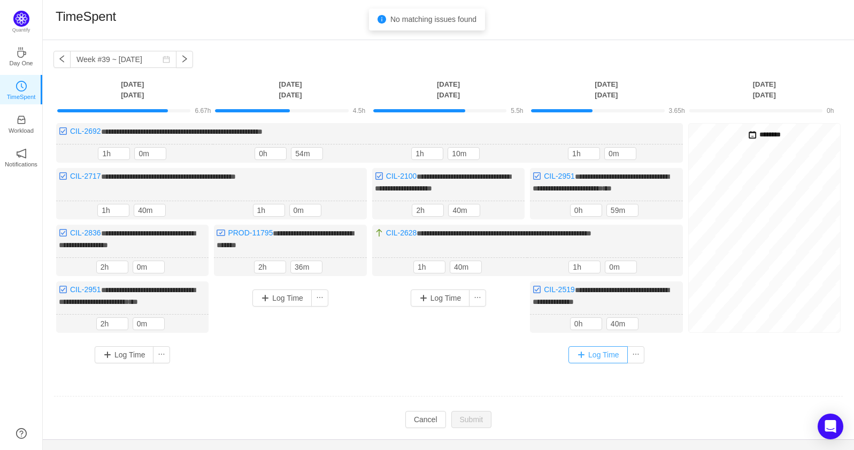
click at [593, 354] on button "Log Time" at bounding box center [597, 354] width 59 height 17
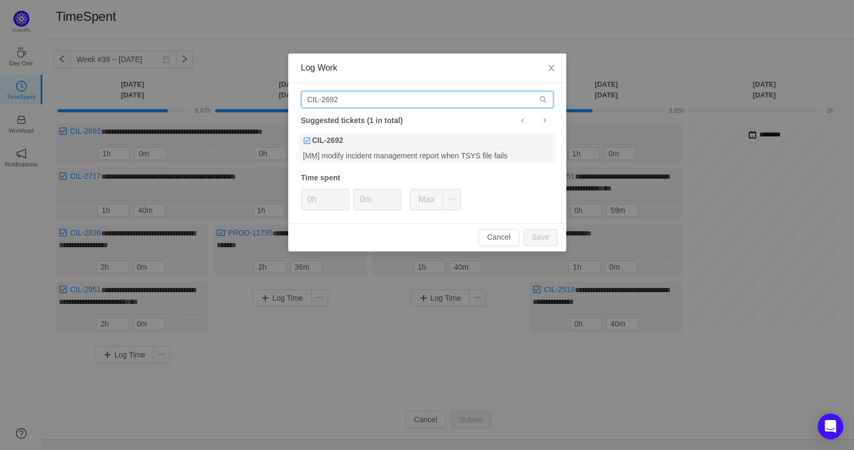
click at [410, 97] on input "CIL-2692" at bounding box center [427, 99] width 252 height 17
type input "CIL-2717"
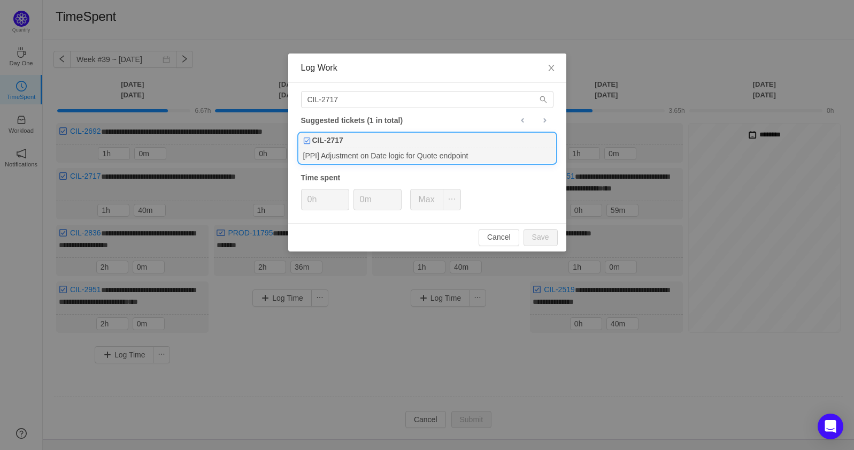
click at [415, 152] on div "[PPI] Adjustment on Date logic for Quote endpoint" at bounding box center [427, 155] width 257 height 14
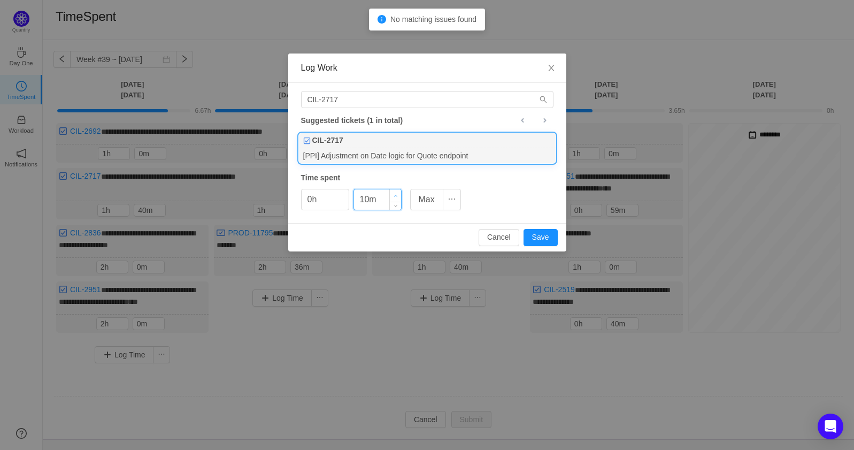
click at [392, 197] on span "Increase Value" at bounding box center [395, 195] width 11 height 12
click at [392, 196] on span "Increase Value" at bounding box center [395, 195] width 11 height 12
click at [393, 193] on span "Increase Value" at bounding box center [395, 195] width 11 height 12
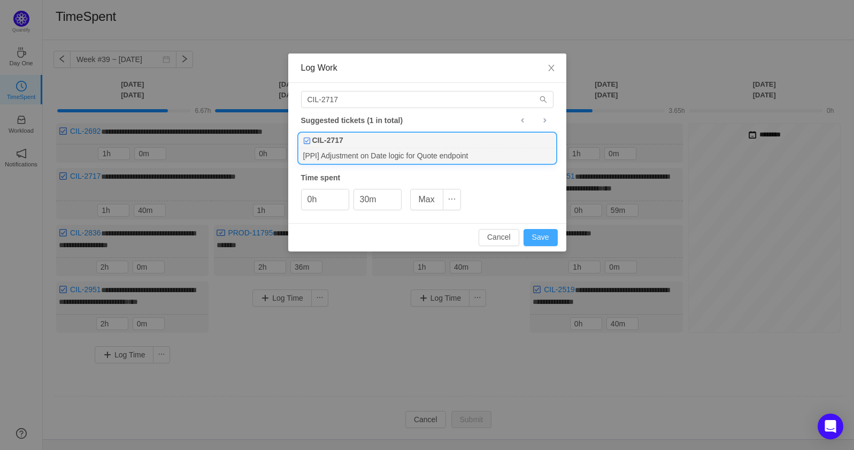
click at [543, 238] on button "Save" at bounding box center [540, 237] width 34 height 17
type input "0m"
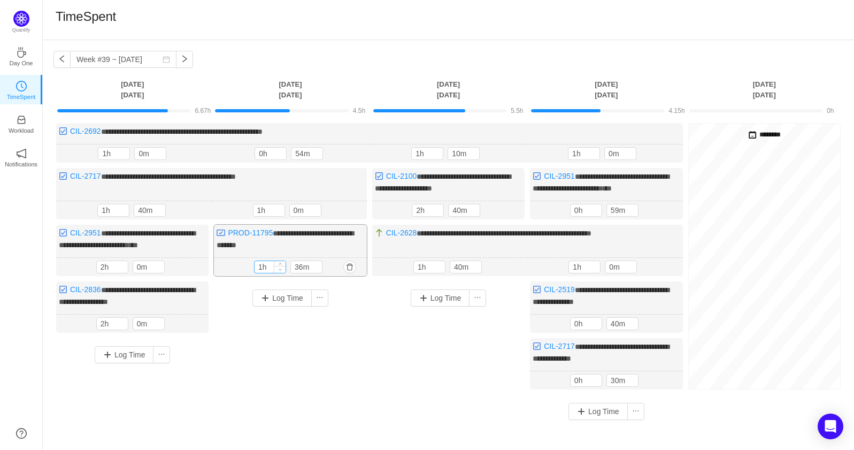
click at [280, 267] on icon "icon: down" at bounding box center [281, 269] width 4 height 4
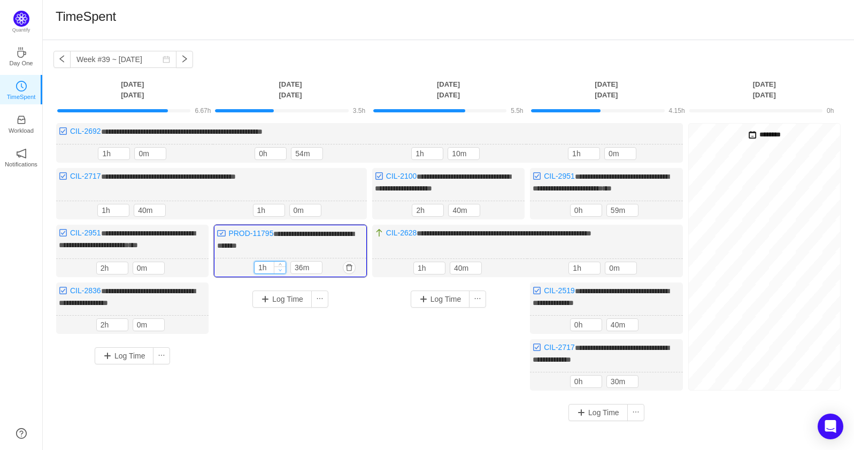
type input "0h"
click at [284, 266] on span "Decrease Value" at bounding box center [279, 269] width 11 height 7
click at [319, 261] on span "Increase Value" at bounding box center [316, 264] width 11 height 7
type input "56m"
click at [319, 261] on span "Increase Value" at bounding box center [316, 264] width 11 height 7
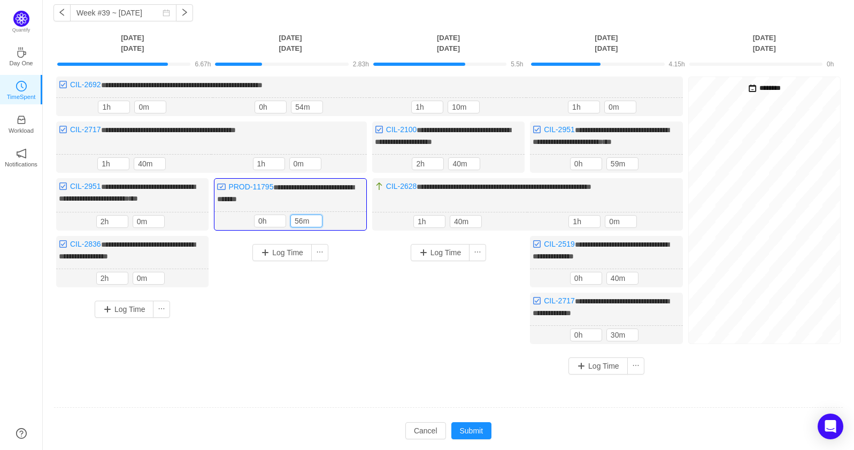
scroll to position [73, 0]
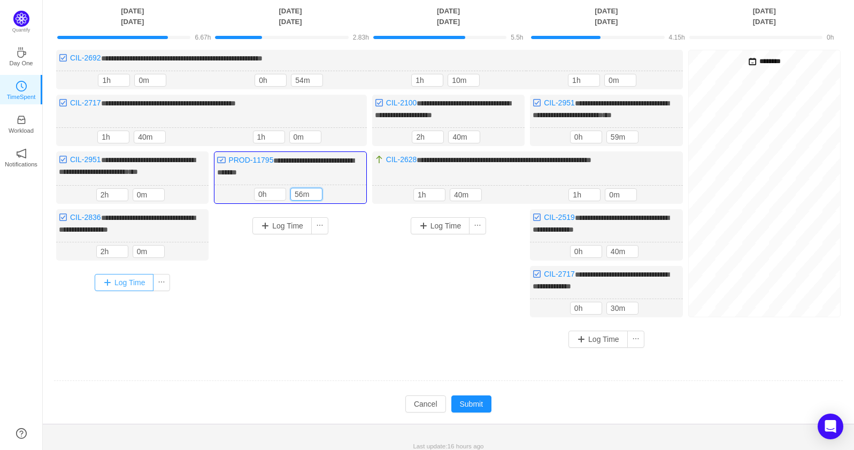
click at [119, 282] on button "Log Time" at bounding box center [124, 282] width 59 height 17
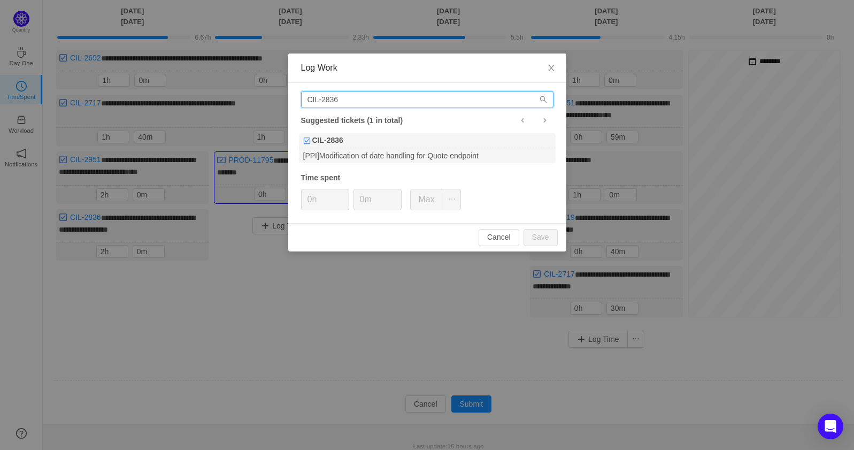
click at [380, 101] on input "CIL-2836" at bounding box center [427, 99] width 252 height 17
type input "CIL-2875"
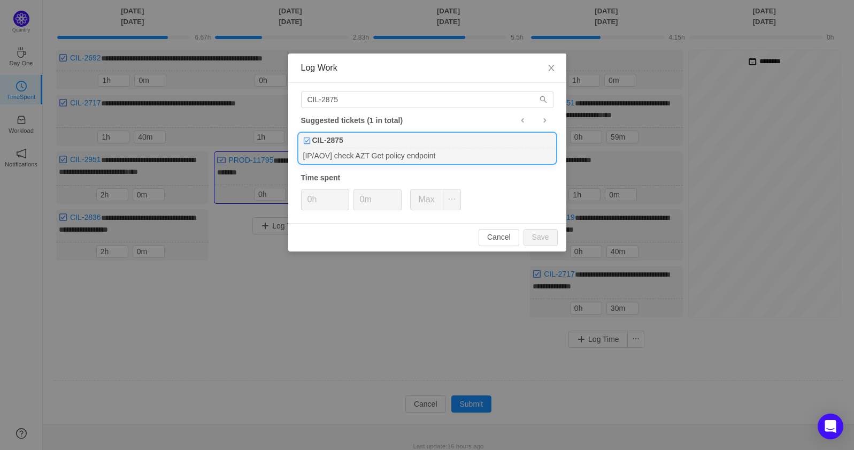
click at [403, 158] on div "[IP/AOV] check AZT Get policy endpoint" at bounding box center [427, 155] width 257 height 14
type input "1h"
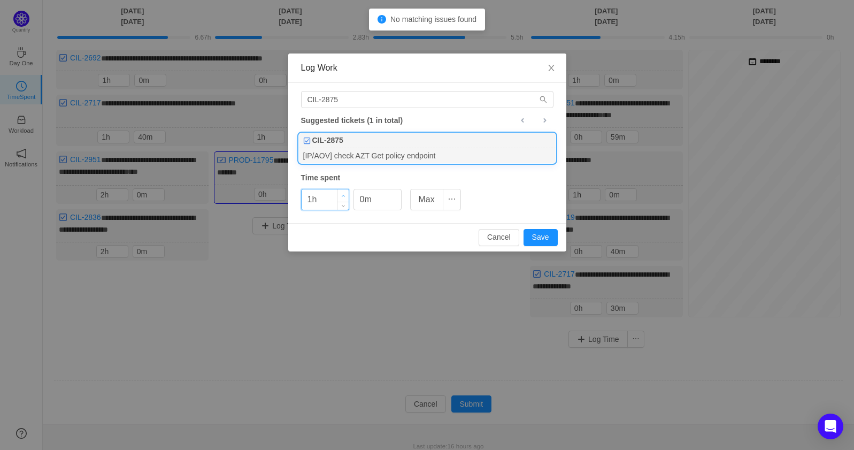
click at [343, 192] on span "Increase Value" at bounding box center [342, 195] width 11 height 12
click at [402, 191] on div "1h 0m Max" at bounding box center [381, 199] width 160 height 21
type input "10m"
click at [395, 194] on icon "icon: up" at bounding box center [395, 196] width 4 height 4
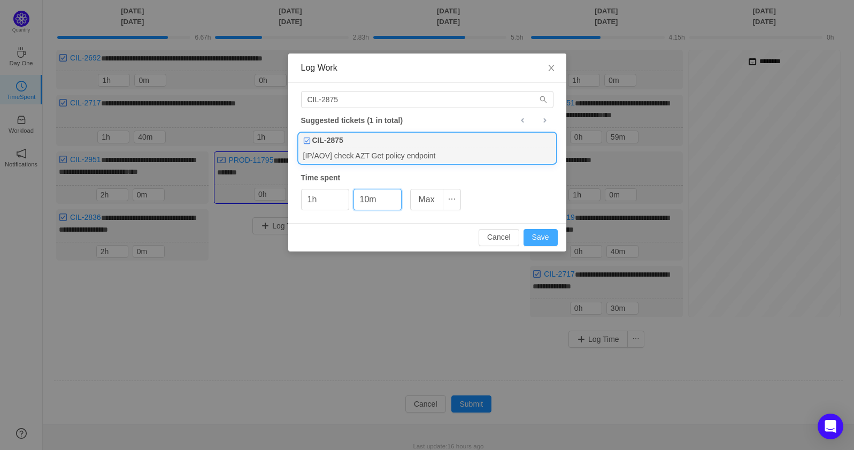
click at [540, 238] on button "Save" at bounding box center [540, 237] width 34 height 17
type input "0h"
type input "0m"
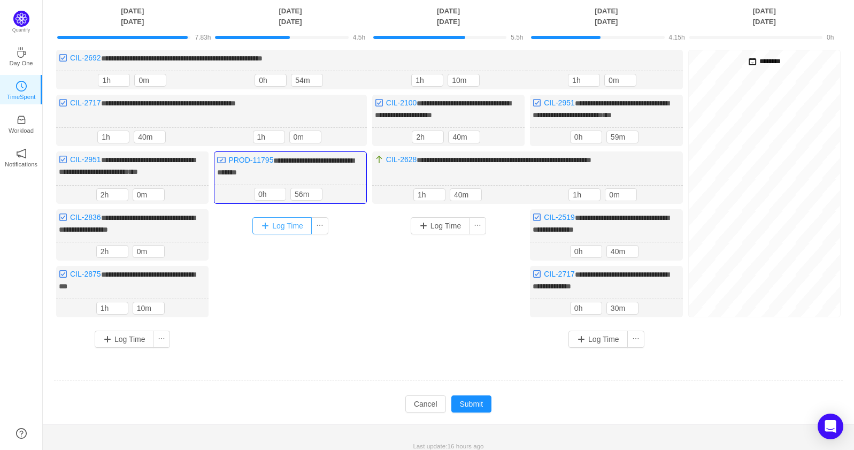
click at [282, 226] on button "Log Time" at bounding box center [281, 225] width 59 height 17
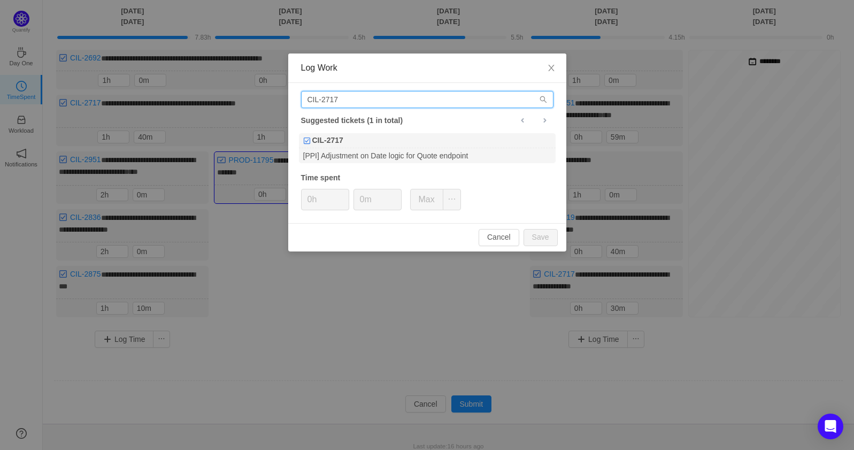
click at [381, 98] on input "CIL-2717" at bounding box center [427, 99] width 252 height 17
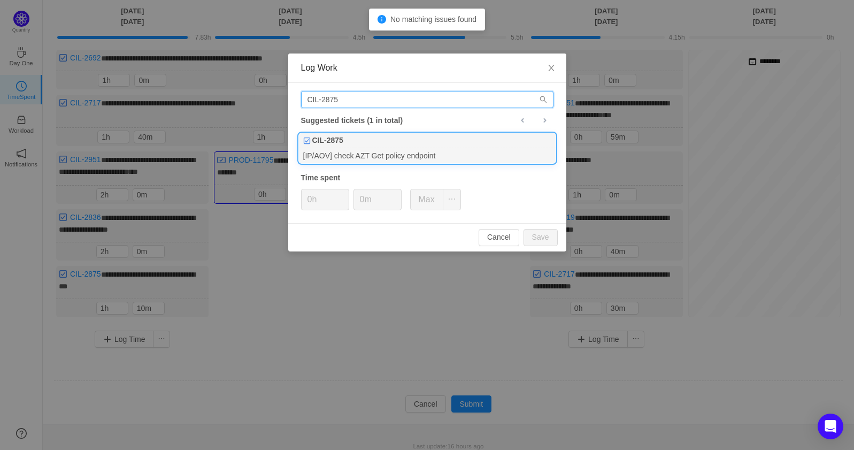
type input "CIL-2875"
click at [405, 144] on div "CIL-2875" at bounding box center [427, 140] width 257 height 15
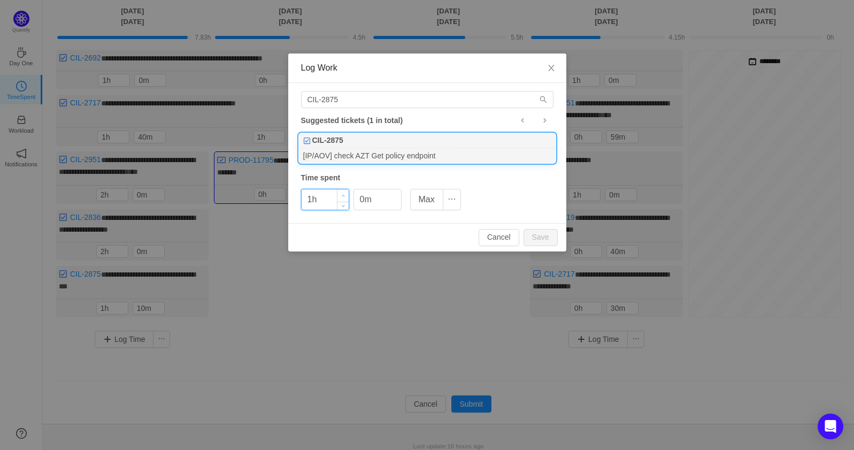
click at [341, 193] on span "Increase Value" at bounding box center [342, 195] width 11 height 12
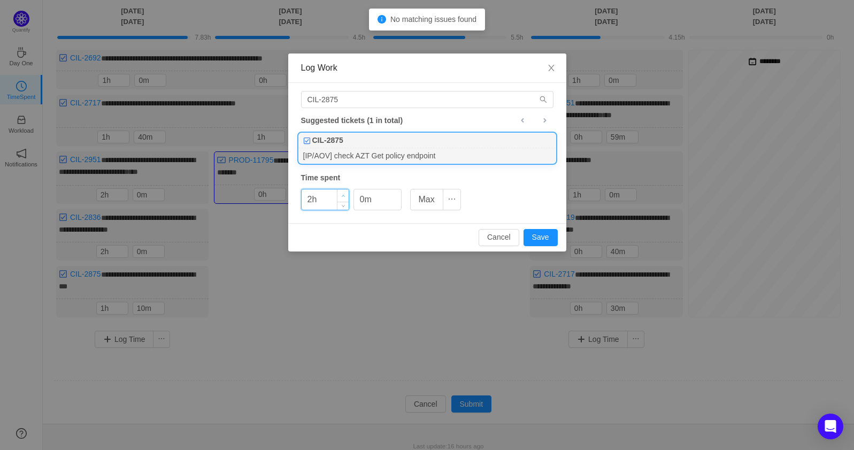
click at [341, 193] on span "Increase Value" at bounding box center [342, 195] width 11 height 12
click at [536, 236] on button "Save" at bounding box center [540, 237] width 34 height 17
type input "0h"
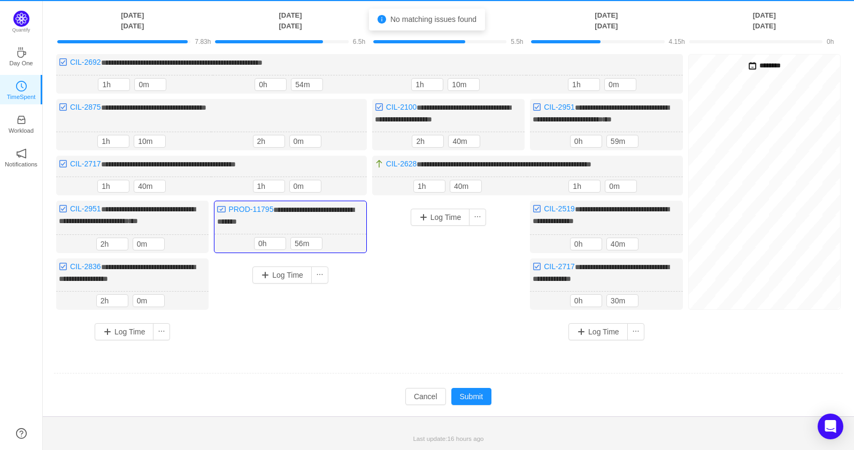
scroll to position [63, 0]
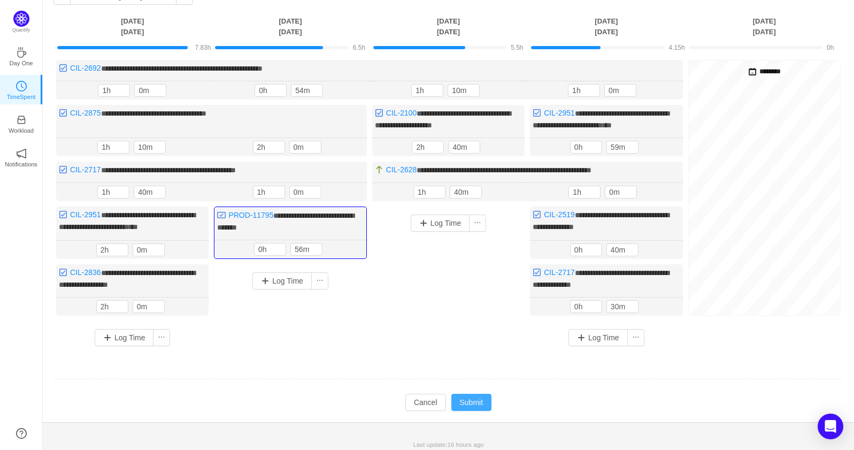
click at [481, 397] on button "Submit" at bounding box center [471, 401] width 41 height 17
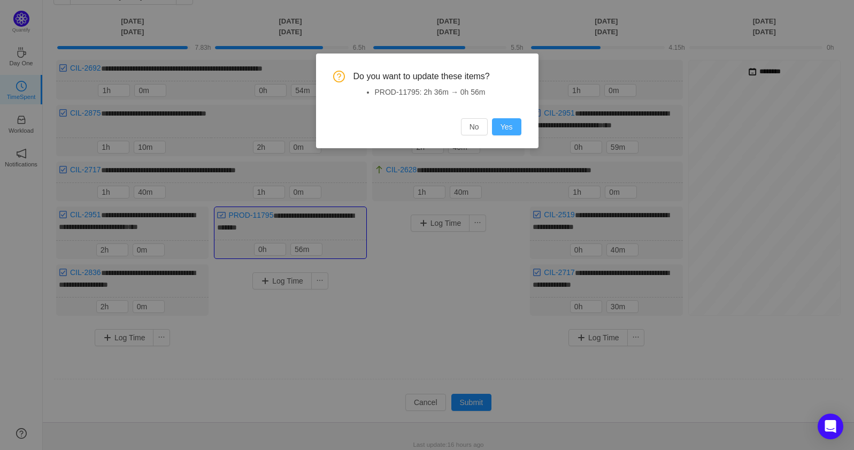
click at [506, 124] on button "Yes" at bounding box center [506, 126] width 29 height 17
type input "2h"
type input "36m"
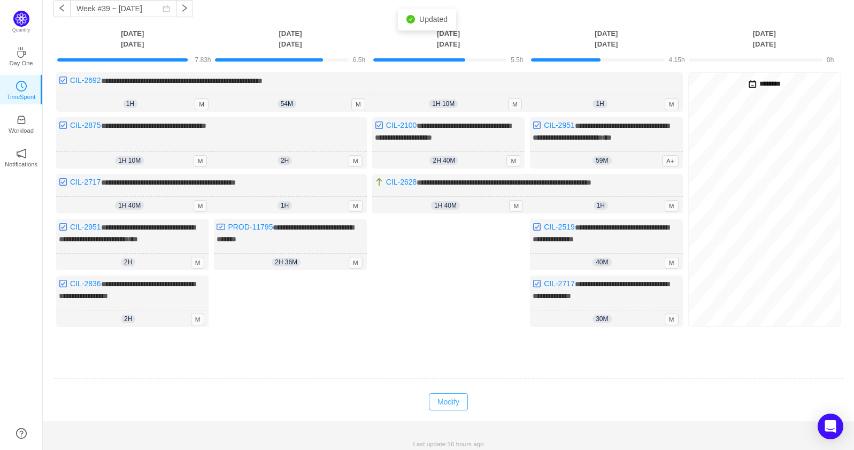
click at [460, 393] on button "Modify" at bounding box center [448, 401] width 39 height 17
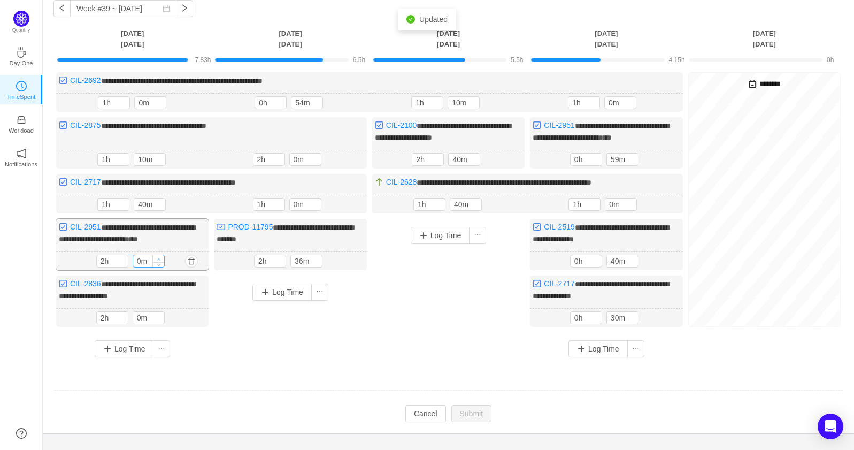
type input "10m"
click at [157, 255] on span "Increase Value" at bounding box center [158, 258] width 11 height 7
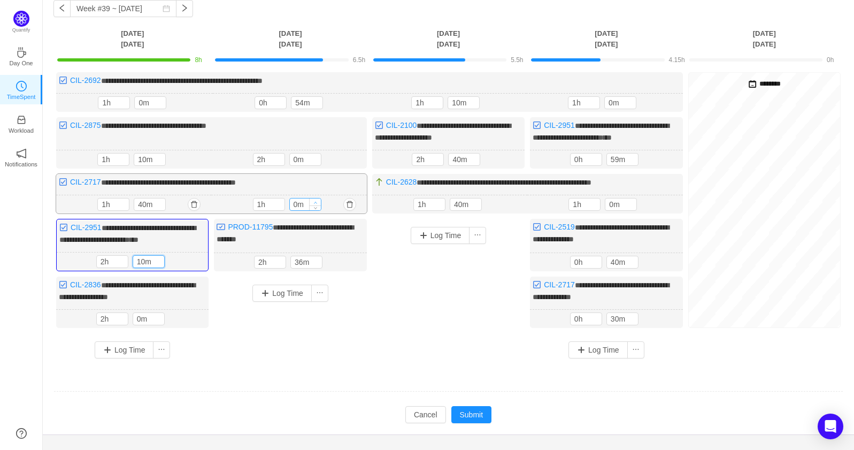
type input "10m"
click at [320, 201] on span "Increase Value" at bounding box center [315, 201] width 11 height 7
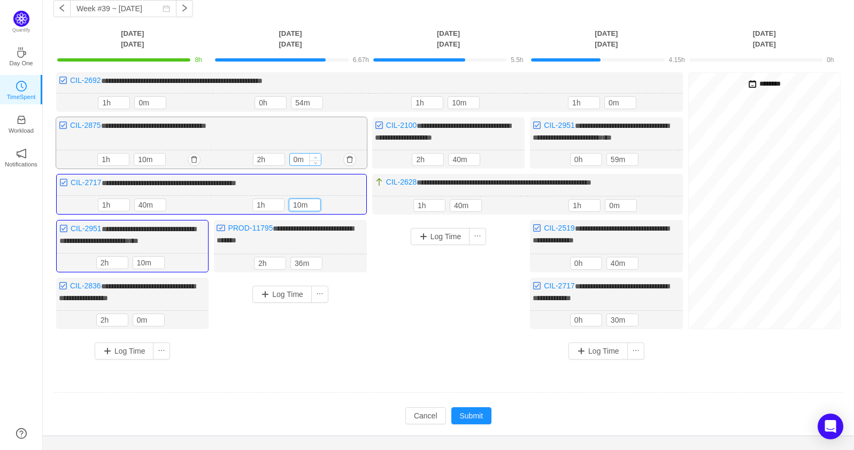
type input "10m"
click at [314, 153] on span "Increase Value" at bounding box center [315, 156] width 11 height 7
click at [484, 407] on button "Submit" at bounding box center [471, 415] width 41 height 17
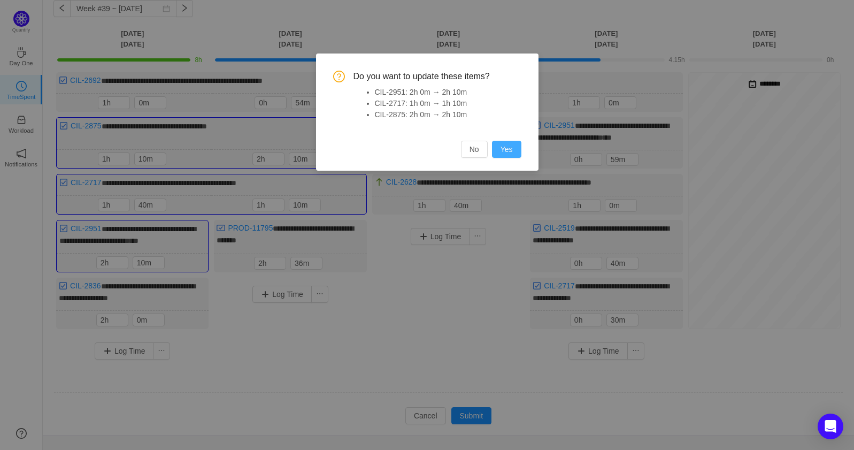
click at [515, 152] on button "Yes" at bounding box center [506, 149] width 29 height 17
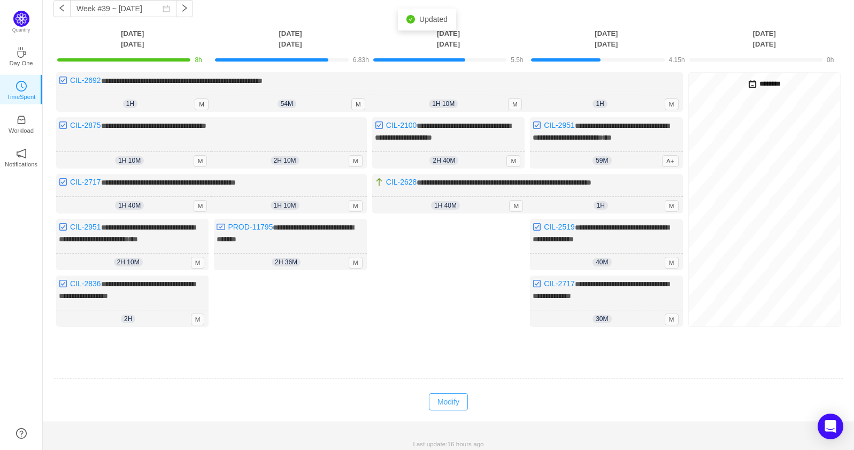
click at [443, 399] on button "Modify" at bounding box center [448, 401] width 39 height 17
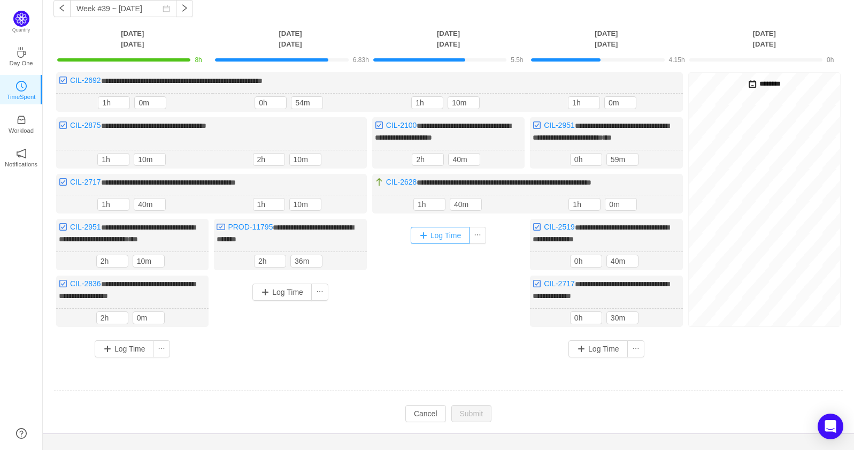
click at [439, 238] on button "Log Time" at bounding box center [440, 235] width 59 height 17
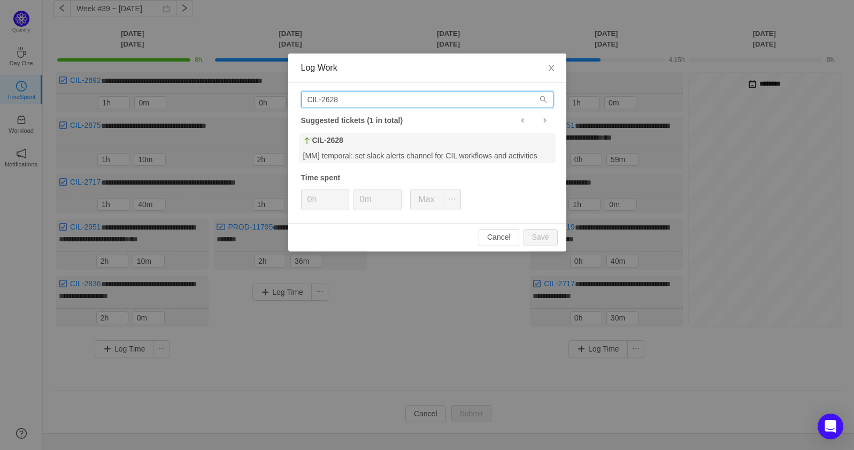
click at [386, 91] on input "CIL-2628" at bounding box center [427, 99] width 252 height 17
click at [386, 95] on input "CIL-2628" at bounding box center [427, 99] width 252 height 17
type input "CIL-2099"
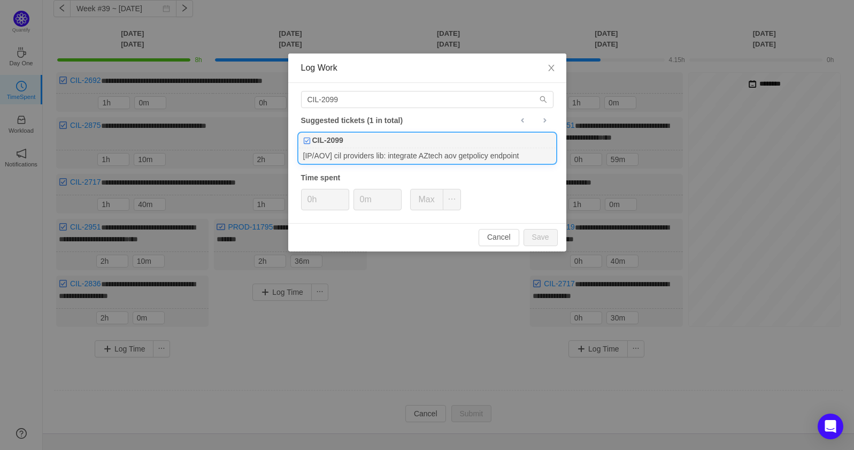
click at [410, 140] on div "CIL-2099" at bounding box center [427, 140] width 257 height 15
type input "1h"
click at [346, 197] on span "Increase Value" at bounding box center [342, 195] width 11 height 12
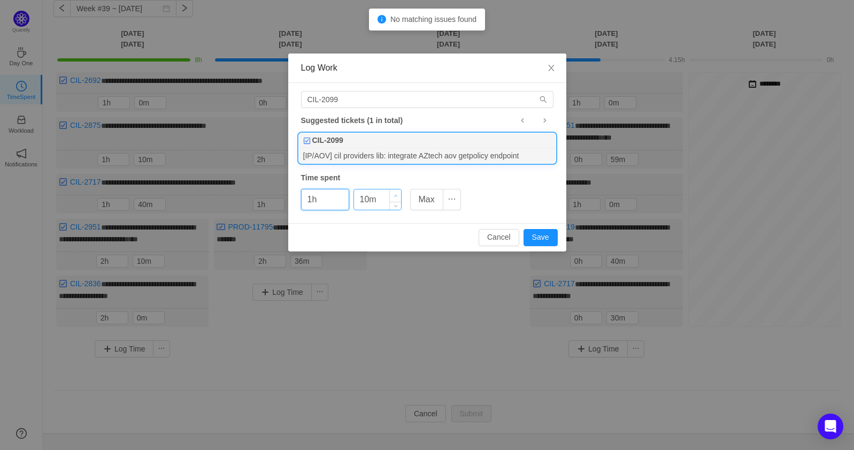
click at [393, 192] on span "Increase Value" at bounding box center [395, 195] width 11 height 12
type input "20m"
click at [393, 192] on span "Increase Value" at bounding box center [395, 195] width 11 height 12
click at [542, 233] on button "Save" at bounding box center [540, 237] width 34 height 17
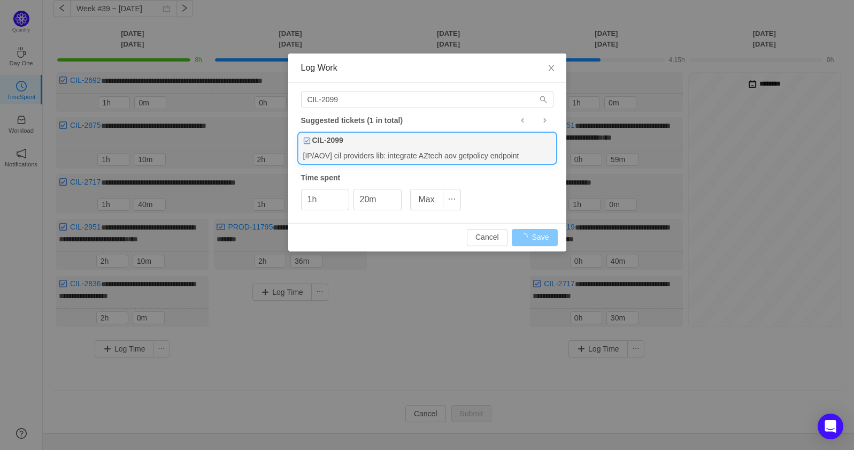
type input "0h"
type input "0m"
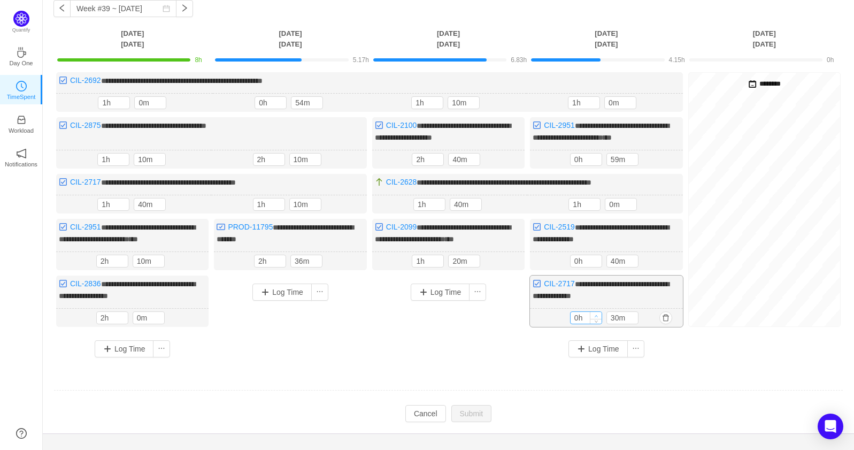
type input "1h"
click at [595, 314] on icon "icon: up" at bounding box center [596, 316] width 4 height 4
click at [473, 412] on button "Submit" at bounding box center [471, 414] width 41 height 17
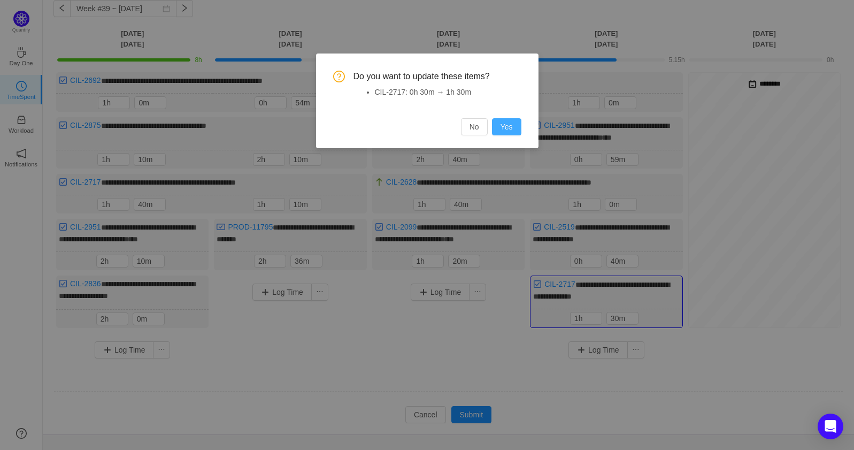
click at [513, 126] on button "Yes" at bounding box center [506, 126] width 29 height 17
type input "0h"
type input "56m"
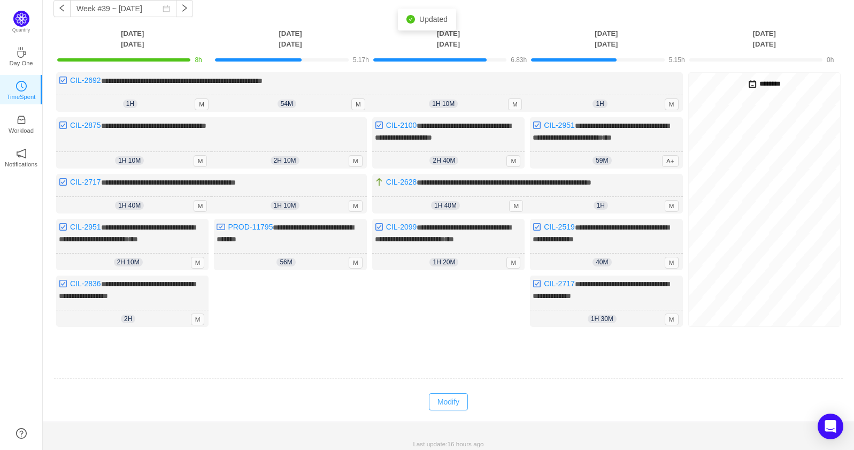
click at [451, 401] on button "Modify" at bounding box center [448, 401] width 39 height 17
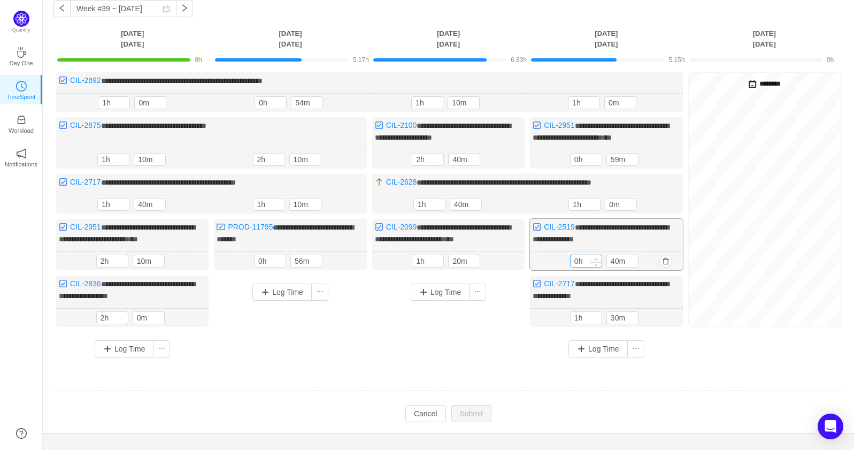
type input "1h"
click at [595, 257] on icon "icon: up" at bounding box center [596, 259] width 4 height 4
click at [634, 262] on icon "icon: down" at bounding box center [632, 264] width 4 height 4
type input "20m"
click at [634, 262] on icon "icon: down" at bounding box center [632, 264] width 4 height 4
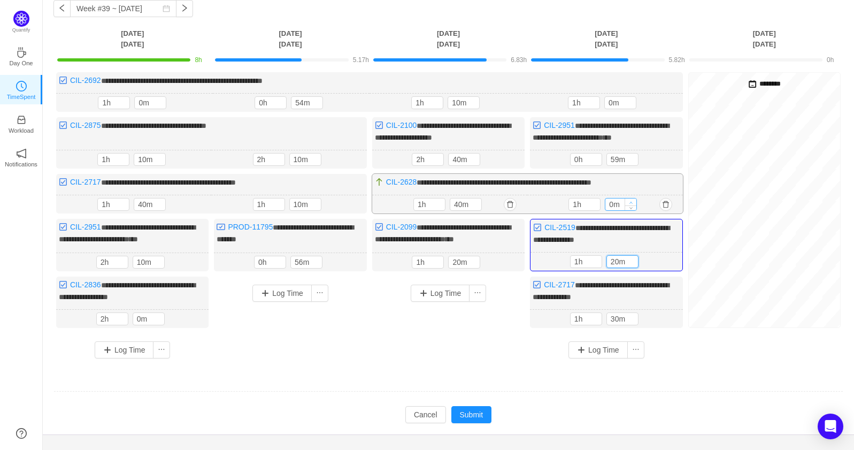
type input "10m"
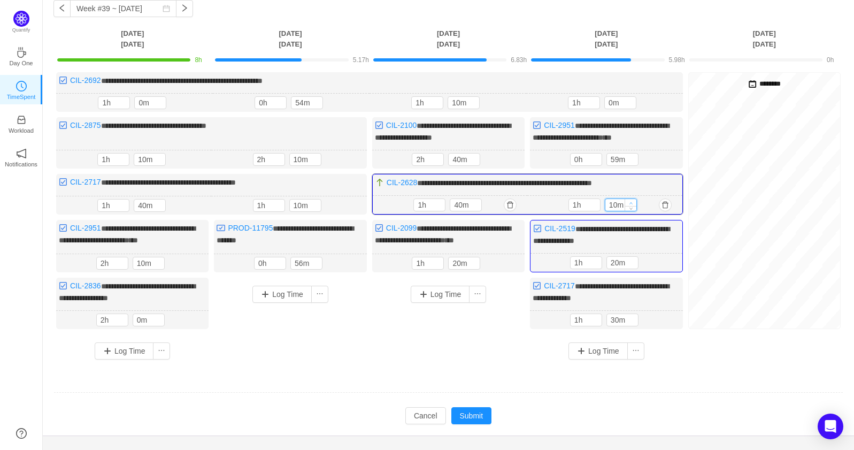
click at [631, 201] on icon "icon: up" at bounding box center [631, 203] width 4 height 4
type input "1h"
click at [598, 153] on span "Increase Value" at bounding box center [595, 156] width 11 height 7
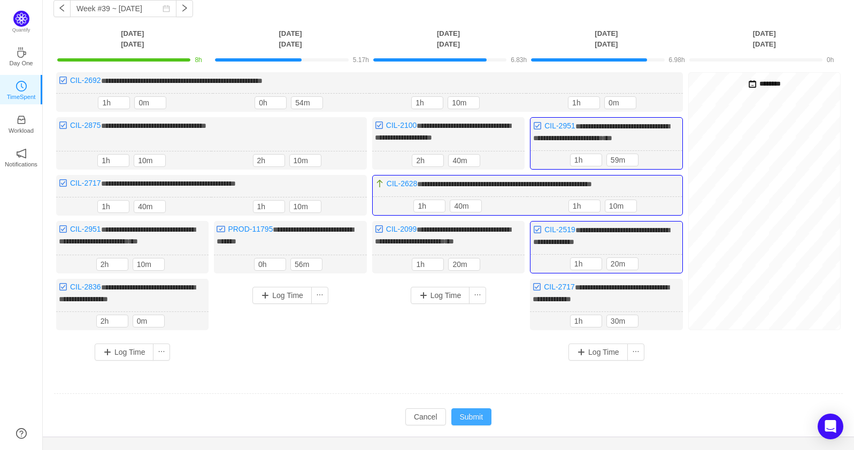
click at [478, 408] on button "Submit" at bounding box center [471, 416] width 41 height 17
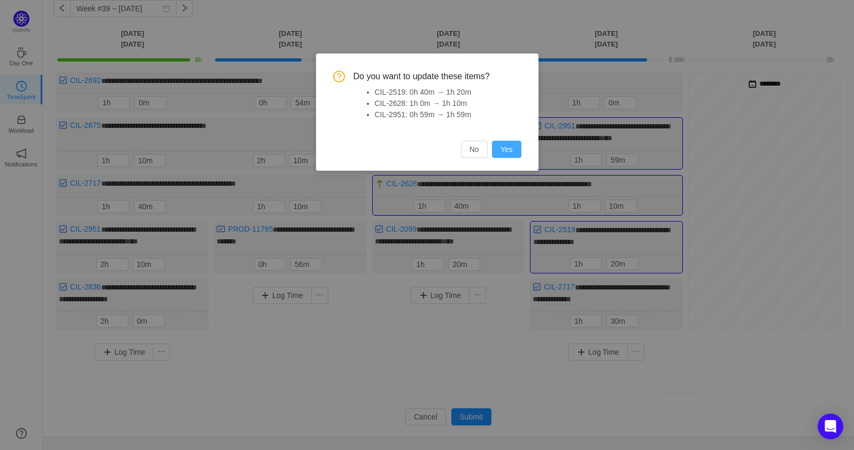
click at [517, 142] on button "Yes" at bounding box center [506, 149] width 29 height 17
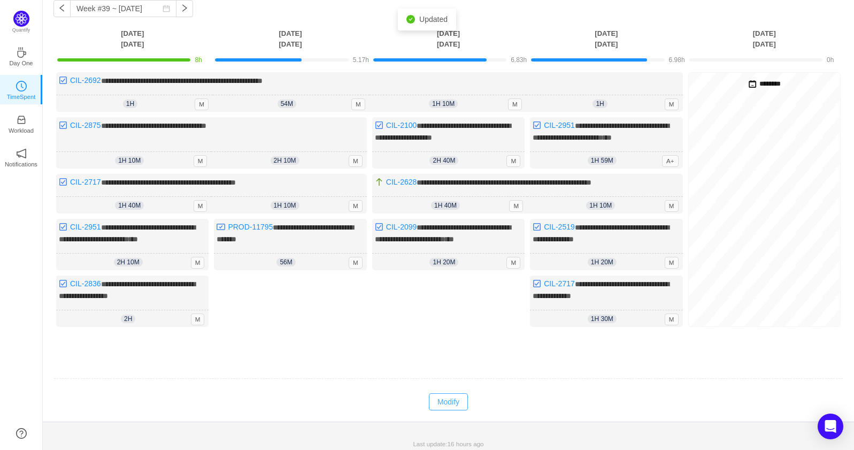
click at [443, 393] on button "Modify" at bounding box center [448, 401] width 39 height 17
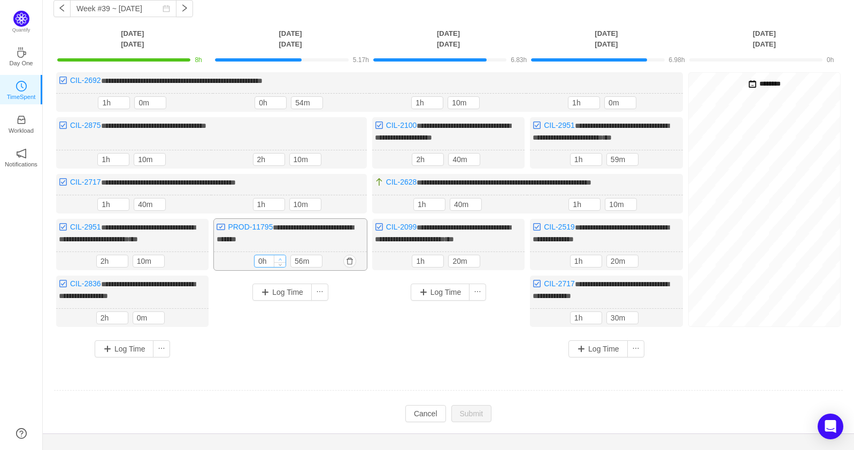
type input "1h"
click at [281, 257] on icon "icon: up" at bounding box center [281, 259] width 4 height 4
click at [317, 262] on icon "icon: down" at bounding box center [317, 264] width 4 height 4
click at [317, 263] on icon "icon: down" at bounding box center [316, 264] width 3 height 2
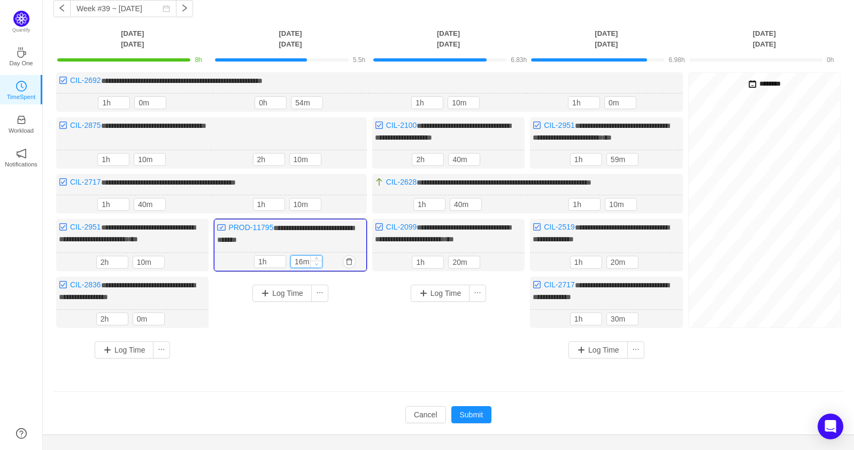
click at [317, 263] on icon "icon: down" at bounding box center [316, 264] width 3 height 2
type input "6m"
click at [317, 263] on icon "icon: down" at bounding box center [316, 264] width 3 height 2
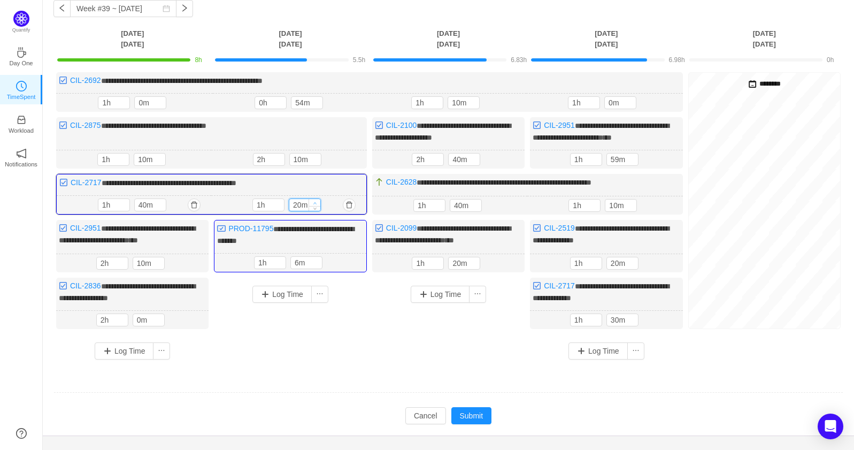
click at [317, 199] on span "Increase Value" at bounding box center [314, 202] width 11 height 7
type input "30m"
click at [317, 199] on span "Increase Value" at bounding box center [314, 202] width 11 height 7
type input "20m"
click at [315, 156] on icon "icon: up" at bounding box center [315, 158] width 4 height 4
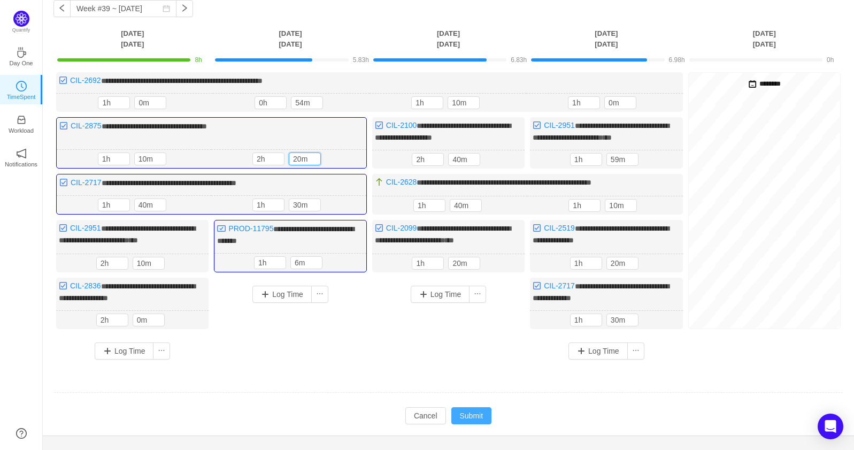
click at [482, 412] on button "Submit" at bounding box center [471, 415] width 41 height 17
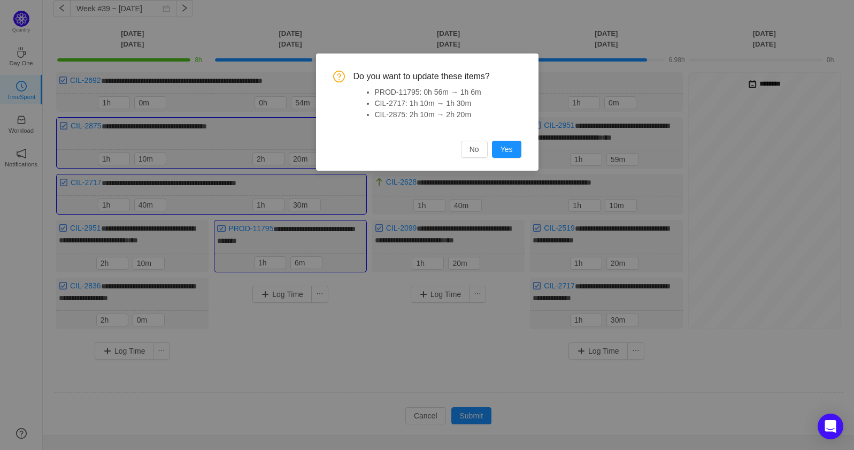
click at [511, 140] on div "Do you want to update these items? PROD-11795: 0h 56m → 1h 6m CIL-2717: 1h 10m …" at bounding box center [427, 114] width 188 height 87
click at [511, 141] on button "Yes" at bounding box center [506, 149] width 29 height 17
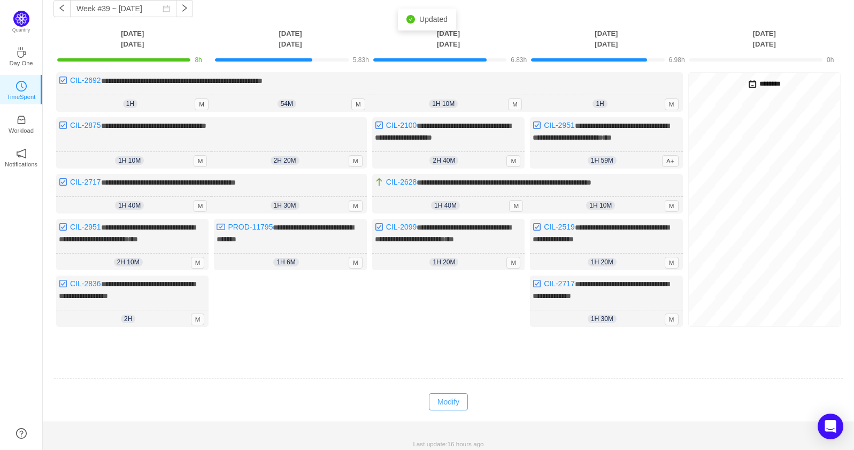
click at [450, 398] on button "Modify" at bounding box center [448, 401] width 39 height 17
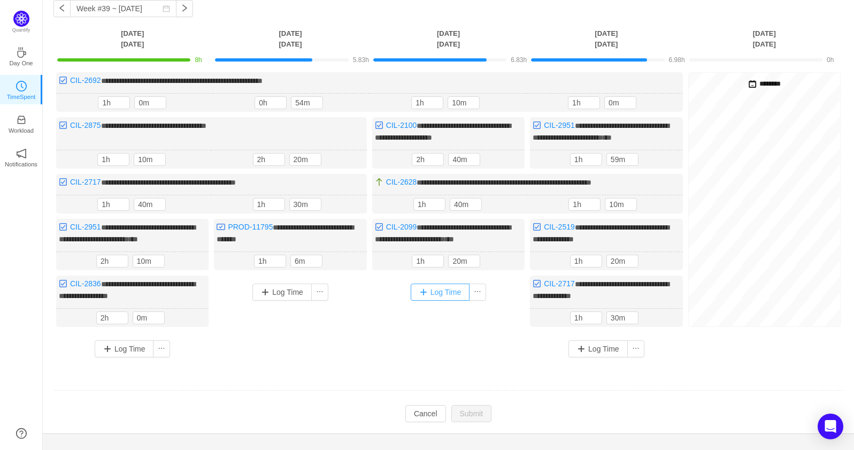
click at [432, 289] on button "Log Time" at bounding box center [440, 291] width 59 height 17
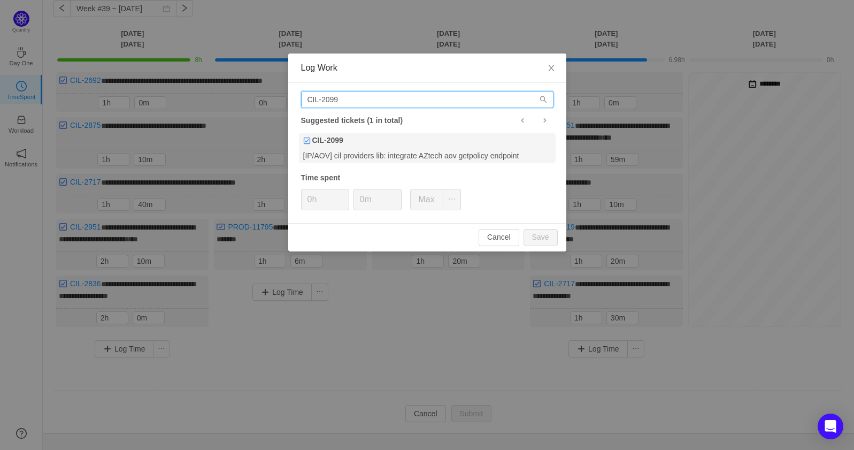
click at [411, 106] on input "CIL-2099" at bounding box center [427, 99] width 252 height 17
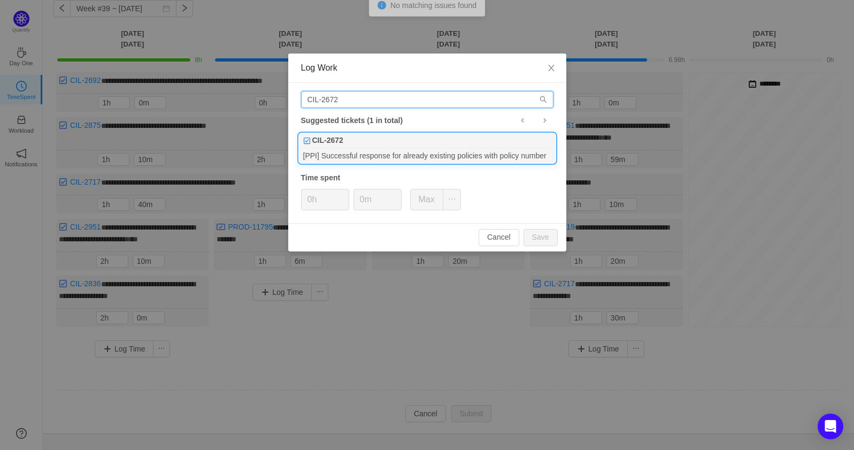
type input "CIL-2672"
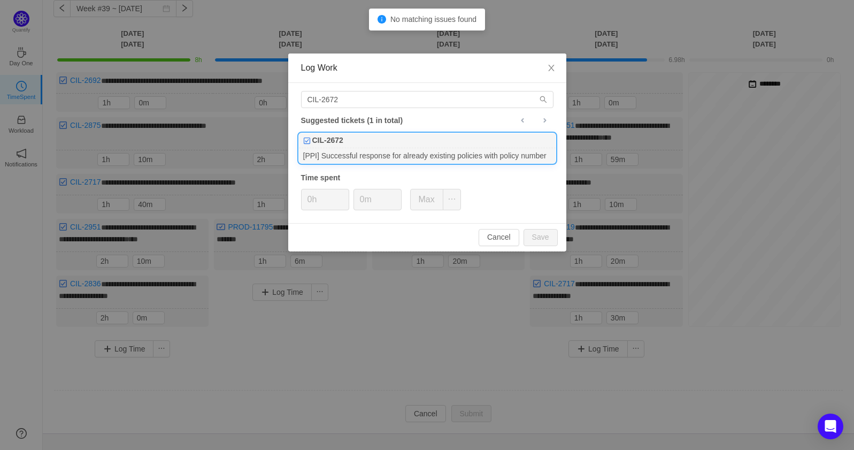
click at [426, 144] on div "CIL-2672" at bounding box center [427, 140] width 257 height 15
click at [354, 191] on input "0m" at bounding box center [377, 199] width 47 height 20
click at [351, 191] on div "0h 0m Max" at bounding box center [381, 199] width 160 height 21
type input "1h"
click at [348, 192] on span "Increase Value" at bounding box center [342, 195] width 11 height 12
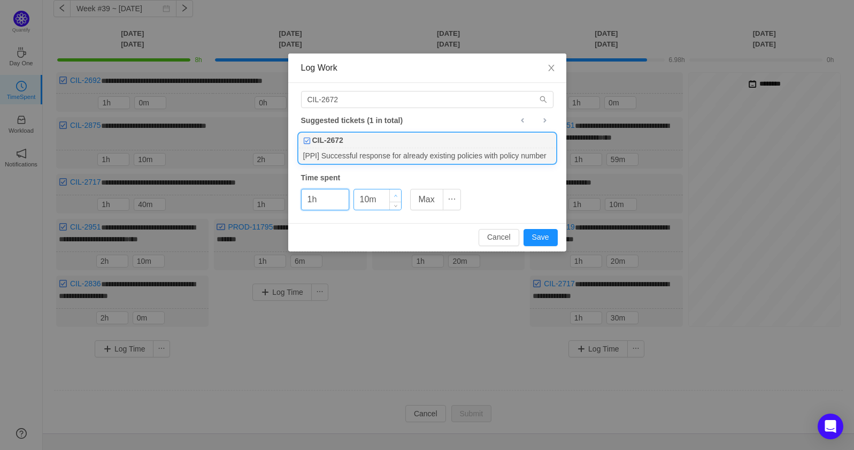
click at [399, 191] on span "Increase Value" at bounding box center [395, 195] width 11 height 12
type input "40m"
click at [399, 191] on span "Increase Value" at bounding box center [395, 195] width 11 height 12
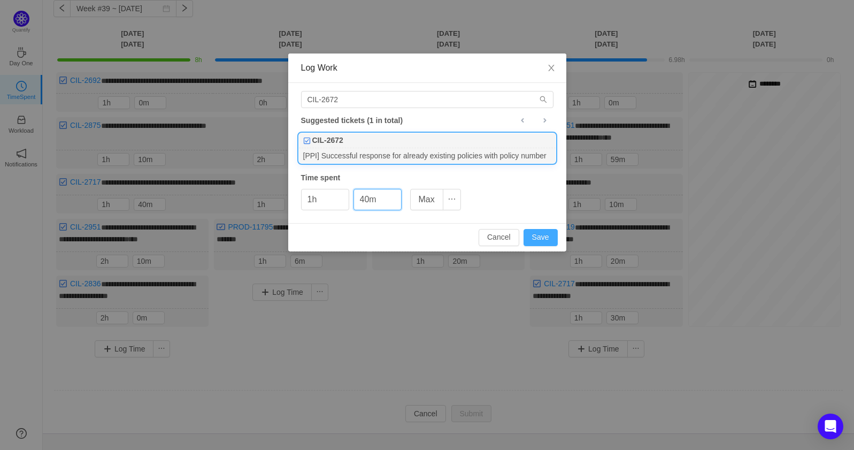
click at [538, 235] on button "Save" at bounding box center [540, 237] width 34 height 17
type input "0h"
type input "0m"
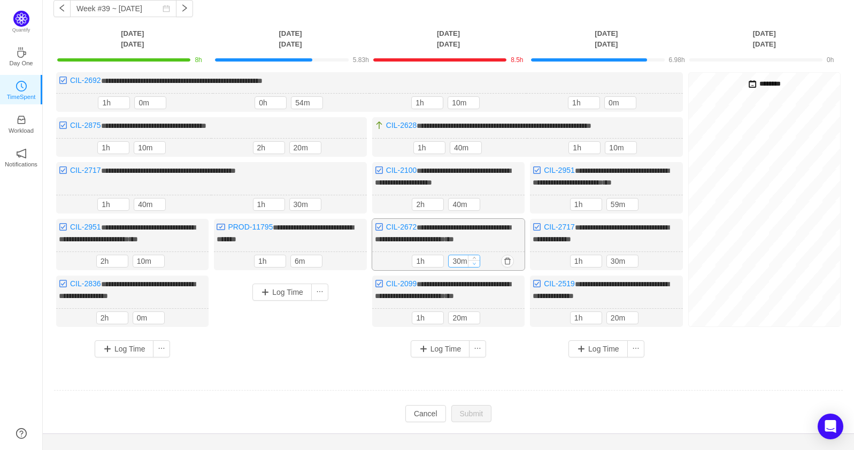
click at [475, 261] on icon "icon: down" at bounding box center [475, 263] width 4 height 4
click at [475, 262] on icon "icon: down" at bounding box center [475, 264] width 4 height 4
type input "10m"
click at [475, 262] on icon "icon: down" at bounding box center [475, 264] width 4 height 4
click at [481, 415] on button "Submit" at bounding box center [471, 414] width 41 height 17
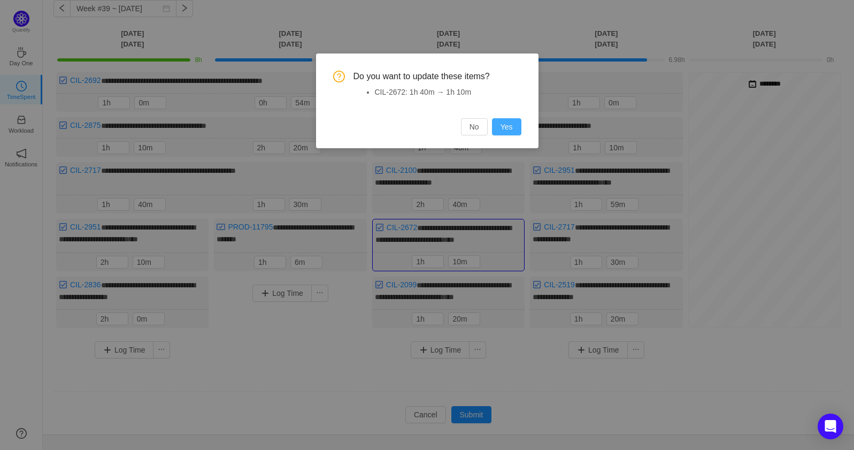
click at [514, 122] on button "Yes" at bounding box center [506, 126] width 29 height 17
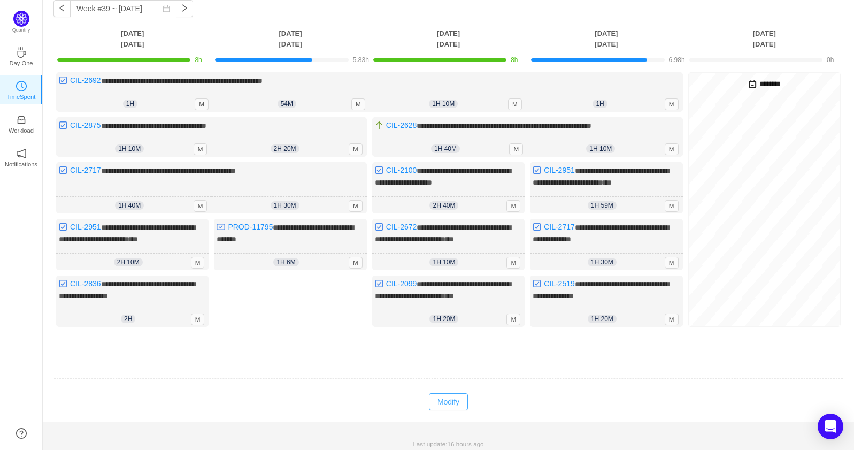
click at [444, 393] on button "Modify" at bounding box center [448, 401] width 39 height 17
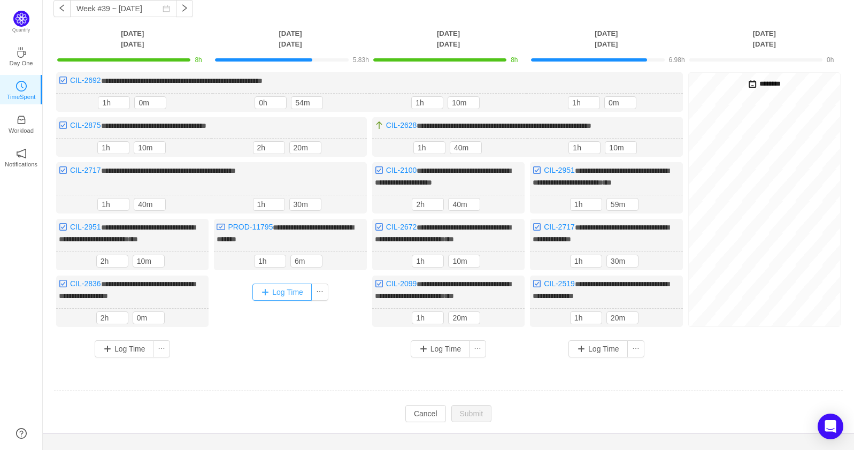
click at [287, 287] on button "Log Time" at bounding box center [281, 291] width 59 height 17
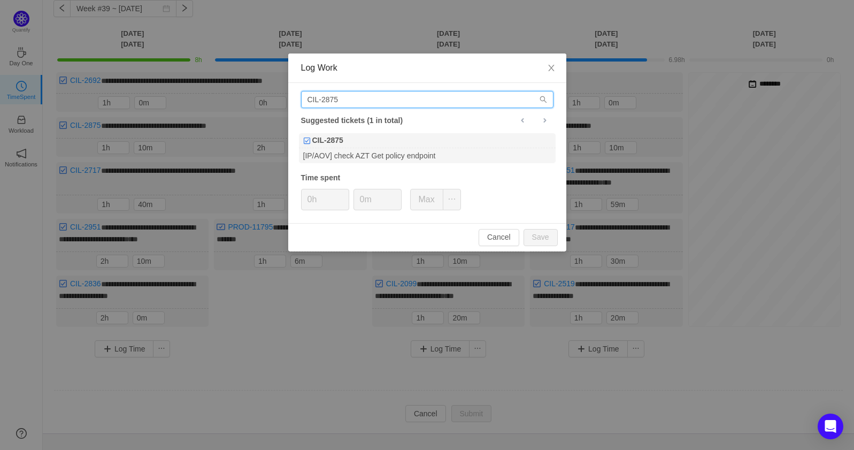
click at [421, 95] on input "CIL-2875" at bounding box center [427, 99] width 252 height 17
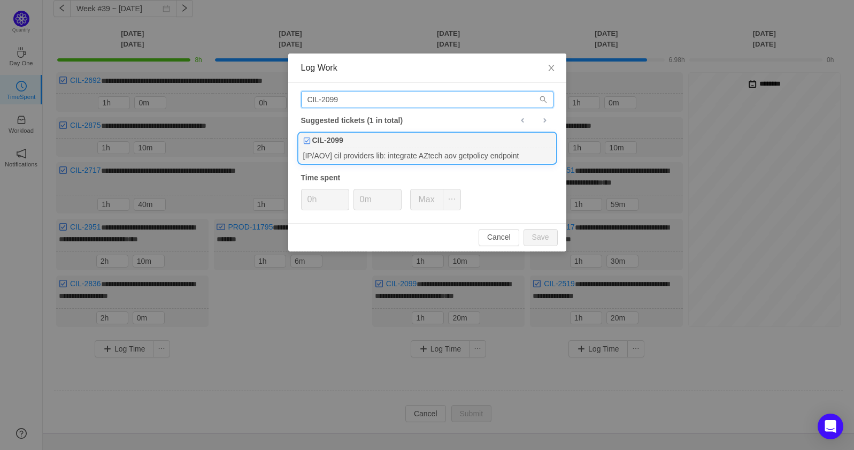
type input "CIL-2099"
click at [433, 136] on div "CIL-2099" at bounding box center [427, 140] width 257 height 15
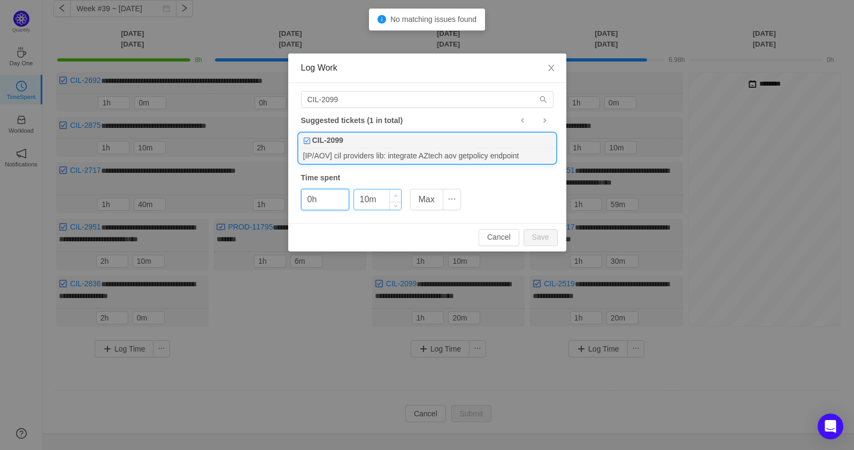
click at [392, 196] on span "Increase Value" at bounding box center [395, 195] width 11 height 12
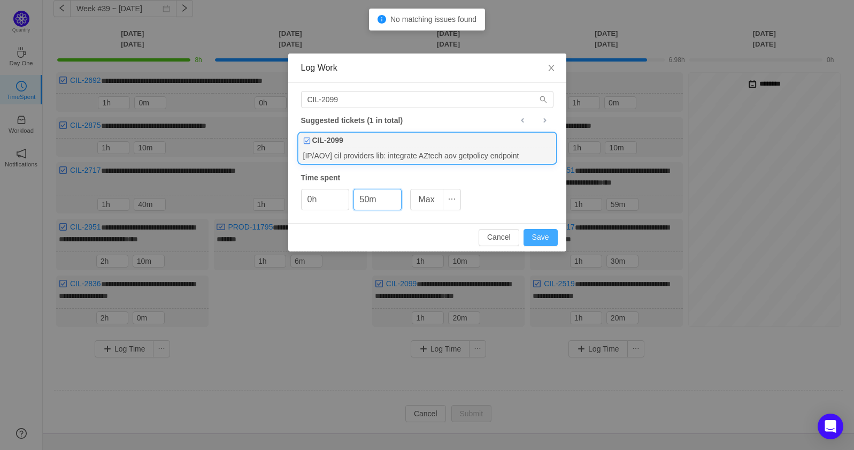
click at [539, 232] on button "Save" at bounding box center [540, 237] width 34 height 17
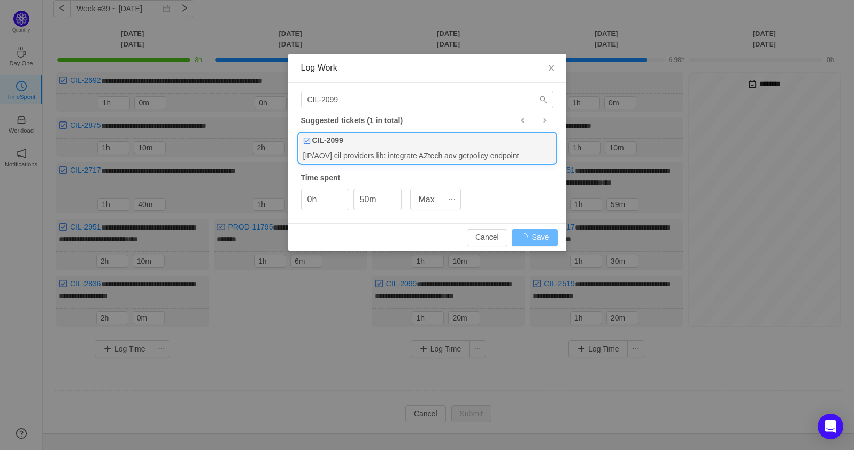
type input "0m"
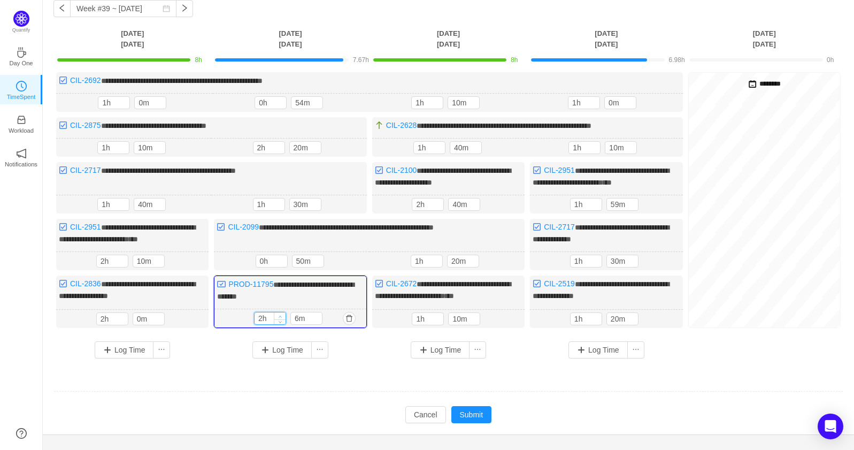
click at [280, 314] on icon "icon: up" at bounding box center [281, 316] width 4 height 4
type input "1h"
click at [281, 319] on icon "icon: down" at bounding box center [281, 321] width 4 height 4
click at [317, 312] on span "Increase Value" at bounding box center [316, 315] width 11 height 7
type input "26m"
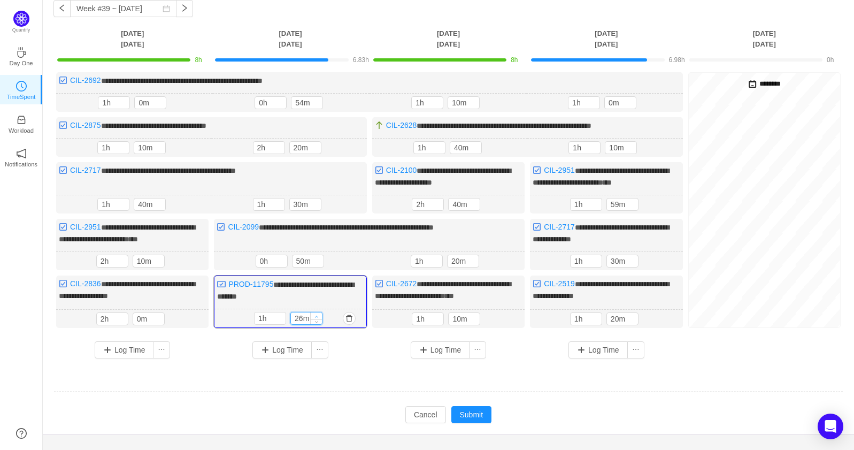
click at [314, 312] on span "Increase Value" at bounding box center [316, 315] width 11 height 7
click at [467, 410] on button "Submit" at bounding box center [471, 414] width 41 height 17
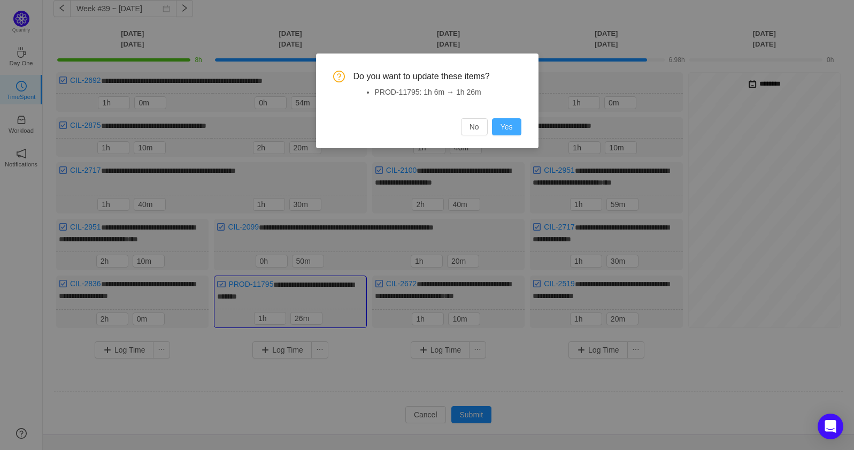
click at [503, 128] on button "Yes" at bounding box center [506, 126] width 29 height 17
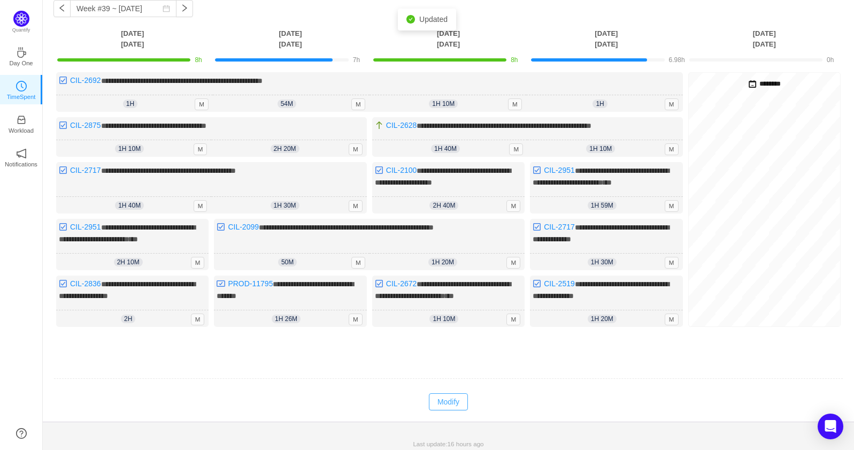
click at [466, 393] on button "Modify" at bounding box center [448, 401] width 39 height 17
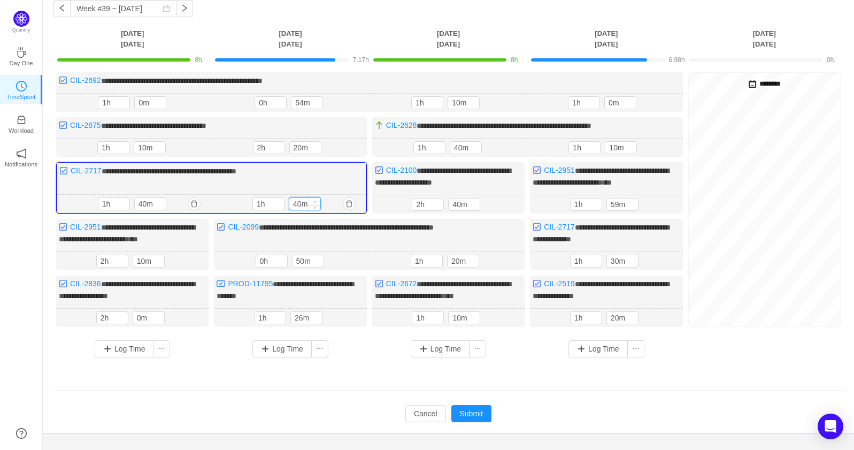
click at [317, 200] on icon "icon: up" at bounding box center [315, 202] width 4 height 4
type input "30m"
click at [313, 204] on span "Decrease Value" at bounding box center [315, 206] width 11 height 7
click at [282, 206] on span "Decrease Value" at bounding box center [278, 206] width 11 height 7
click at [280, 200] on icon "icon: up" at bounding box center [279, 202] width 4 height 4
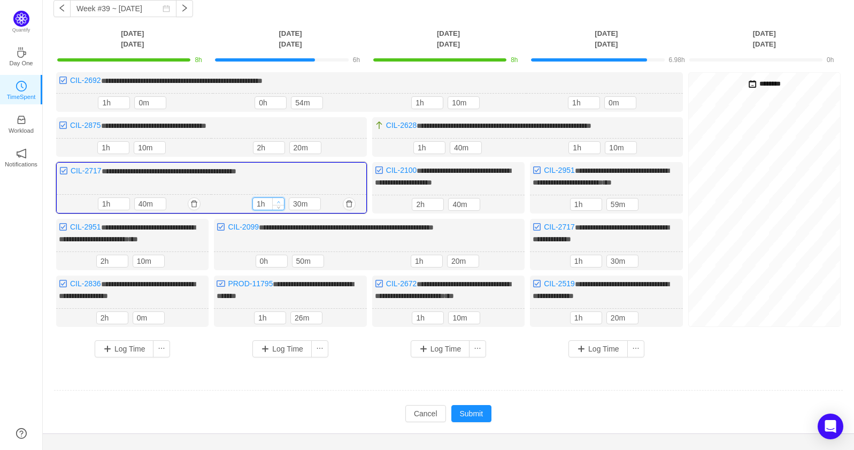
type input "2h"
click at [280, 200] on icon "icon: up" at bounding box center [279, 202] width 4 height 4
click at [314, 205] on icon "icon: down" at bounding box center [314, 206] width 3 height 2
type input "10m"
click at [314, 205] on icon "icon: down" at bounding box center [314, 206] width 3 height 2
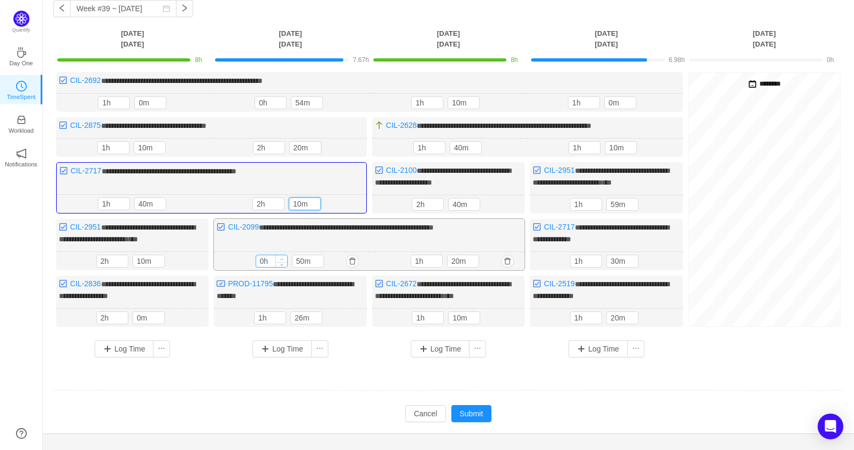
type input "1h"
click at [285, 256] on span "Increase Value" at bounding box center [281, 258] width 11 height 7
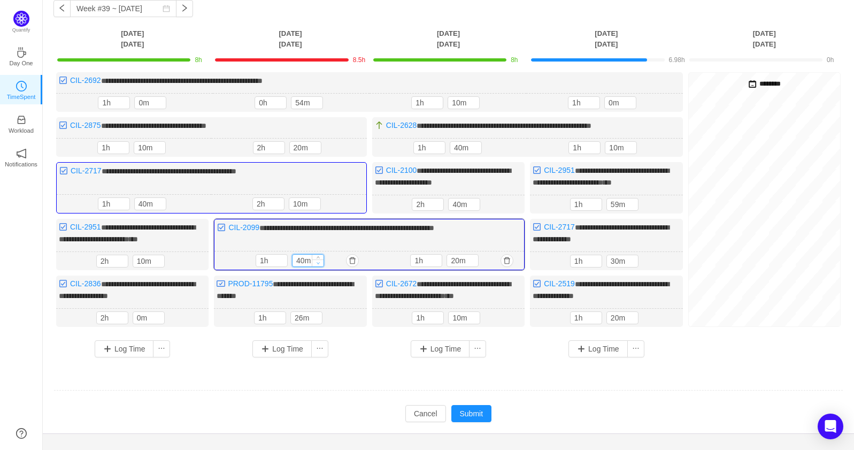
click at [319, 261] on icon "icon: down" at bounding box center [319, 263] width 4 height 4
type input "10m"
click at [319, 261] on icon "icon: down" at bounding box center [319, 263] width 4 height 4
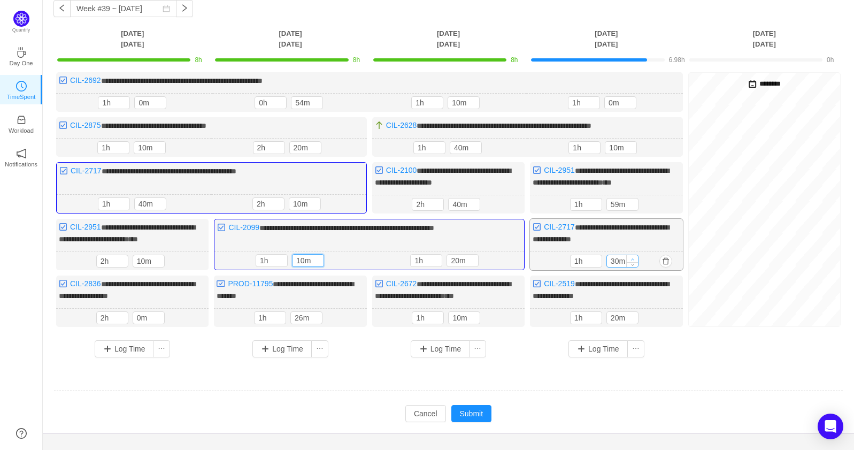
type input "40m"
click at [635, 256] on span "Increase Value" at bounding box center [632, 259] width 11 height 7
click at [634, 315] on icon "icon: up" at bounding box center [632, 317] width 4 height 4
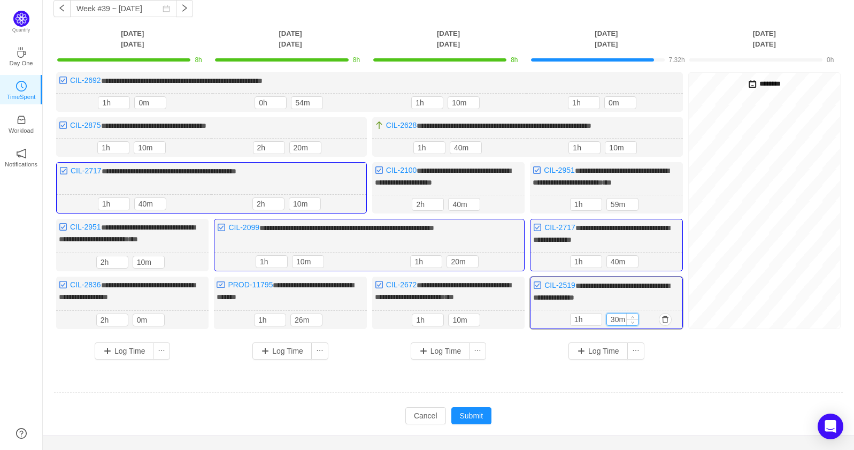
click at [619, 313] on input "30m" at bounding box center [622, 319] width 31 height 12
type input "38m"
click at [616, 145] on input "10m" at bounding box center [620, 148] width 31 height 12
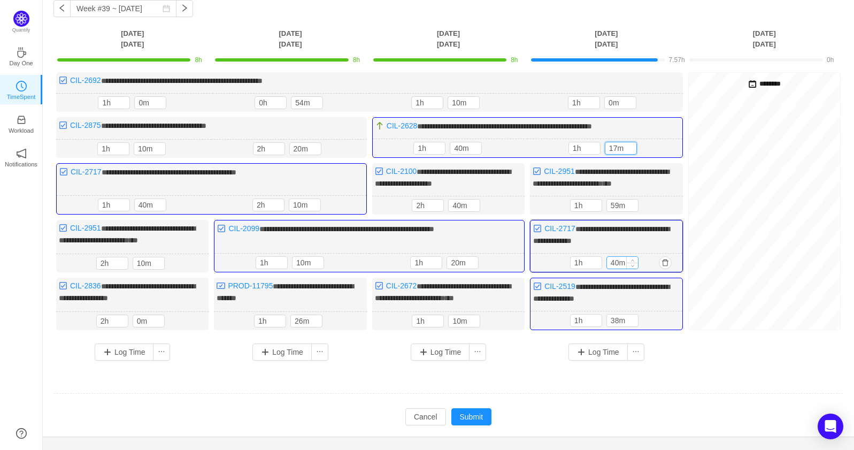
type input "17m"
click at [618, 260] on input "40m" at bounding box center [622, 263] width 31 height 12
type input "57m"
click at [618, 318] on input "38m" at bounding box center [622, 320] width 31 height 12
type input "48m"
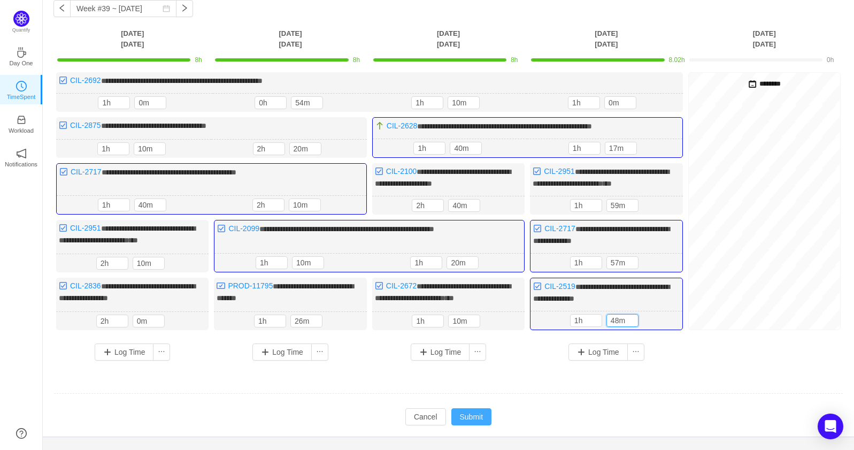
click at [468, 410] on button "Submit" at bounding box center [471, 416] width 41 height 17
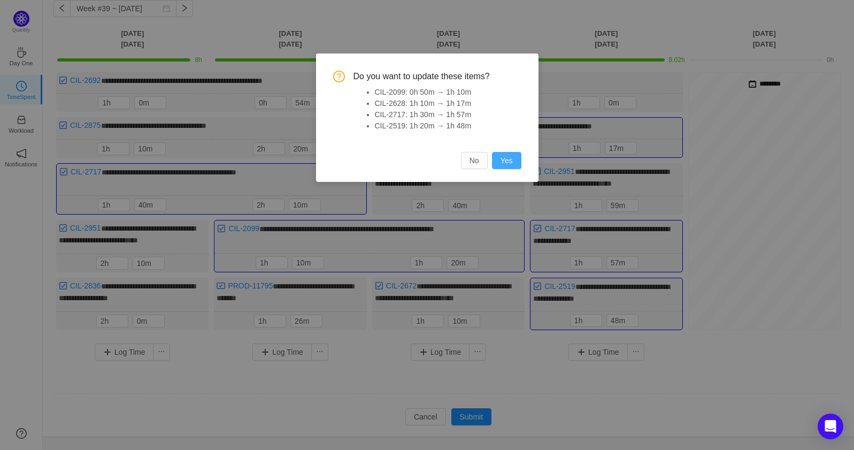
click at [512, 153] on button "Yes" at bounding box center [506, 160] width 29 height 17
